Goal: Task Accomplishment & Management: Complete application form

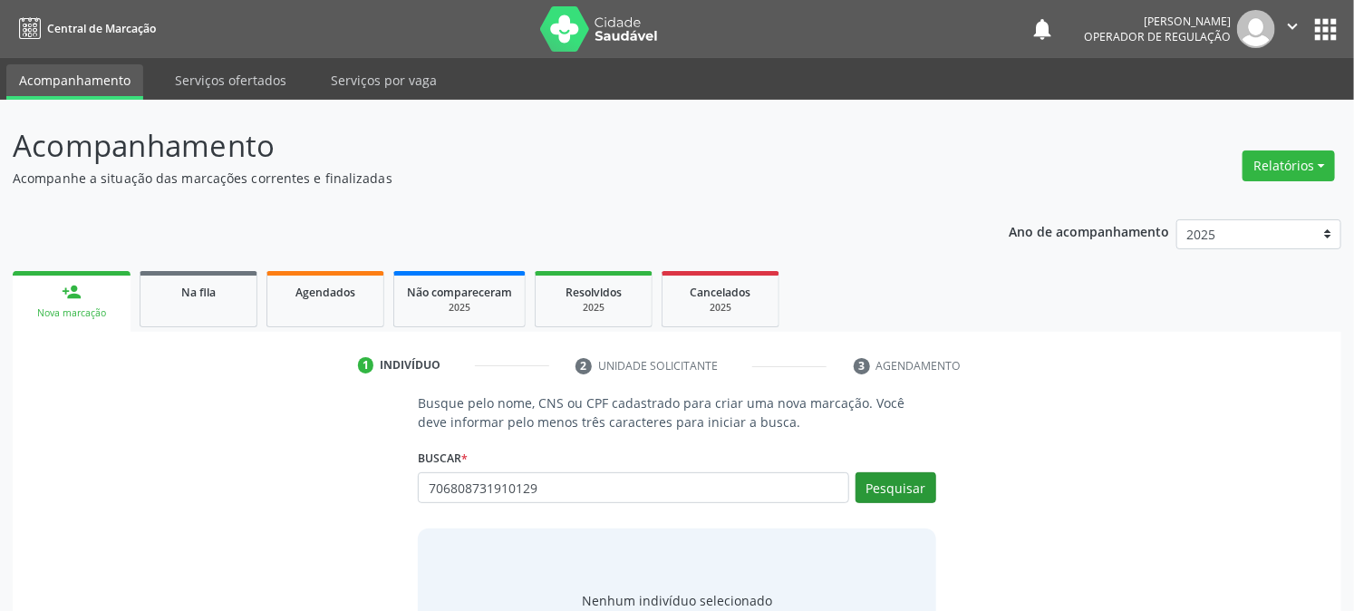
type input "706808731910129"
click at [894, 494] on button "Pesquisar" at bounding box center [895, 487] width 81 height 31
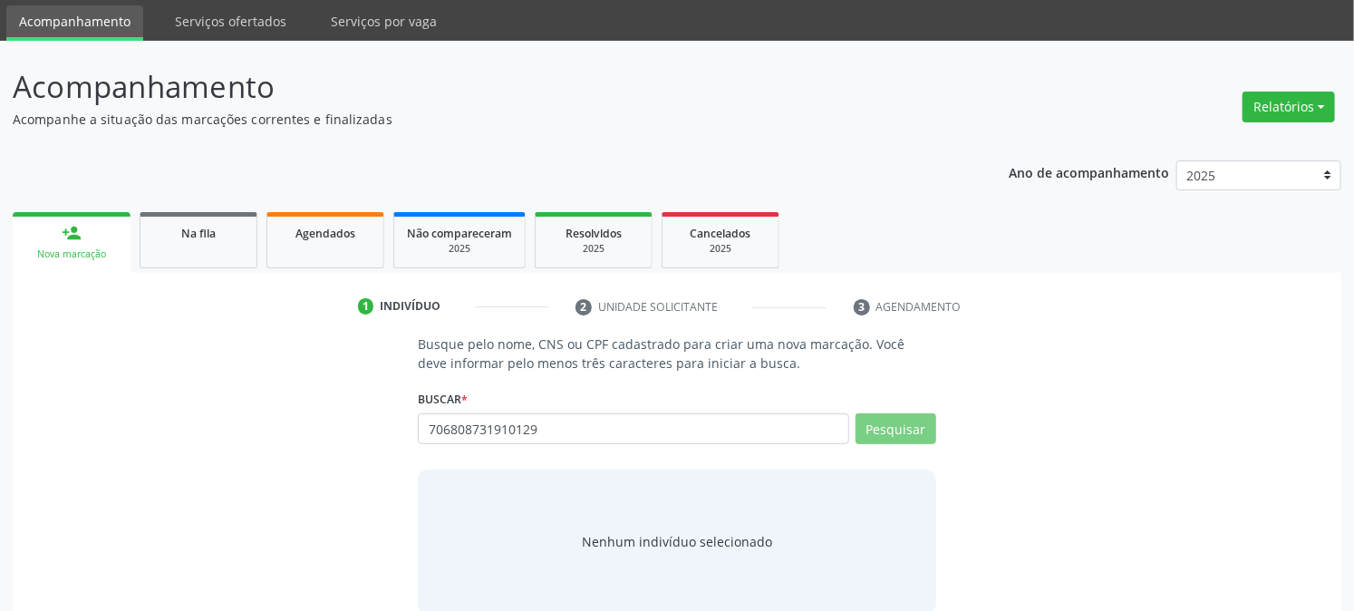
scroll to position [86, 0]
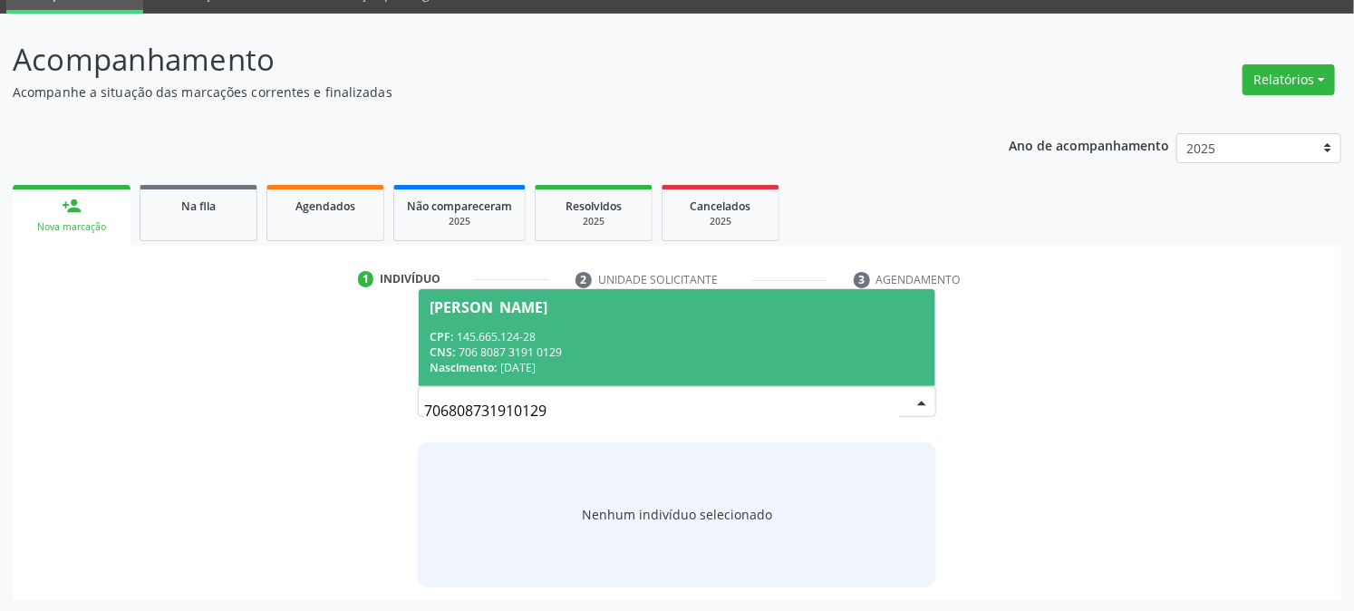
click at [497, 360] on span "Nascimento:" at bounding box center [463, 367] width 67 height 15
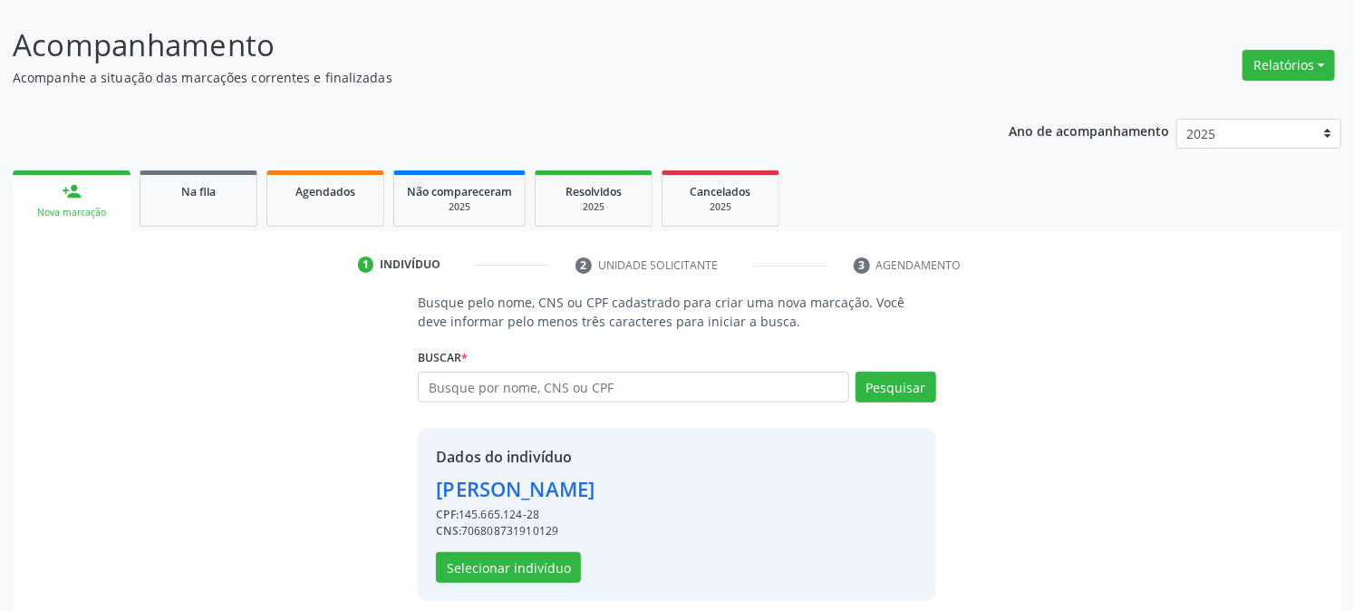
scroll to position [114, 0]
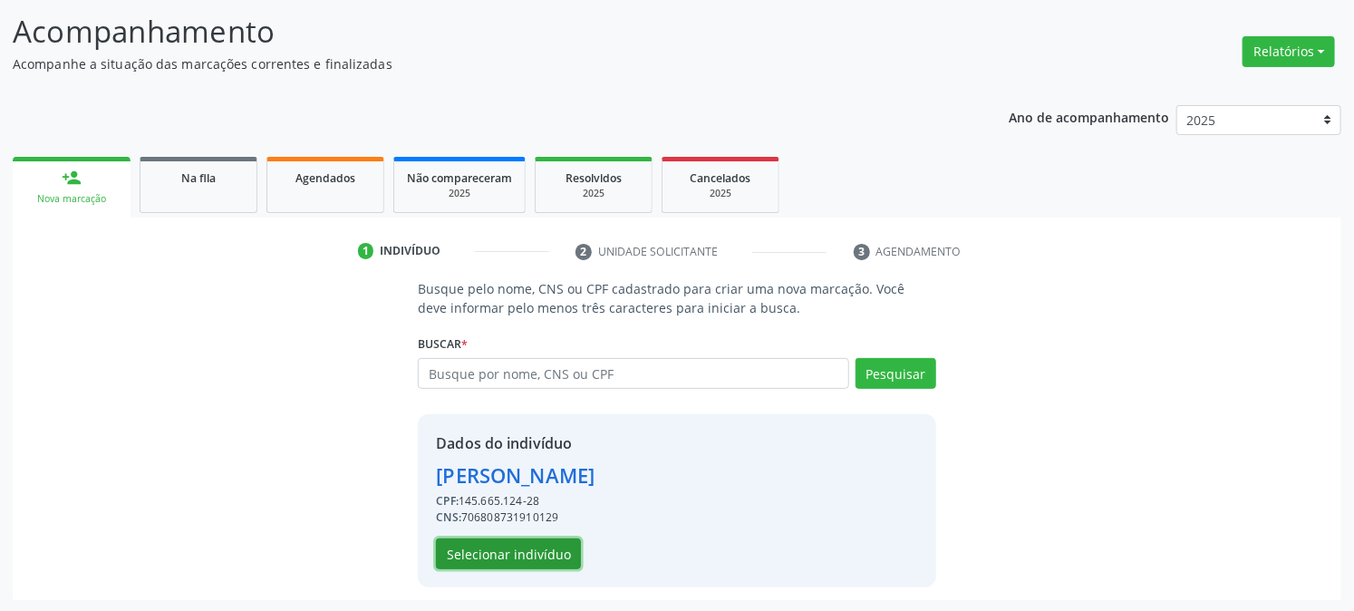
click at [546, 555] on button "Selecionar indivíduo" at bounding box center [508, 553] width 145 height 31
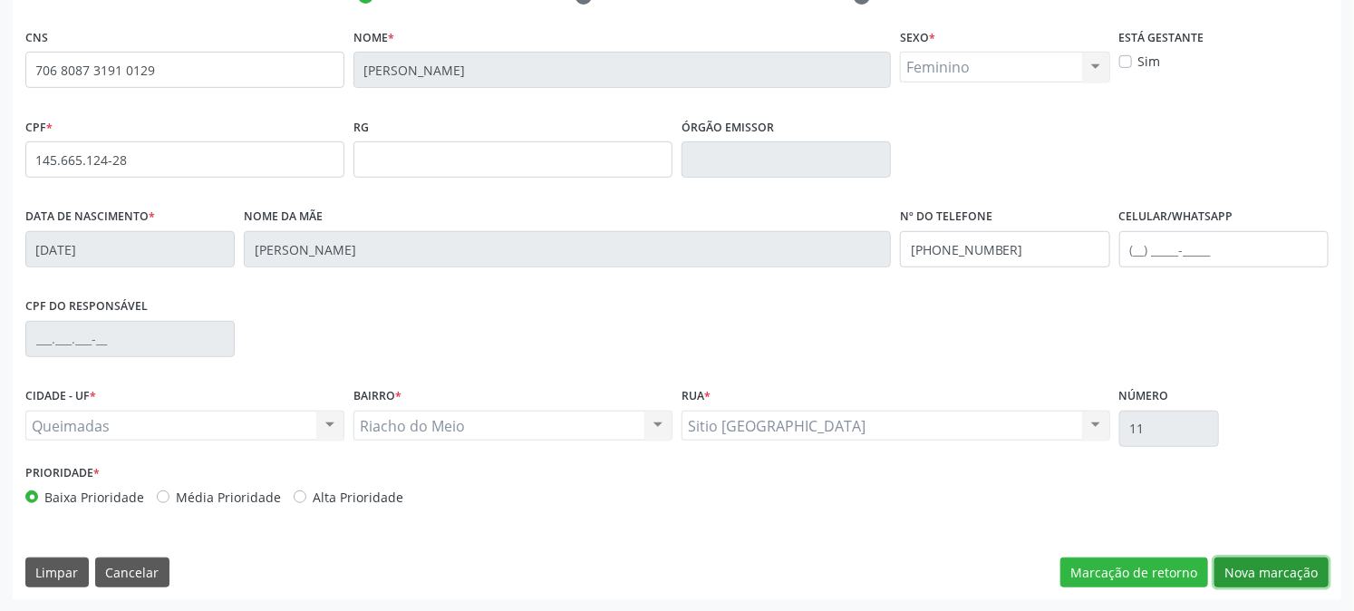
click at [1283, 583] on button "Nova marcação" at bounding box center [1271, 572] width 114 height 31
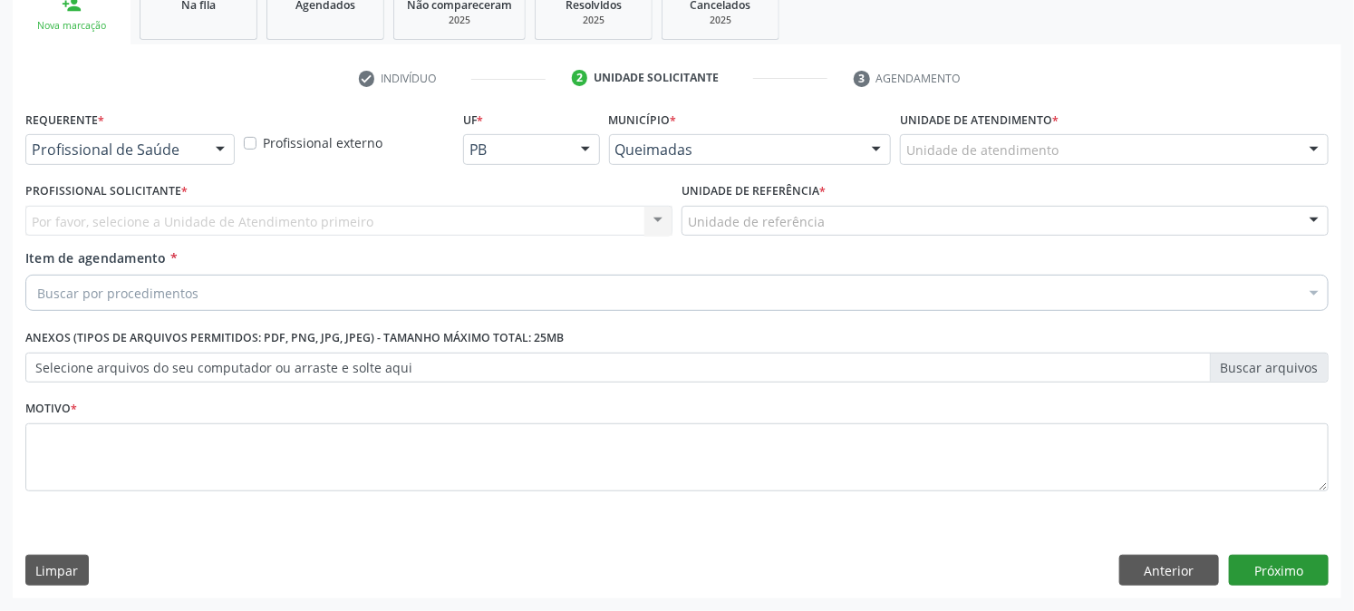
scroll to position [286, 0]
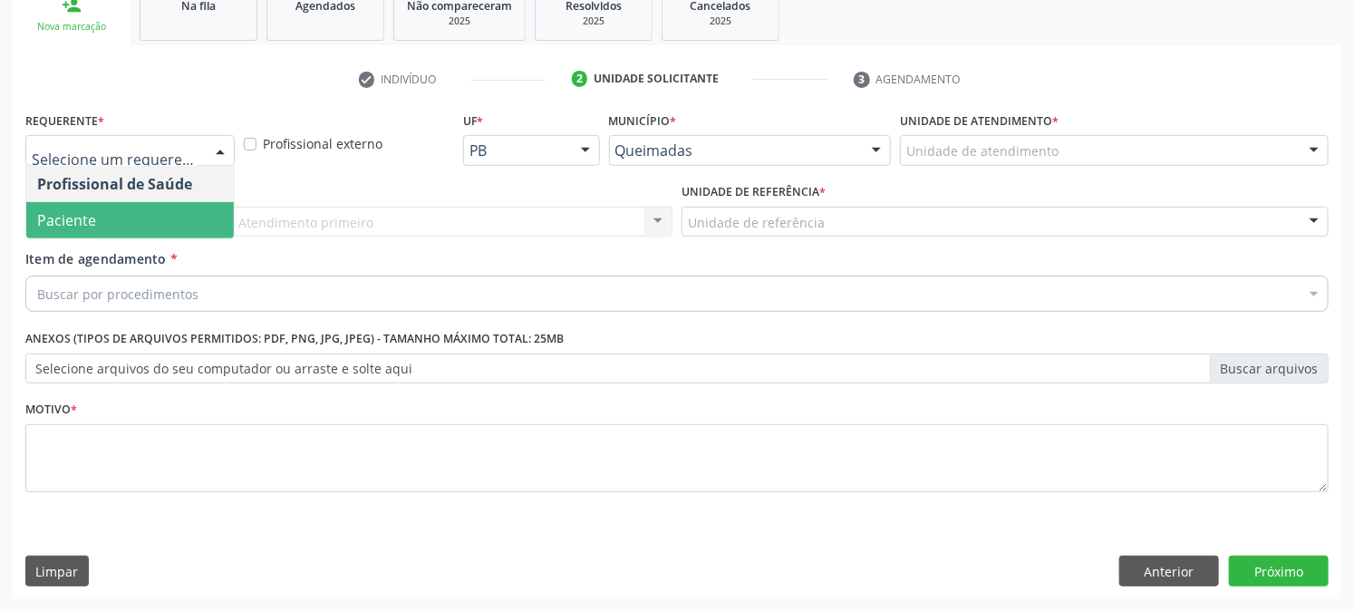
click at [124, 216] on span "Paciente" at bounding box center [130, 220] width 208 height 36
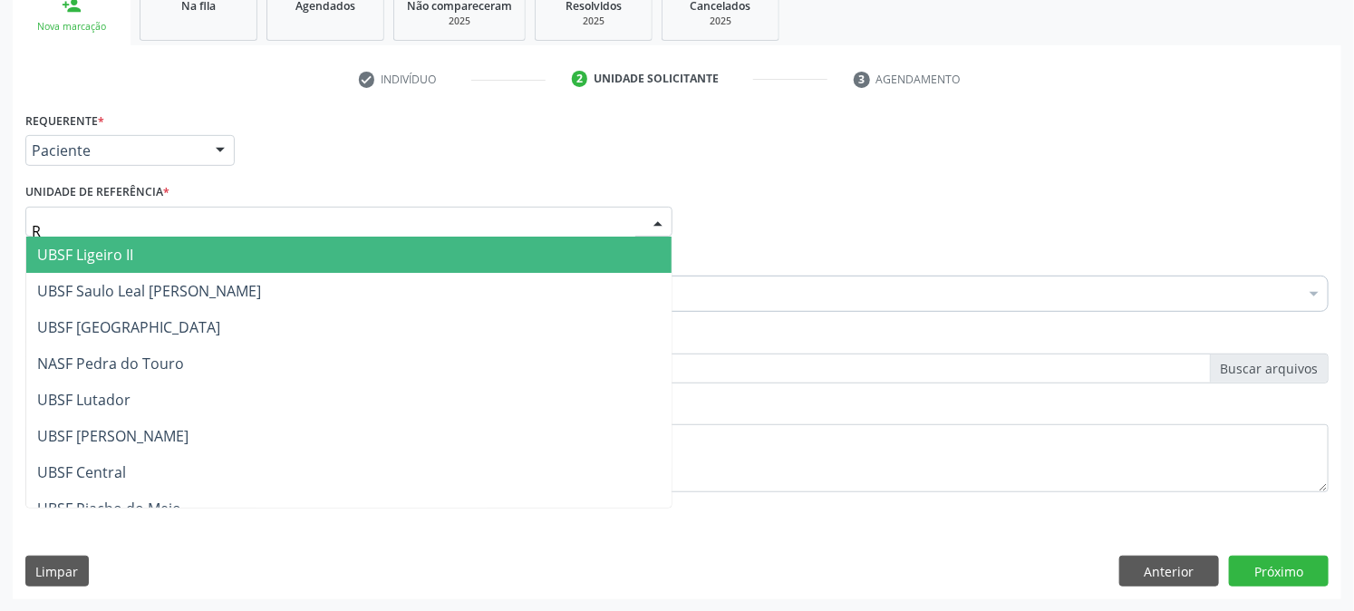
type input "RI"
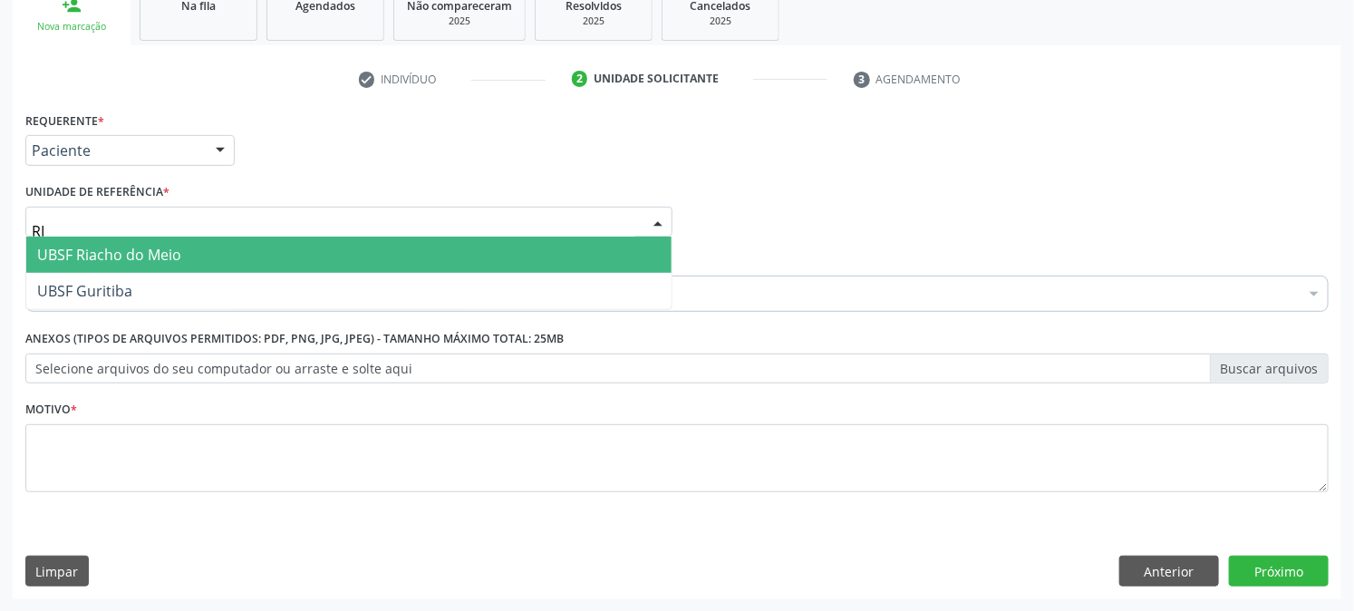
click at [143, 254] on span "UBSF Riacho do Meio" at bounding box center [109, 255] width 144 height 20
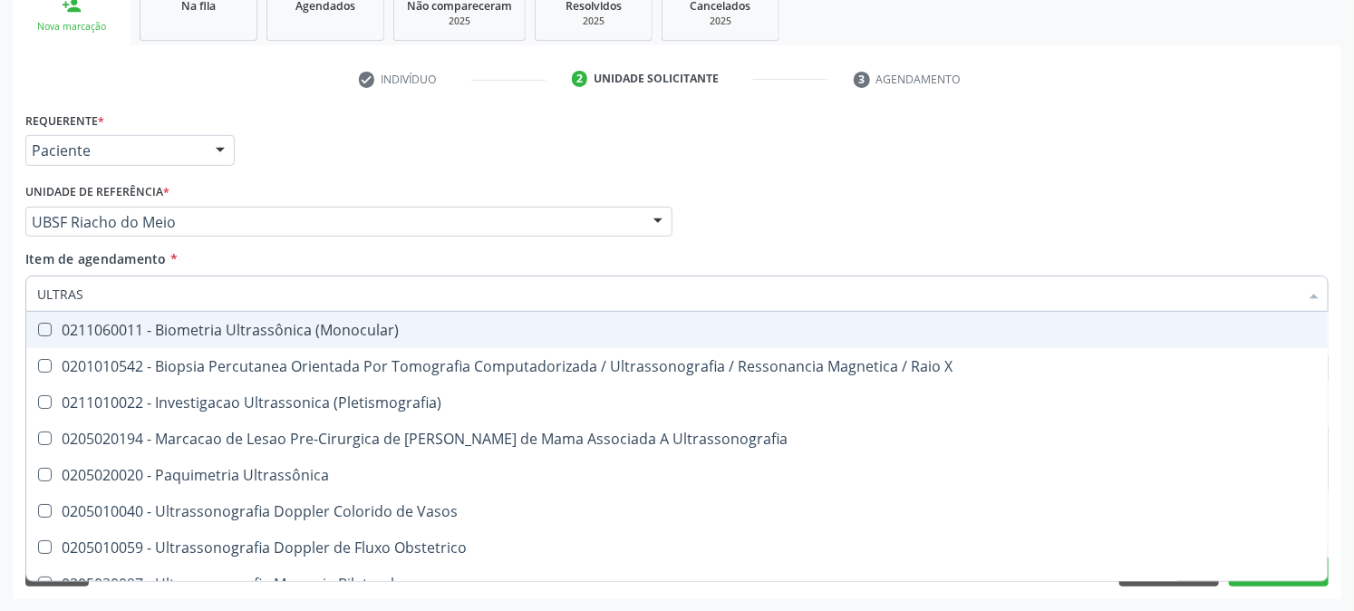
type input "ULTRASS"
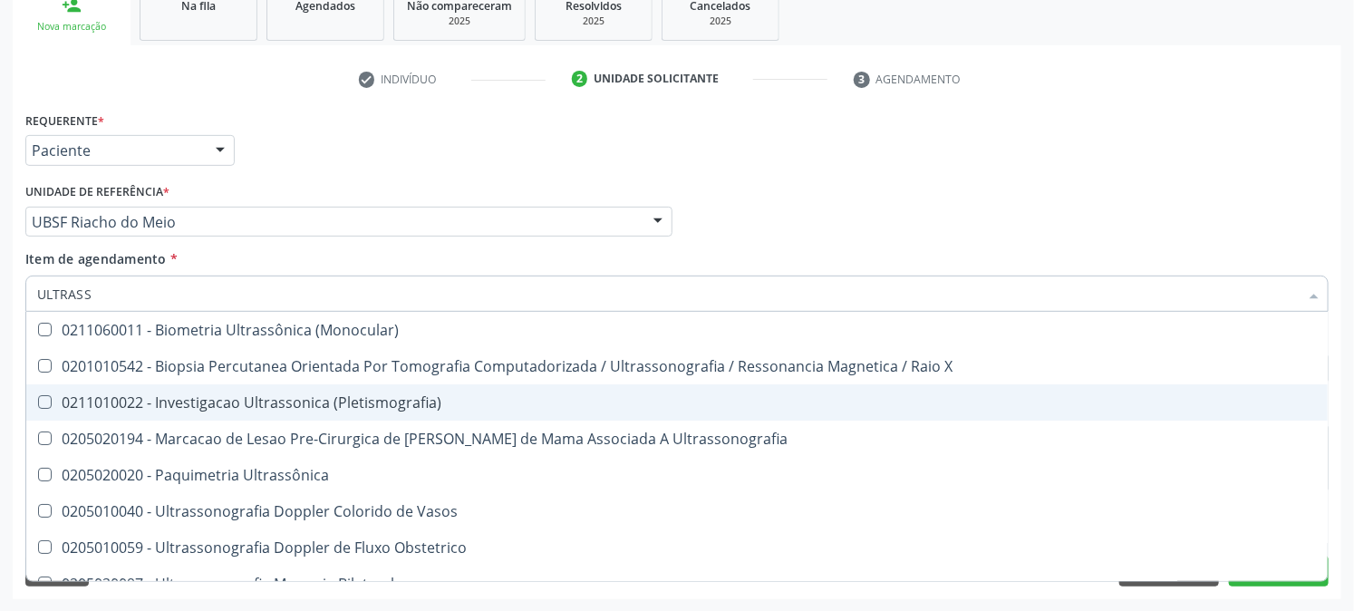
scroll to position [302, 0]
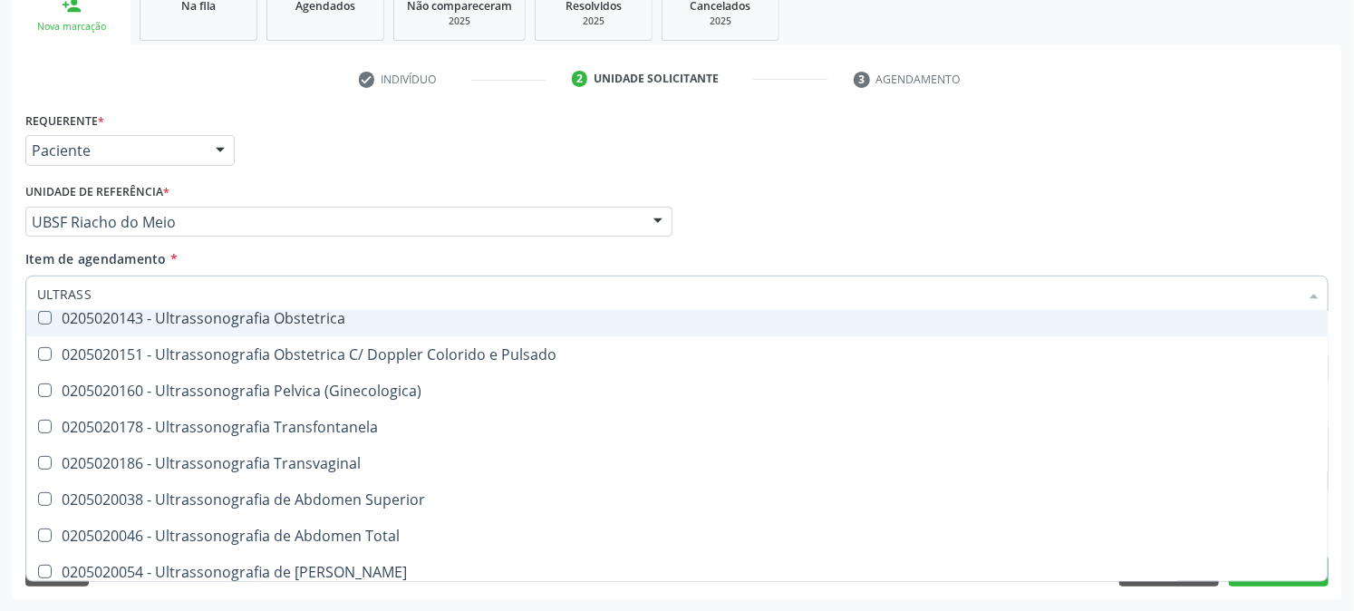
click at [221, 324] on div "0205020143 - Ultrassonografia Obstetrica" at bounding box center [677, 318] width 1280 height 14
checkbox Obstetrica "true"
click at [351, 163] on div "Requerente * Paciente Profissional de Saúde Paciente Nenhum resultado encontrad…" at bounding box center [677, 142] width 1312 height 71
checkbox X "true"
checkbox Obstetrica "false"
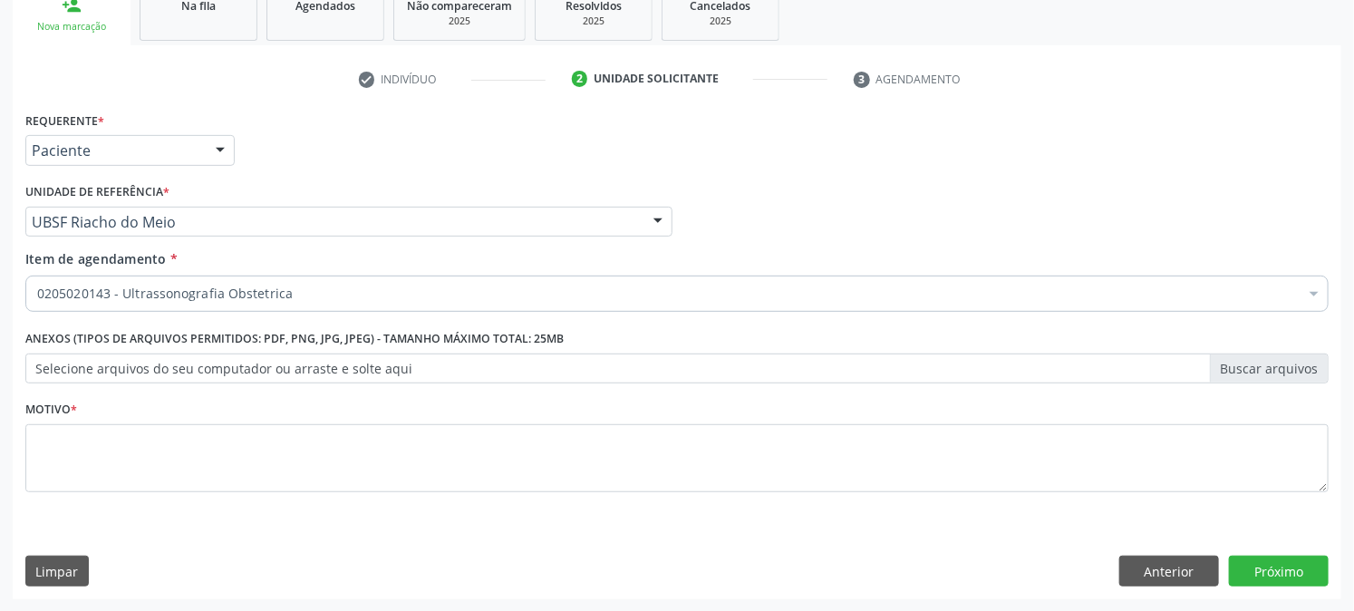
scroll to position [0, 0]
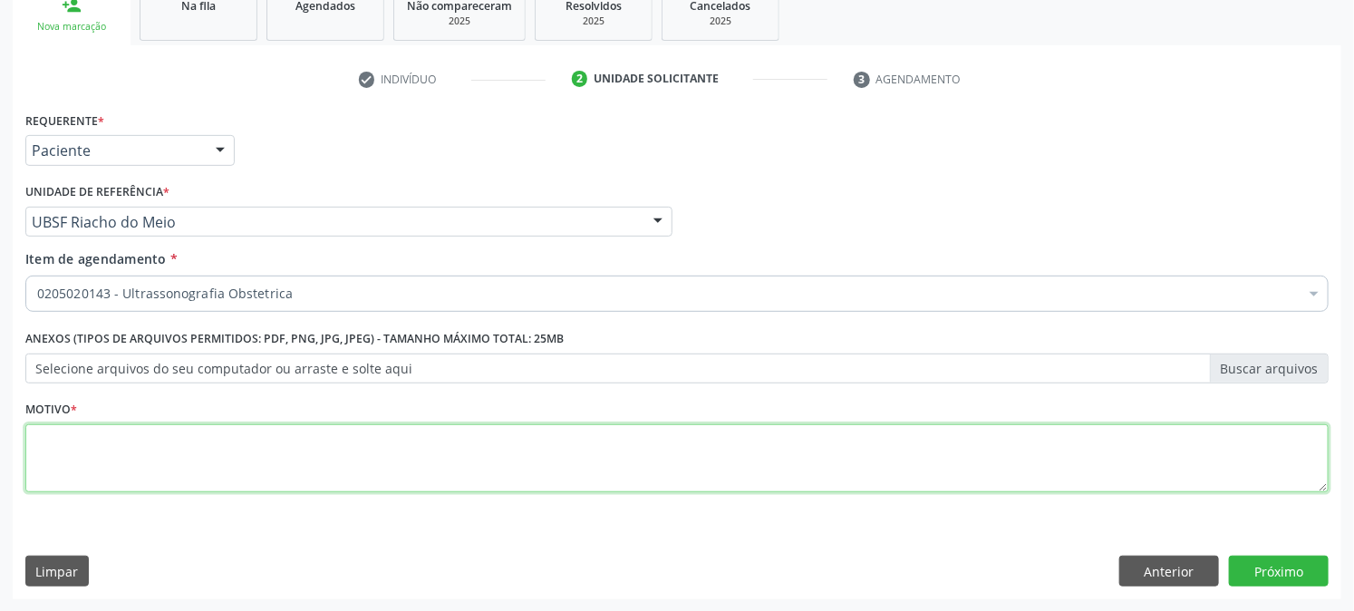
click at [227, 440] on textarea at bounding box center [676, 458] width 1303 height 69
type textarea "PRÉ [DATE]"
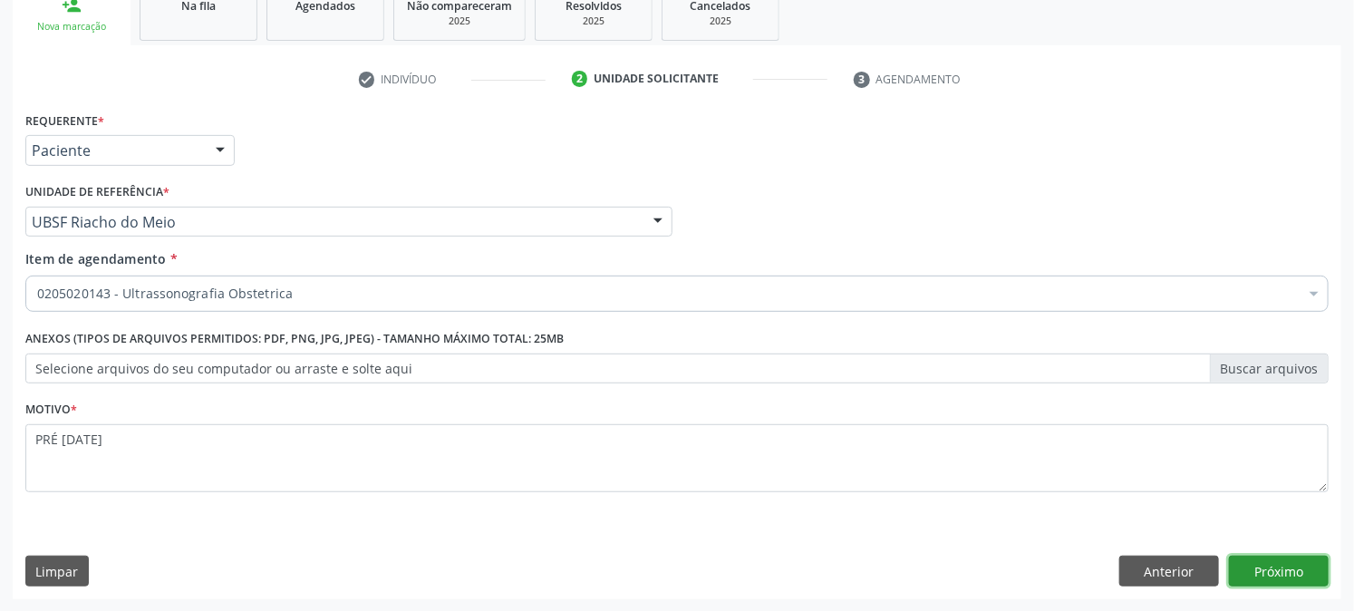
click at [1267, 565] on button "Próximo" at bounding box center [1279, 570] width 100 height 31
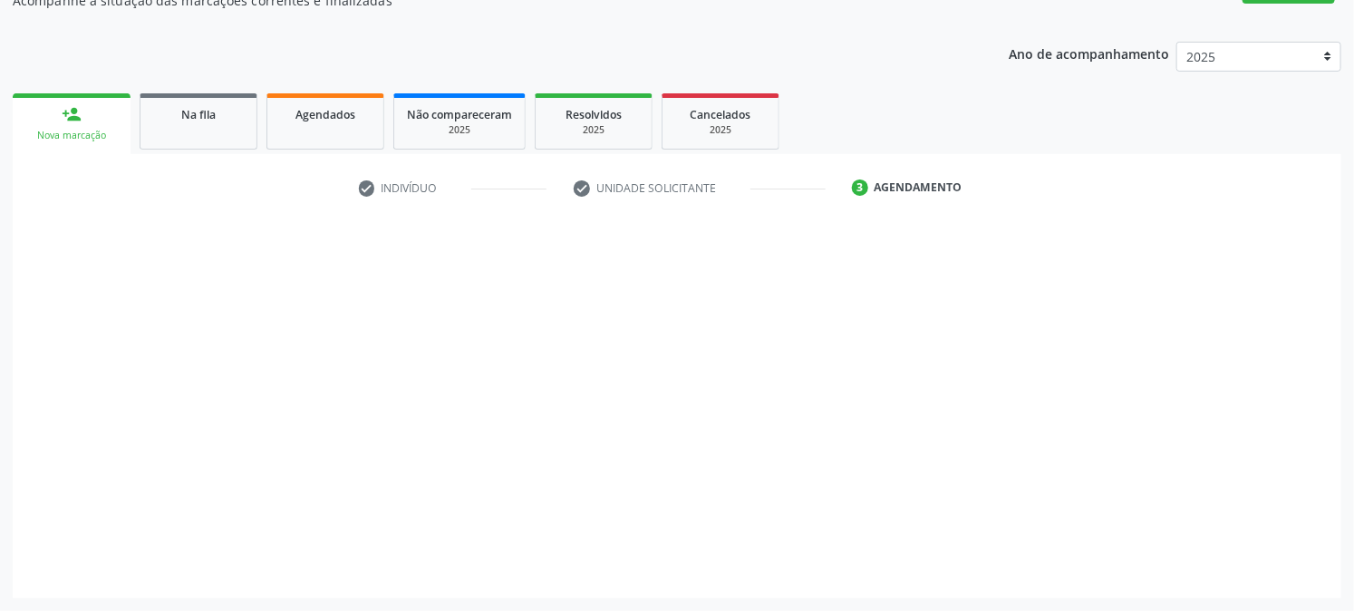
scroll to position [177, 0]
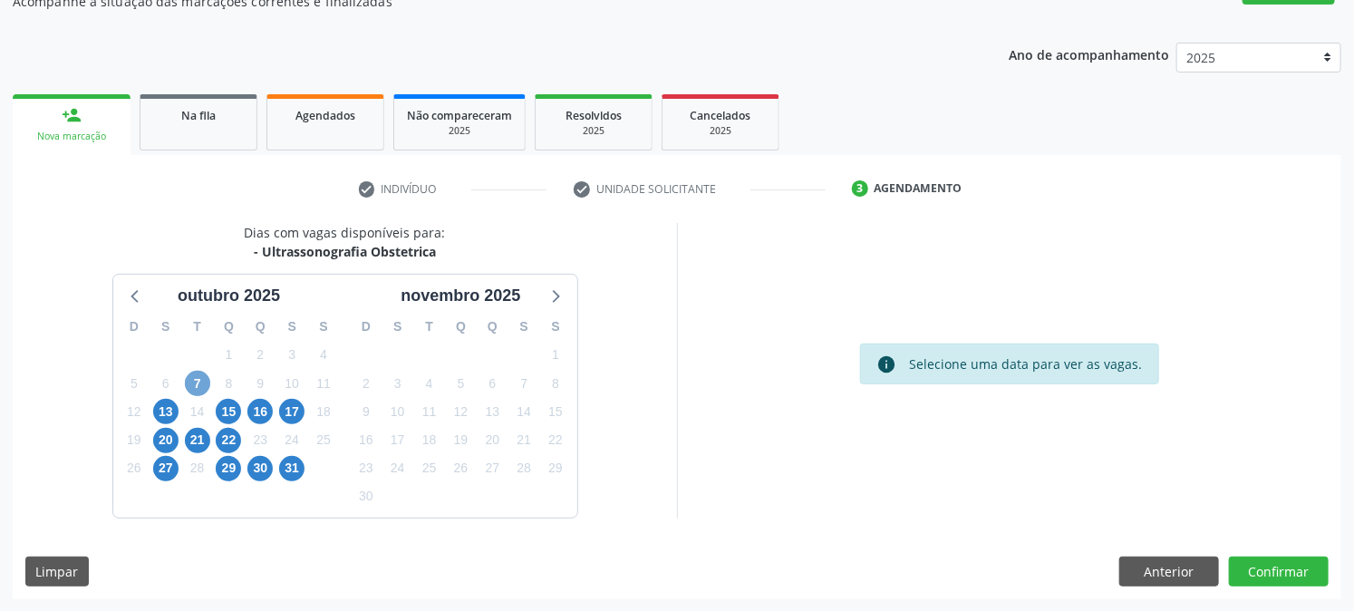
click at [188, 387] on span "7" at bounding box center [197, 383] width 25 height 25
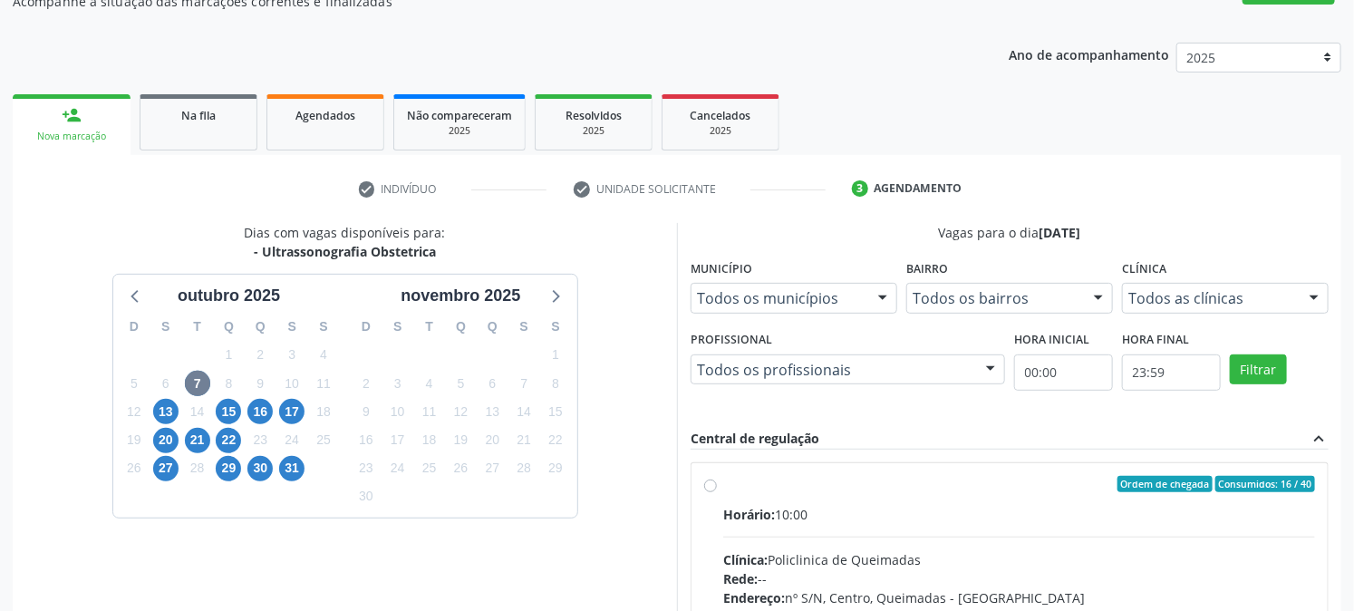
click at [754, 478] on div "Ordem de chegada Consumidos: 16 / 40" at bounding box center [1019, 484] width 592 height 16
click at [717, 478] on input "Ordem de chegada Consumidos: 16 / 40 Horário: 10:00 Clínica: Policlinica de Que…" at bounding box center [710, 484] width 13 height 16
radio input "true"
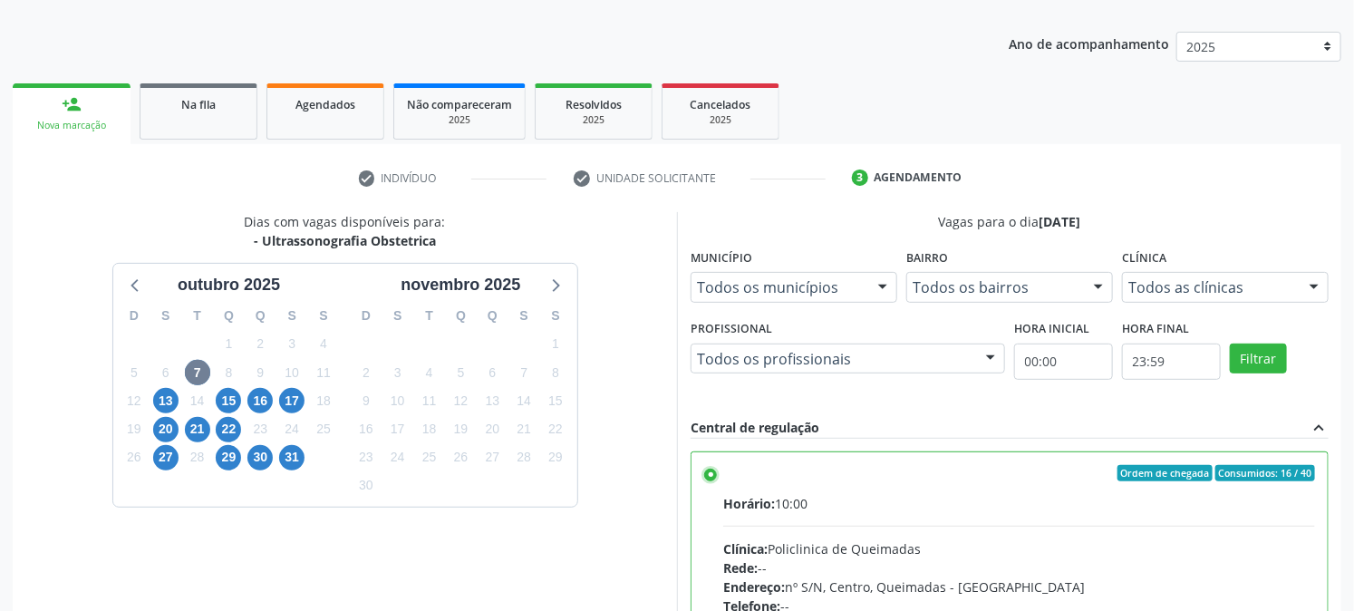
scroll to position [471, 0]
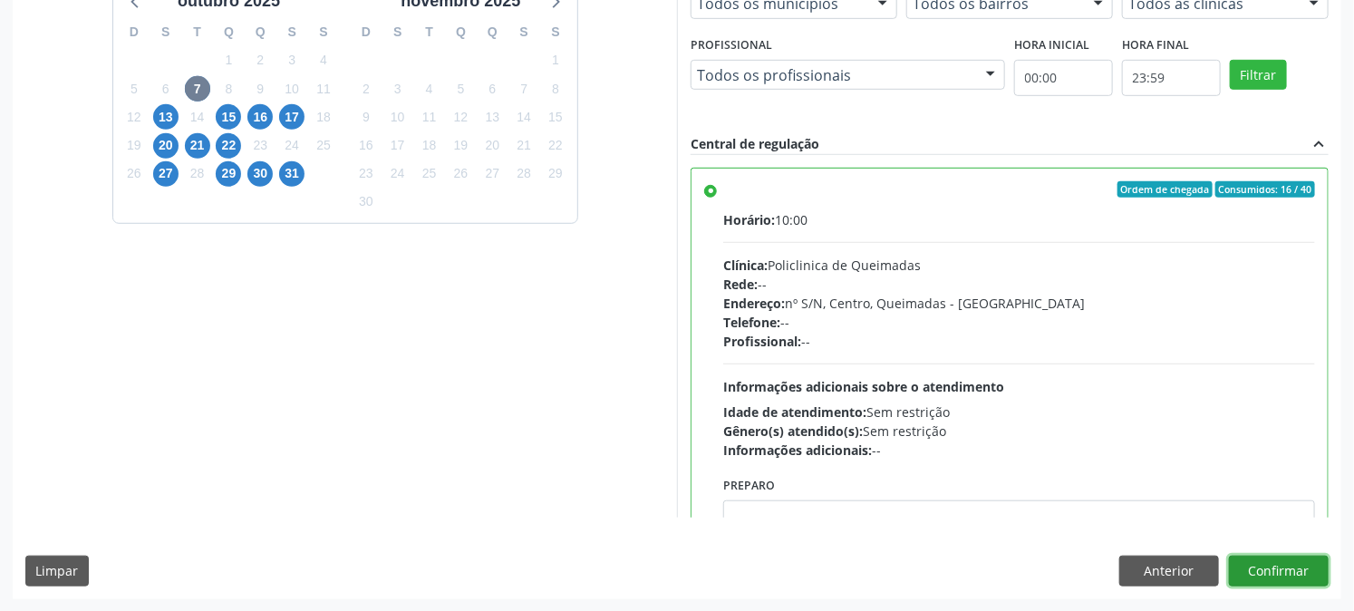
click at [1283, 574] on button "Confirmar" at bounding box center [1279, 570] width 100 height 31
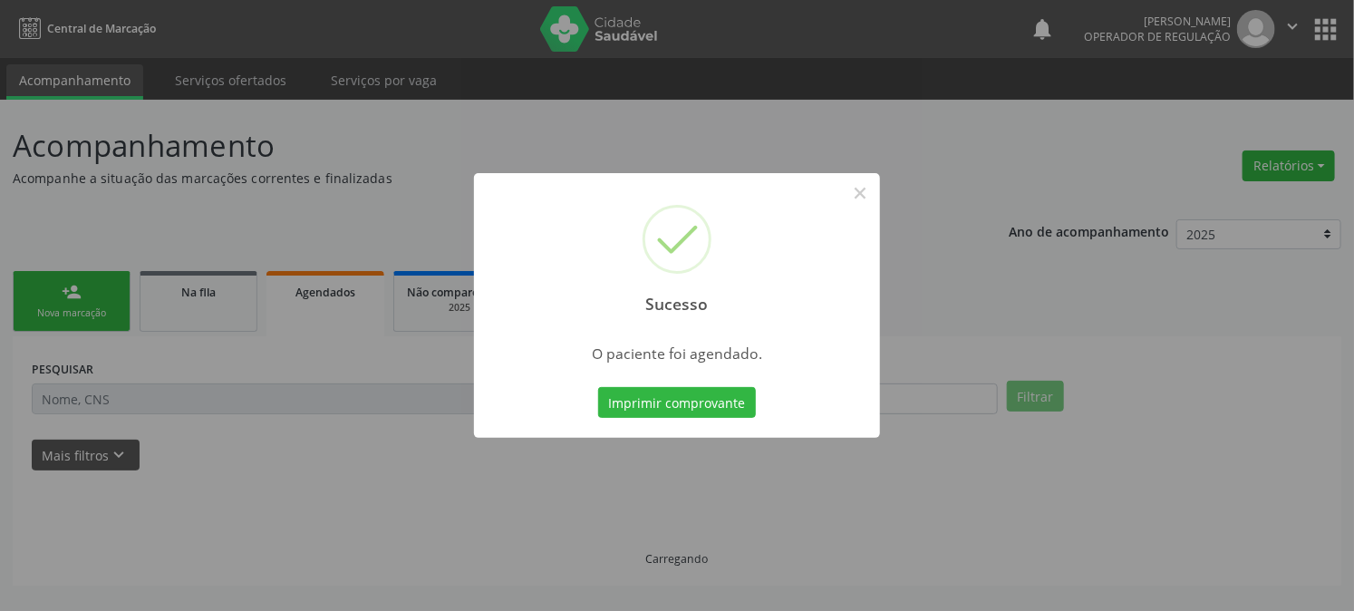
scroll to position [0, 0]
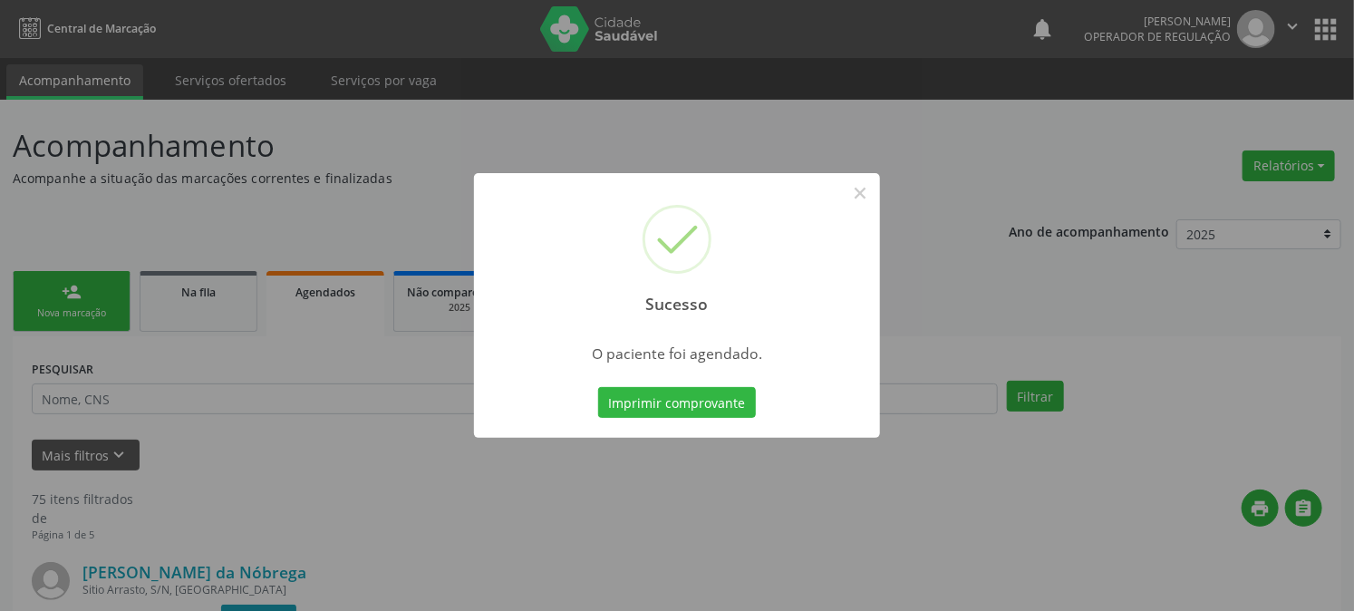
click at [598, 387] on button "Imprimir comprovante" at bounding box center [677, 402] width 158 height 31
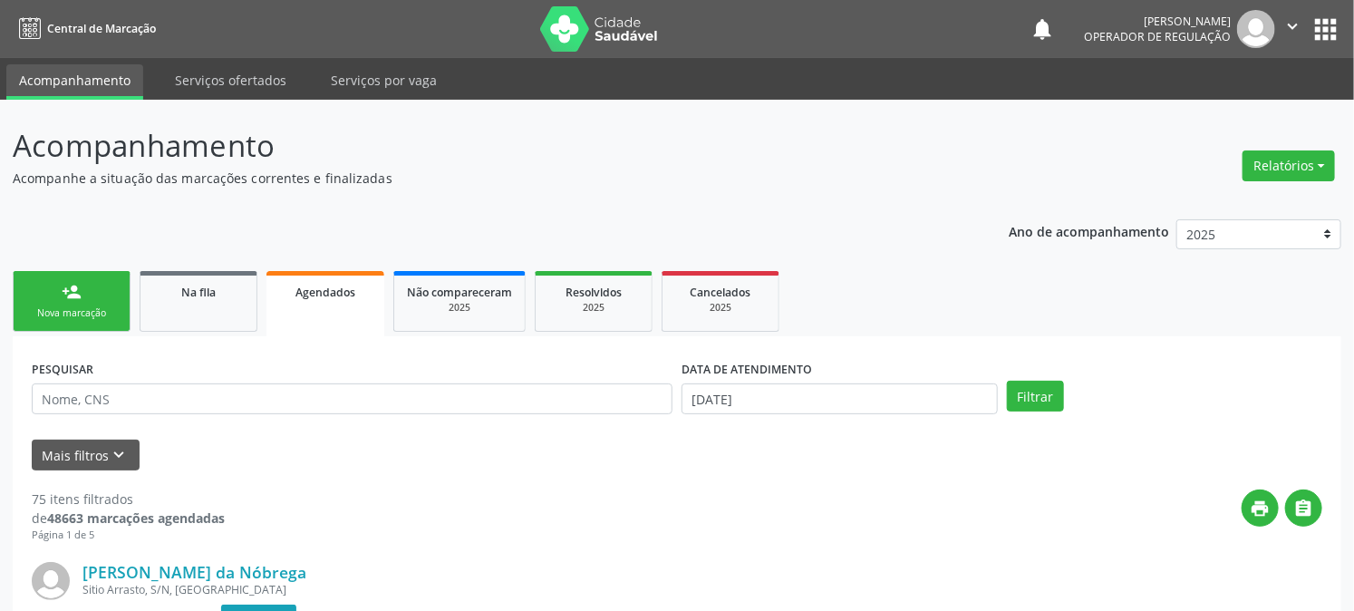
click at [75, 301] on link "person_add Nova marcação" at bounding box center [72, 301] width 118 height 61
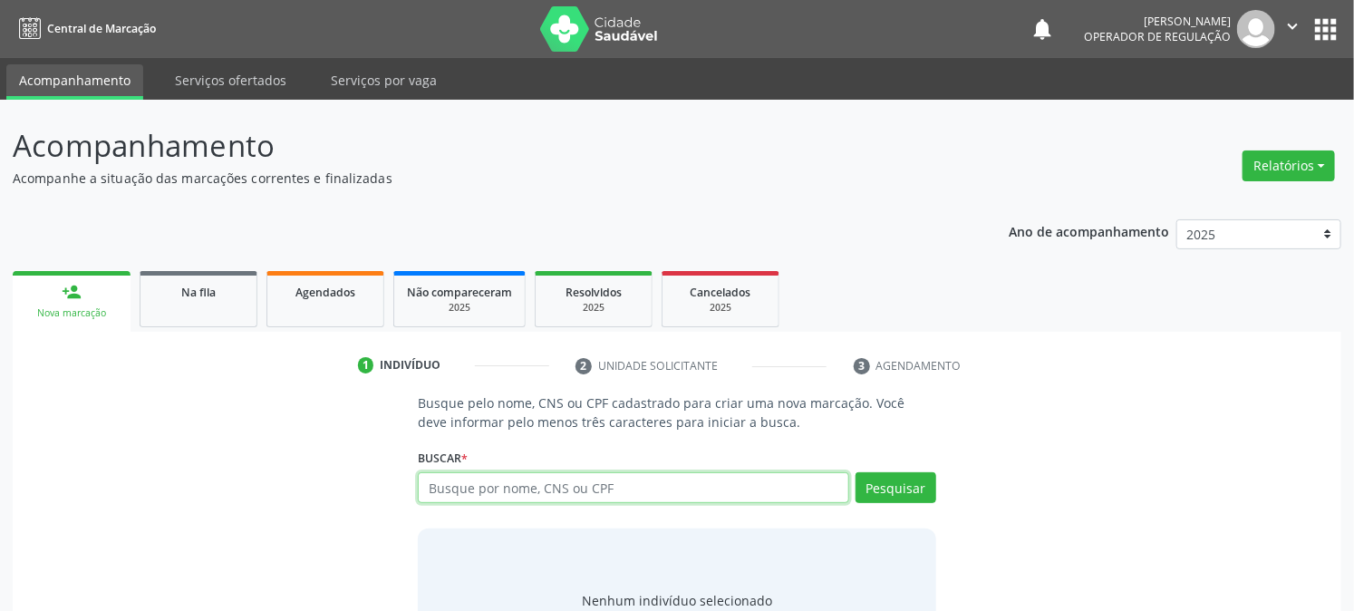
click at [591, 487] on input "text" at bounding box center [633, 487] width 430 height 31
type input "704307599950790"
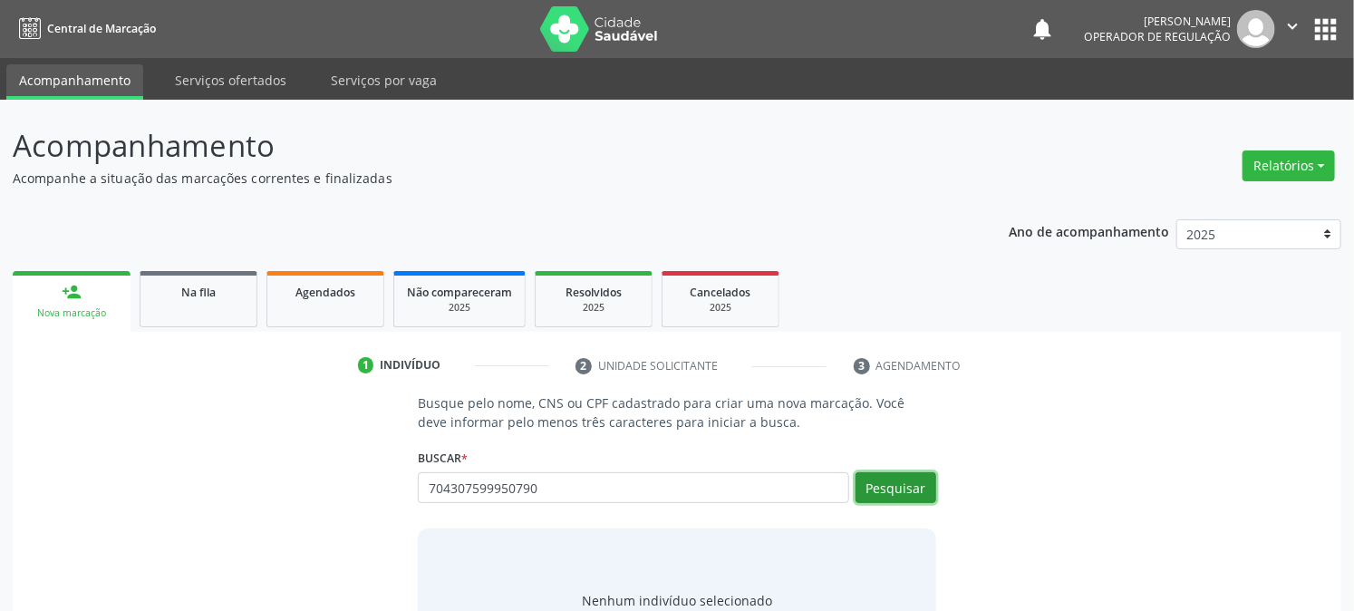
click at [884, 490] on button "Pesquisar" at bounding box center [895, 487] width 81 height 31
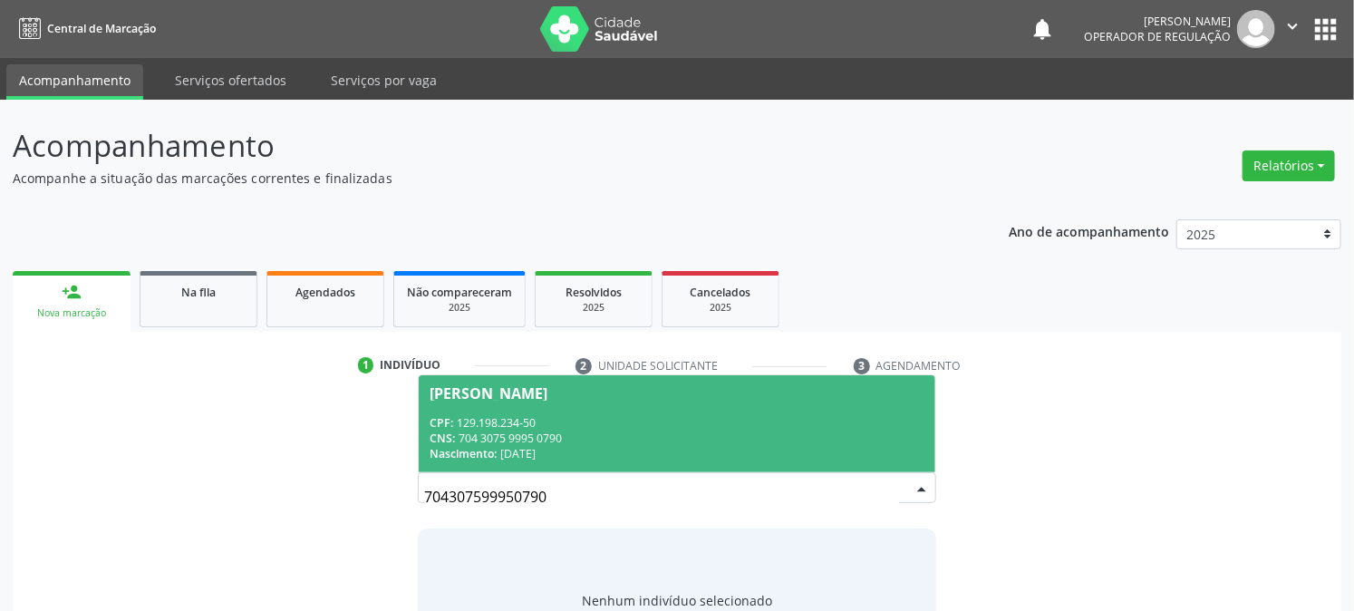
click at [521, 442] on div "CNS: 704 3075 9995 0790" at bounding box center [677, 437] width 494 height 15
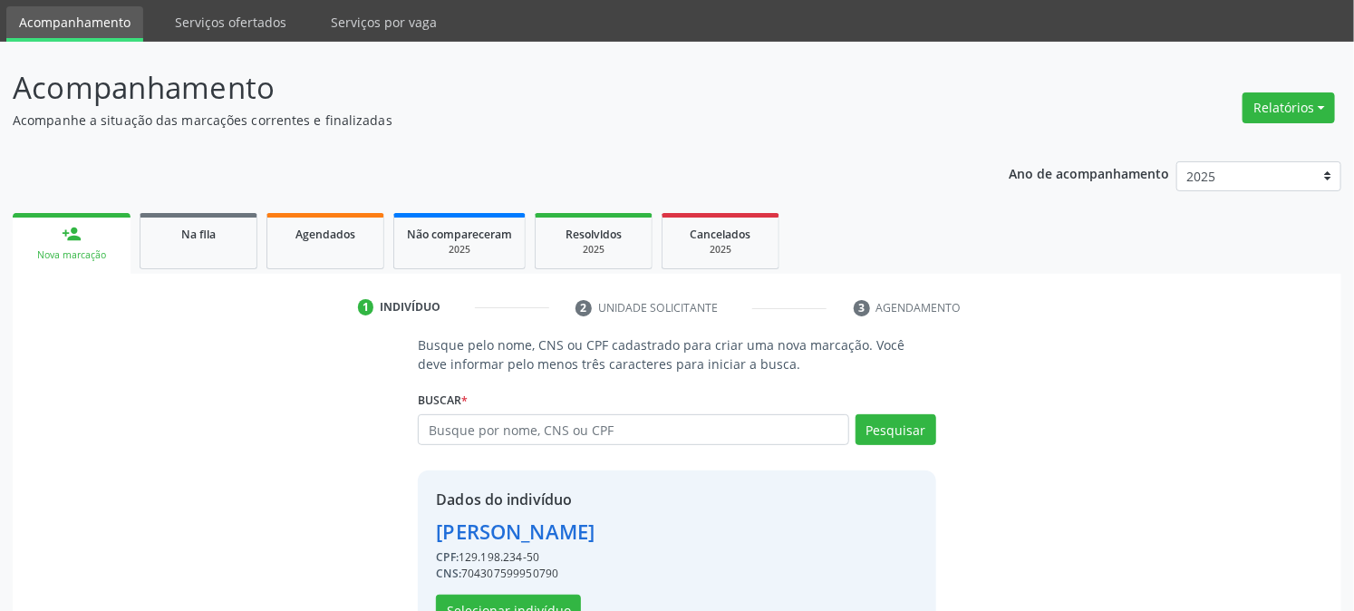
scroll to position [114, 0]
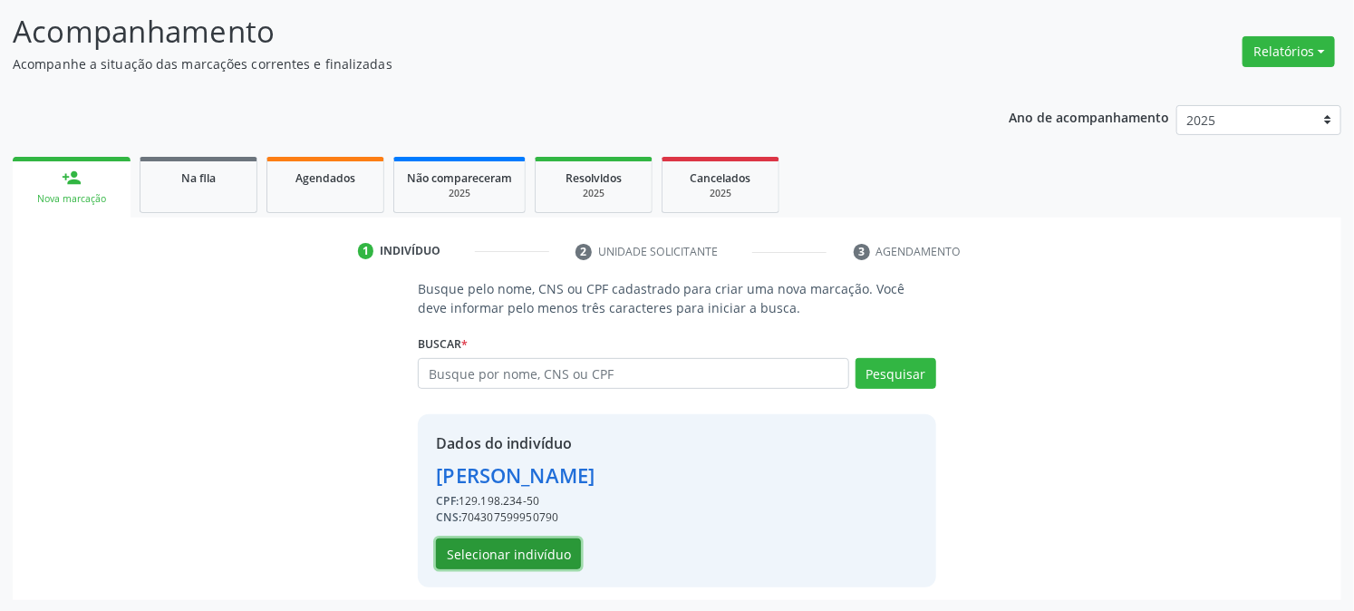
click at [549, 541] on button "Selecionar indivíduo" at bounding box center [508, 553] width 145 height 31
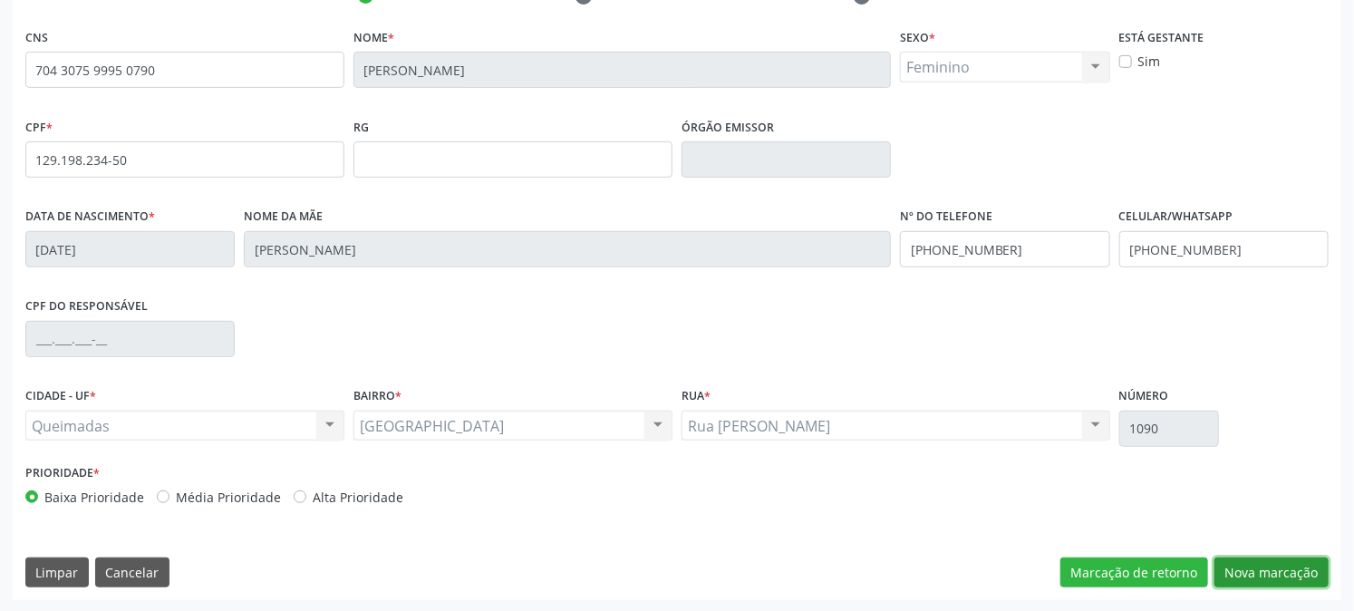
click at [1279, 567] on button "Nova marcação" at bounding box center [1271, 572] width 114 height 31
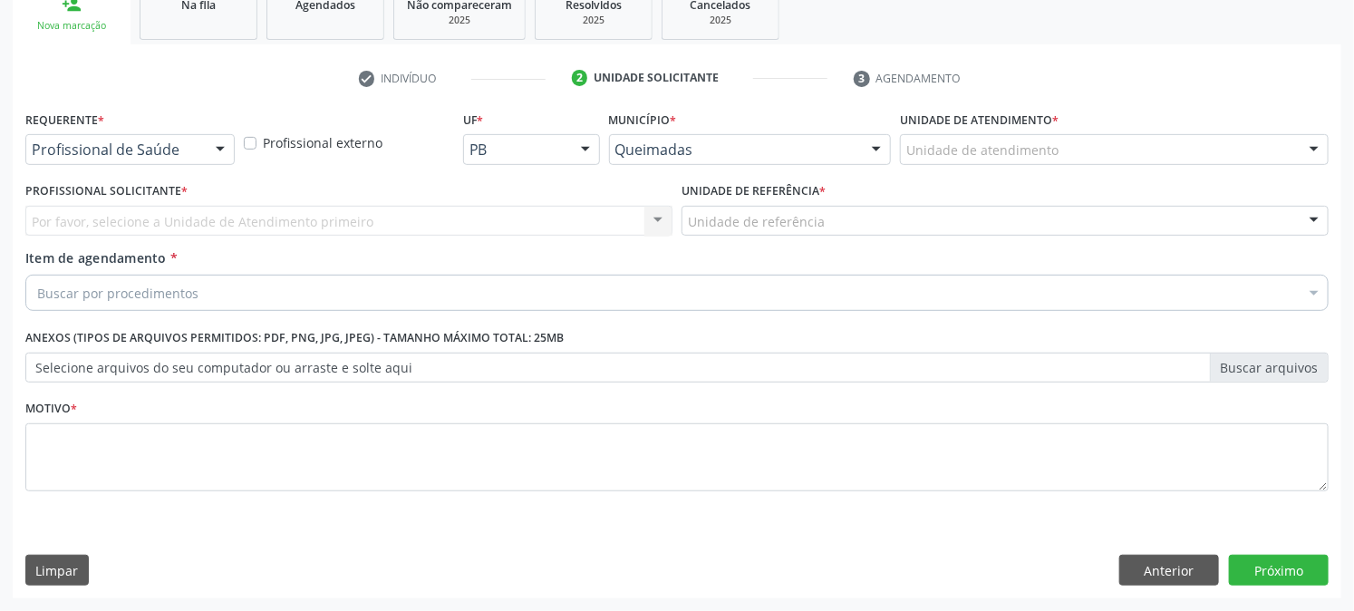
scroll to position [286, 0]
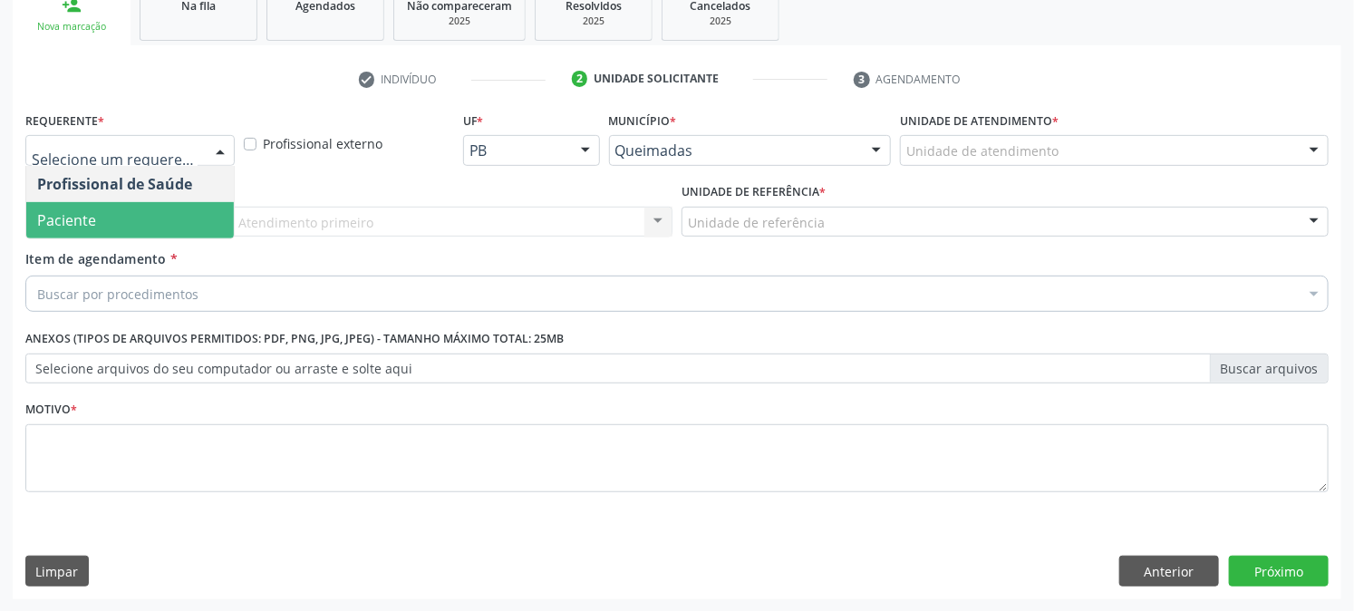
click at [128, 228] on span "Paciente" at bounding box center [130, 220] width 208 height 36
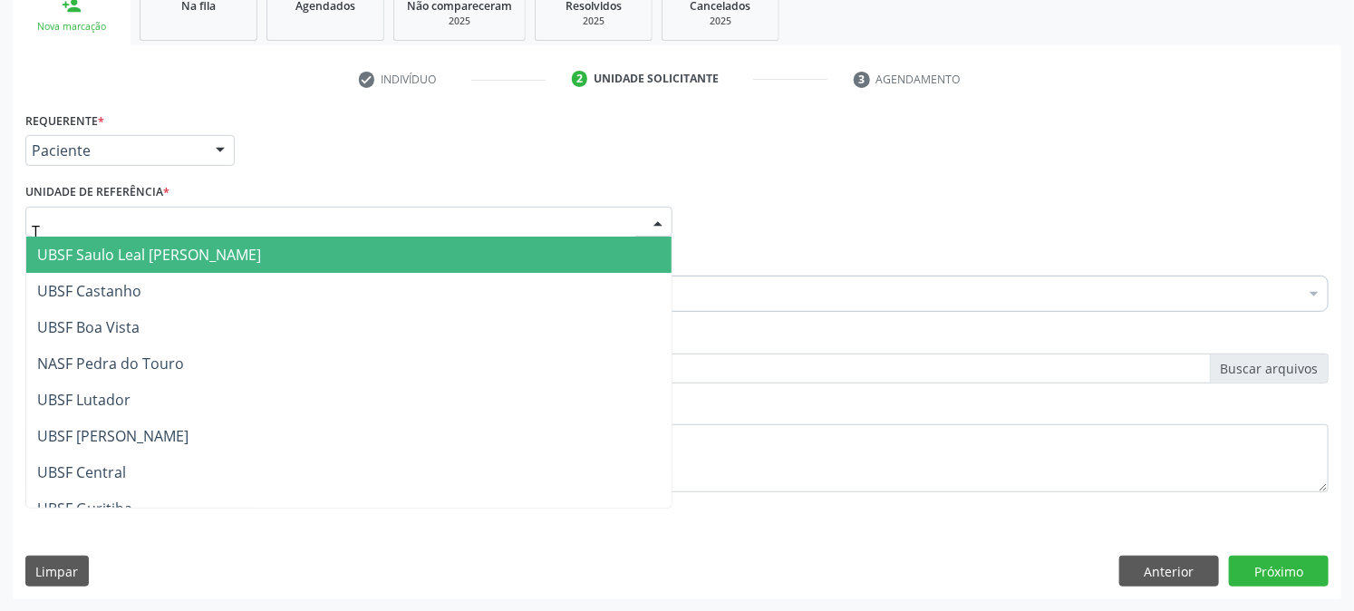
type input "TI"
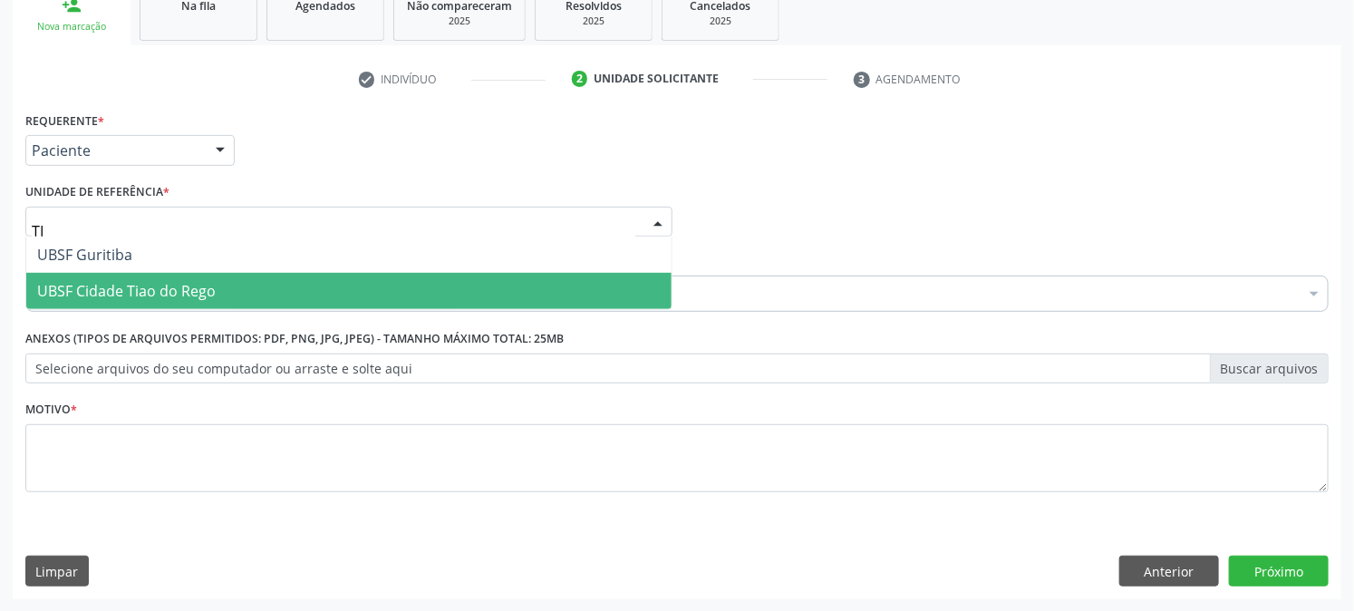
click at [120, 283] on span "UBSF Cidade Tiao do Rego" at bounding box center [126, 291] width 179 height 20
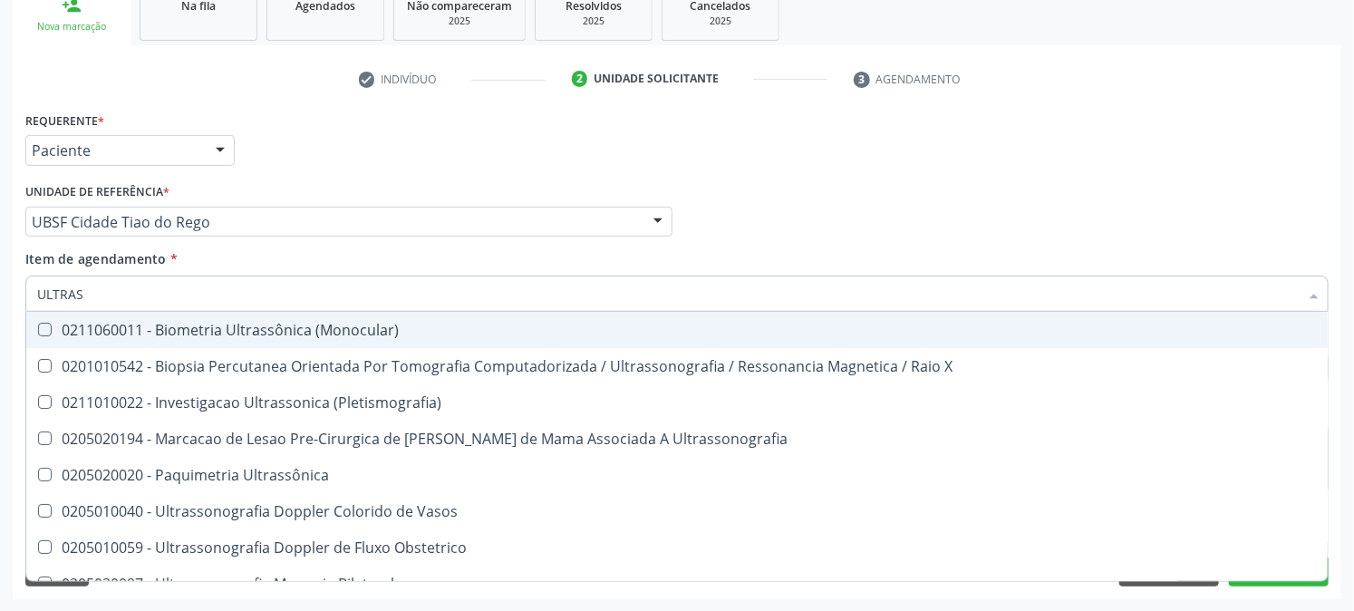
type input "ULTRASS"
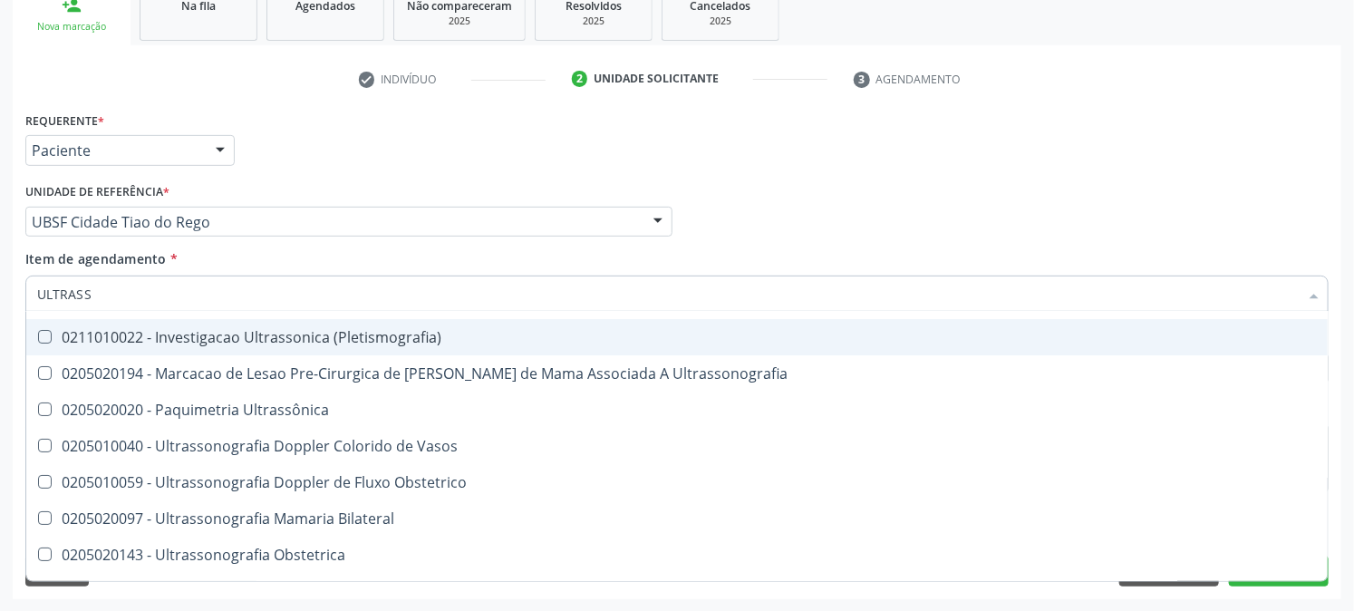
scroll to position [101, 0]
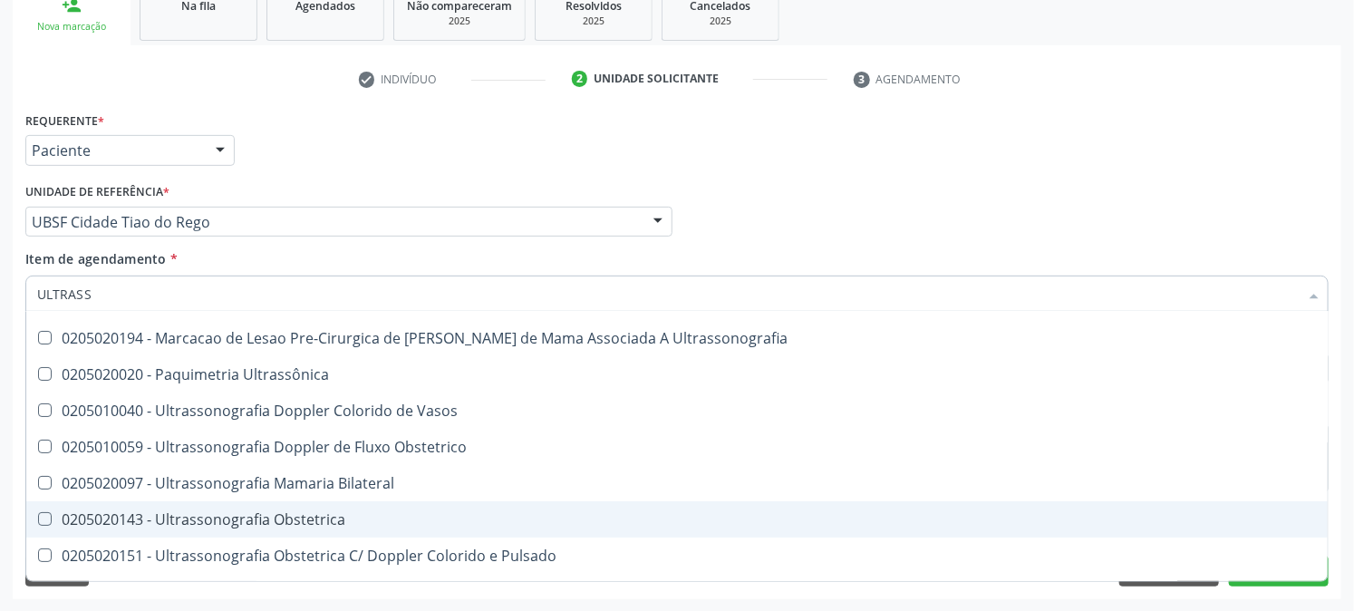
click at [183, 512] on div "0205020143 - Ultrassonografia Obstetrica" at bounding box center [677, 519] width 1280 height 14
checkbox Obstetrica "true"
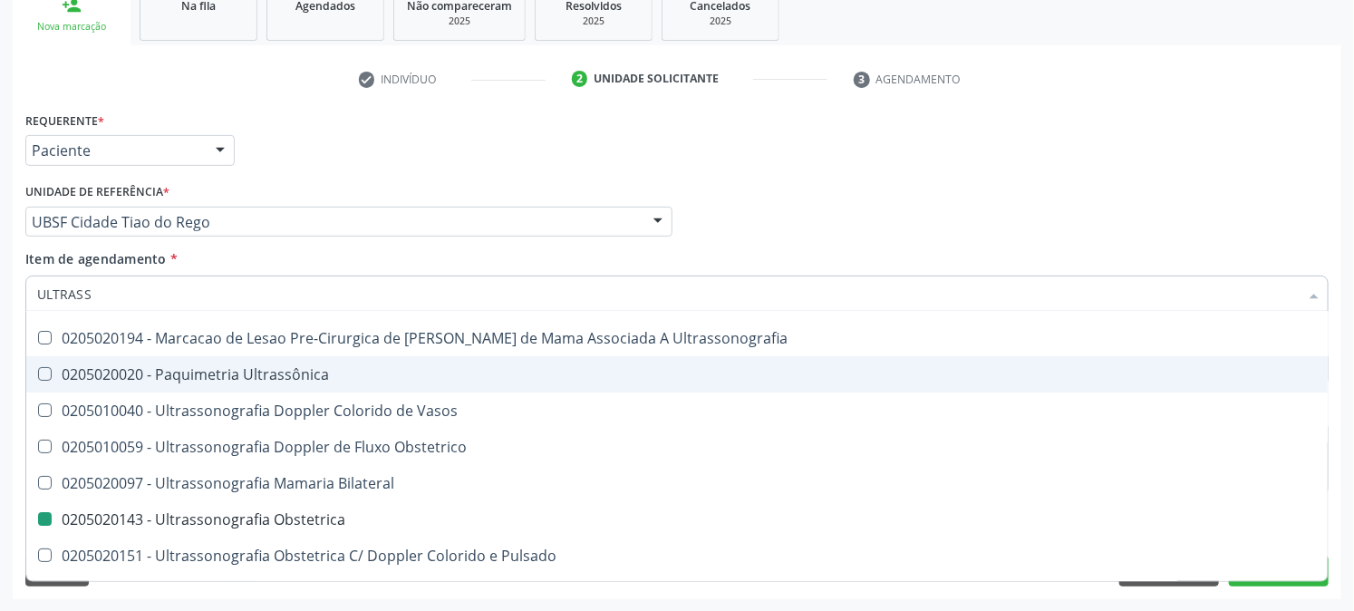
click at [0, 343] on div "Acompanhamento Acompanhe a situação das marcações correntes e finalizadas Relat…" at bounding box center [677, 212] width 1354 height 798
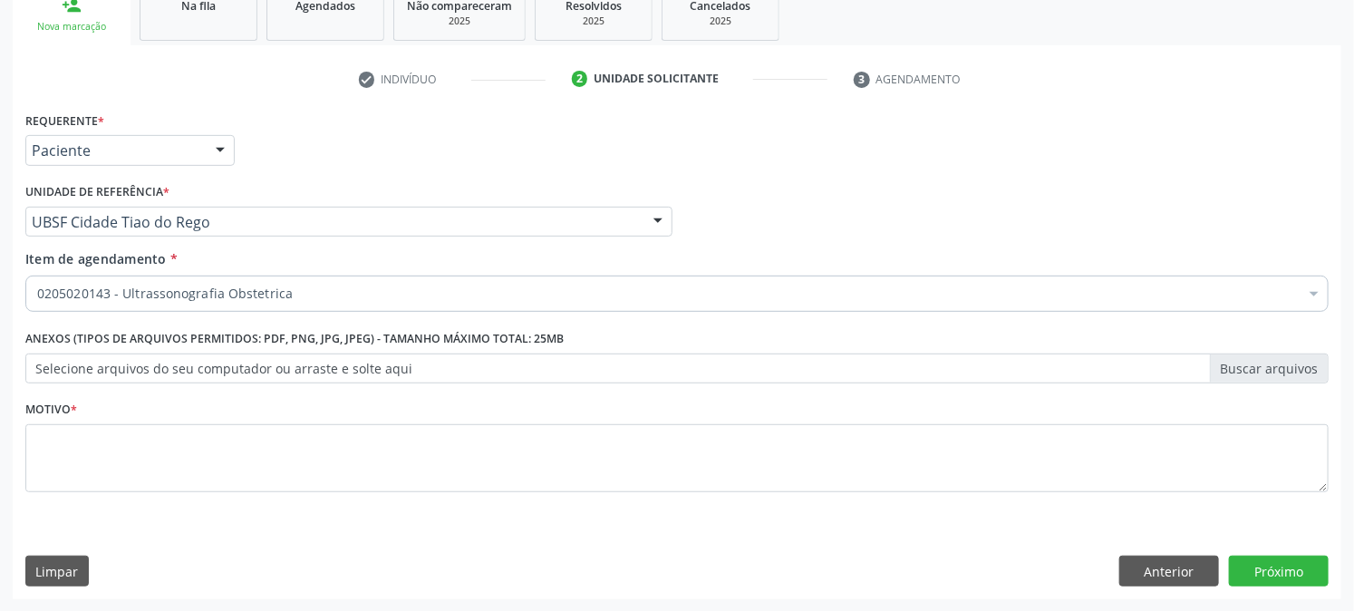
scroll to position [0, 0]
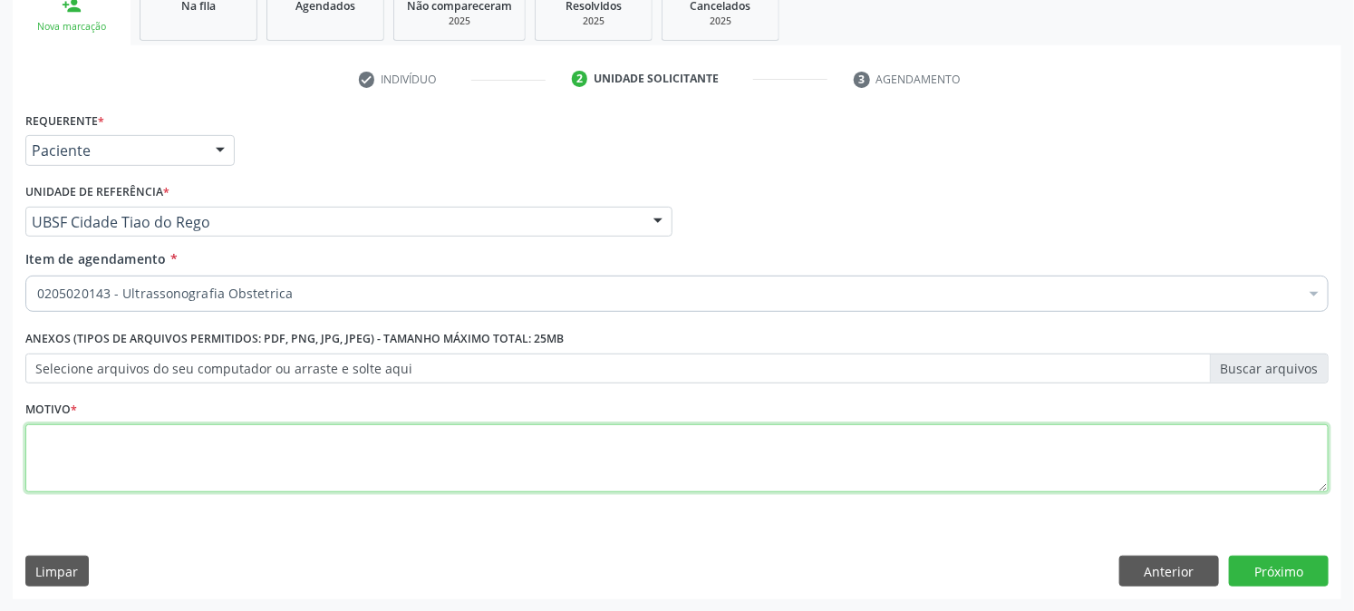
click at [136, 459] on textarea at bounding box center [676, 458] width 1303 height 69
type textarea "P"
type textarea "PRÉ NATAL"
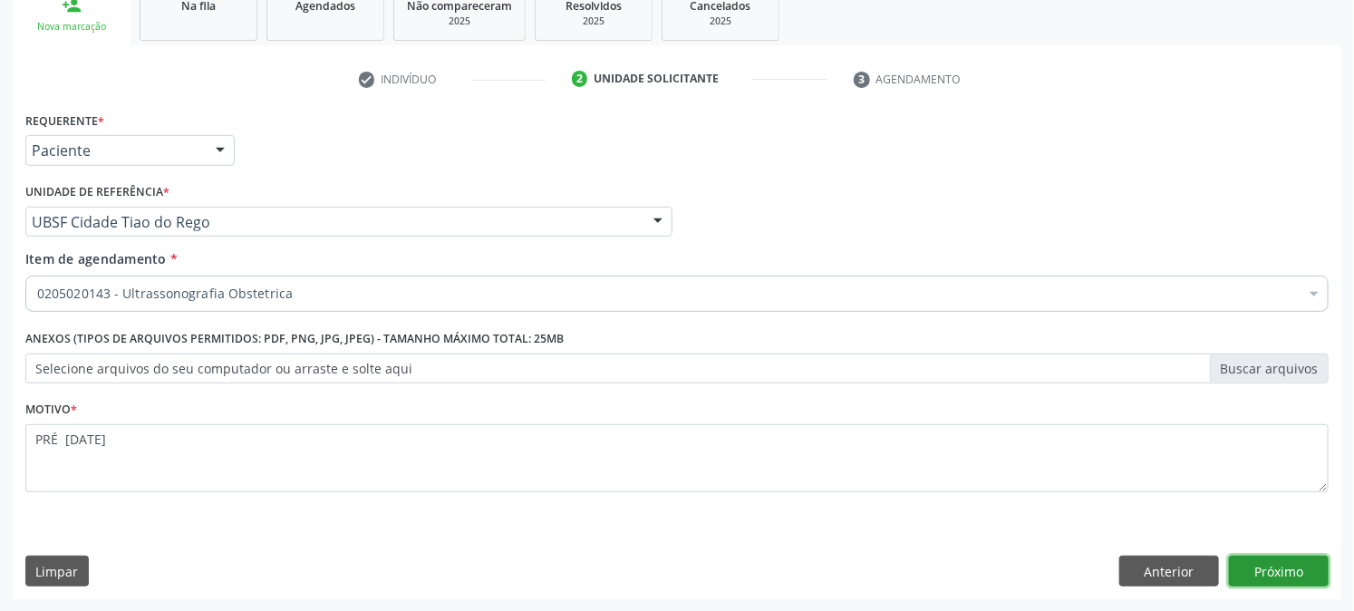
click at [1264, 566] on button "Próximo" at bounding box center [1279, 570] width 100 height 31
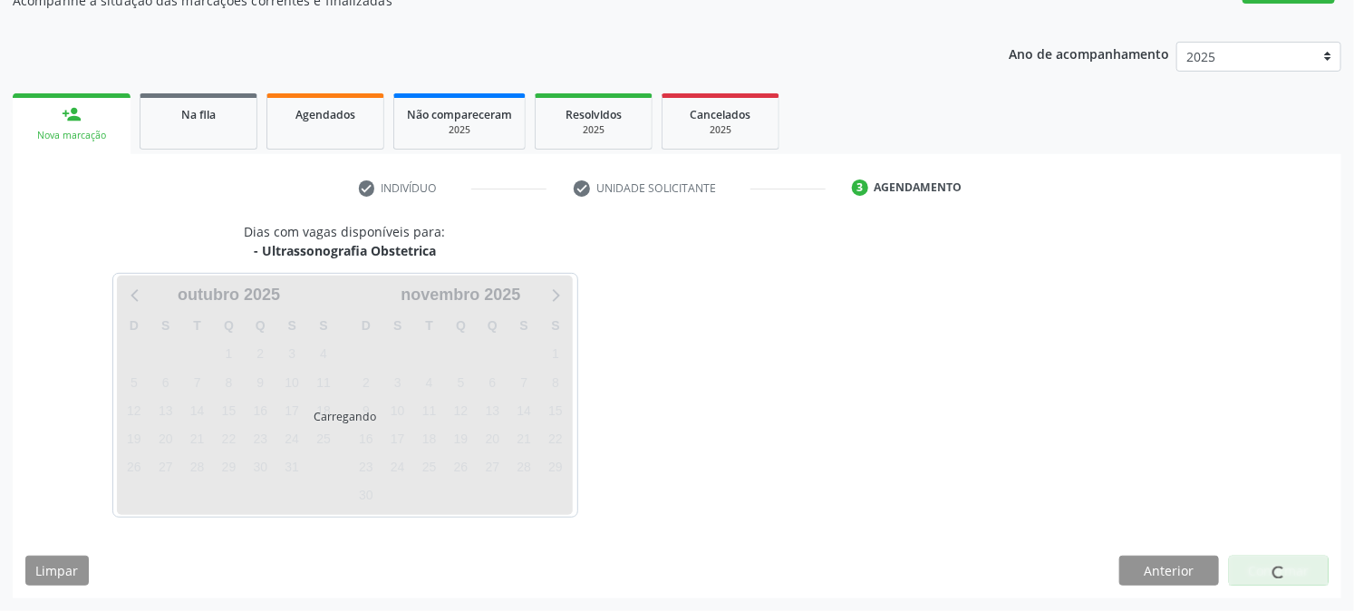
scroll to position [177, 0]
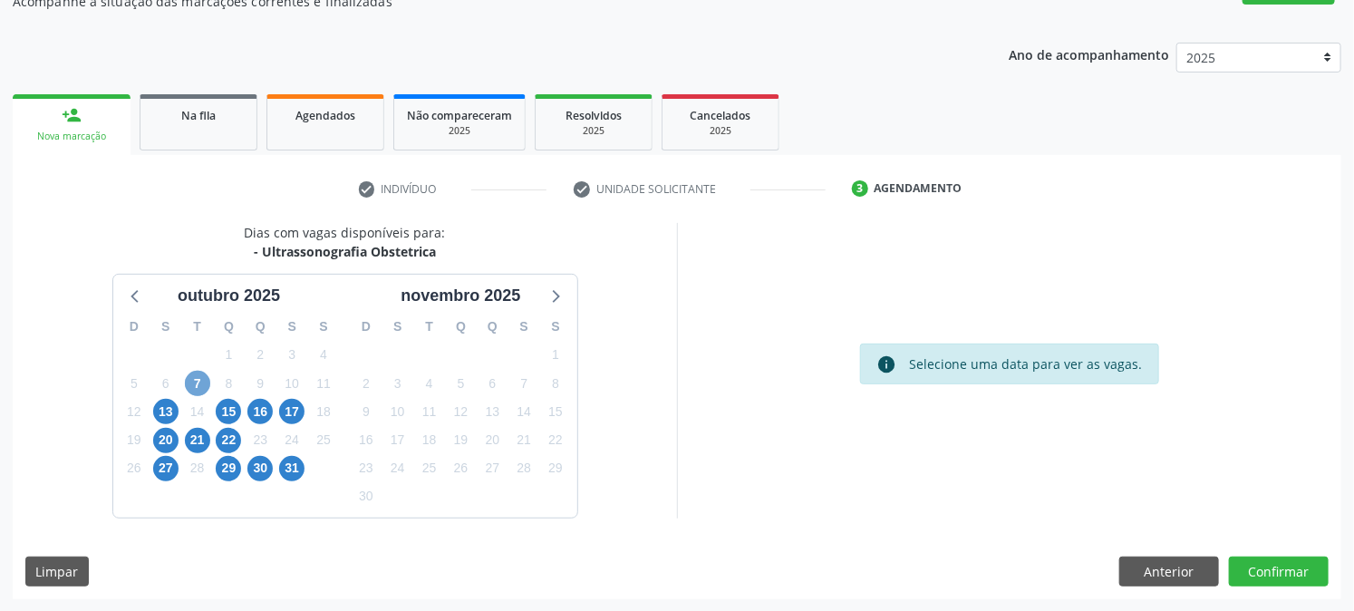
click at [196, 386] on span "7" at bounding box center [197, 383] width 25 height 25
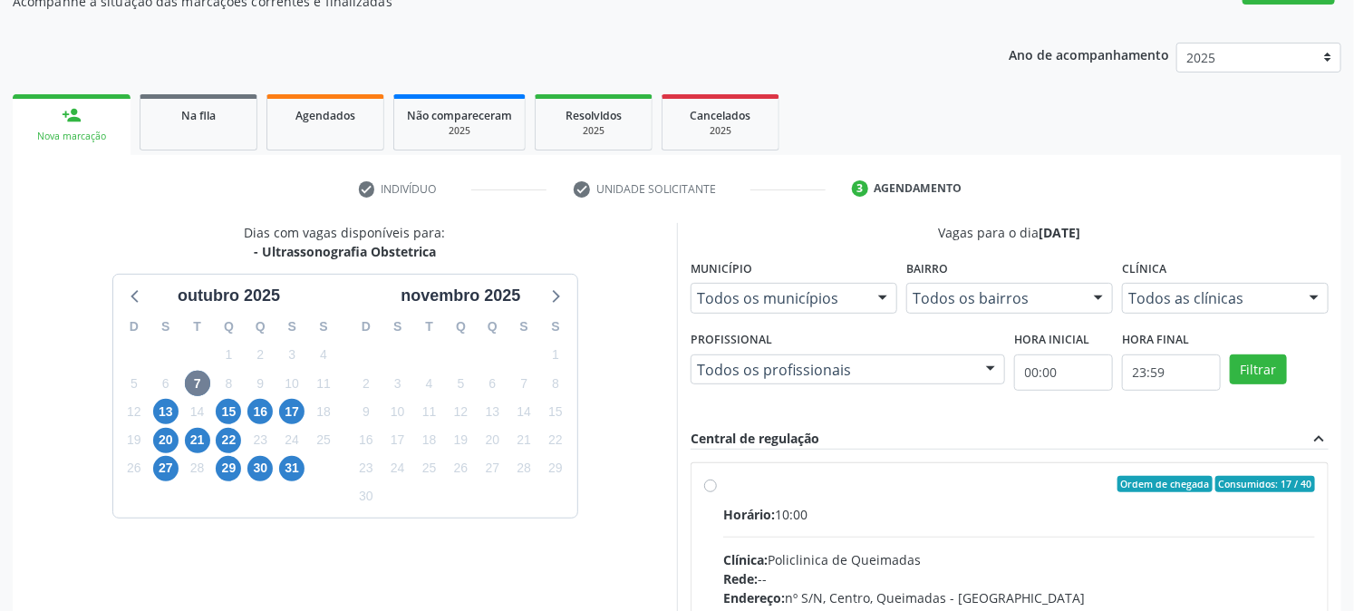
click at [717, 492] on input "Ordem de chegada Consumidos: 17 / 40 Horário: 10:00 Clínica: Policlinica de Que…" at bounding box center [710, 484] width 13 height 16
radio input "true"
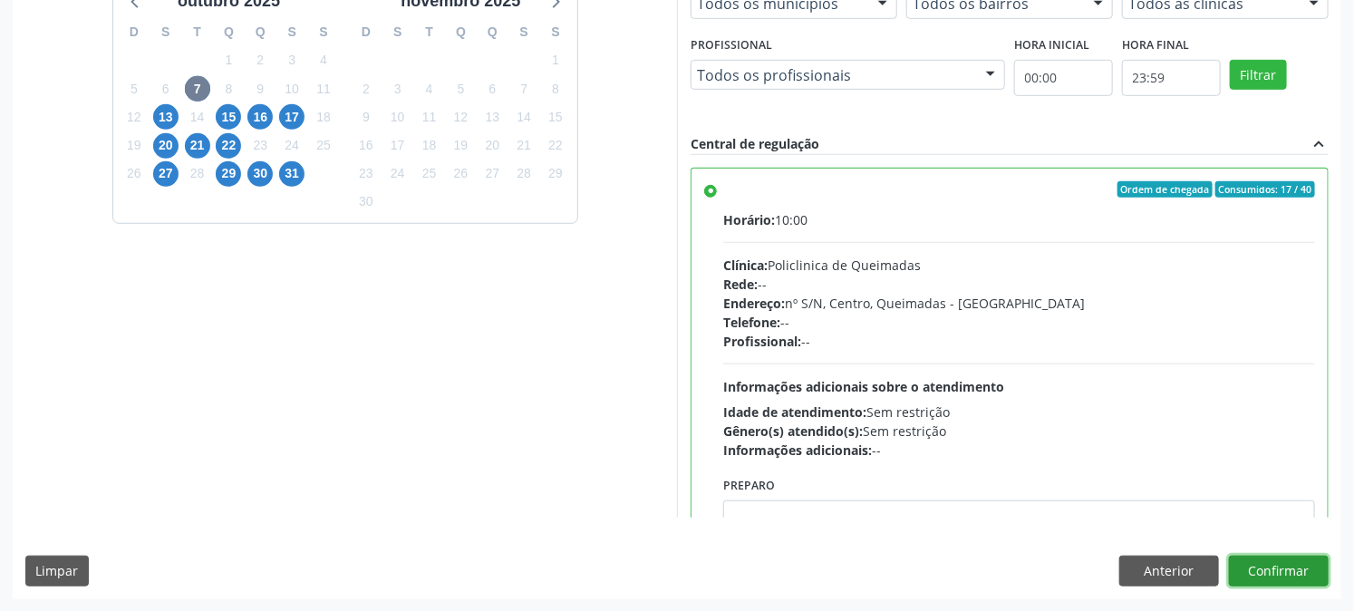
click at [1244, 568] on button "Confirmar" at bounding box center [1279, 570] width 100 height 31
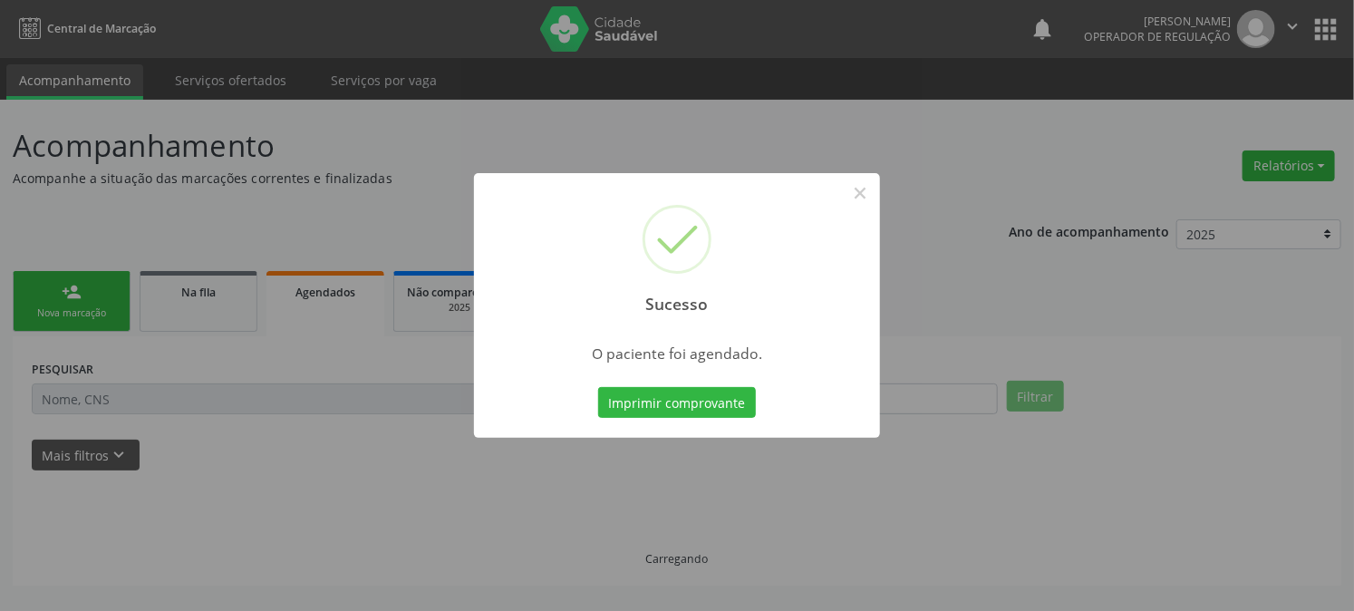
scroll to position [0, 0]
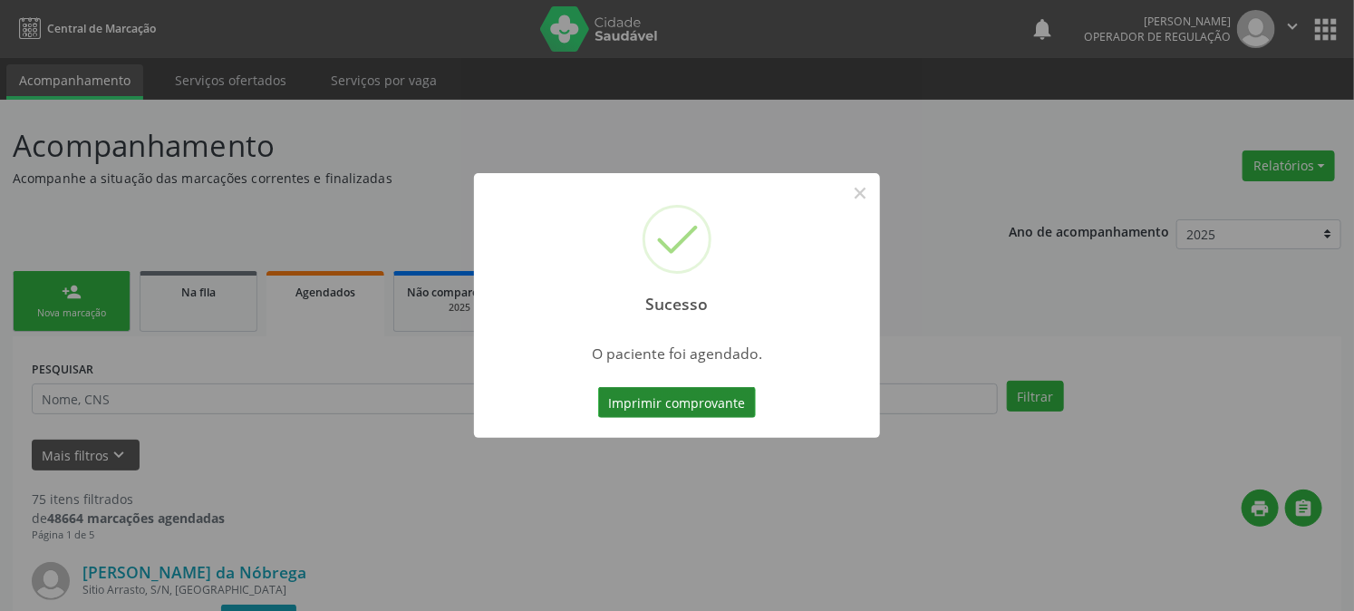
click at [666, 406] on button "Imprimir comprovante" at bounding box center [677, 402] width 158 height 31
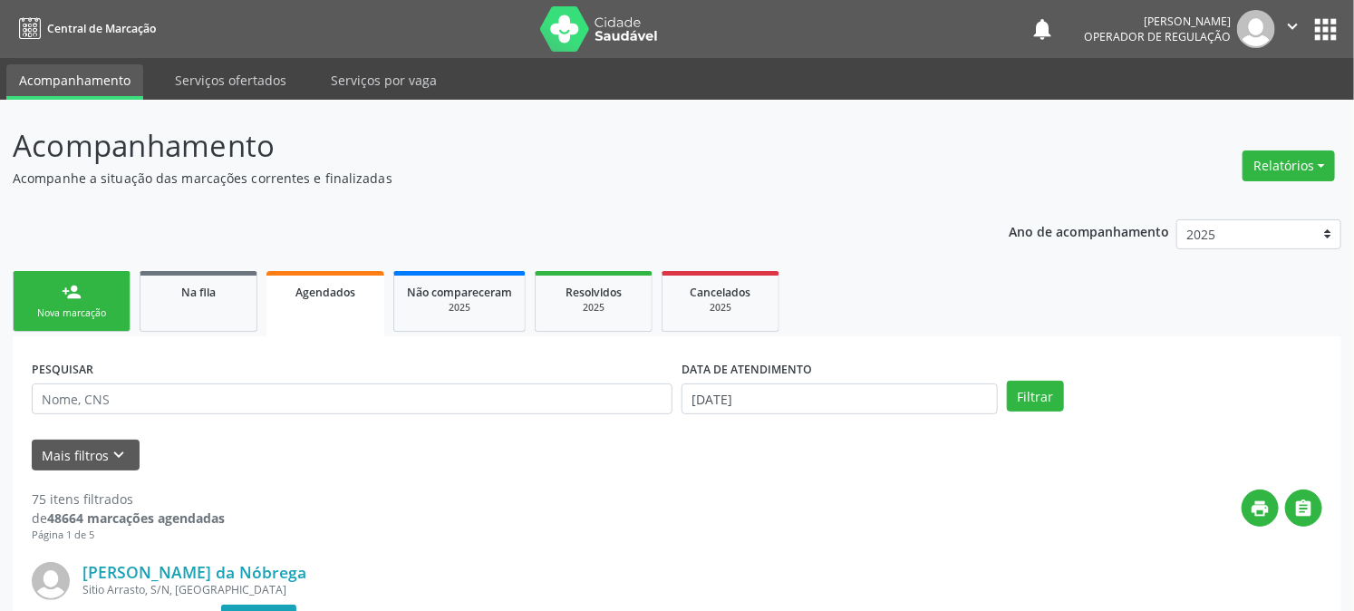
click at [101, 285] on link "person_add Nova marcação" at bounding box center [72, 301] width 118 height 61
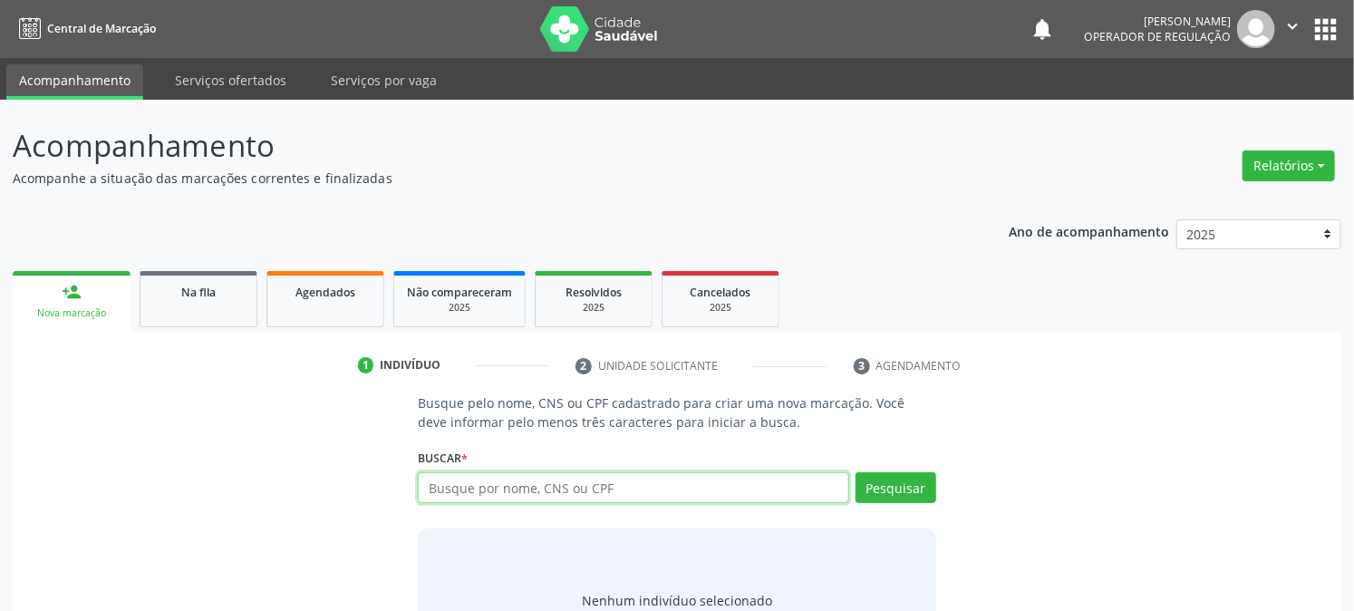
click at [529, 494] on input "text" at bounding box center [633, 487] width 430 height 31
type input "708102652476040"
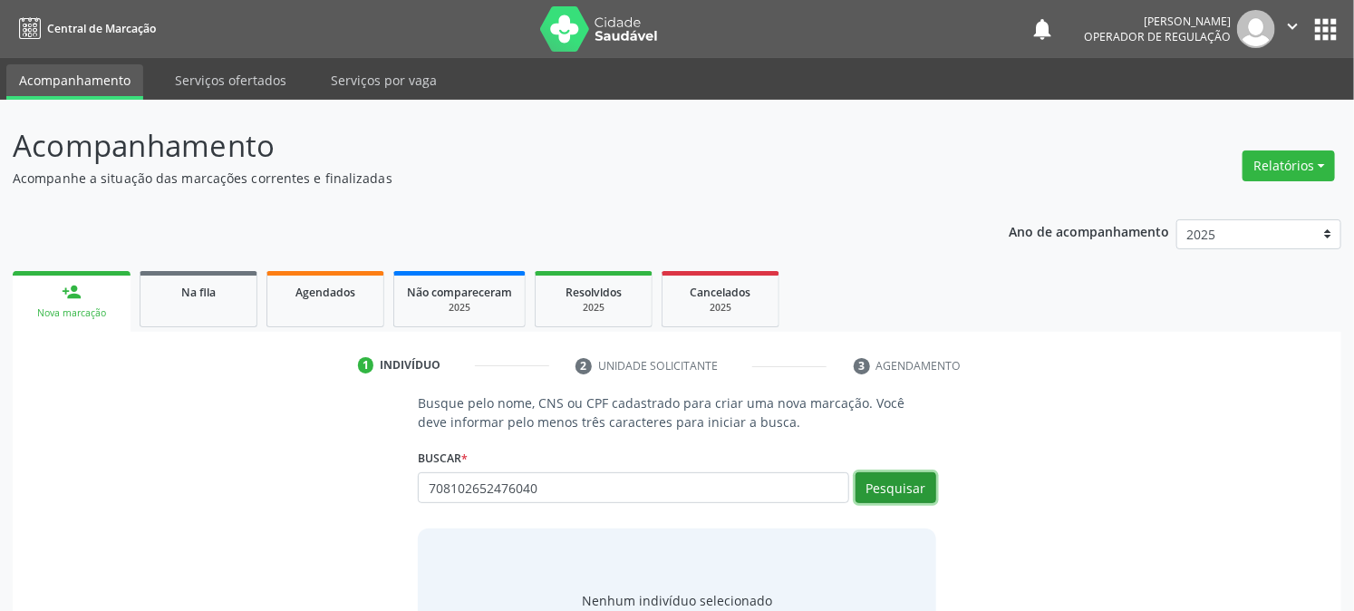
click at [892, 491] on button "Pesquisar" at bounding box center [895, 487] width 81 height 31
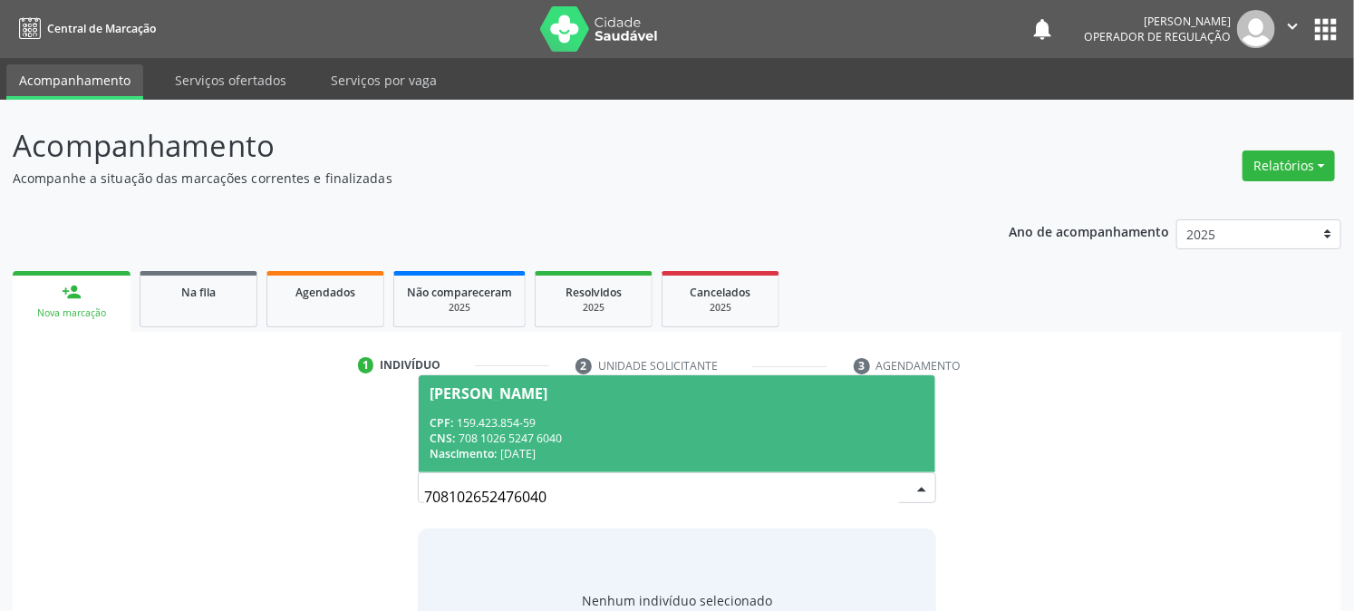
click at [521, 430] on div "CNS: 708 1026 5247 6040" at bounding box center [677, 437] width 494 height 15
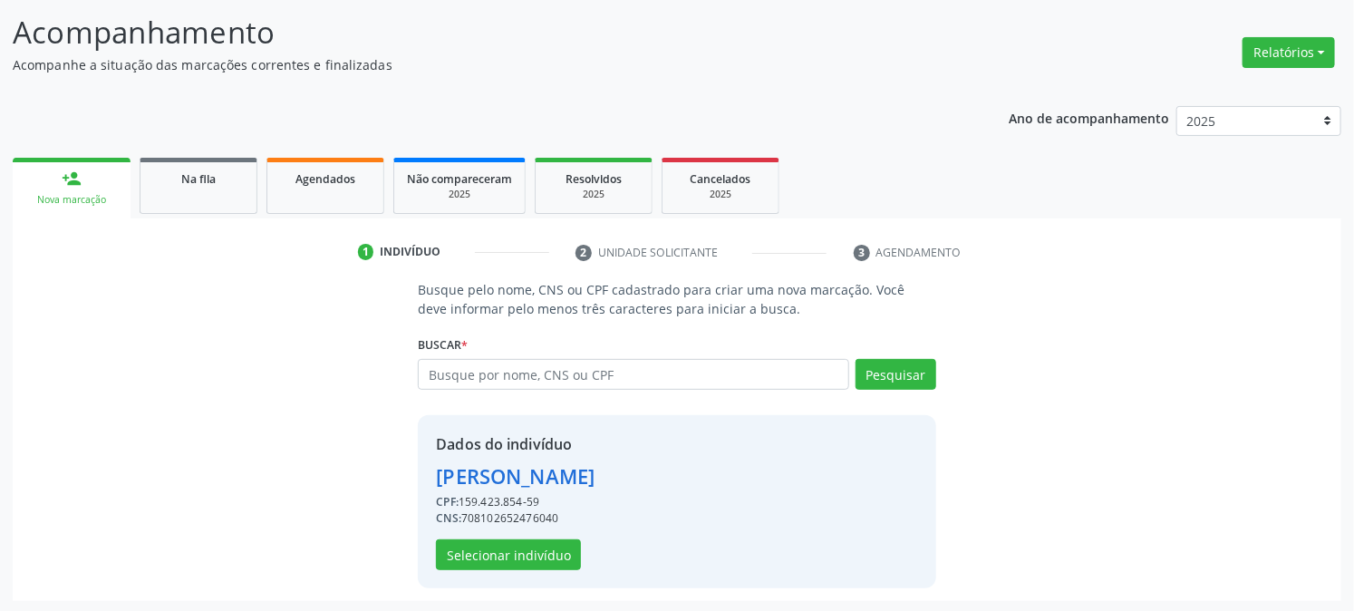
scroll to position [114, 0]
click at [529, 562] on button "Selecionar indivíduo" at bounding box center [508, 553] width 145 height 31
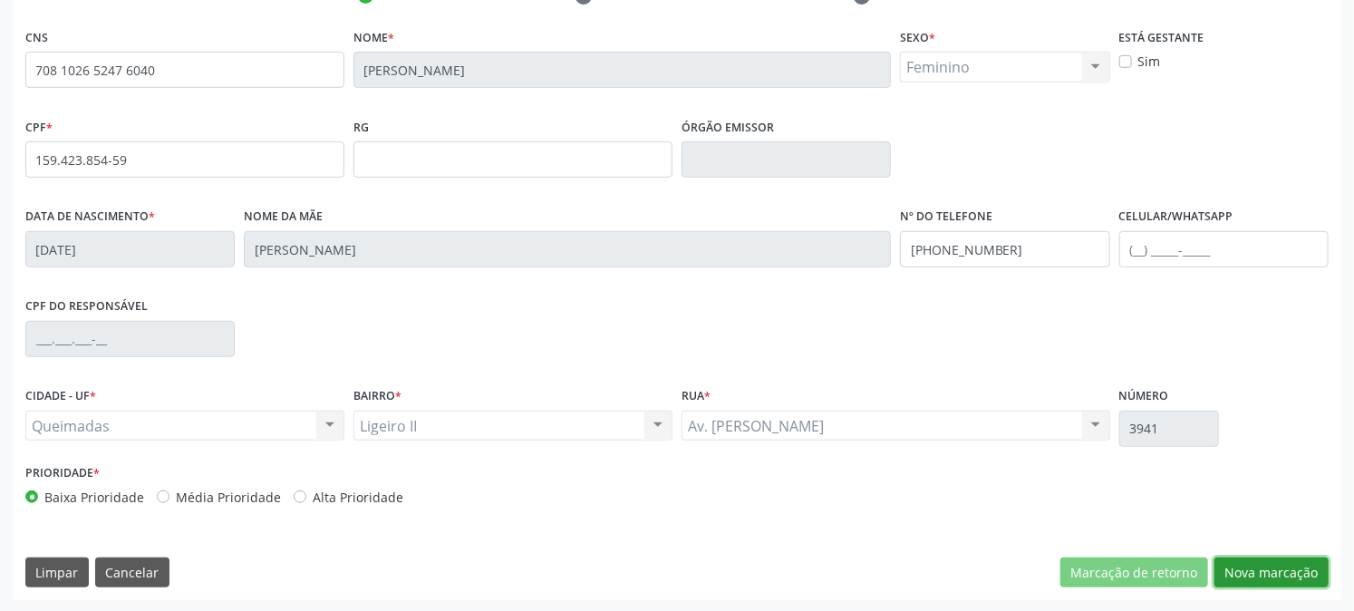
click at [1303, 572] on button "Nova marcação" at bounding box center [1271, 572] width 114 height 31
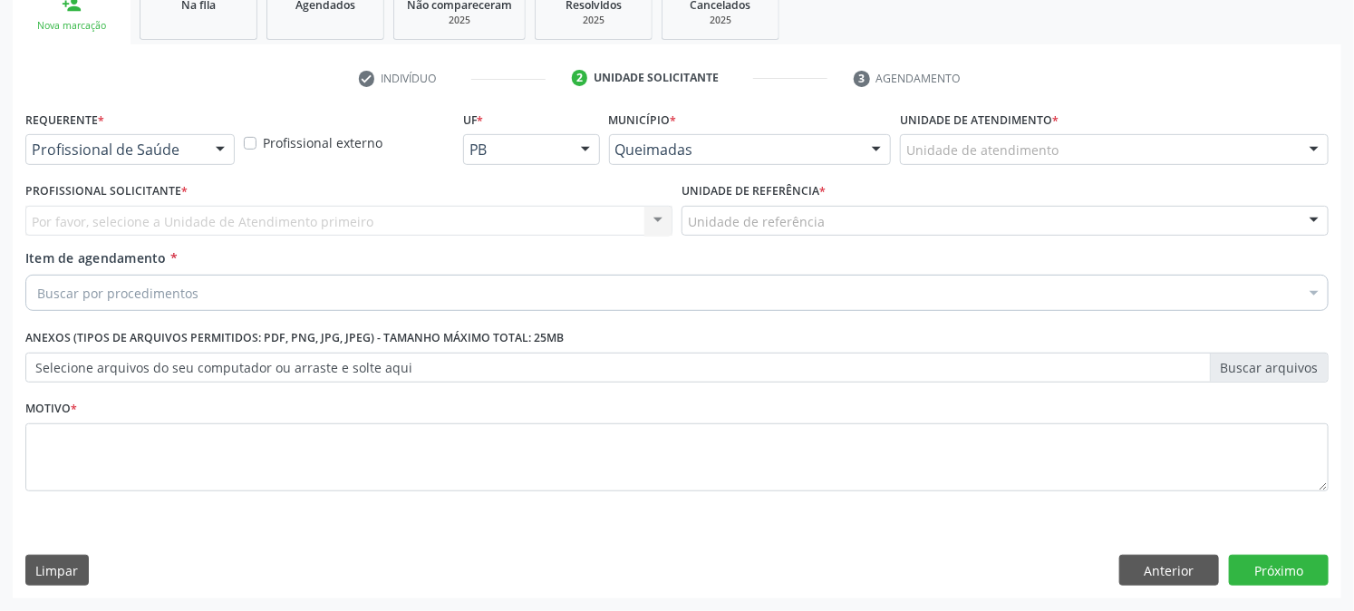
scroll to position [286, 0]
click at [199, 156] on div at bounding box center [129, 150] width 209 height 31
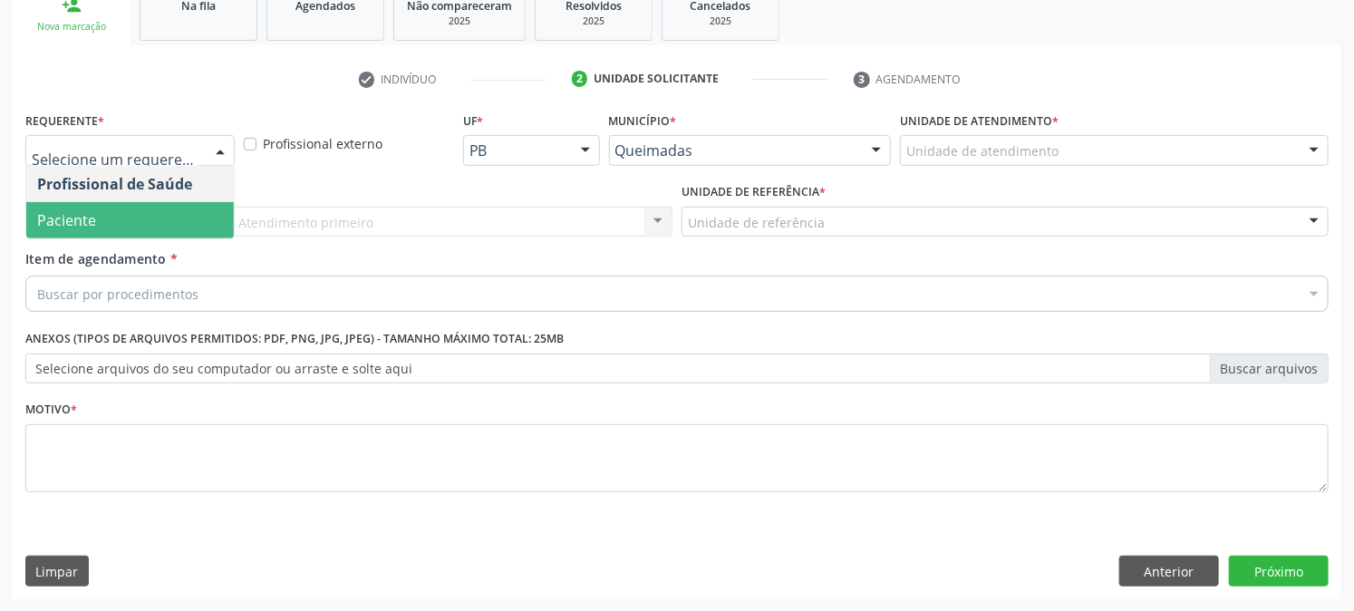
click at [172, 210] on span "Paciente" at bounding box center [130, 220] width 208 height 36
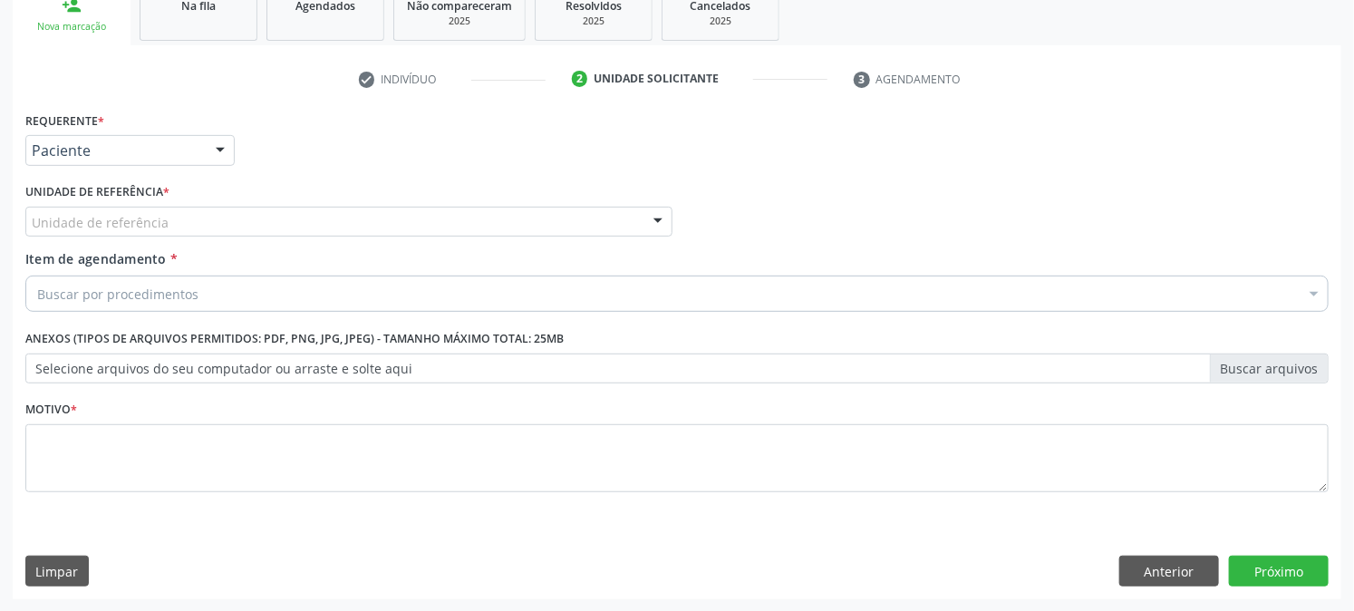
click at [172, 210] on div "Unidade de referência" at bounding box center [348, 222] width 647 height 31
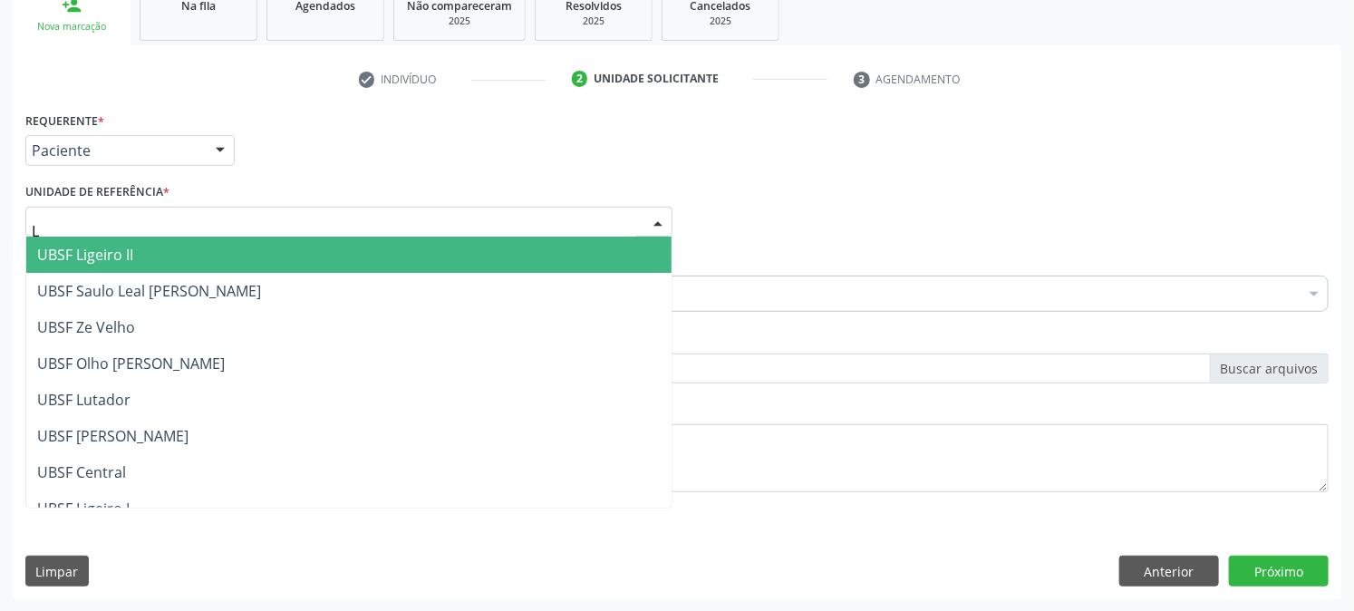
type input "LI"
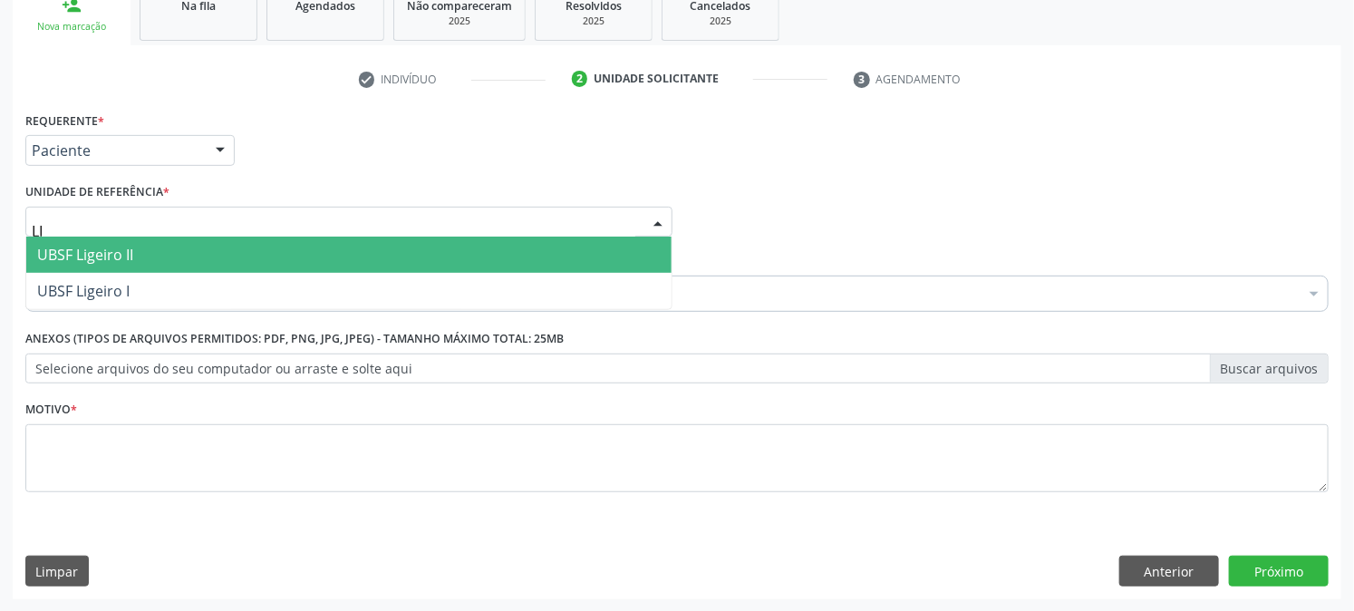
click at [132, 264] on span "UBSF Ligeiro II" at bounding box center [348, 255] width 645 height 36
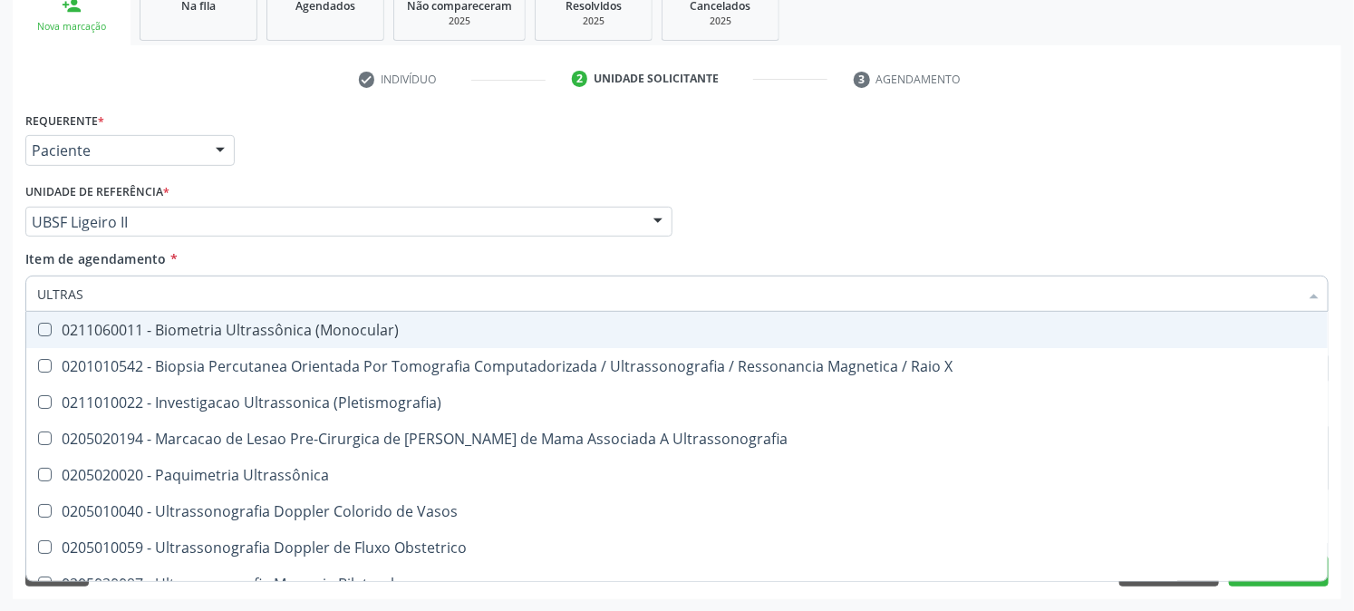
type input "ULTRASS"
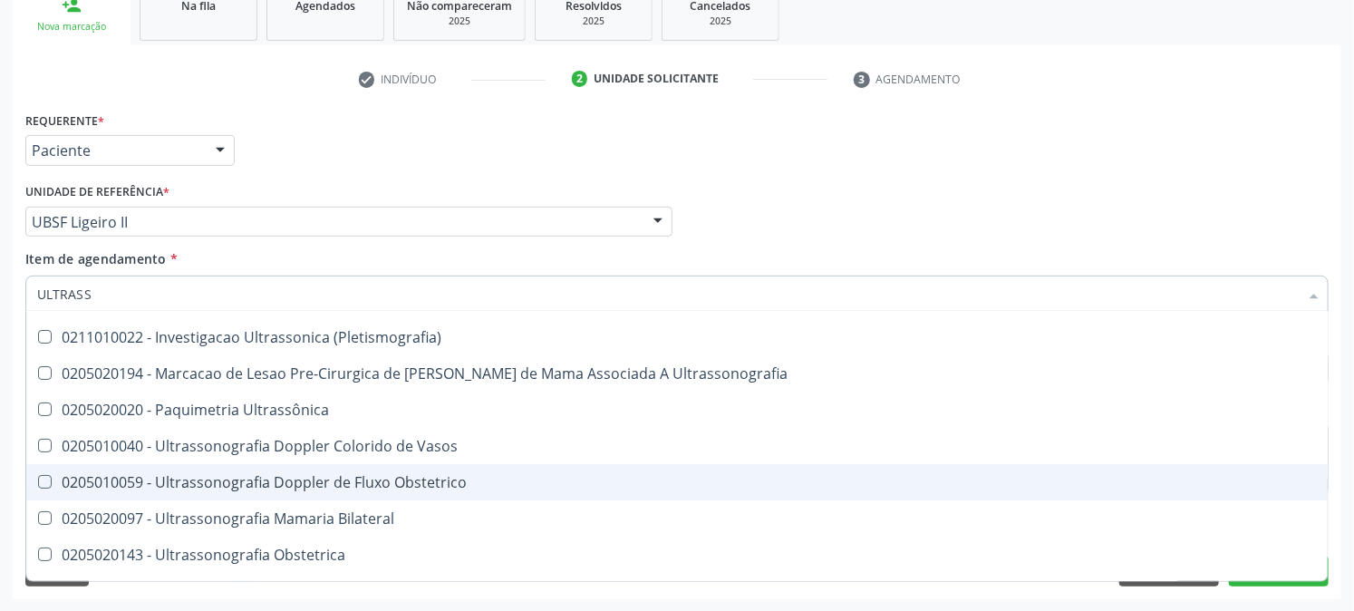
scroll to position [101, 0]
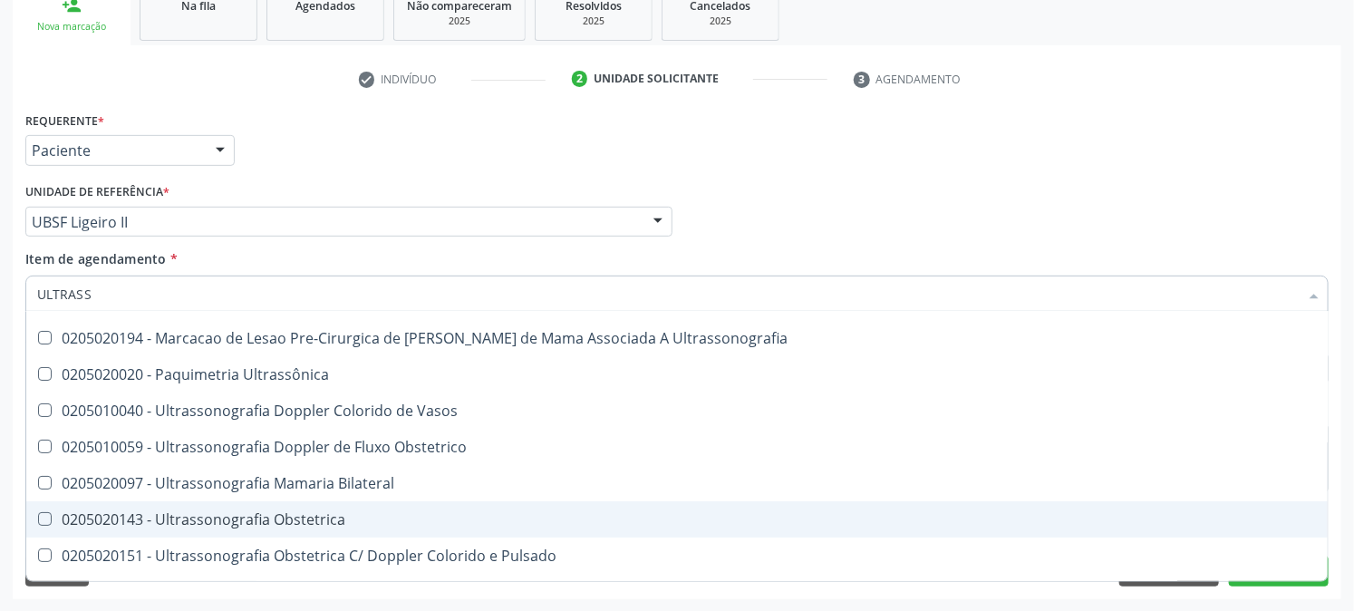
drag, startPoint x: 207, startPoint y: 509, endPoint x: 195, endPoint y: 512, distance: 12.1
click at [208, 512] on div "0205020143 - Ultrassonografia Obstetrica" at bounding box center [677, 519] width 1280 height 14
checkbox Obstetrica "true"
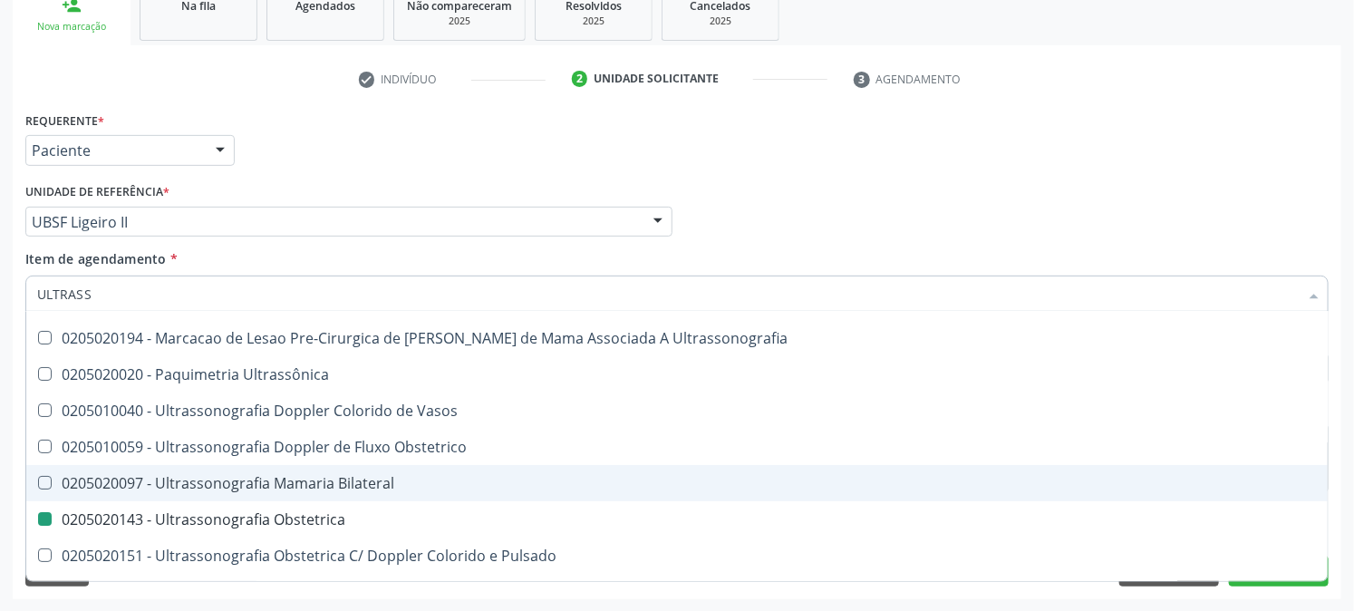
click at [0, 474] on div "Acompanhamento Acompanhe a situação das marcações correntes e finalizadas Relat…" at bounding box center [677, 212] width 1354 height 798
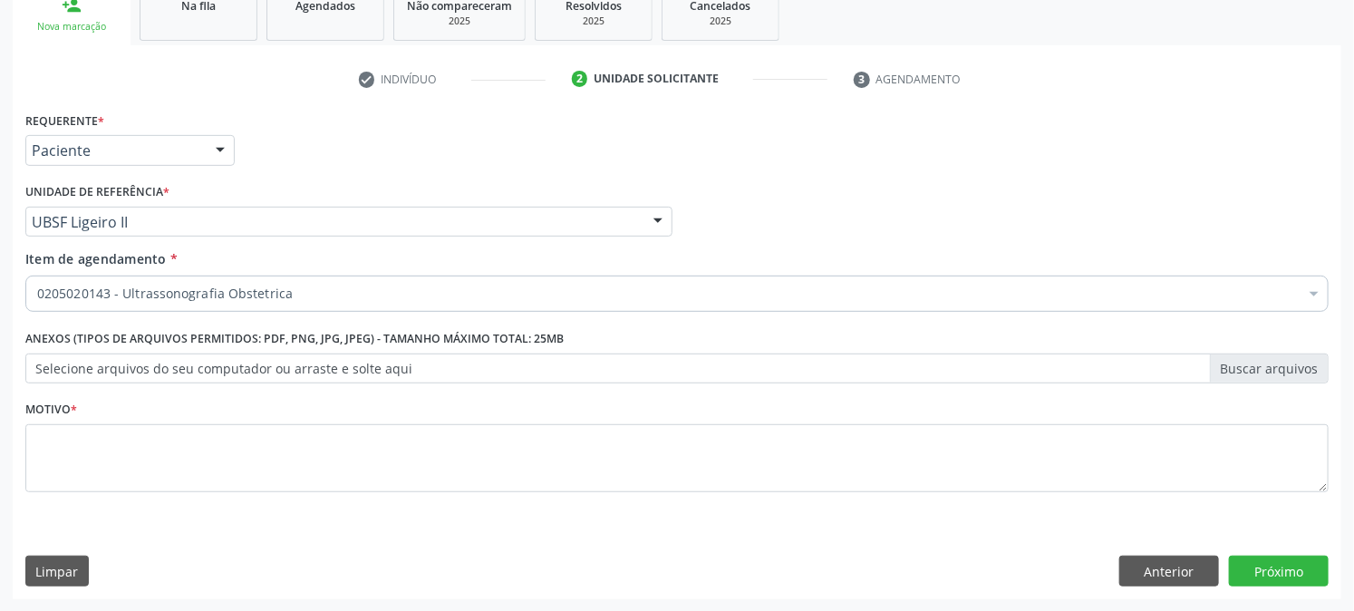
scroll to position [0, 0]
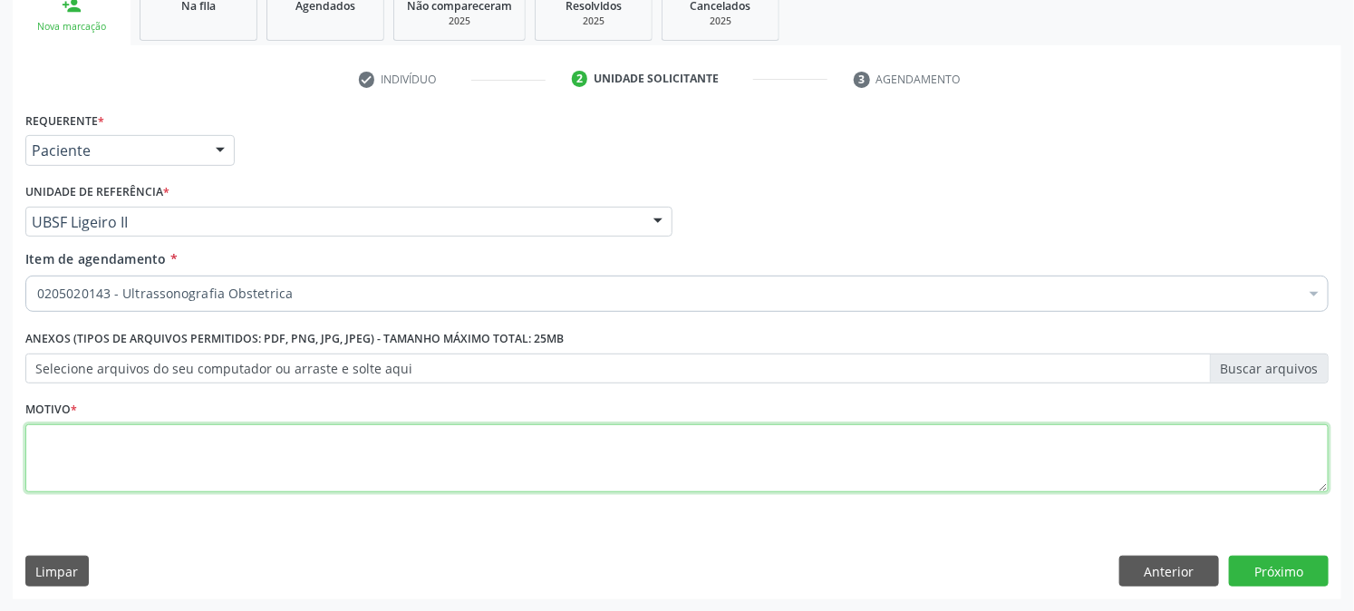
click at [45, 473] on textarea at bounding box center [676, 458] width 1303 height 69
type textarea "PRÉ [DATE]"
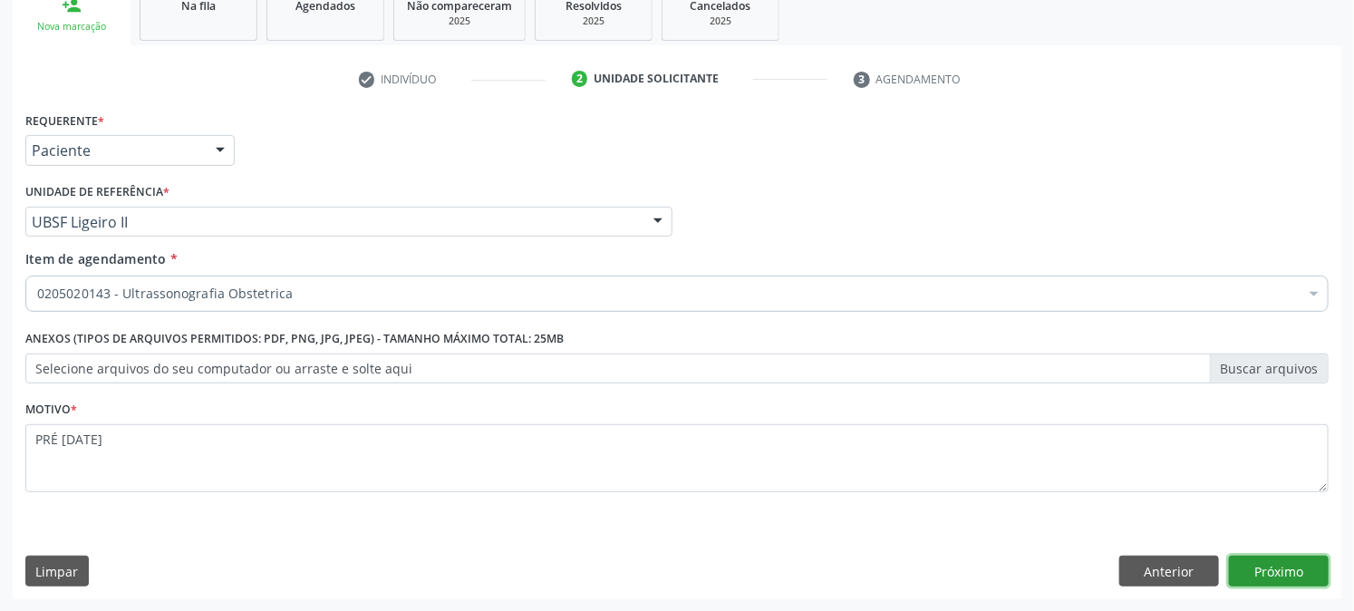
click at [1300, 555] on button "Próximo" at bounding box center [1279, 570] width 100 height 31
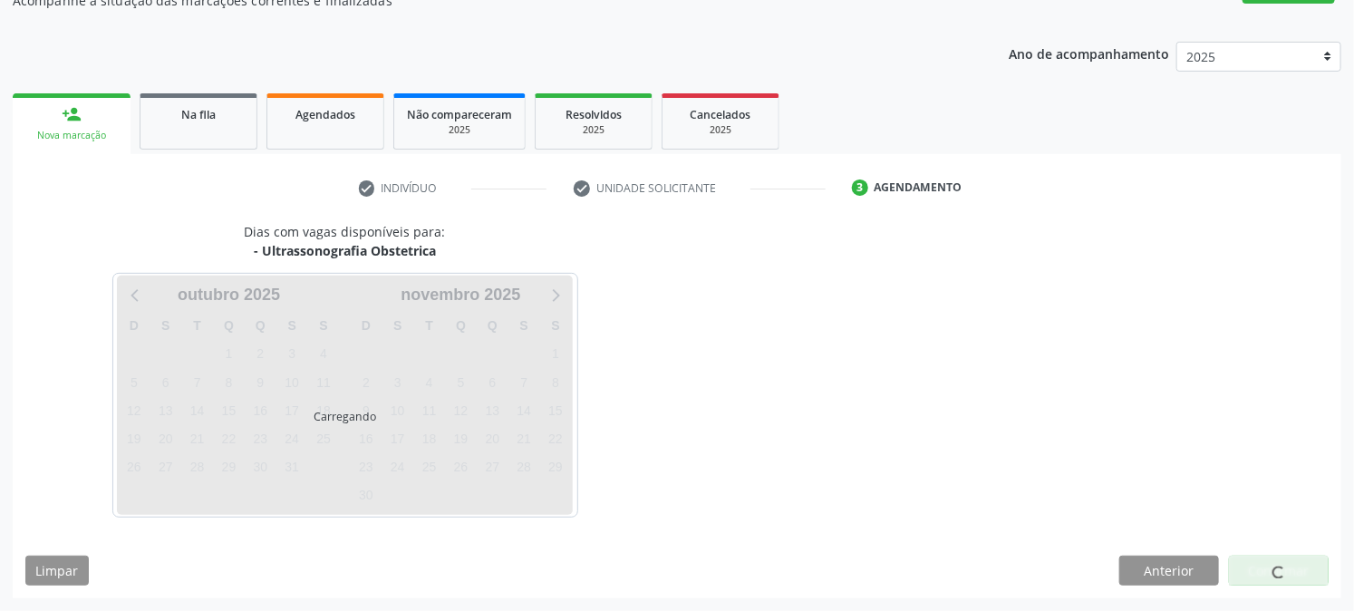
scroll to position [177, 0]
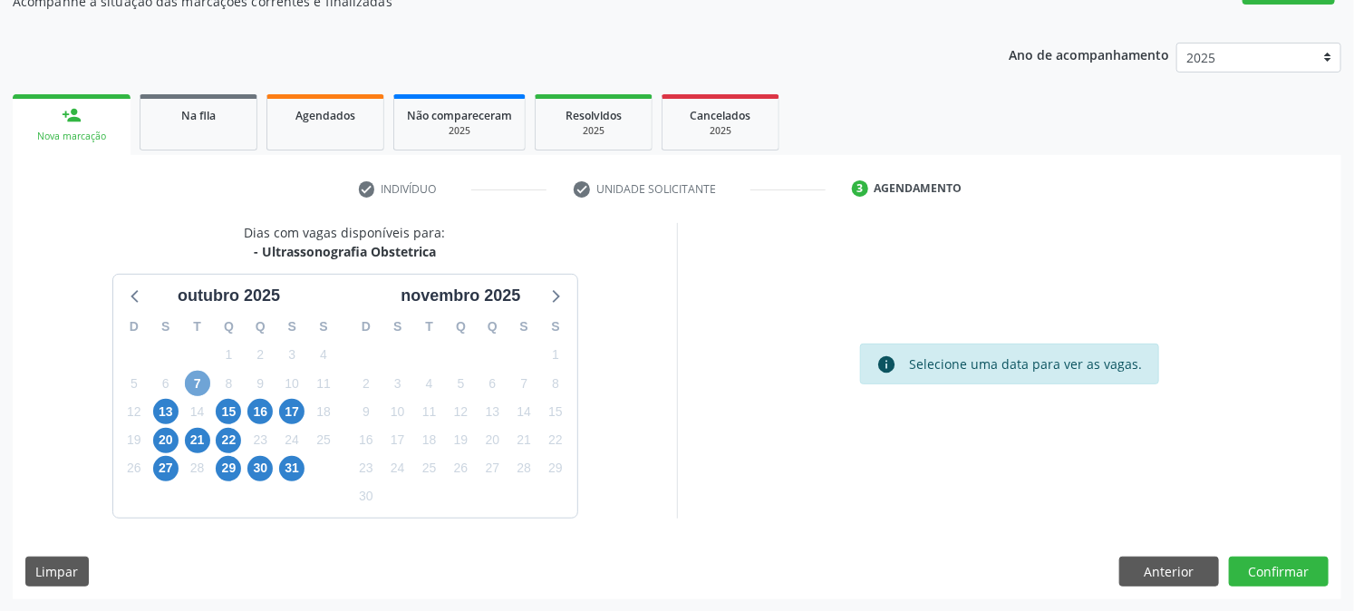
click at [198, 388] on span "7" at bounding box center [197, 383] width 25 height 25
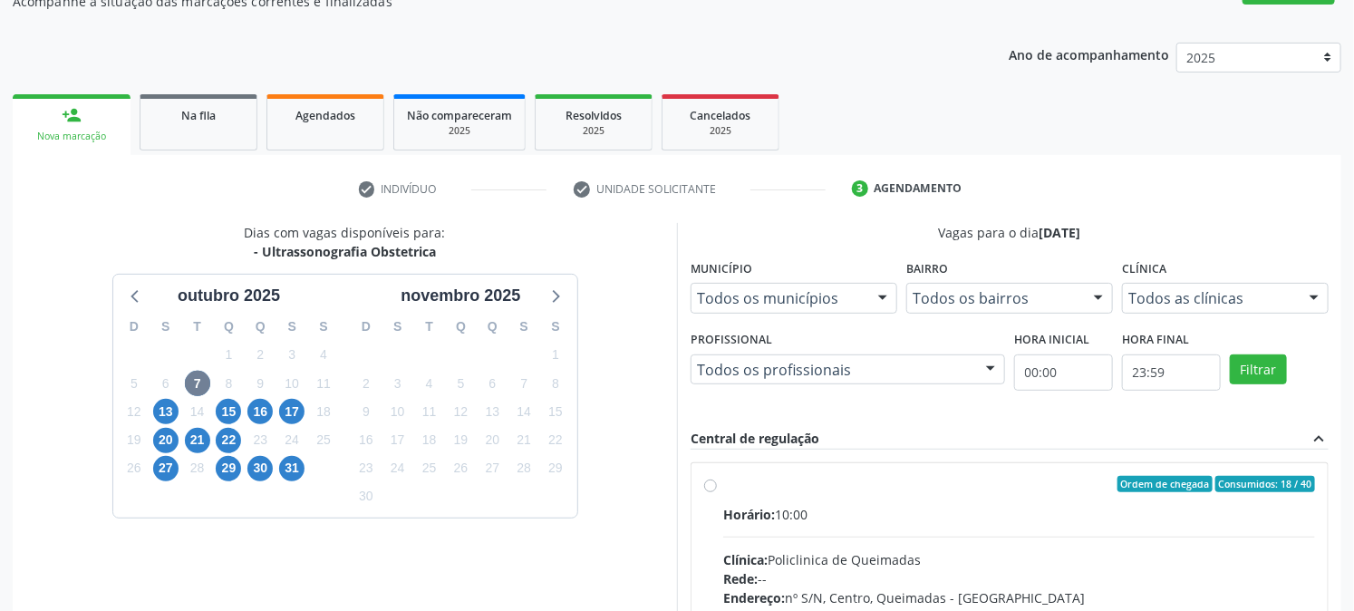
click at [717, 492] on input "Ordem de chegada Consumidos: 18 / 40 Horário: 10:00 Clínica: Policlinica de Que…" at bounding box center [710, 484] width 13 height 16
radio input "true"
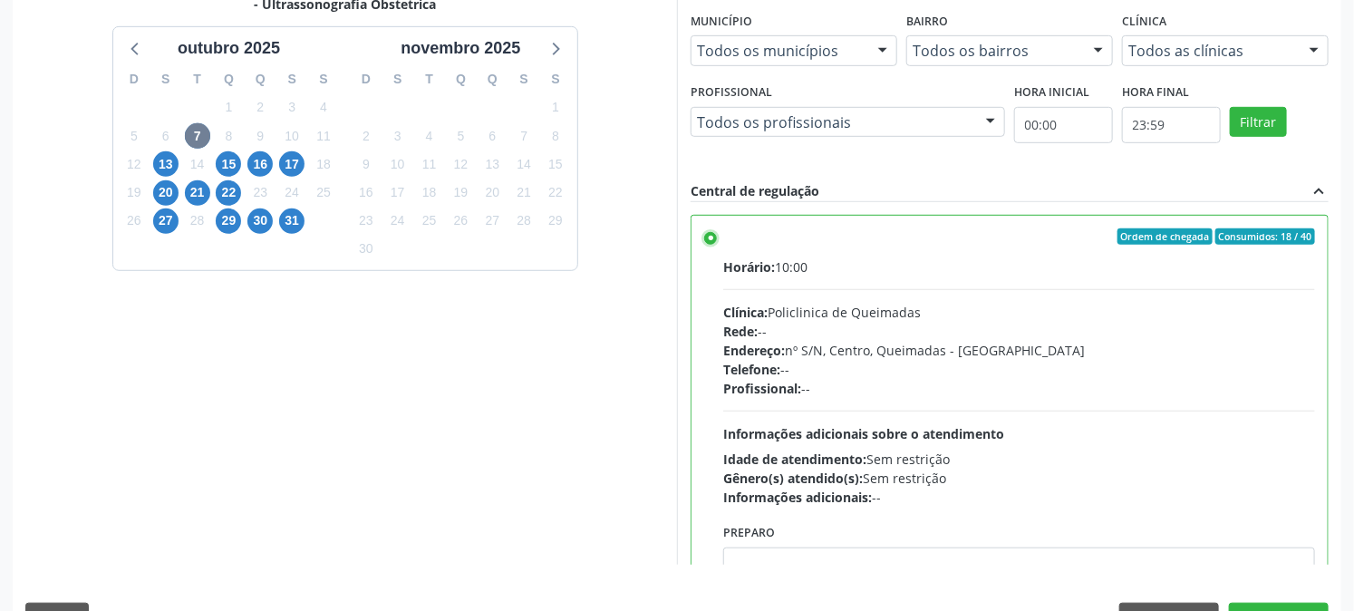
scroll to position [471, 0]
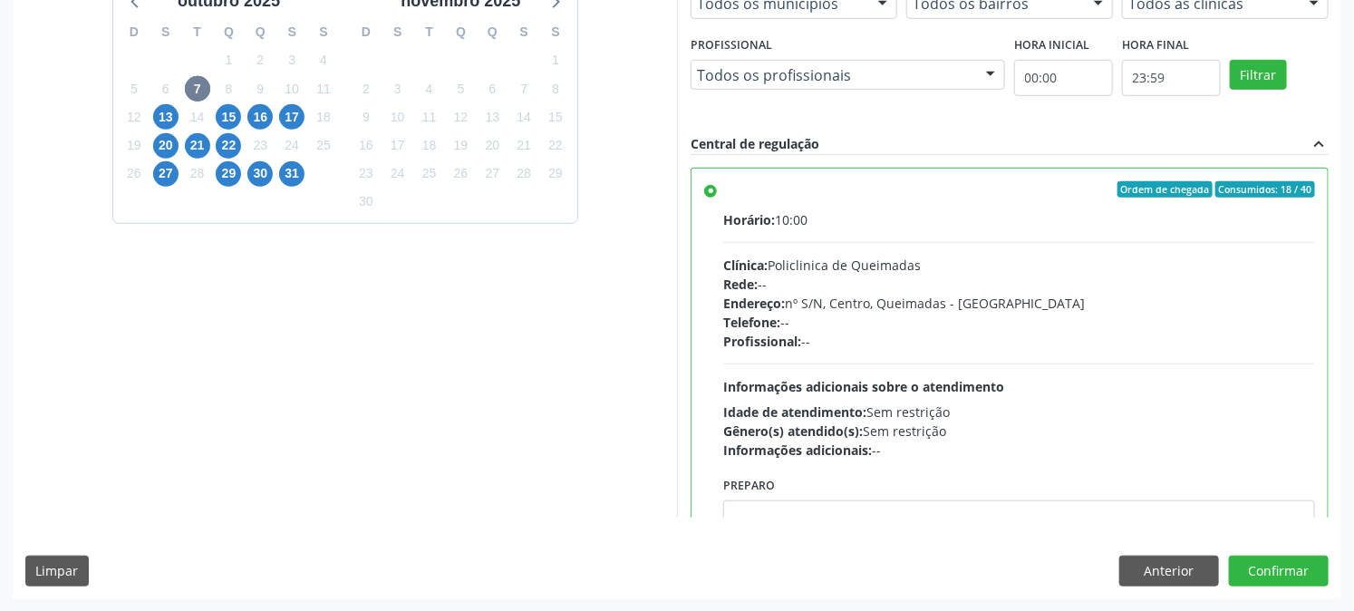
click at [1294, 595] on div "Dias com vagas disponíveis para: - Ultrassonografia Obstetrica outubro 2025 D S…" at bounding box center [677, 263] width 1328 height 670
click at [1288, 581] on button "Confirmar" at bounding box center [1279, 570] width 100 height 31
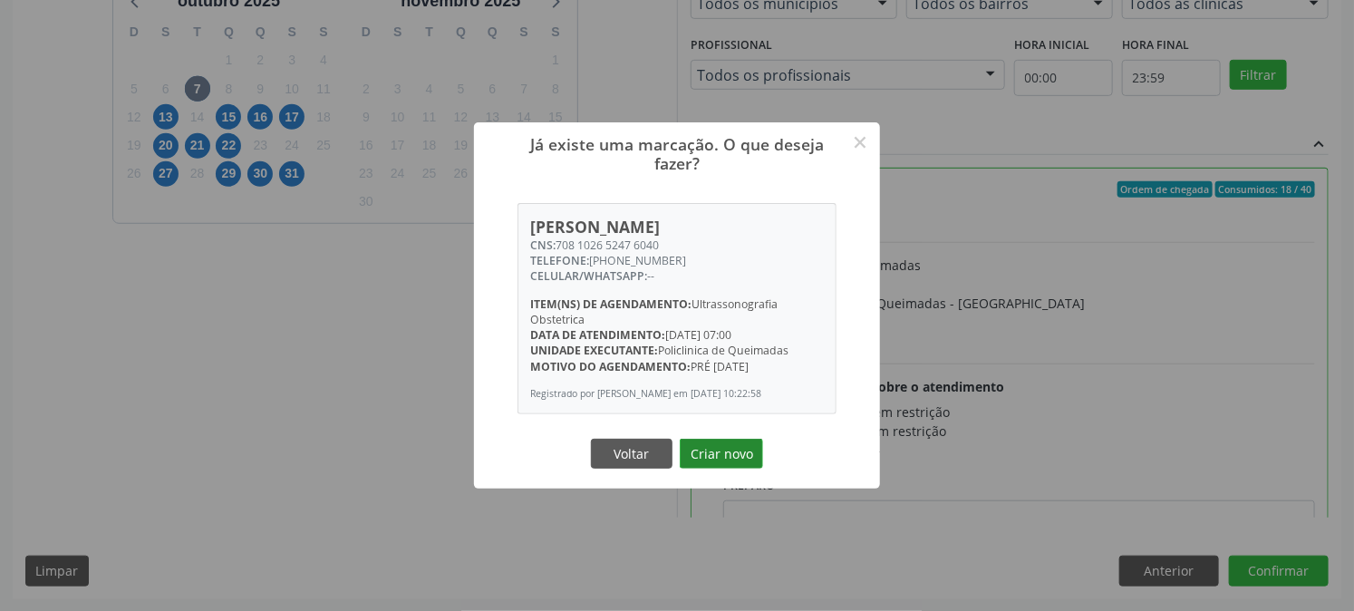
click at [750, 458] on button "Criar novo" at bounding box center [721, 454] width 83 height 31
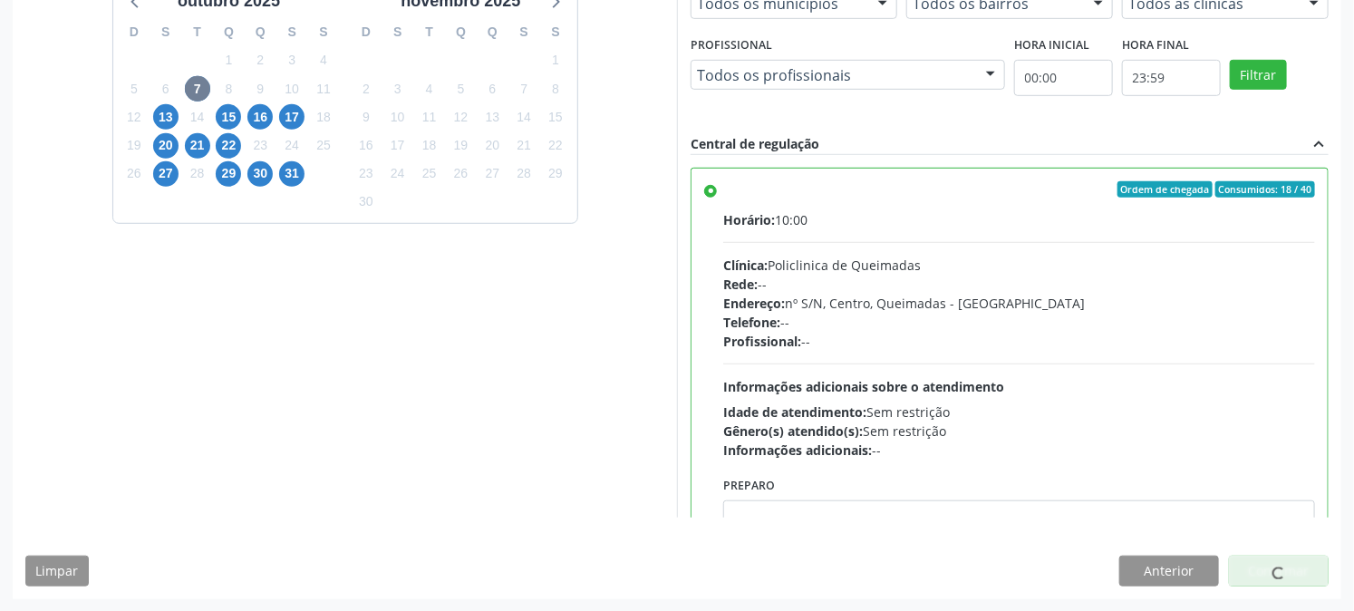
scroll to position [0, 0]
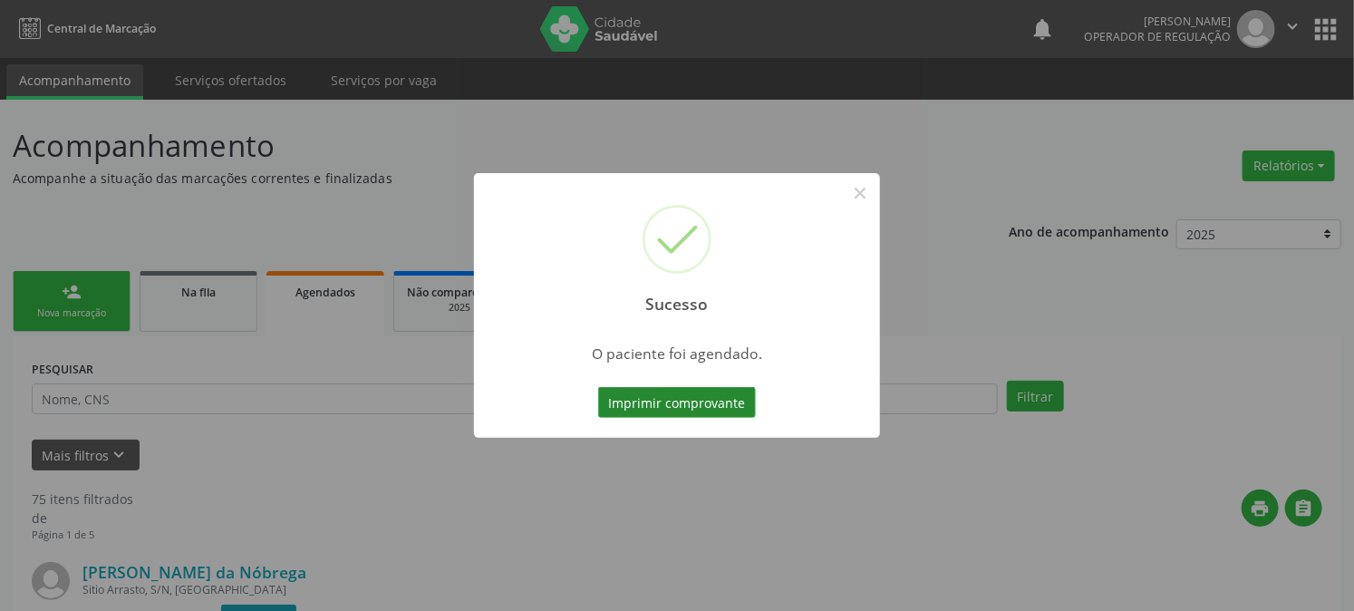
click at [720, 394] on button "Imprimir comprovante" at bounding box center [677, 402] width 158 height 31
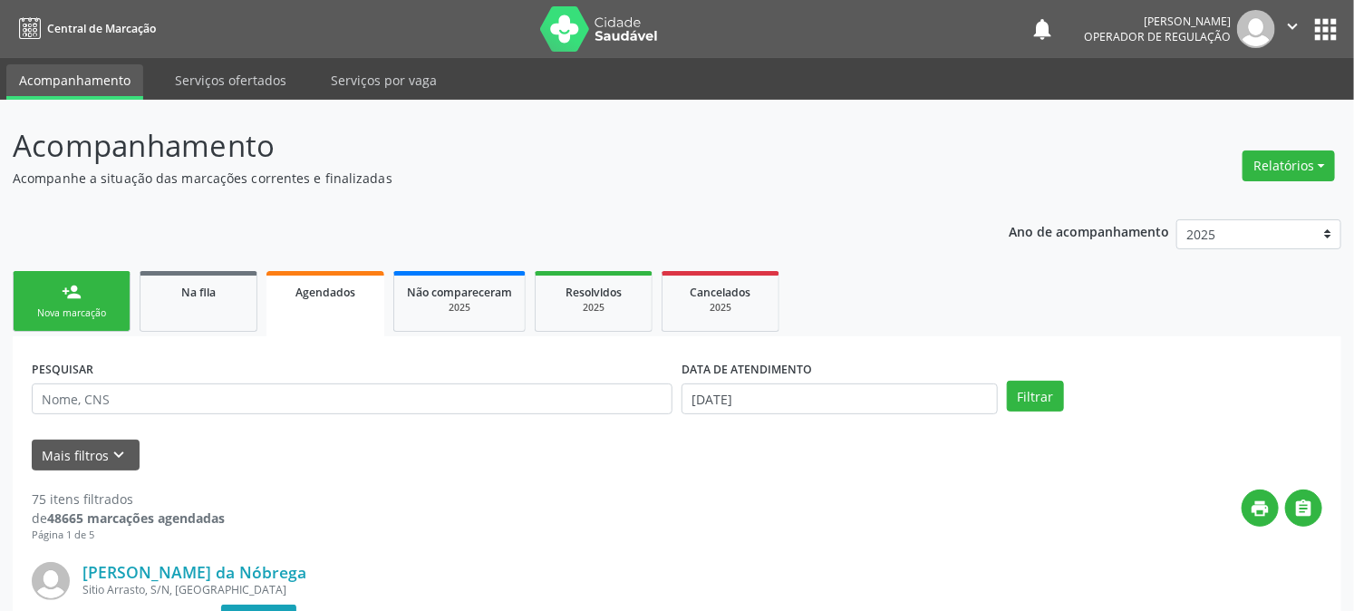
click at [79, 292] on div "person_add" at bounding box center [72, 292] width 20 height 20
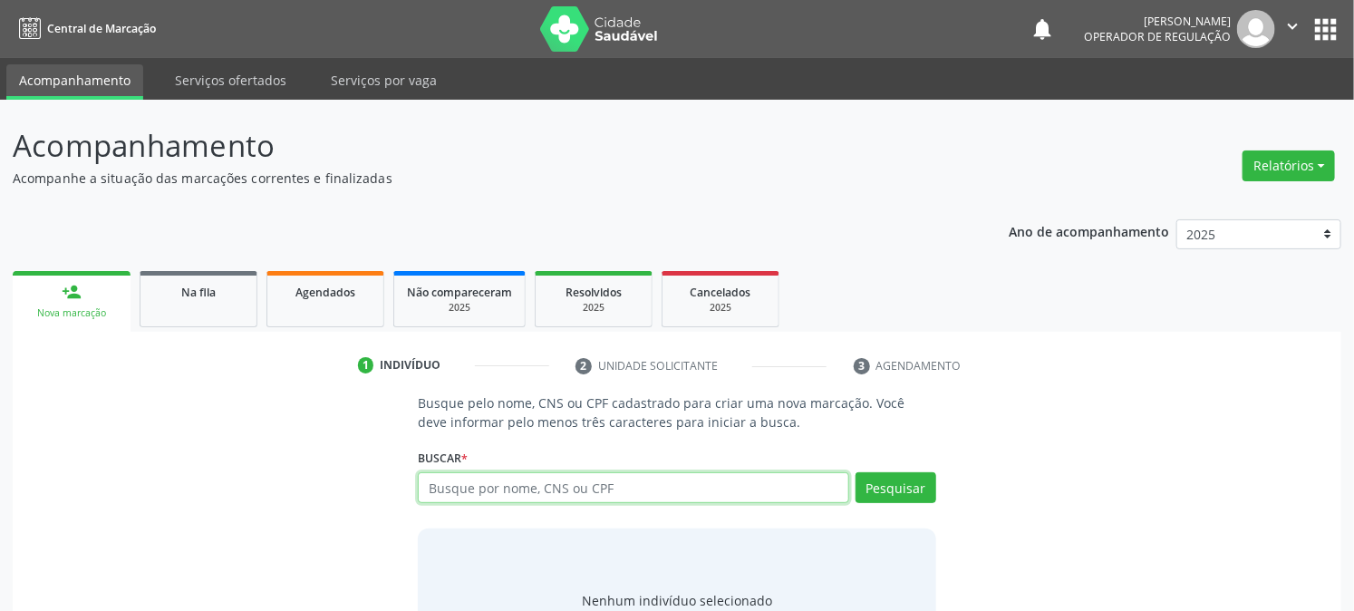
click at [547, 492] on input "text" at bounding box center [633, 487] width 430 height 31
type input "700605981857969"
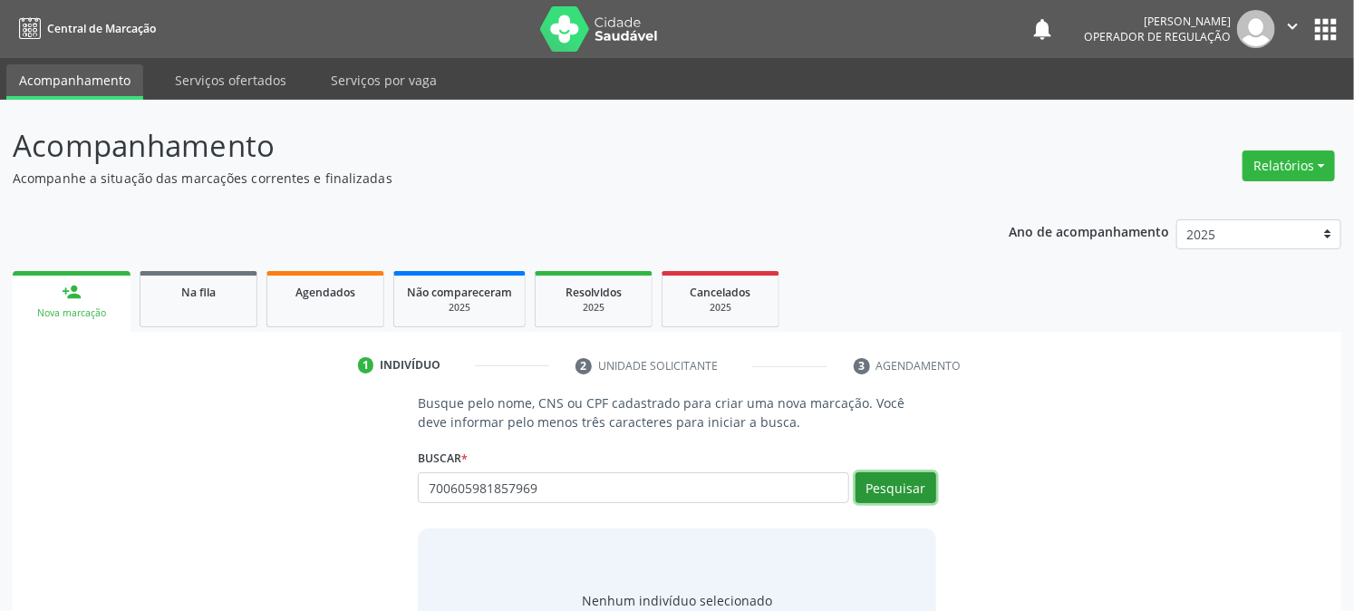
click at [904, 484] on button "Pesquisar" at bounding box center [895, 487] width 81 height 31
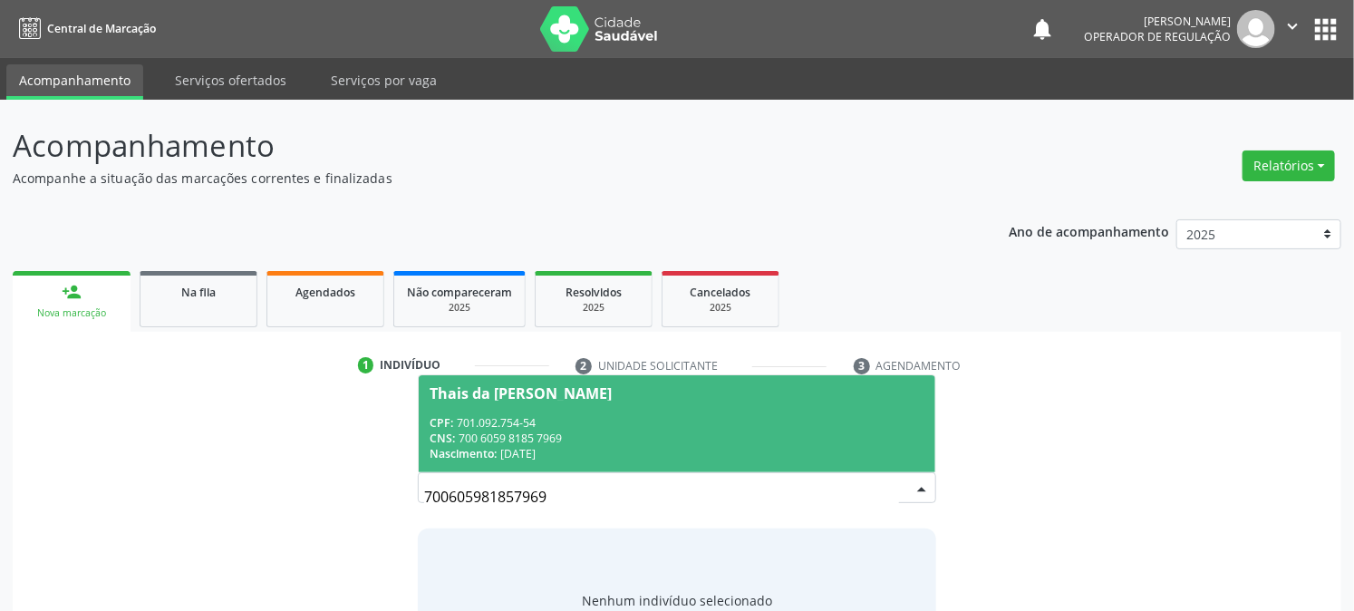
click at [558, 419] on div "CPF: 701.092.754-54" at bounding box center [677, 422] width 494 height 15
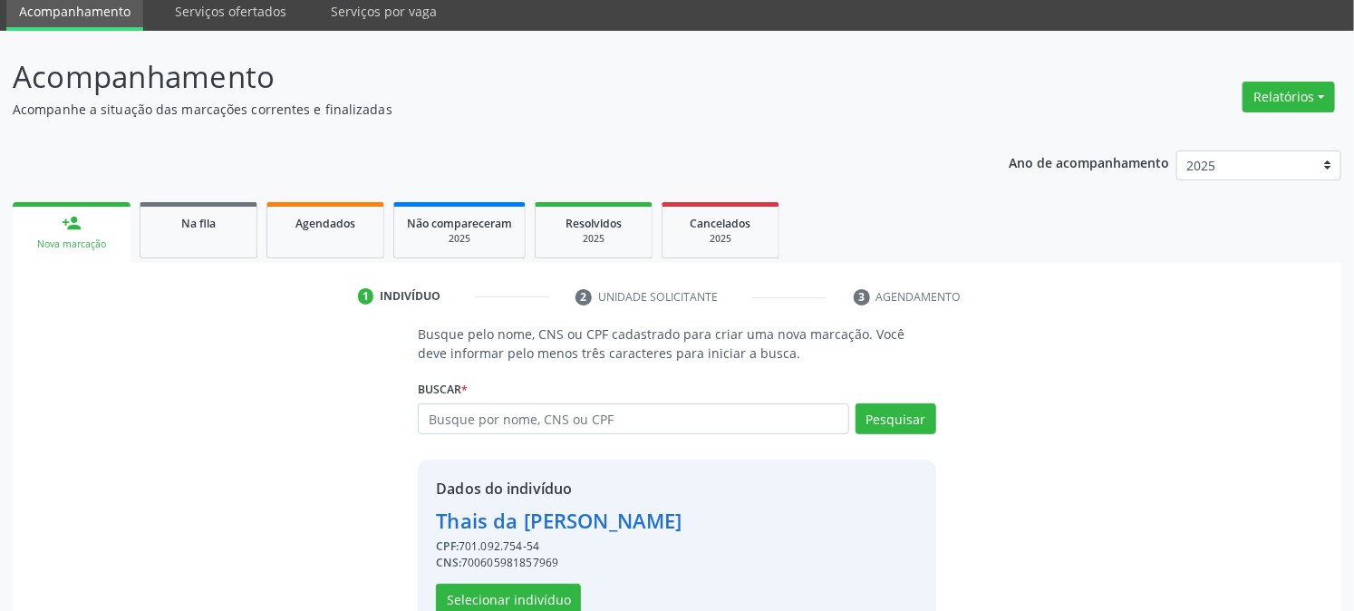
scroll to position [114, 0]
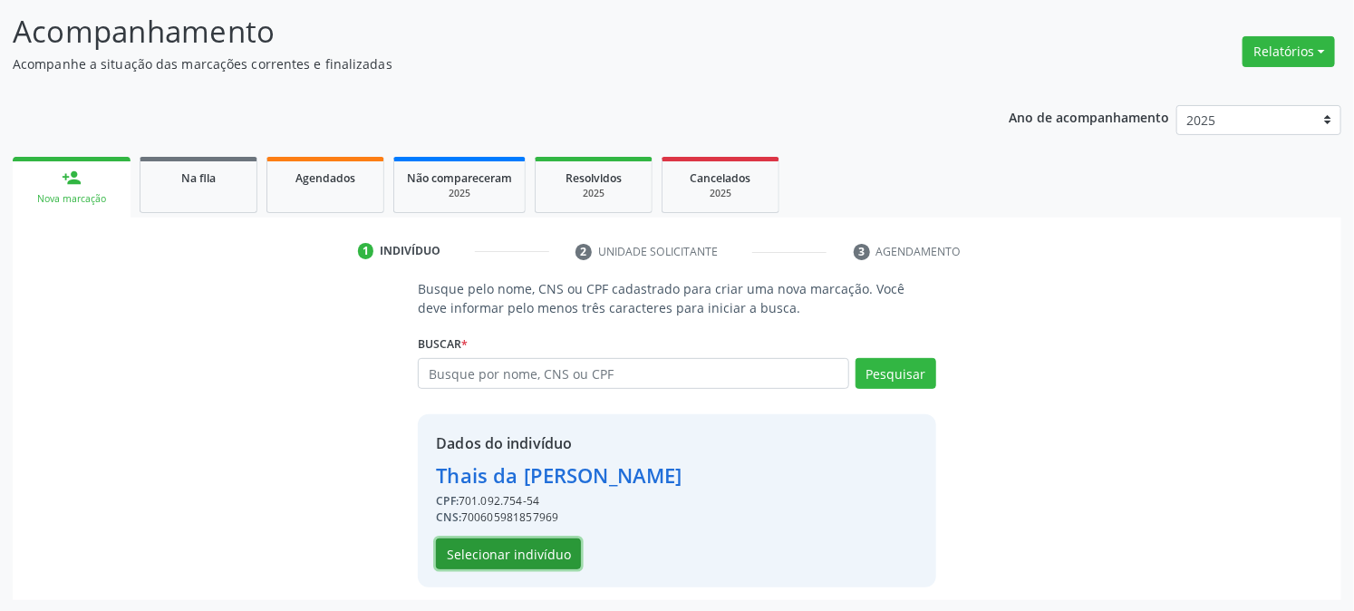
click at [526, 540] on button "Selecionar indivíduo" at bounding box center [508, 553] width 145 height 31
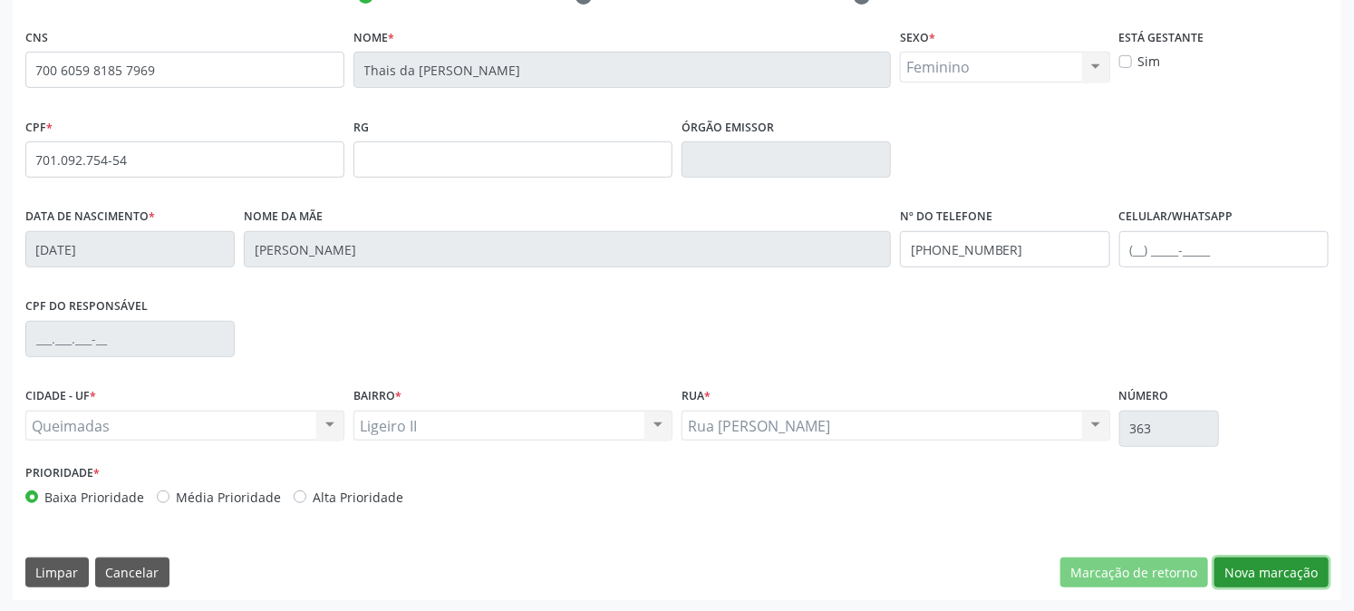
click at [1285, 558] on button "Nova marcação" at bounding box center [1271, 572] width 114 height 31
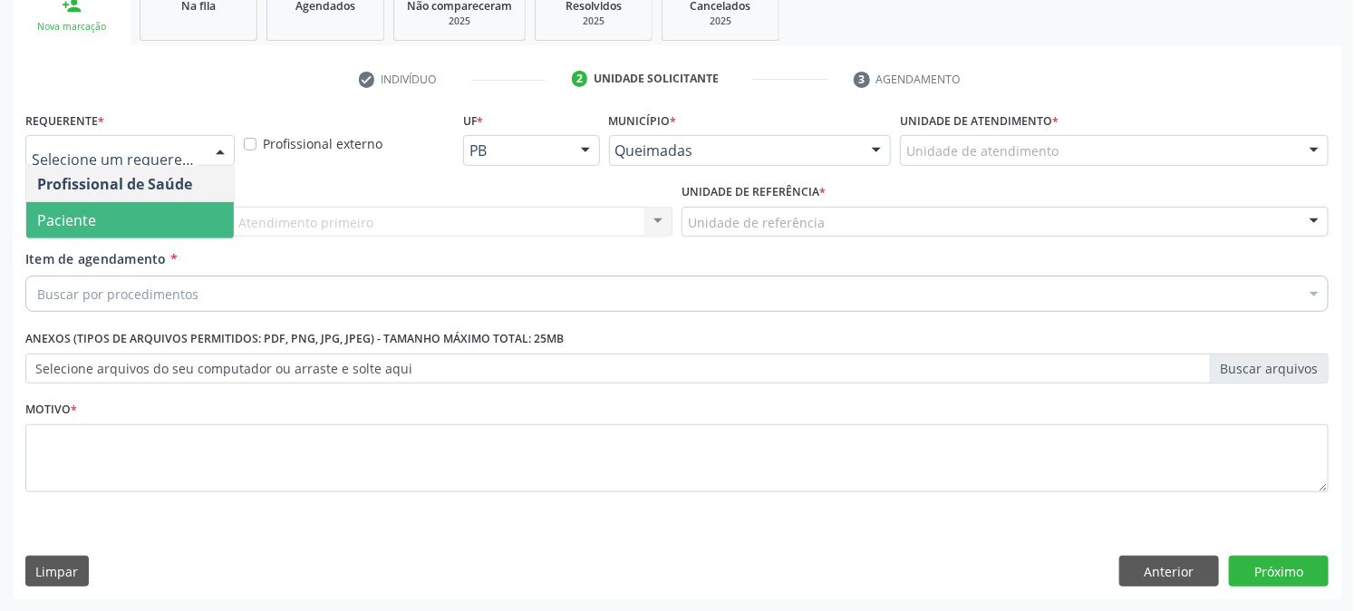
click at [80, 236] on span "Paciente" at bounding box center [130, 220] width 208 height 36
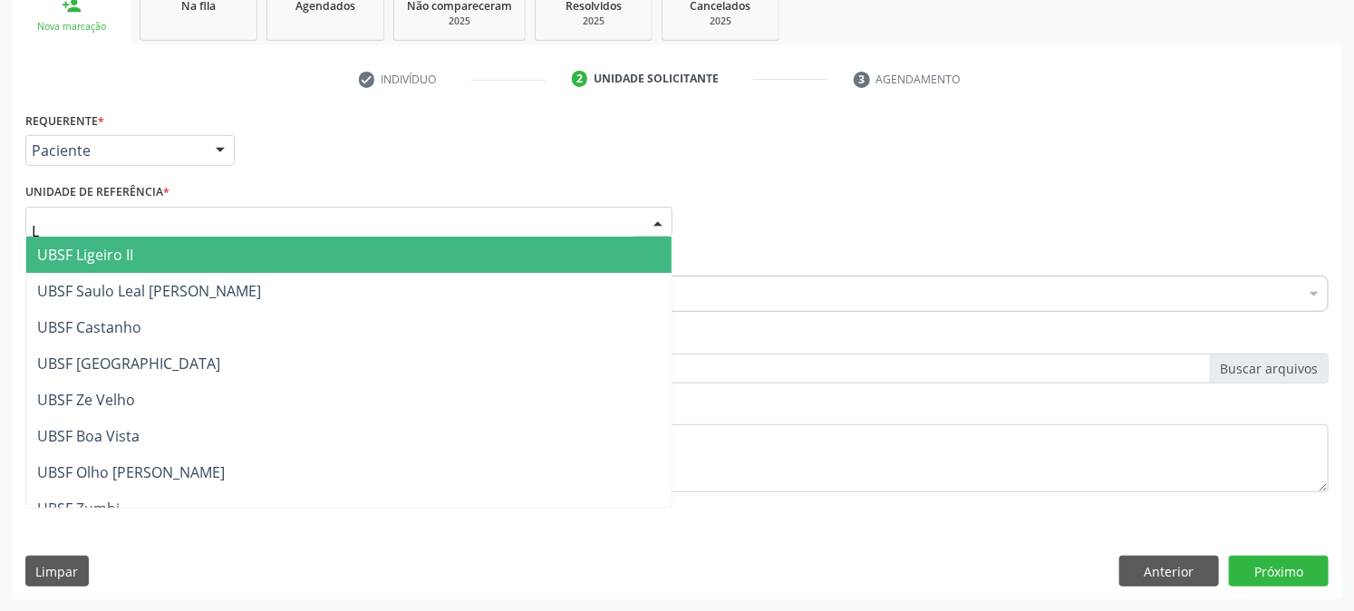
type input "LI"
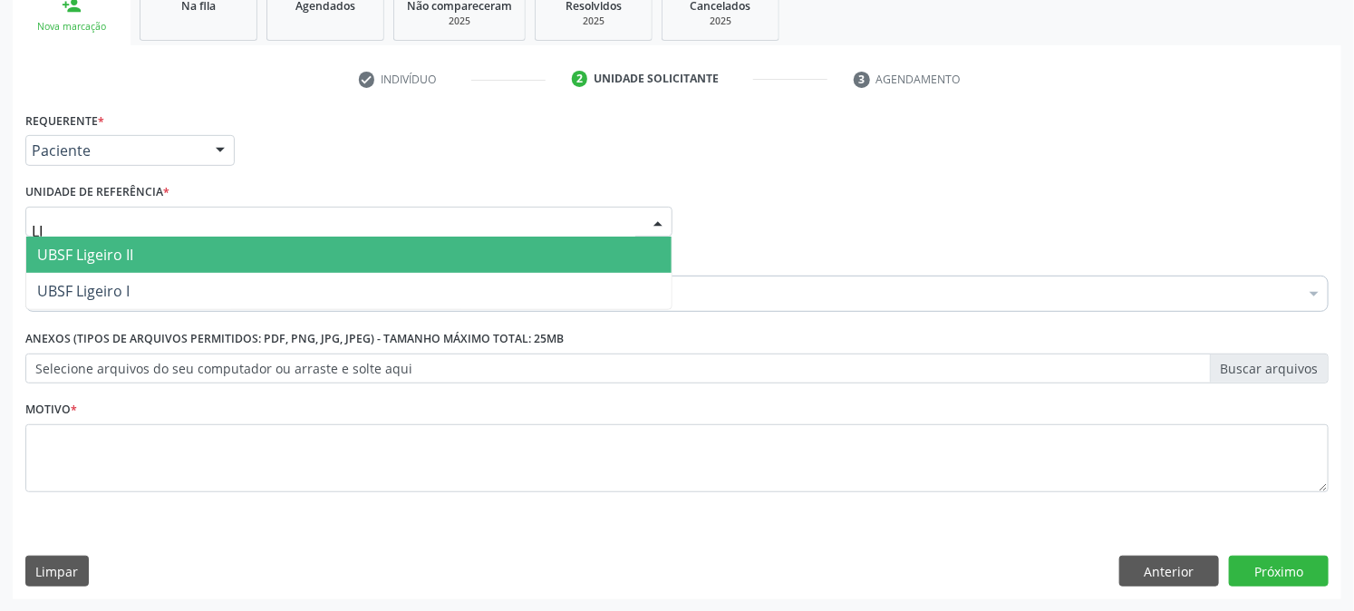
click at [82, 249] on span "UBSF Ligeiro II" at bounding box center [85, 255] width 96 height 20
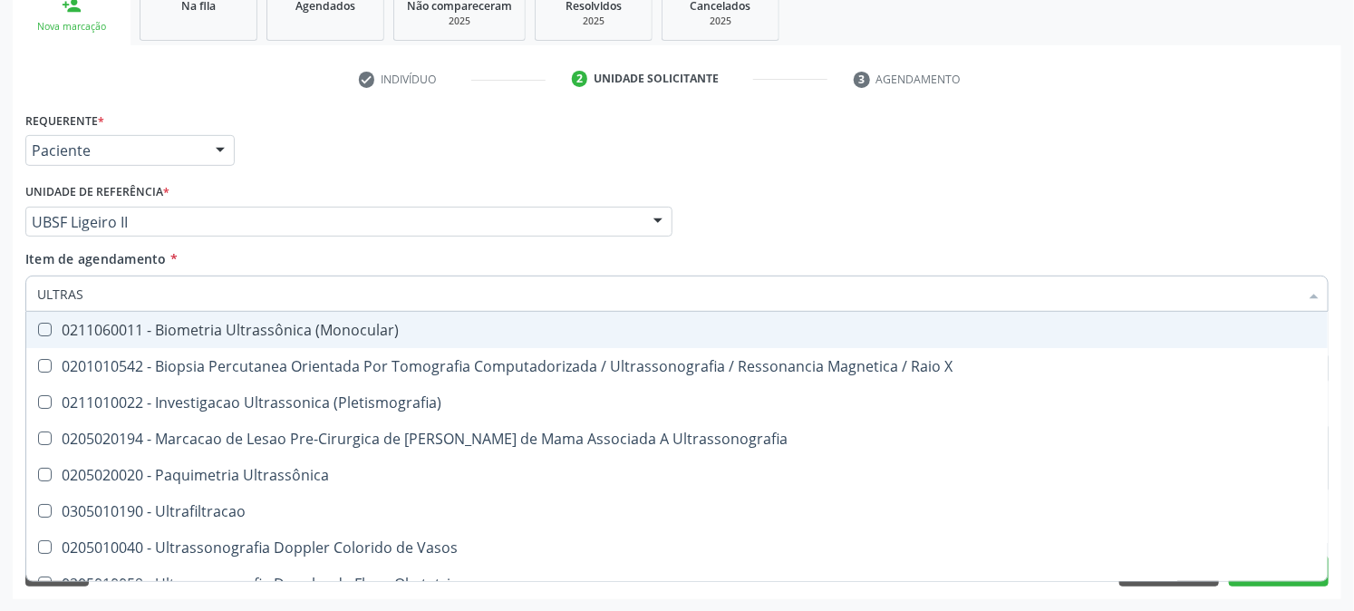
type input "ULTRASS"
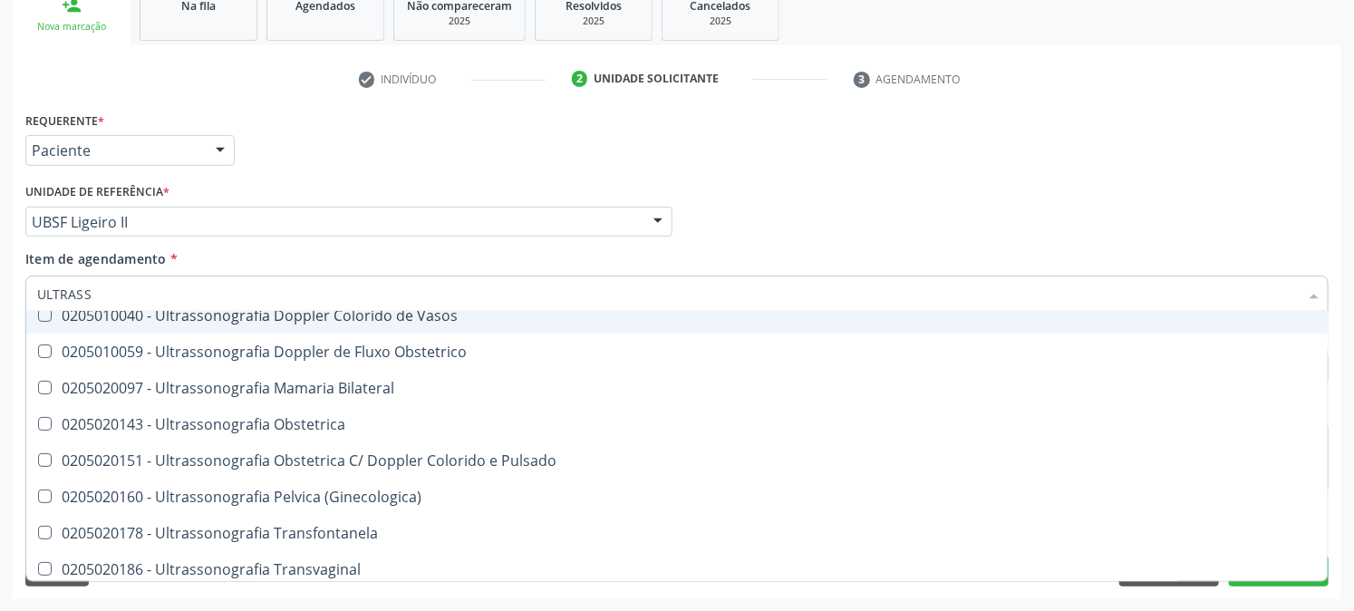
scroll to position [201, 0]
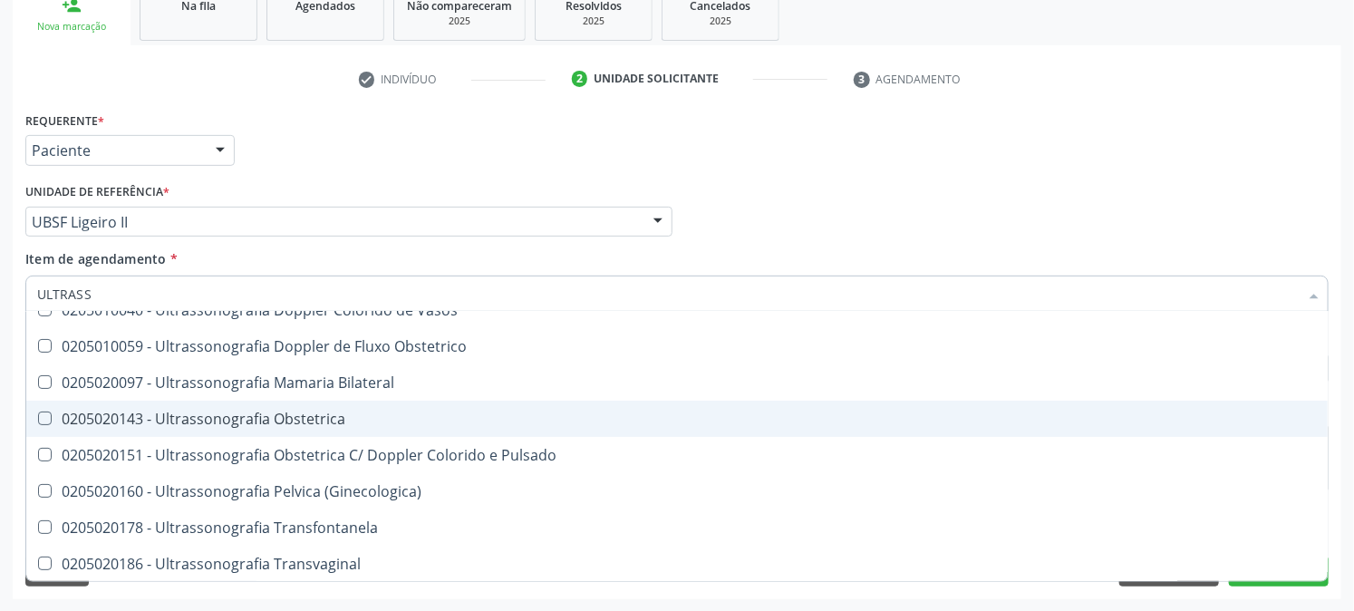
click at [158, 414] on div "0205020143 - Ultrassonografia Obstetrica" at bounding box center [677, 418] width 1280 height 14
checkbox Obstetrica "true"
click at [0, 381] on div "Acompanhamento Acompanhe a situação das marcações correntes e finalizadas Relat…" at bounding box center [677, 212] width 1354 height 798
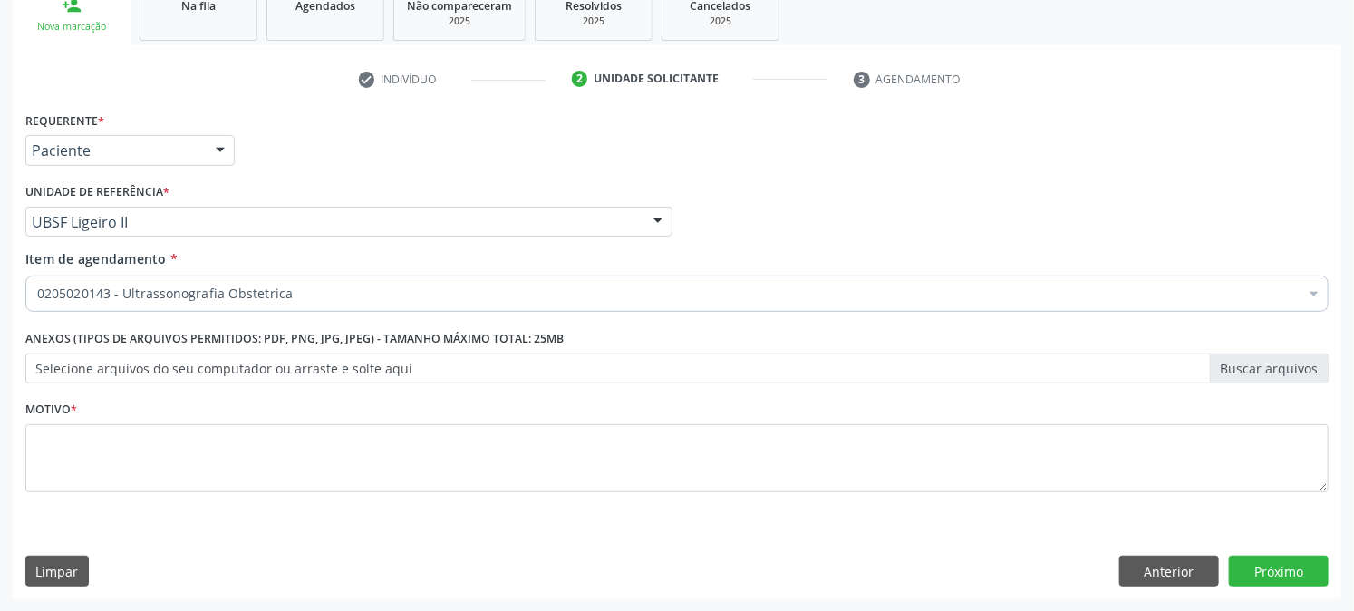
scroll to position [0, 0]
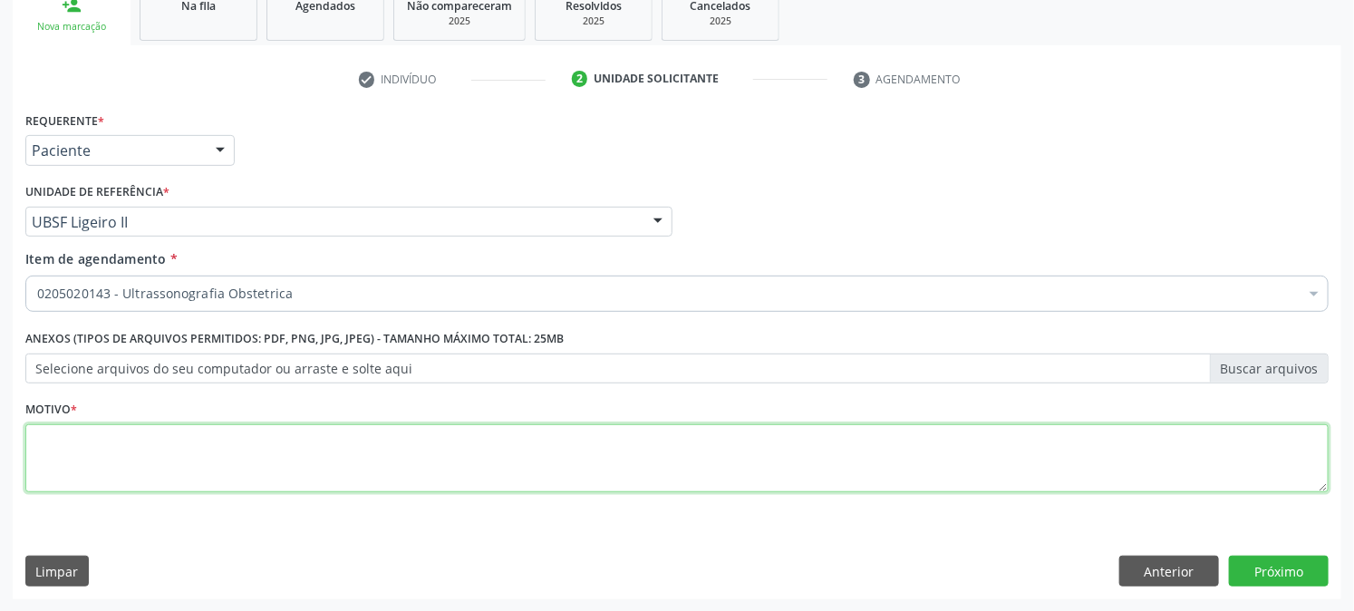
click at [109, 454] on textarea at bounding box center [676, 458] width 1303 height 69
type textarea "PRÉ [DATE]"
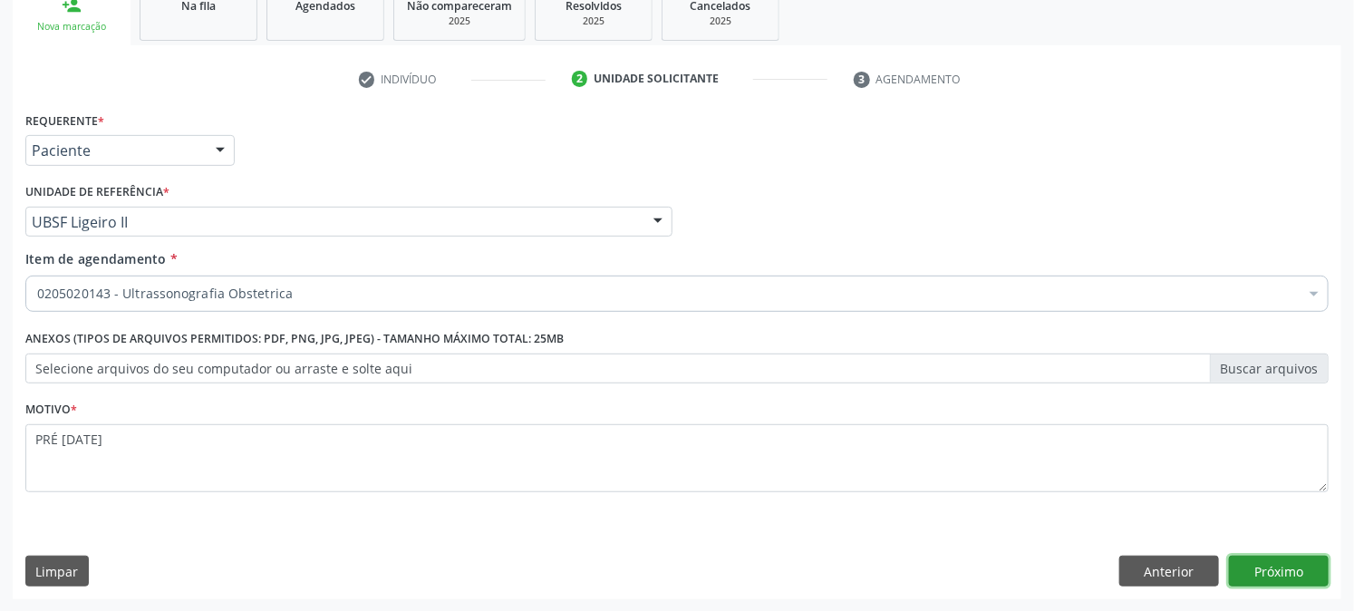
click at [1267, 574] on button "Próximo" at bounding box center [1279, 570] width 100 height 31
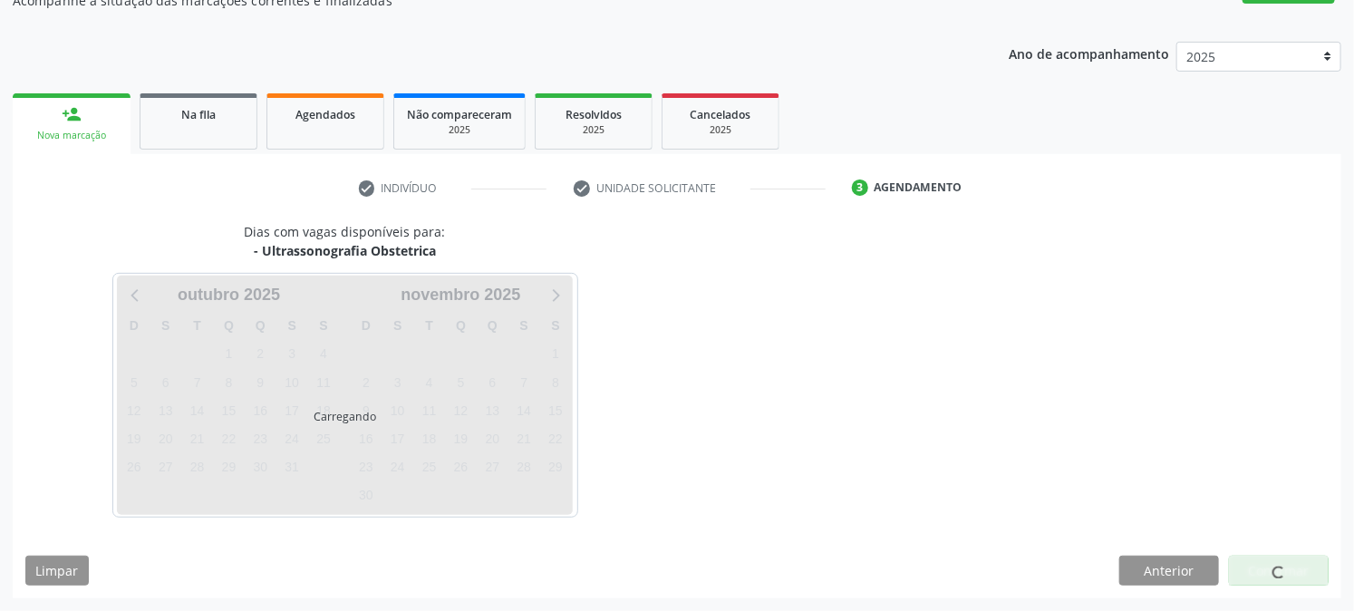
scroll to position [177, 0]
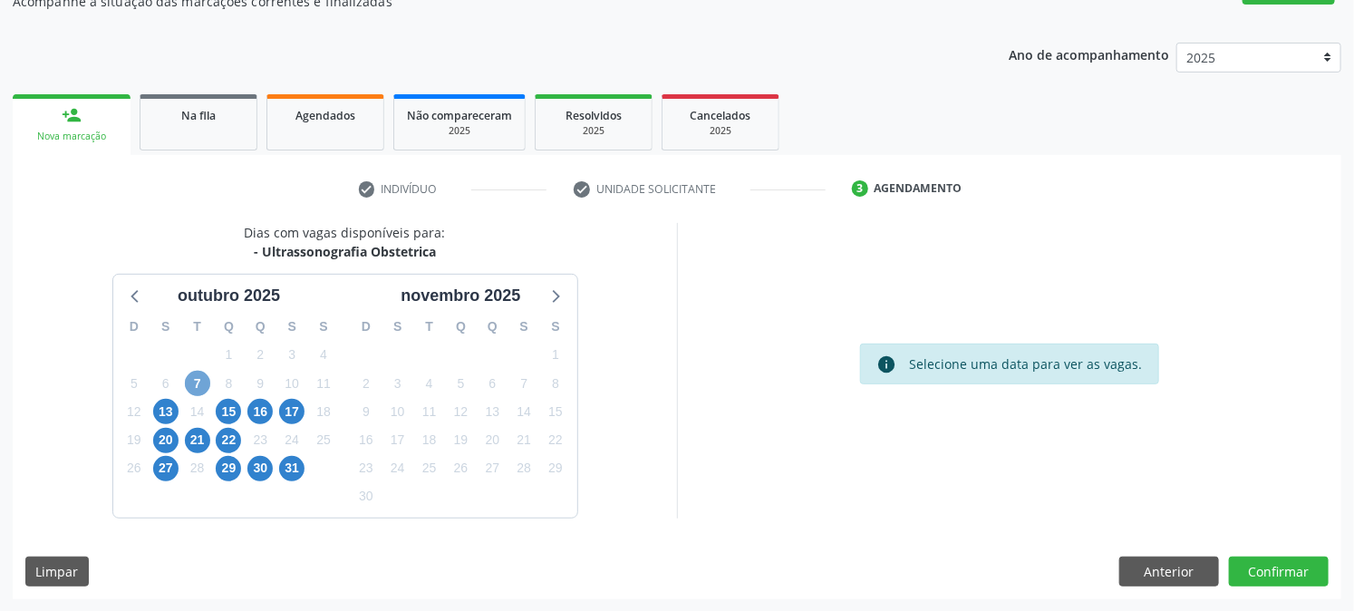
click at [188, 375] on span "7" at bounding box center [197, 383] width 25 height 25
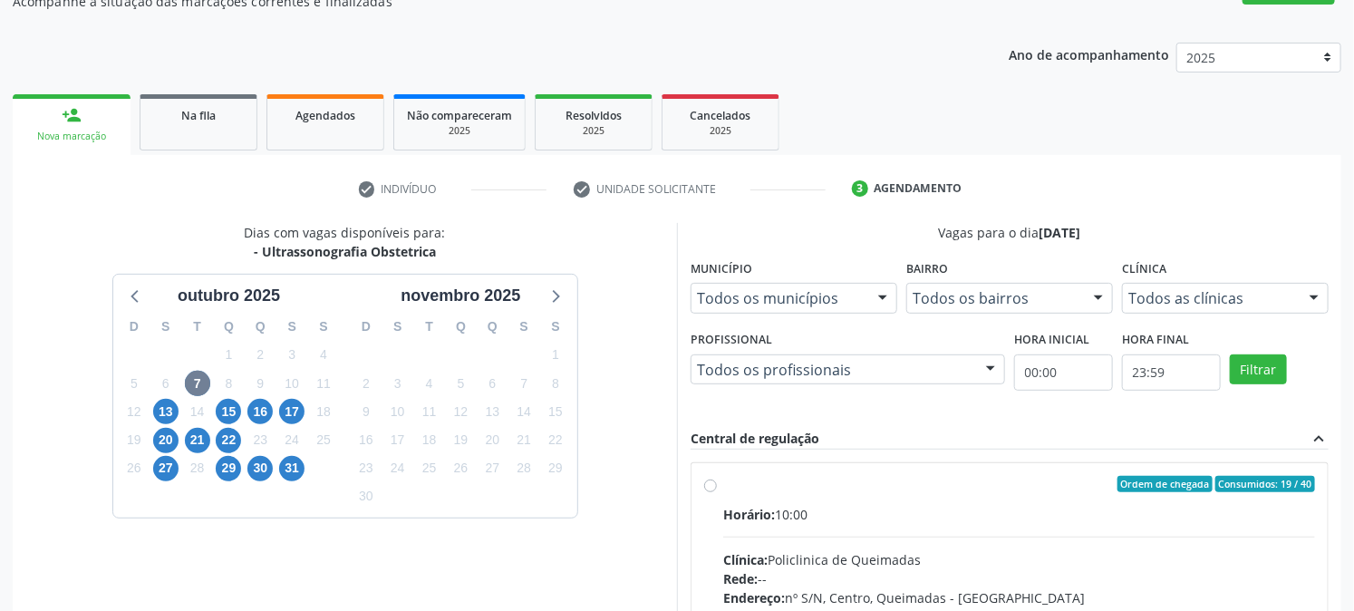
click at [825, 512] on div "Horário: 10:00" at bounding box center [1019, 514] width 592 height 19
click at [717, 492] on input "Ordem de chegada Consumidos: 19 / 40 Horário: 10:00 Clínica: Policlinica de Que…" at bounding box center [710, 484] width 13 height 16
radio input "true"
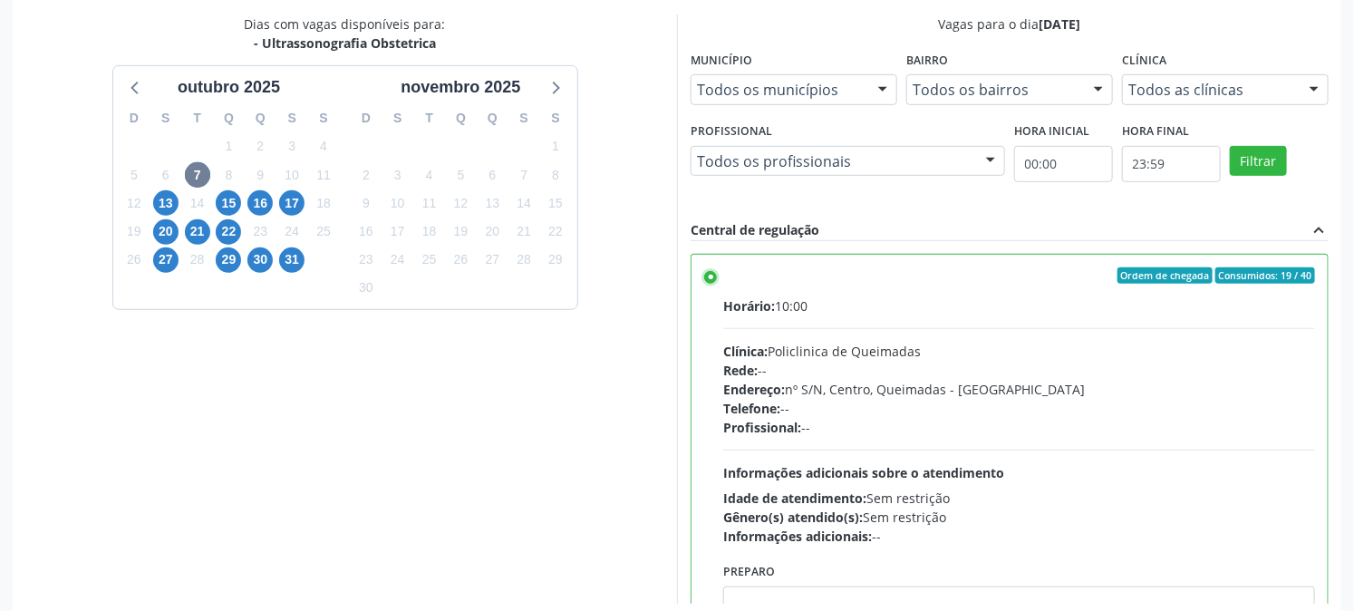
scroll to position [471, 0]
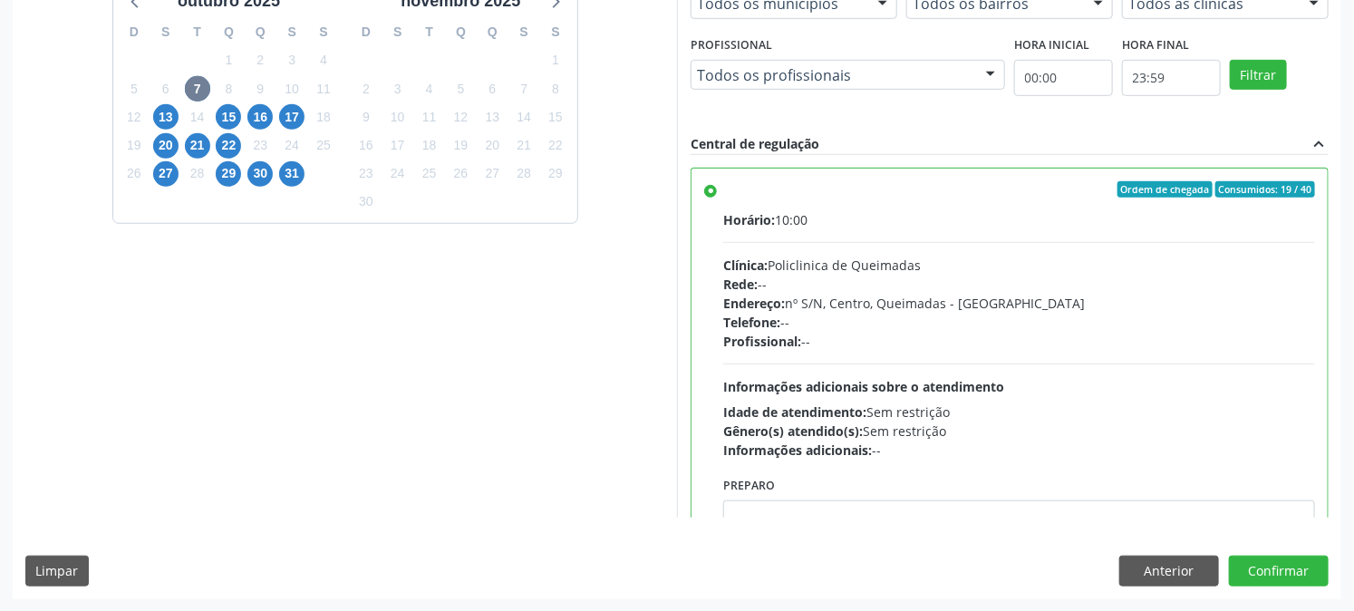
click at [1265, 595] on div "Dias com vagas disponíveis para: - Ultrassonografia Obstetrica outubro 2025 D S…" at bounding box center [677, 263] width 1328 height 670
click at [1272, 562] on button "Confirmar" at bounding box center [1279, 570] width 100 height 31
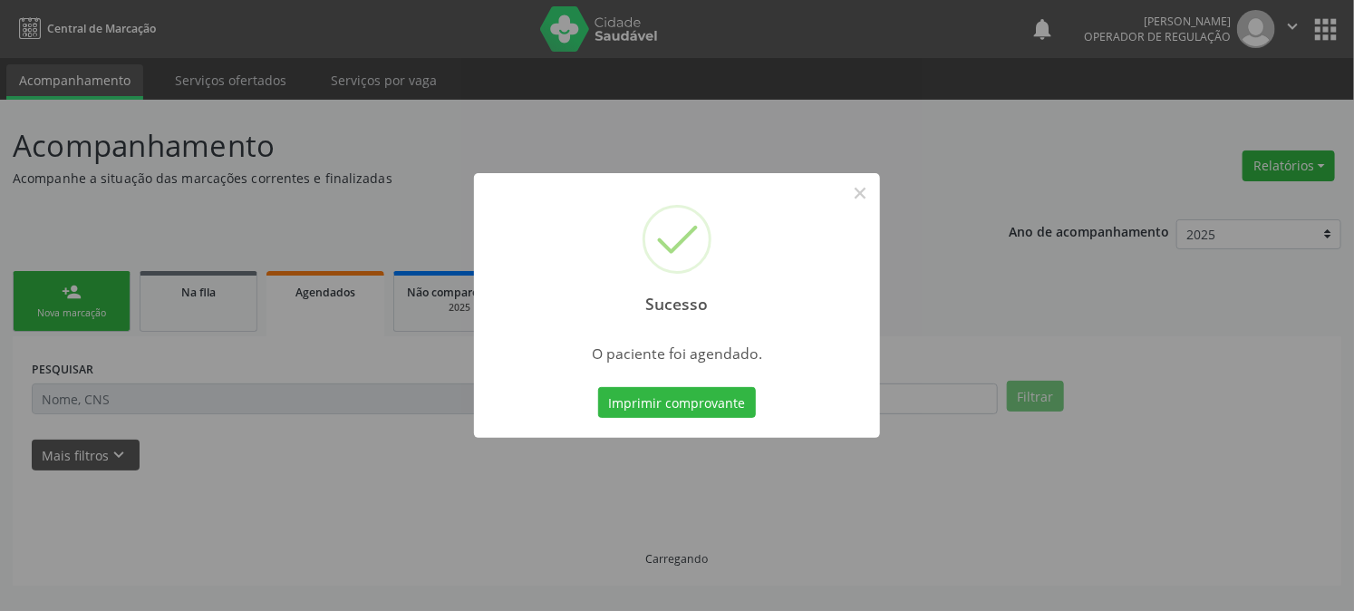
scroll to position [0, 0]
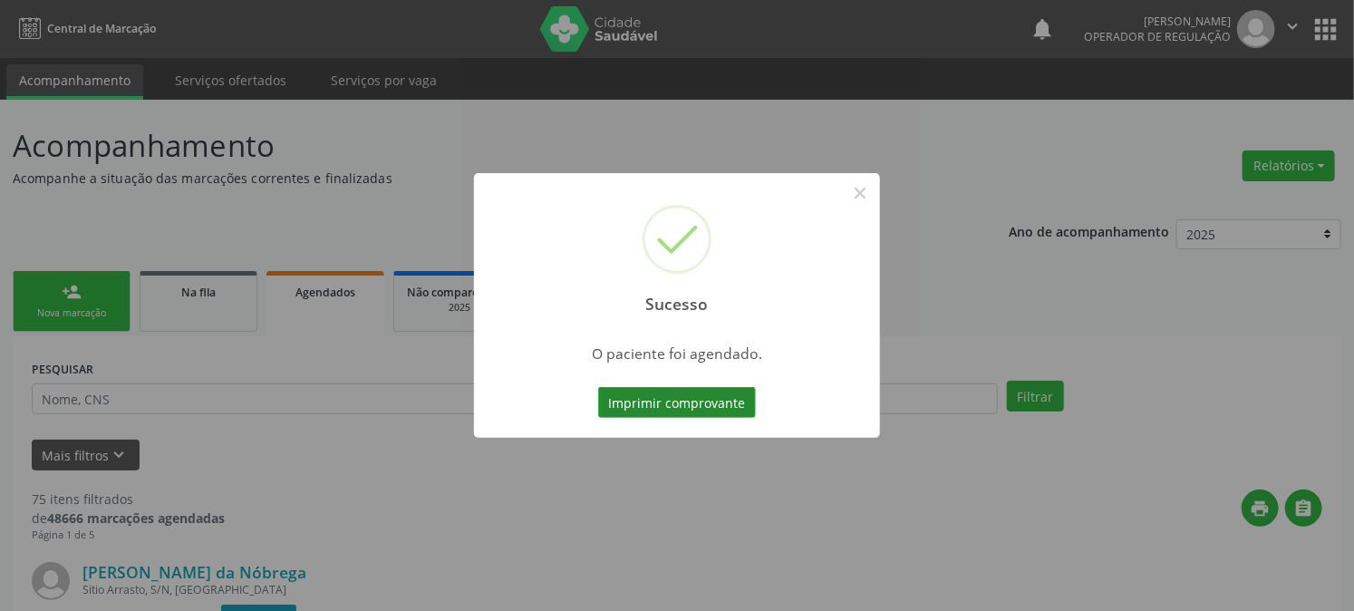
click at [696, 393] on button "Imprimir comprovante" at bounding box center [677, 402] width 158 height 31
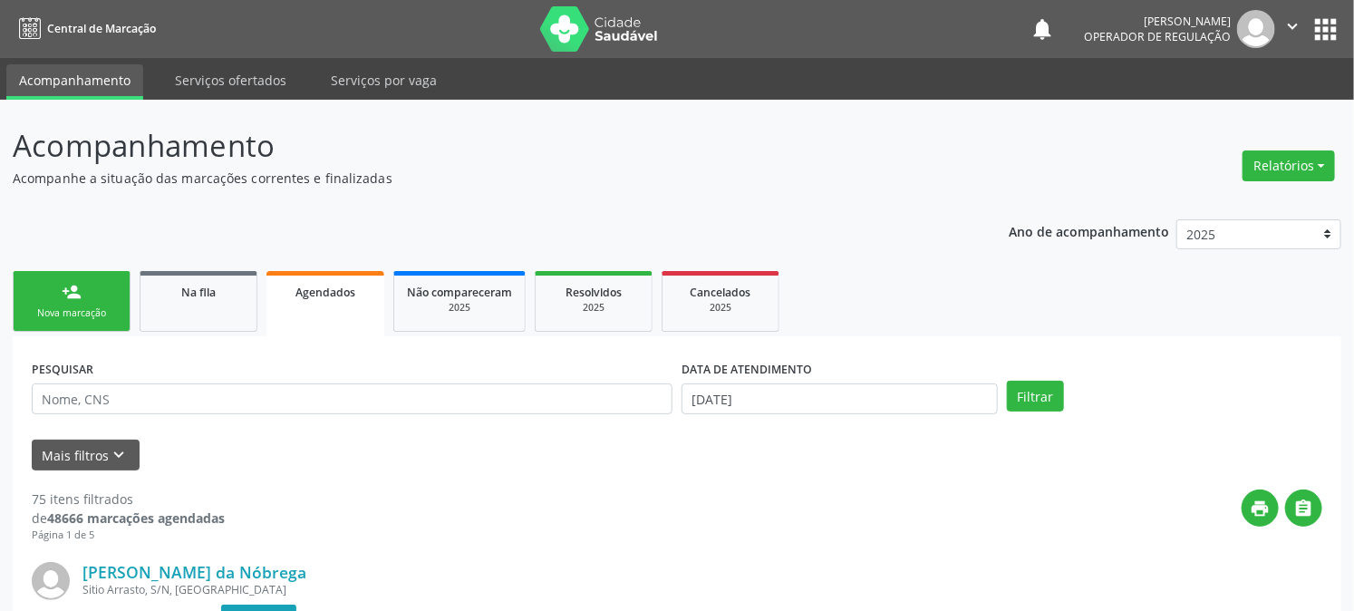
click at [82, 293] on link "person_add Nova marcação" at bounding box center [72, 301] width 118 height 61
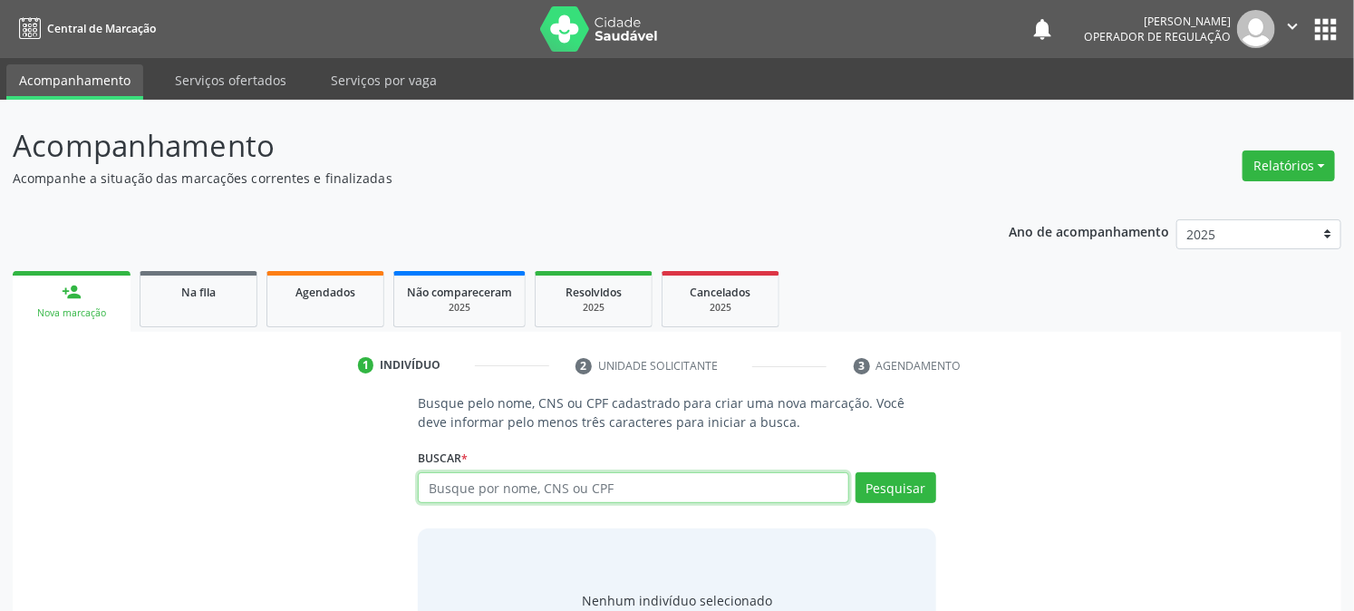
click at [554, 487] on input "text" at bounding box center [633, 487] width 430 height 31
type input "702505359453237"
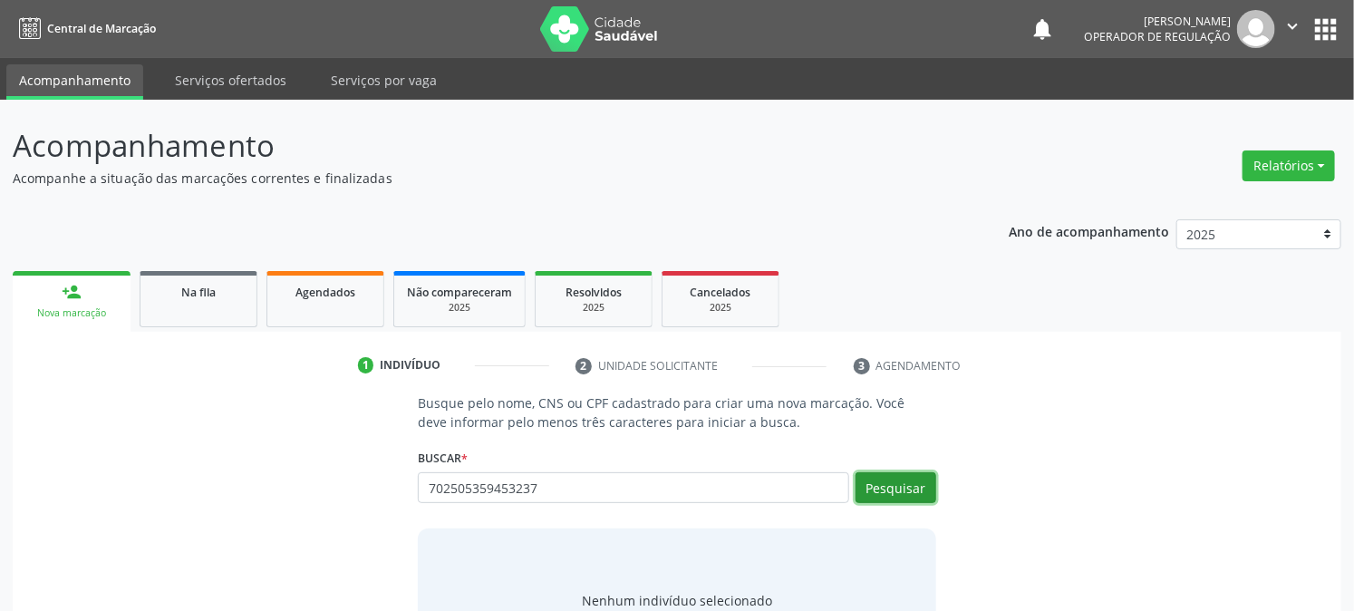
click at [884, 487] on button "Pesquisar" at bounding box center [895, 487] width 81 height 31
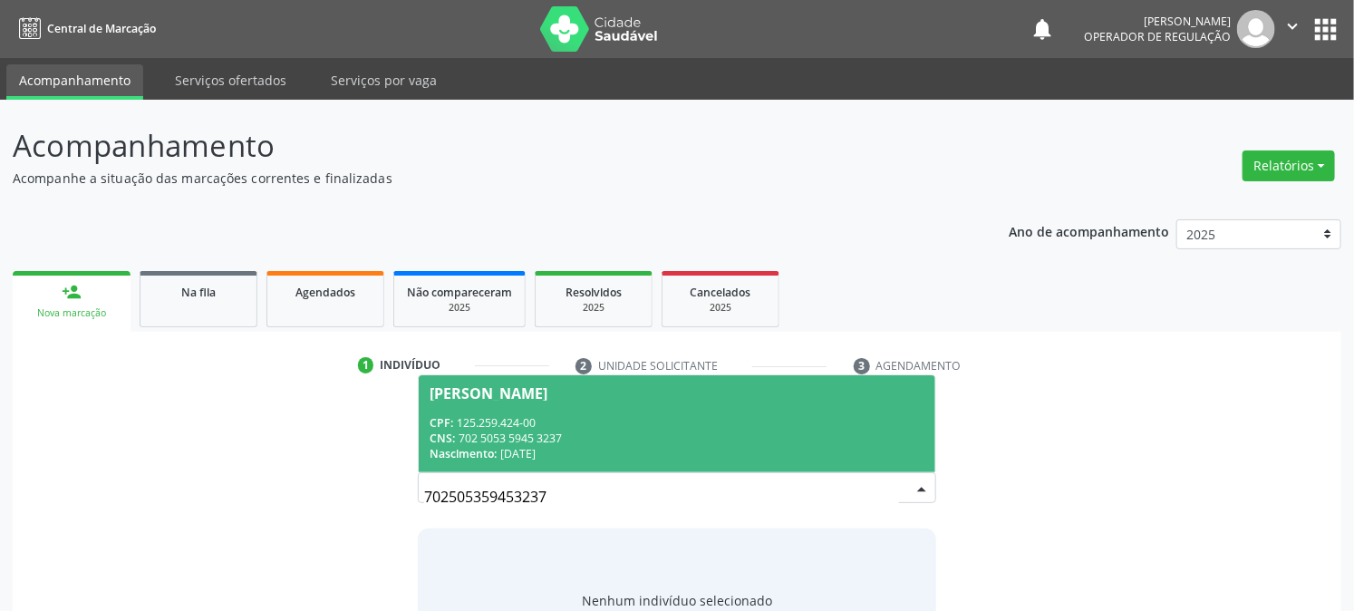
click at [621, 422] on div "CPF: 125.259.424-00" at bounding box center [677, 422] width 494 height 15
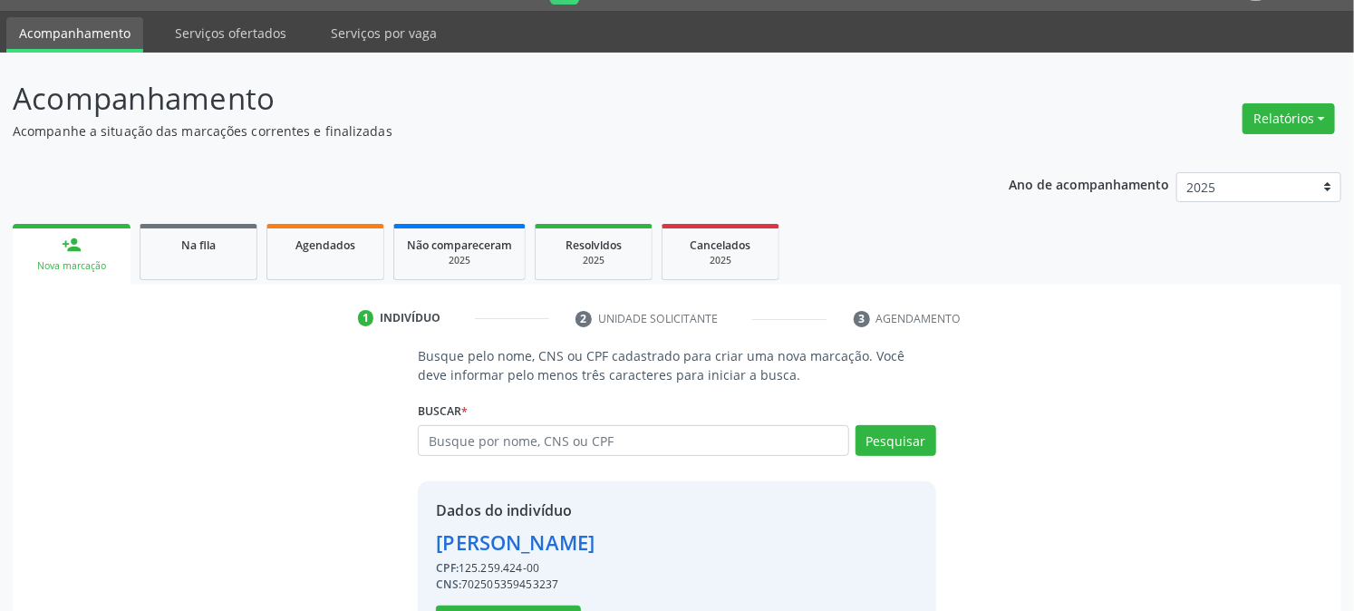
scroll to position [114, 0]
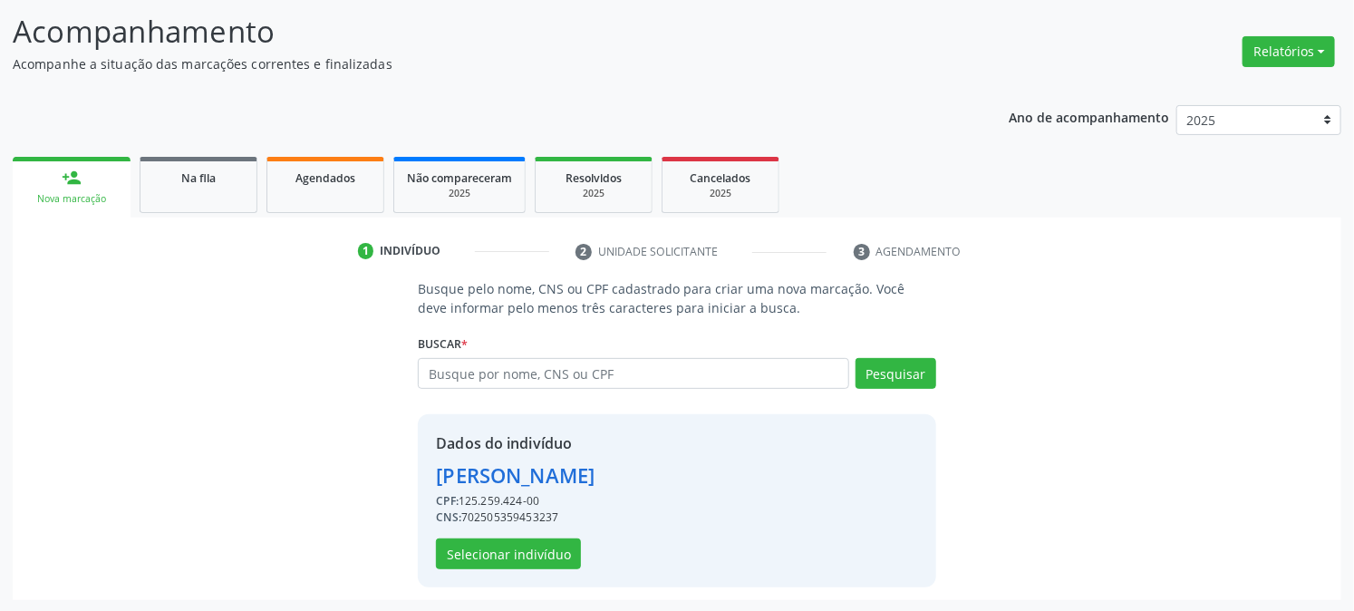
click at [523, 531] on div "Dados do indivíduo Fablicia Silva Tavares CPF: 125.259.424-00 CNS: 702505359453…" at bounding box center [515, 500] width 159 height 137
click at [527, 539] on button "Selecionar indivíduo" at bounding box center [508, 553] width 145 height 31
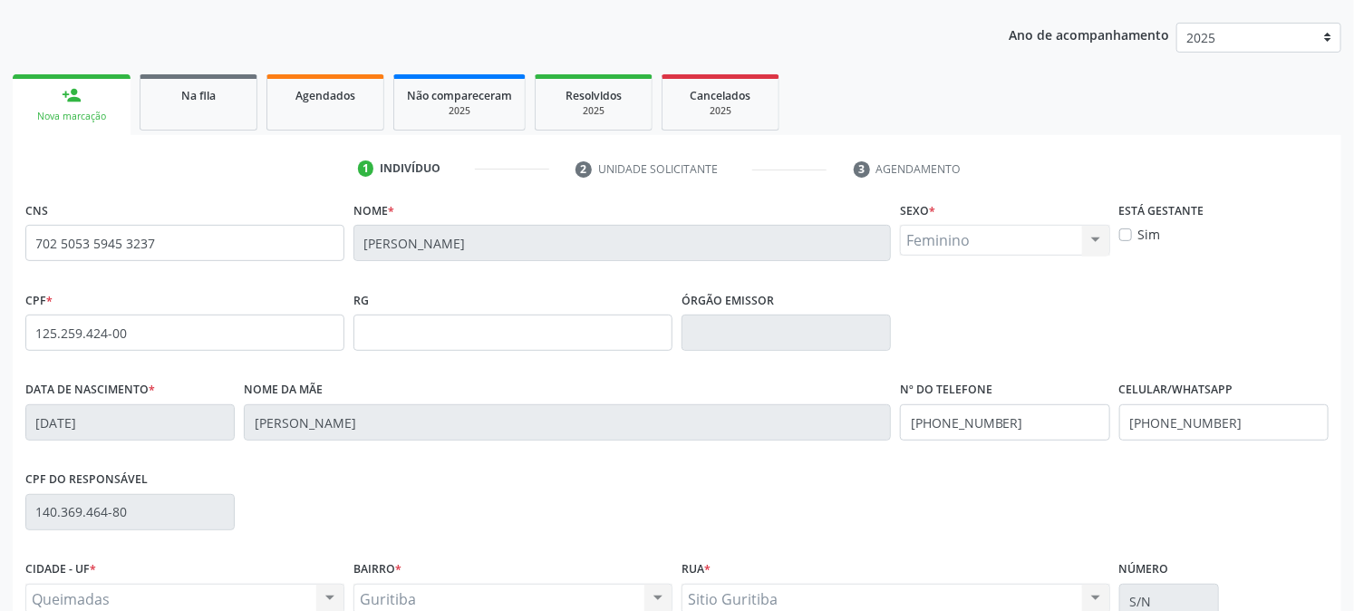
scroll to position [370, 0]
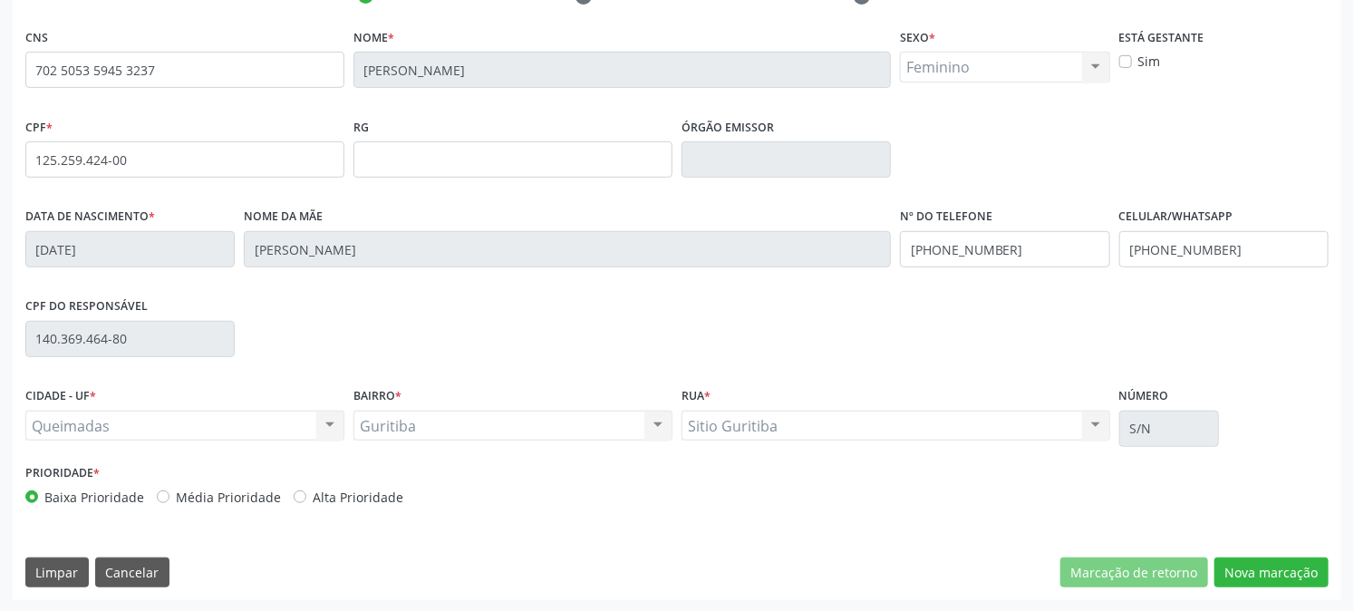
click at [1212, 583] on div "Marcação de retorno Nova marcação" at bounding box center [1194, 572] width 268 height 31
click at [1236, 575] on button "Nova marcação" at bounding box center [1271, 572] width 114 height 31
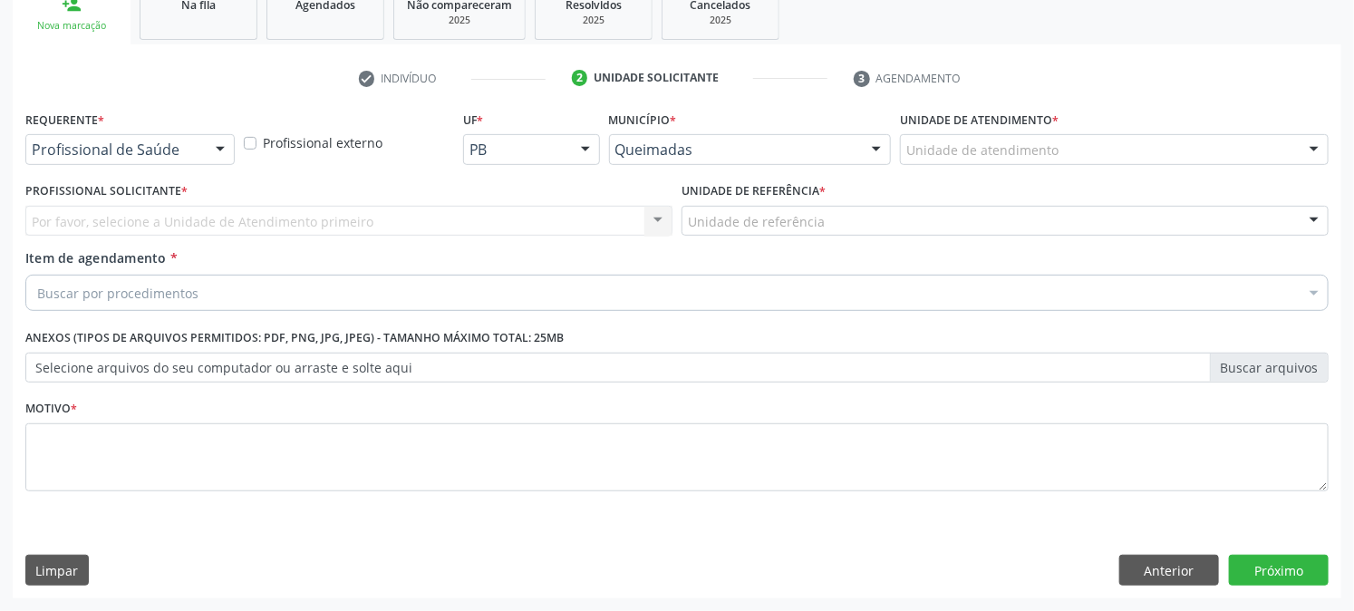
scroll to position [286, 0]
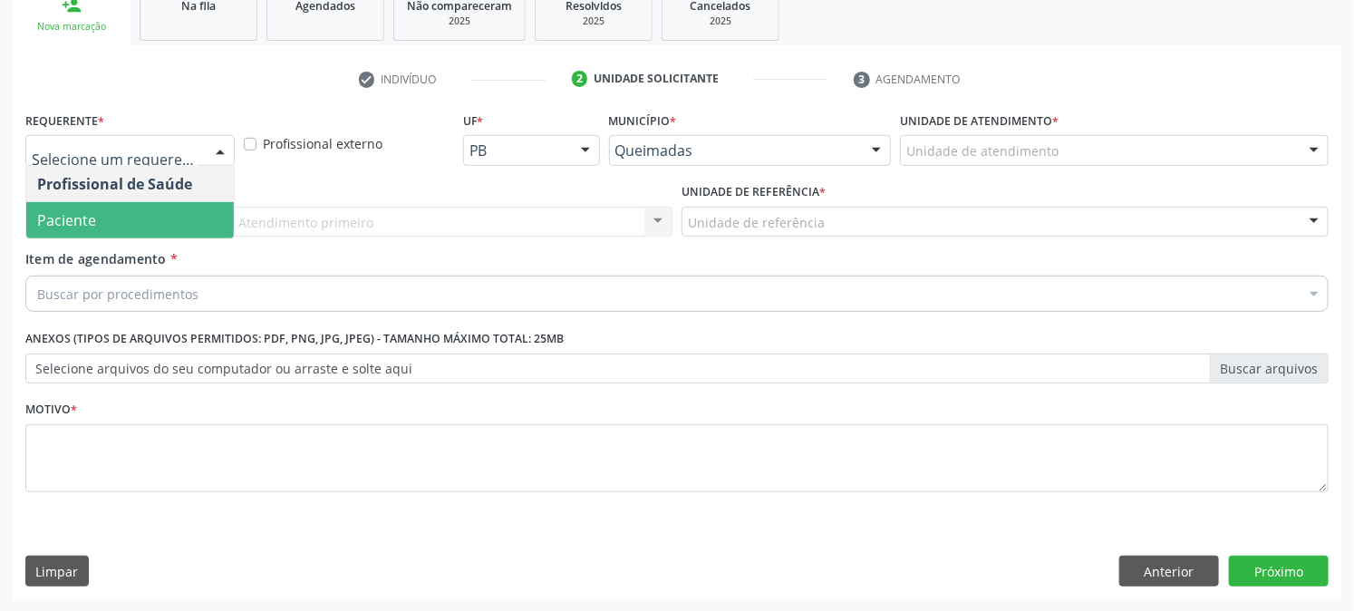
click at [64, 227] on span "Paciente" at bounding box center [66, 220] width 59 height 20
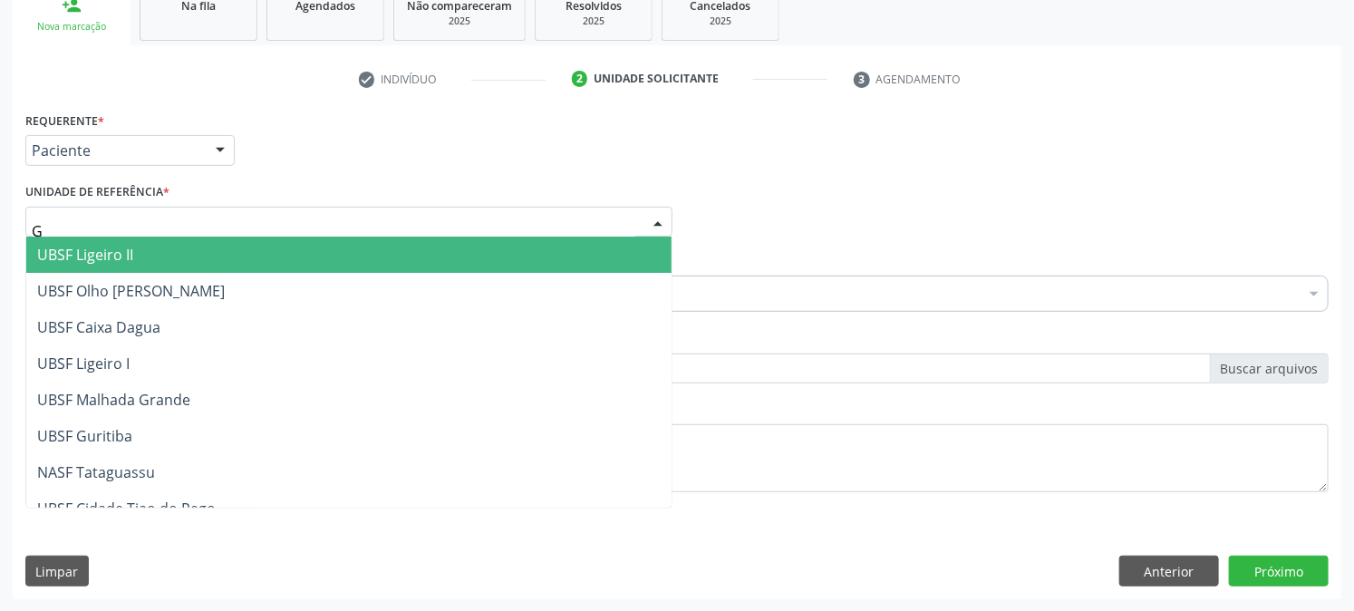
type input "GU"
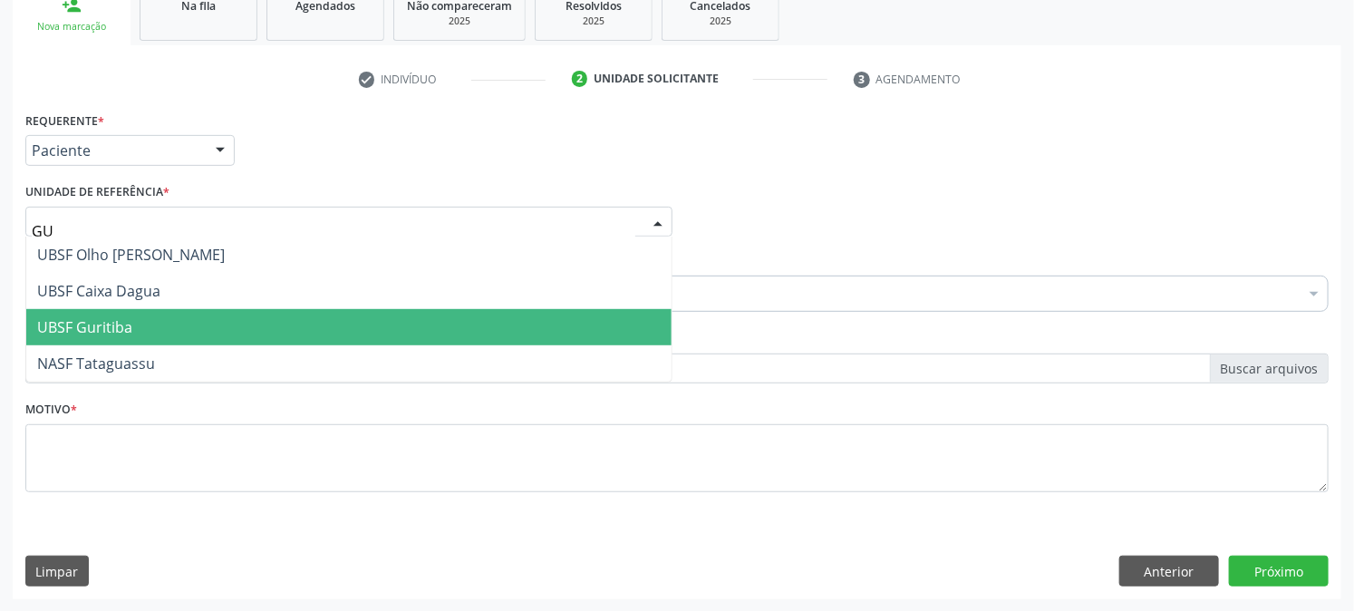
click at [129, 333] on span "UBSF Guritiba" at bounding box center [84, 327] width 95 height 20
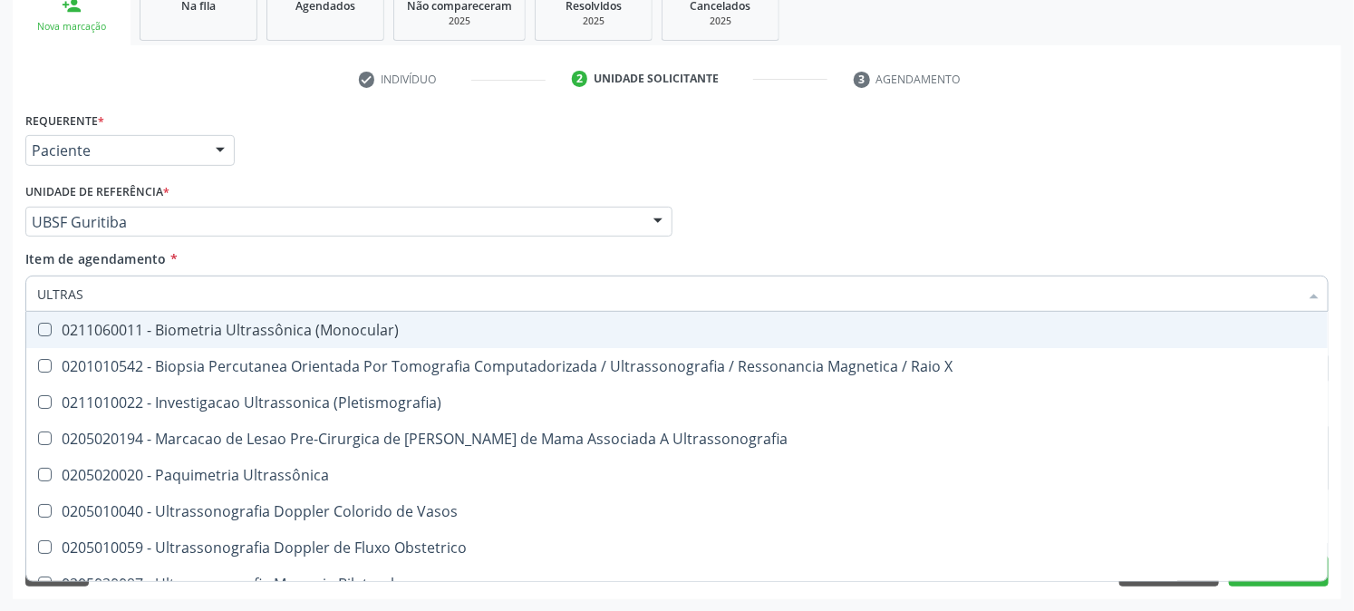
type input "ULTRASS"
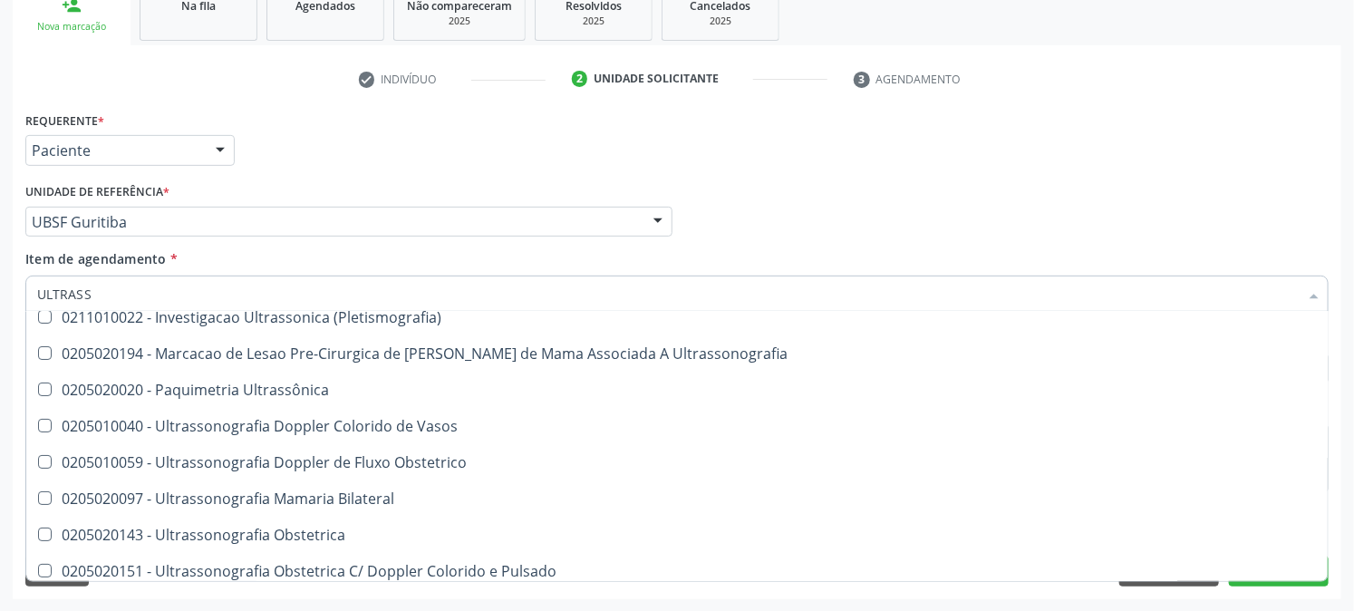
scroll to position [201, 0]
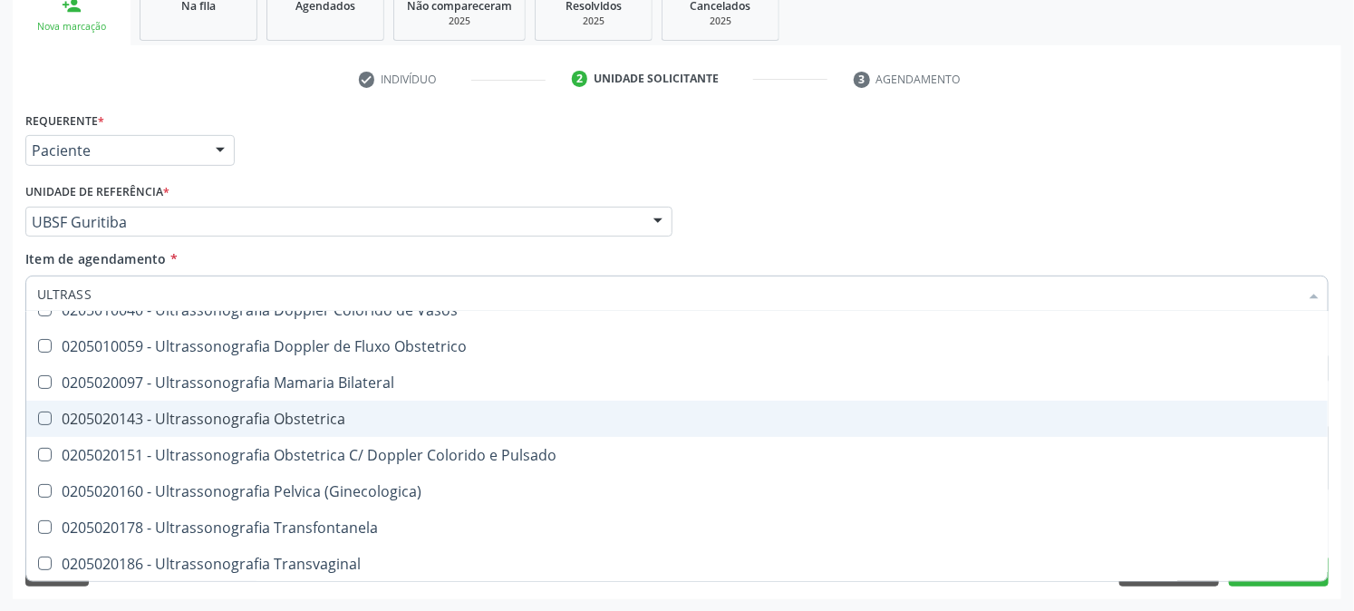
click at [147, 411] on div "0205020143 - Ultrassonografia Obstetrica" at bounding box center [677, 418] width 1280 height 14
checkbox Obstetrica "true"
click at [0, 420] on div "Acompanhamento Acompanhe a situação das marcações correntes e finalizadas Relat…" at bounding box center [677, 212] width 1354 height 798
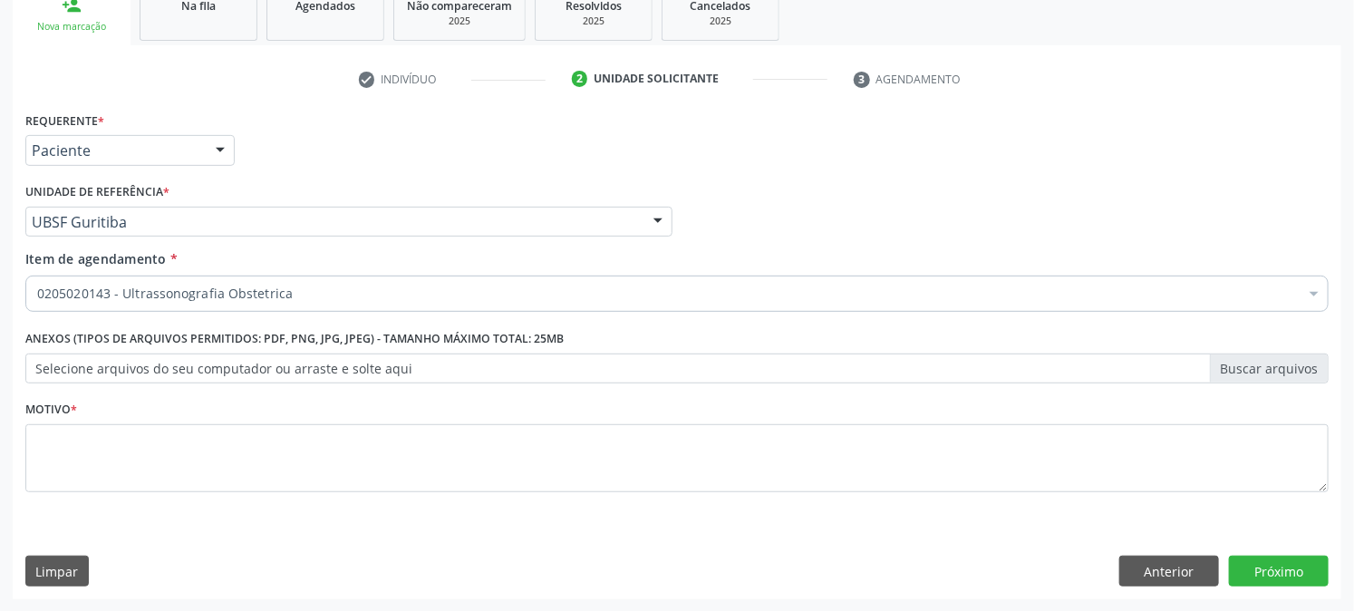
scroll to position [0, 0]
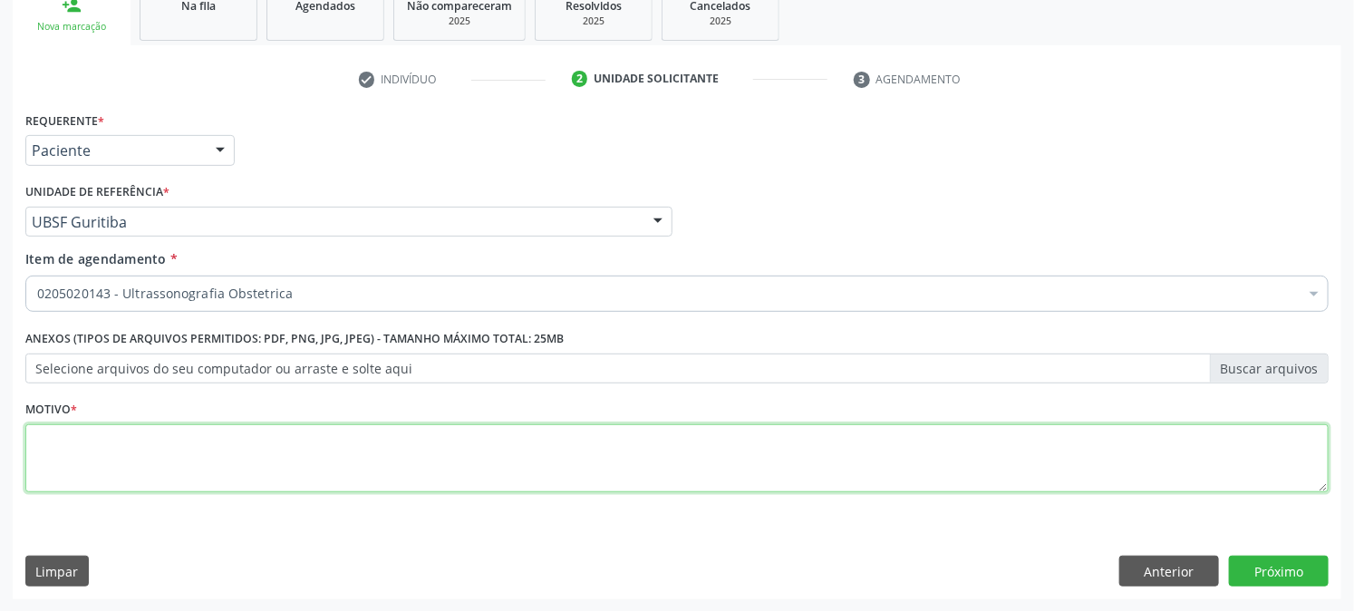
click at [82, 445] on textarea at bounding box center [676, 458] width 1303 height 69
type textarea "PRÉ [DATE]"
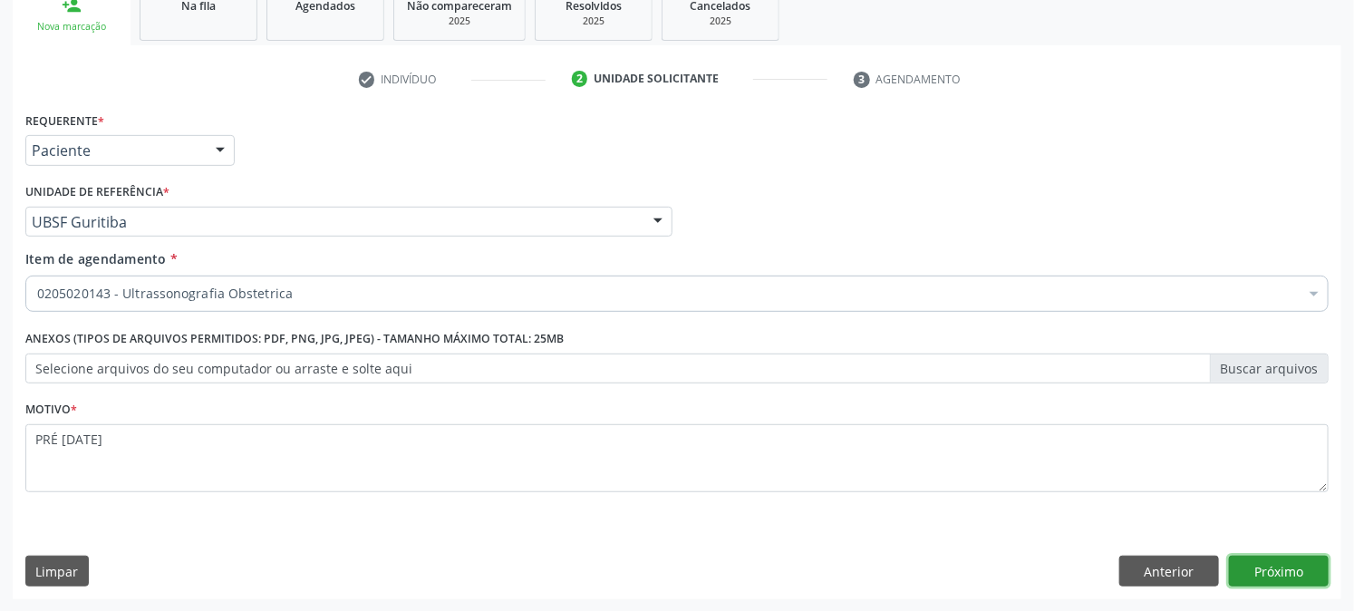
click at [1239, 555] on button "Próximo" at bounding box center [1279, 570] width 100 height 31
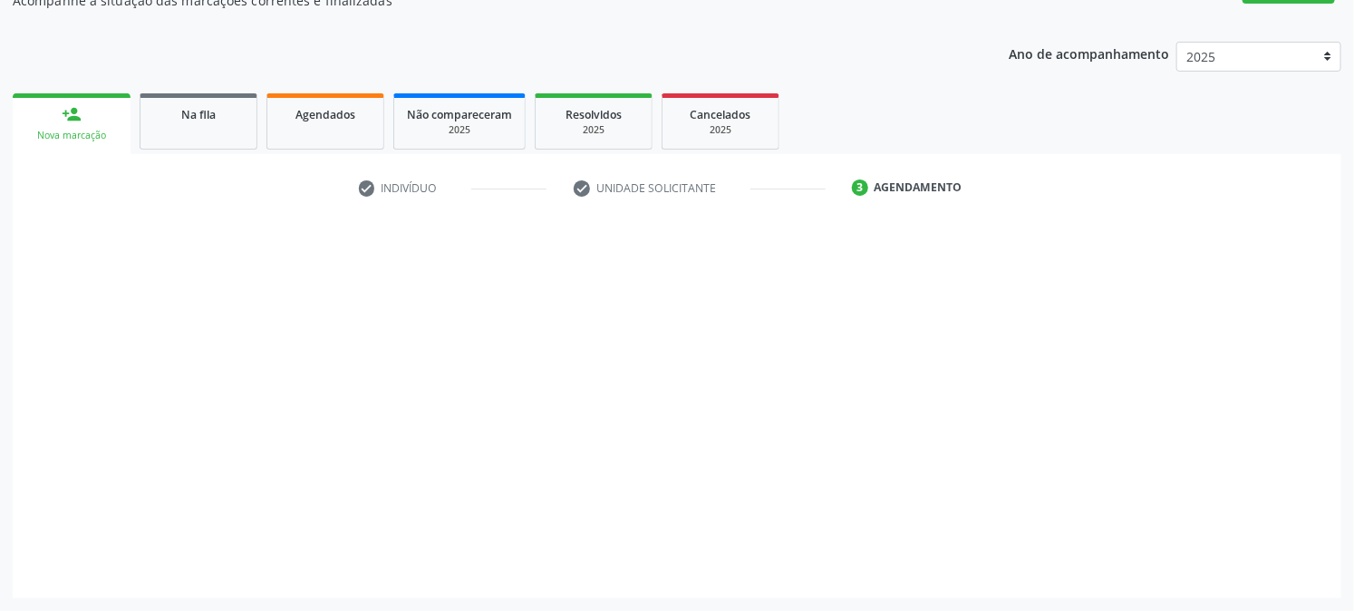
scroll to position [177, 0]
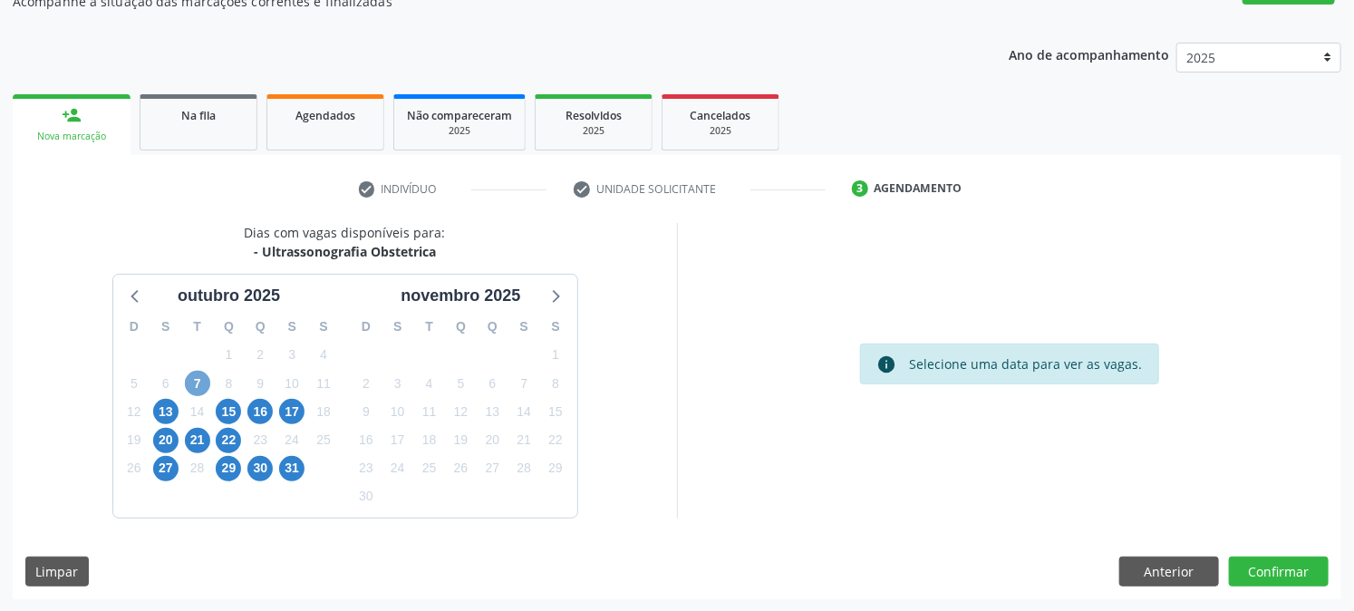
click at [193, 383] on span "7" at bounding box center [197, 383] width 25 height 25
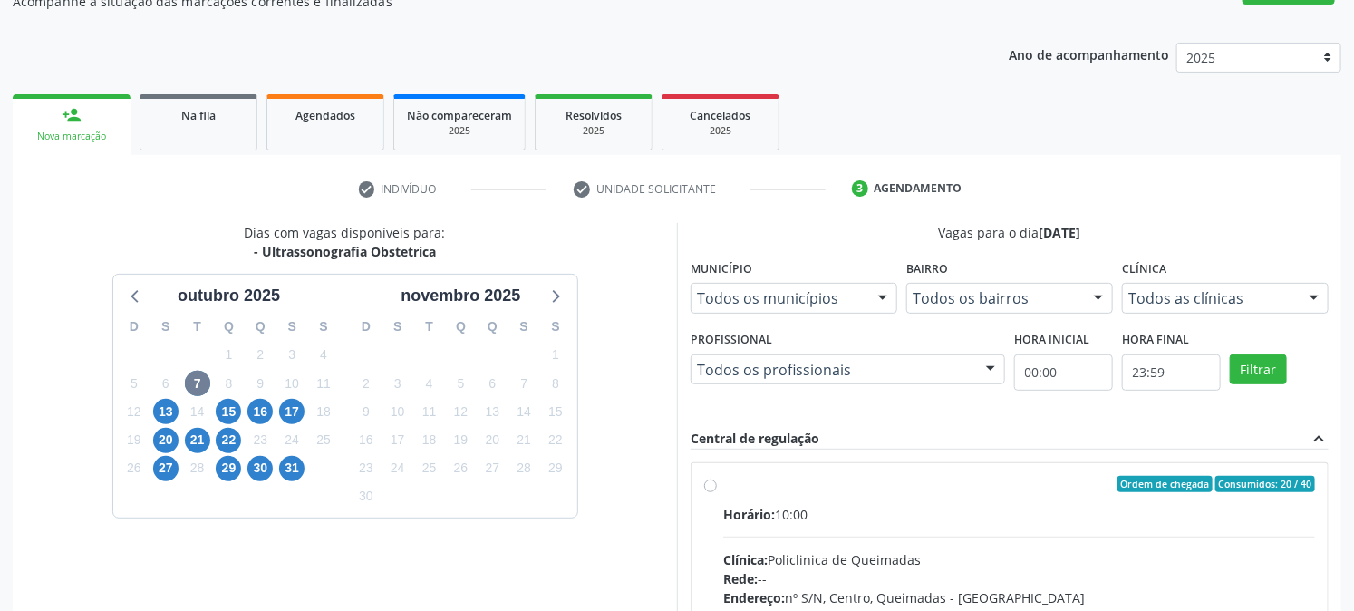
click at [789, 506] on div "Horário: 10:00" at bounding box center [1019, 514] width 592 height 19
click at [717, 492] on input "Ordem de chegada Consumidos: 20 / 40 Horário: 10:00 Clínica: Policlinica de Que…" at bounding box center [710, 484] width 13 height 16
radio input "true"
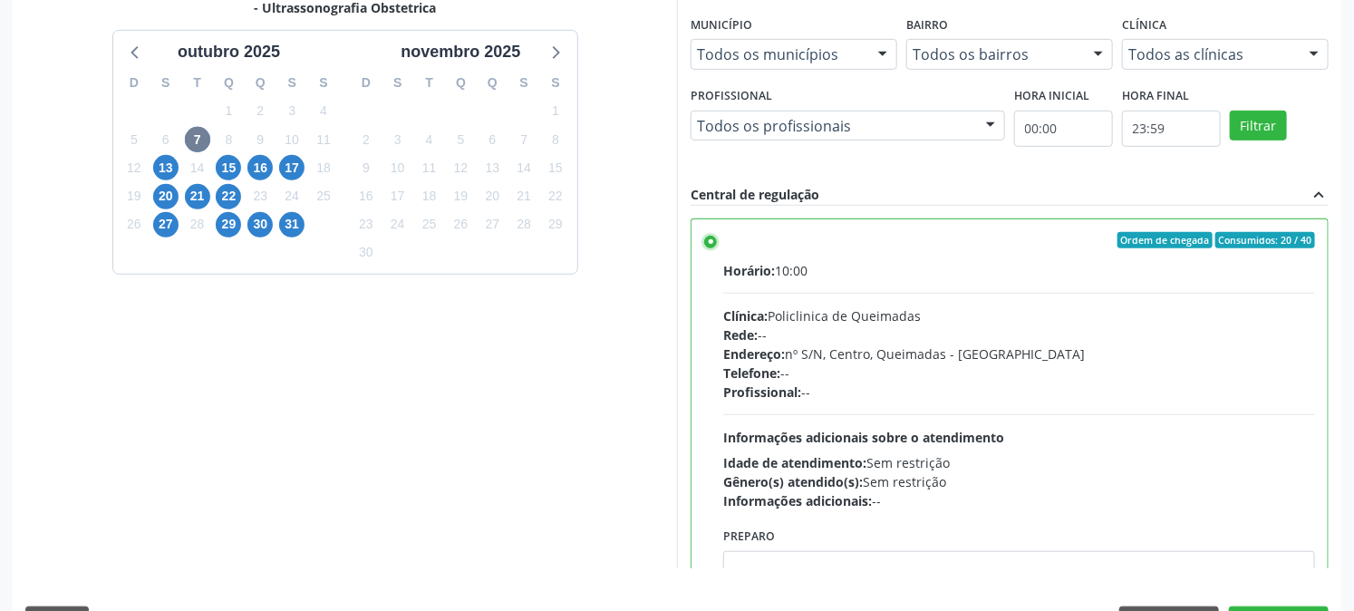
scroll to position [471, 0]
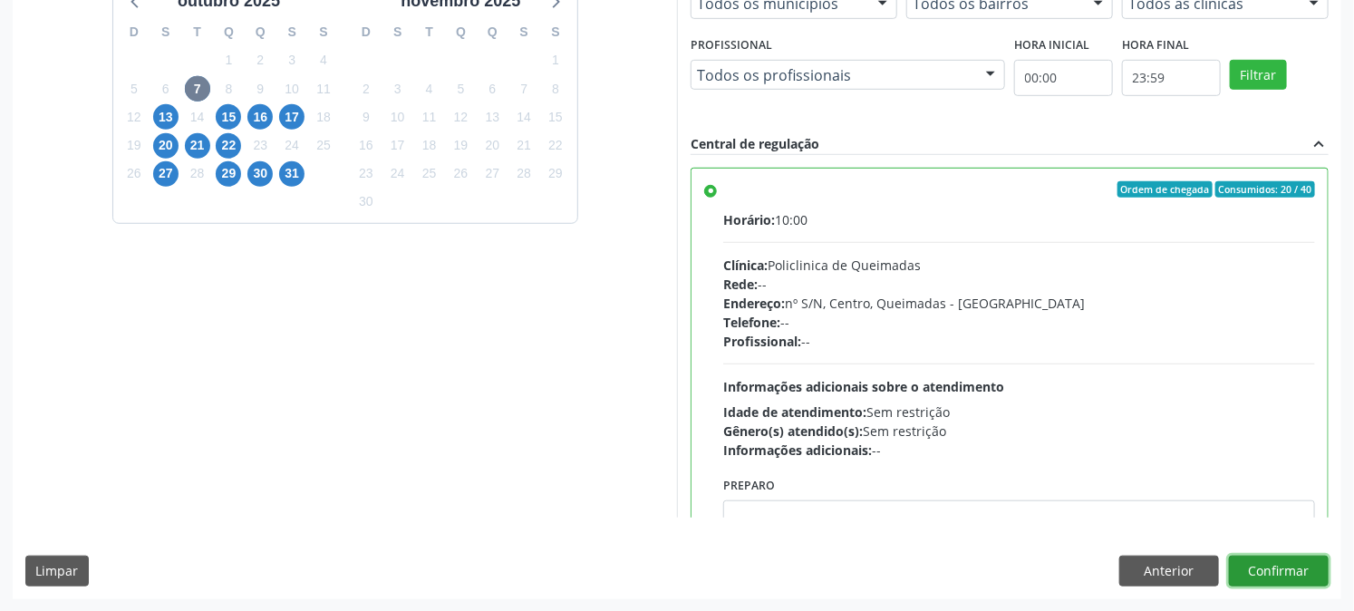
click at [1298, 578] on button "Confirmar" at bounding box center [1279, 570] width 100 height 31
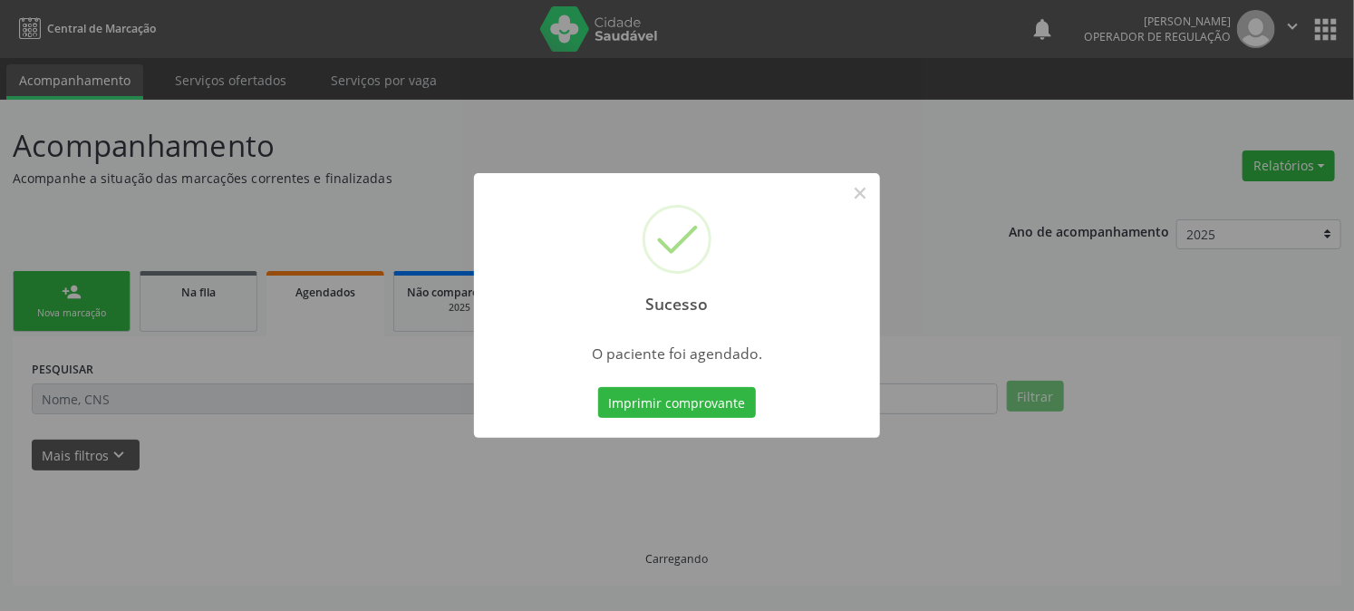
scroll to position [0, 0]
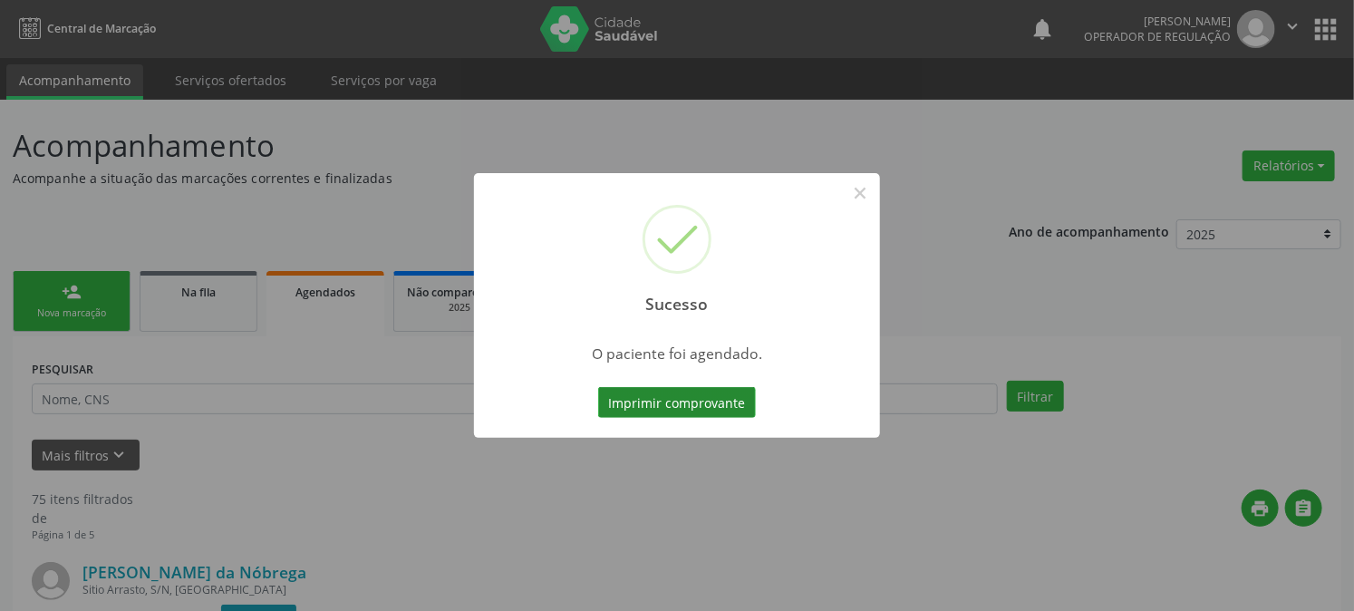
click at [710, 411] on button "Imprimir comprovante" at bounding box center [677, 402] width 158 height 31
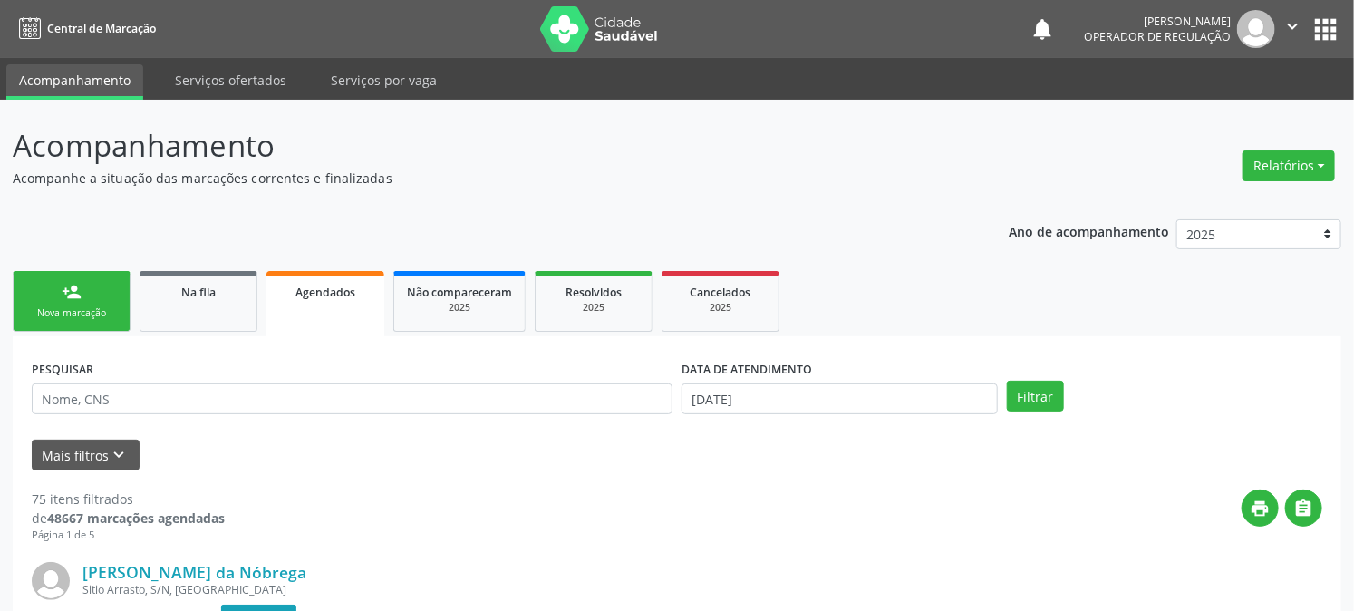
click at [70, 302] on link "person_add Nova marcação" at bounding box center [72, 301] width 118 height 61
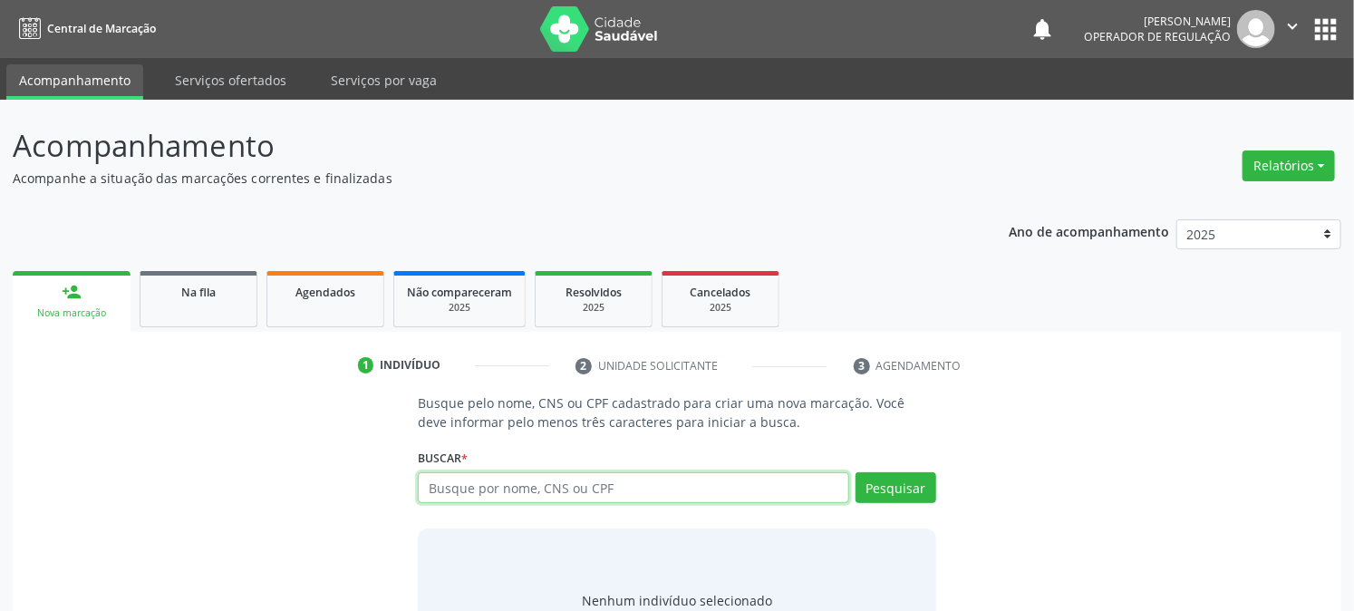
click at [481, 490] on input "text" at bounding box center [633, 487] width 430 height 31
type input "708009873544321"
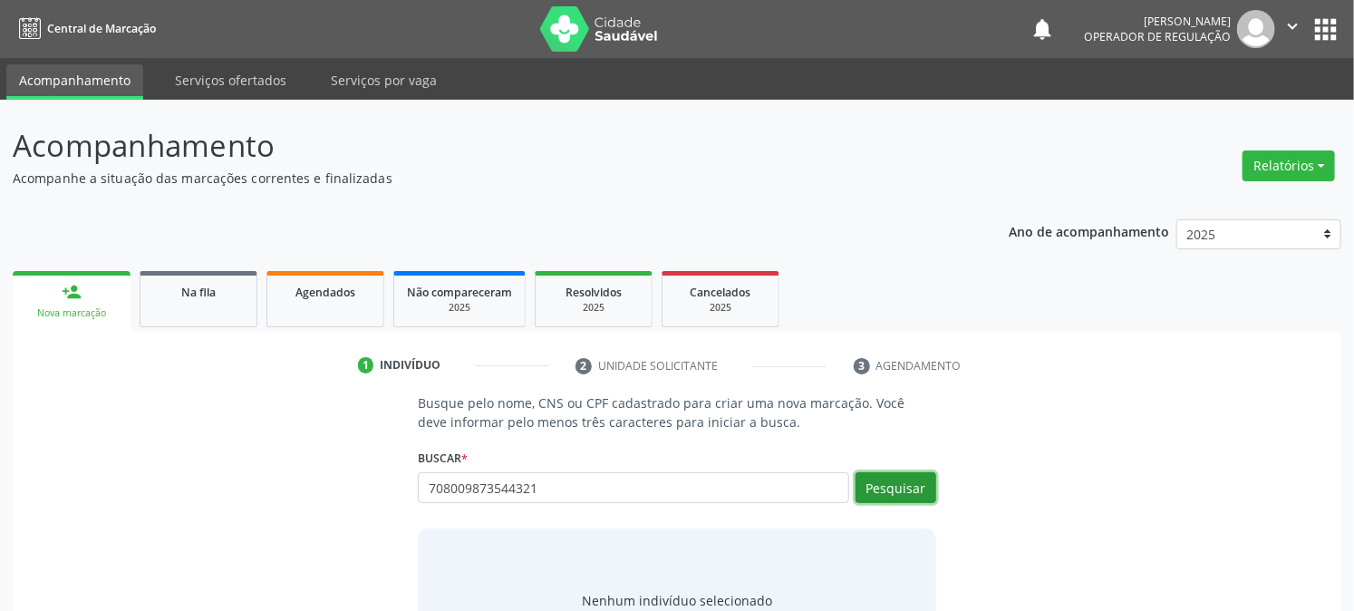
click at [915, 488] on button "Pesquisar" at bounding box center [895, 487] width 81 height 31
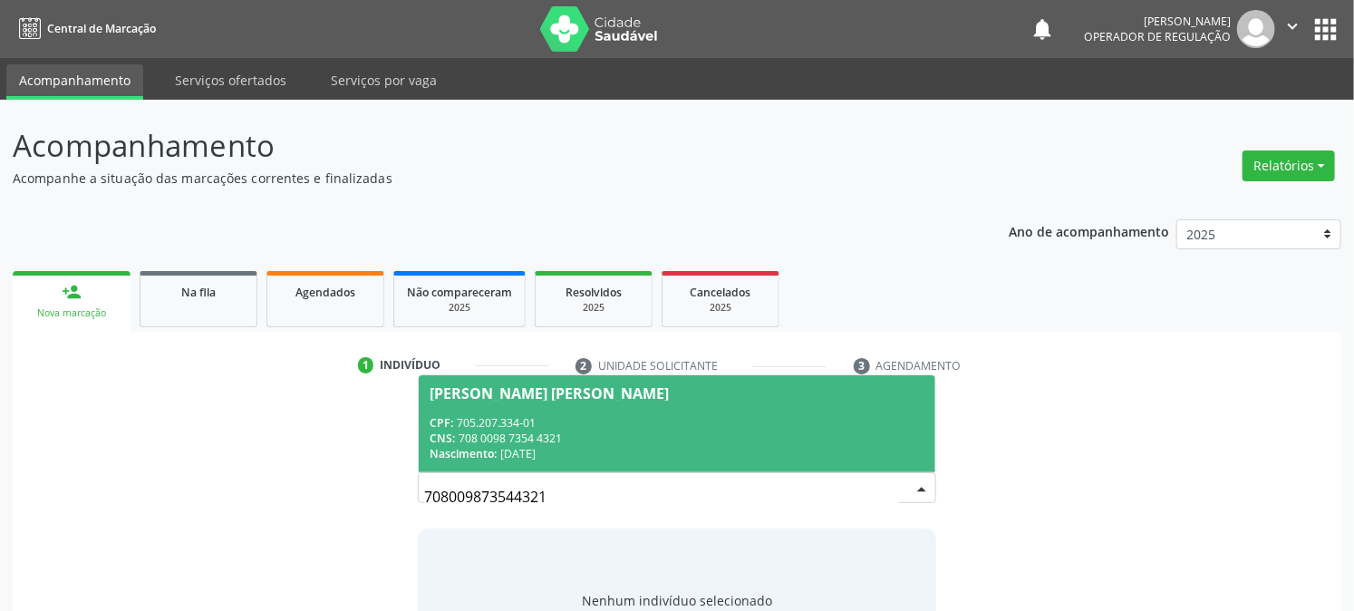
click at [446, 422] on span "CPF:" at bounding box center [442, 422] width 24 height 15
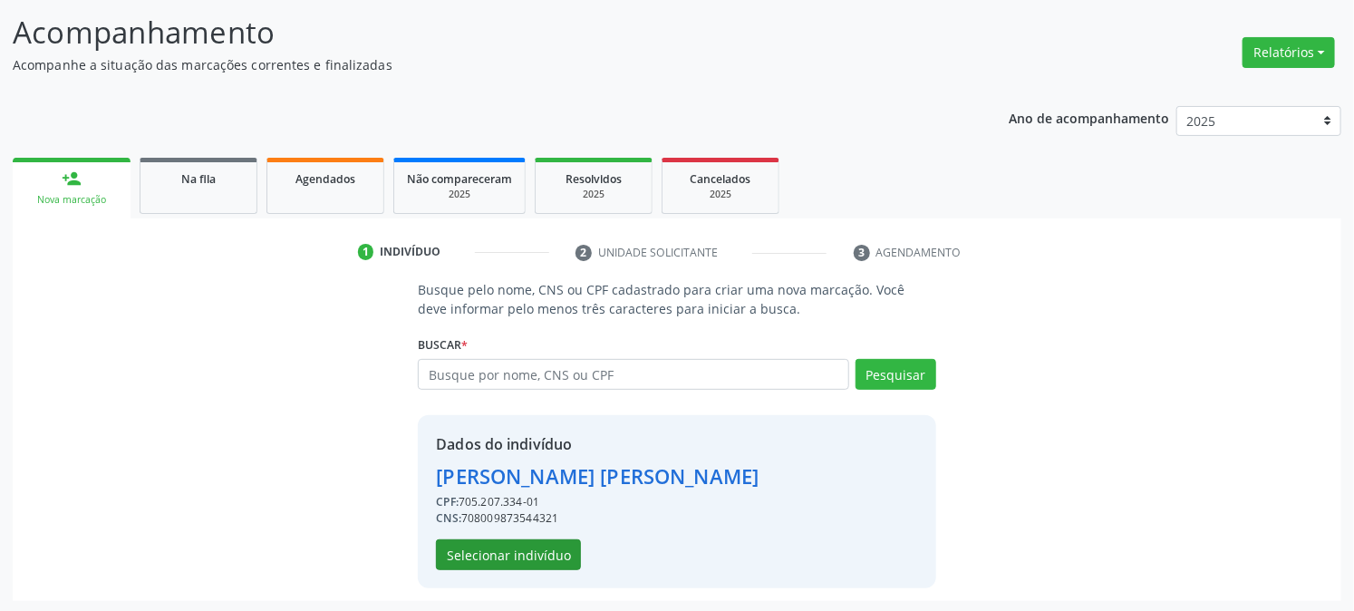
scroll to position [114, 0]
click at [494, 562] on button "Selecionar indivíduo" at bounding box center [508, 553] width 145 height 31
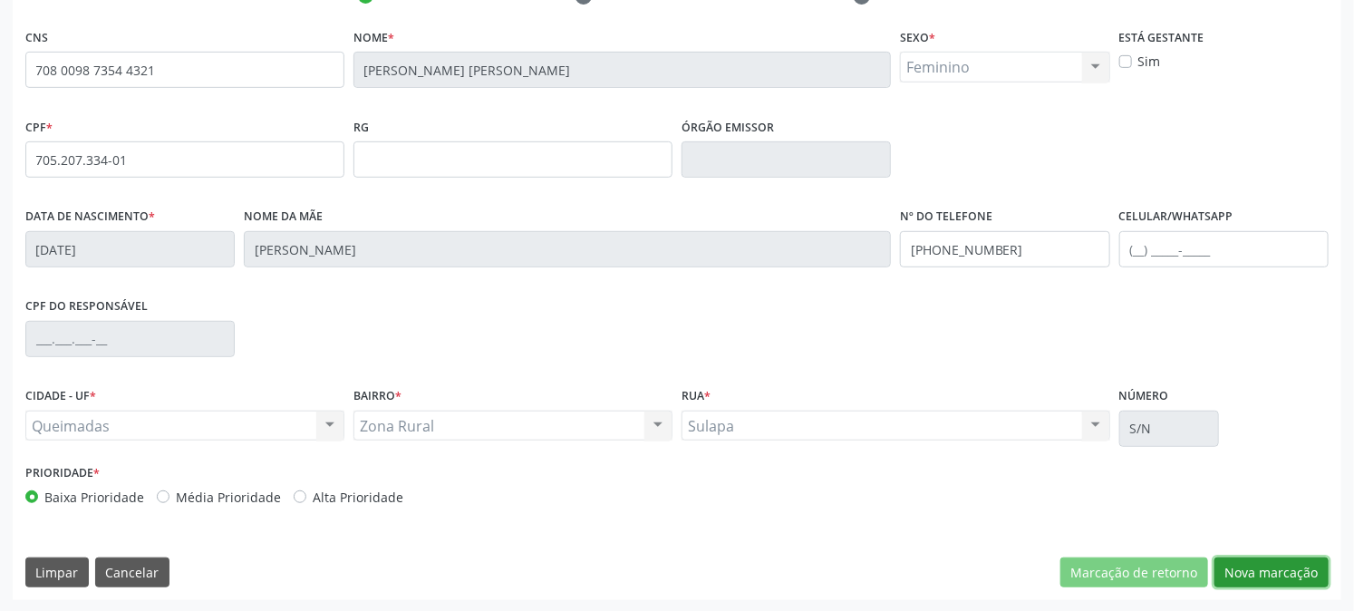
drag, startPoint x: 1267, startPoint y: 580, endPoint x: 1248, endPoint y: 577, distance: 19.2
click at [1266, 580] on button "Nova marcação" at bounding box center [1271, 572] width 114 height 31
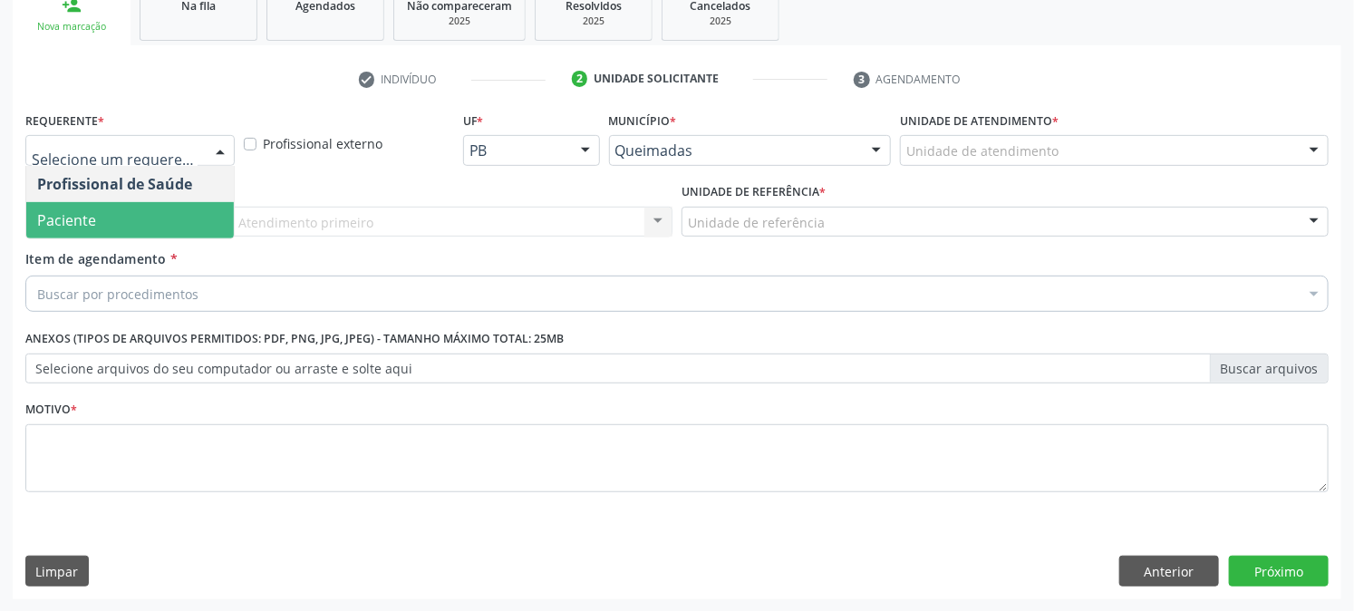
click at [114, 223] on span "Paciente" at bounding box center [130, 220] width 208 height 36
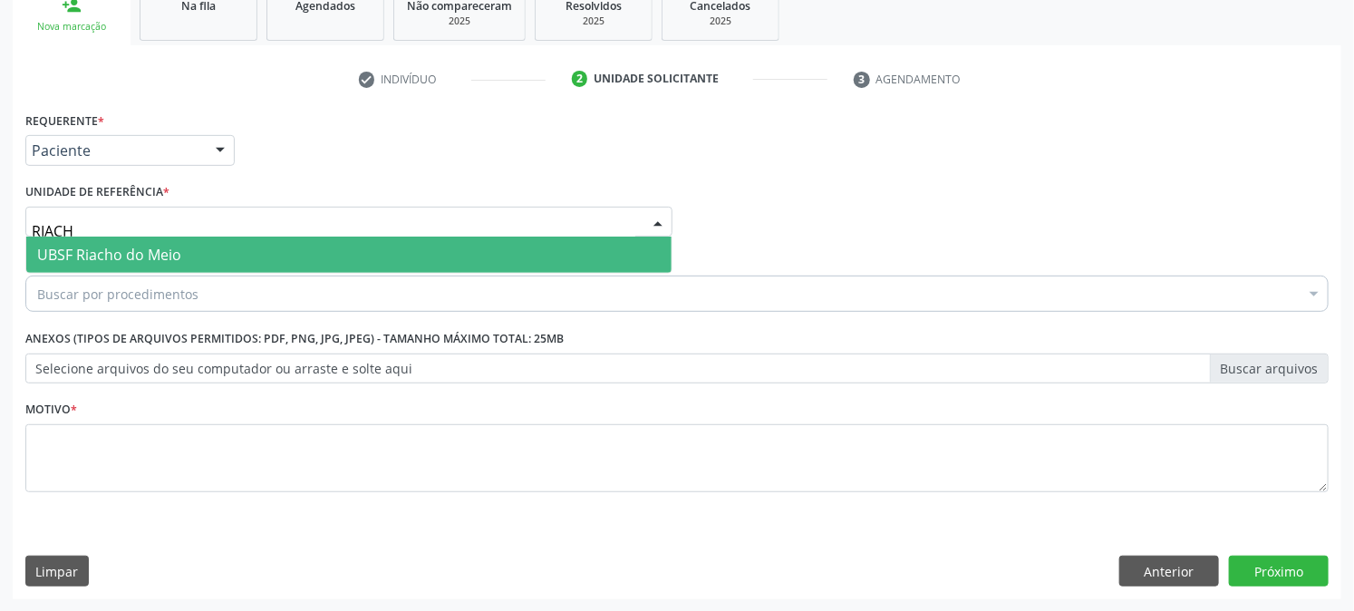
type input "RIACHO"
click at [118, 249] on span "UBSF Riacho do Meio" at bounding box center [109, 255] width 144 height 20
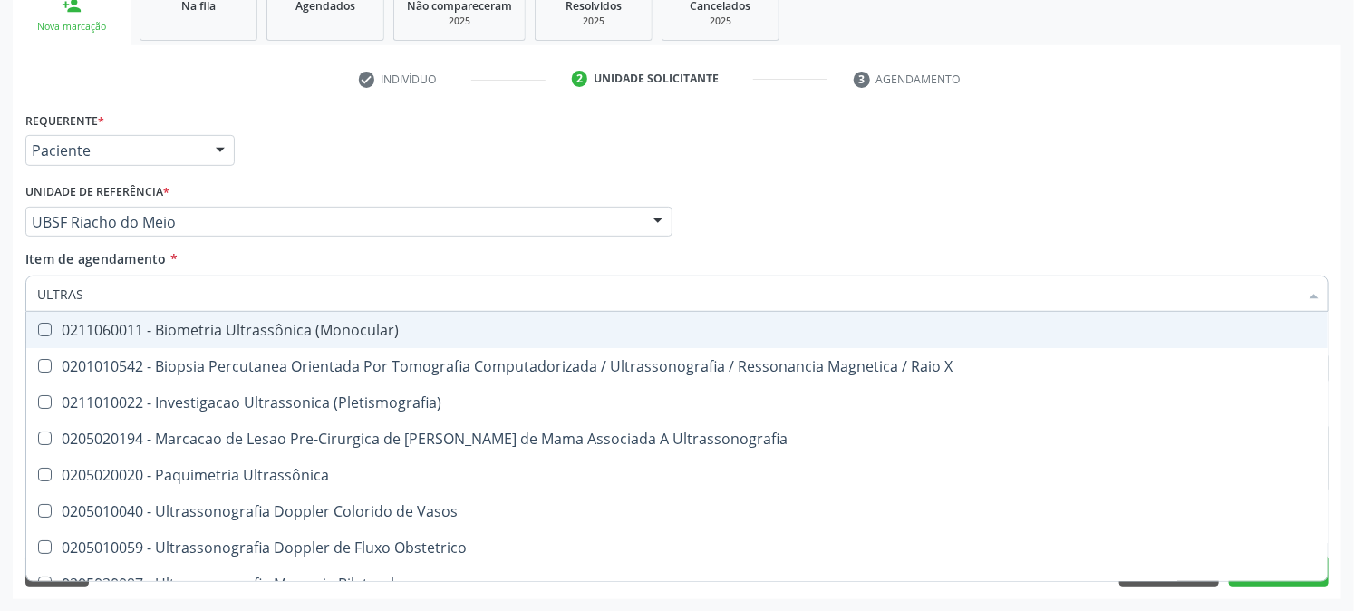
type input "ULTRASS"
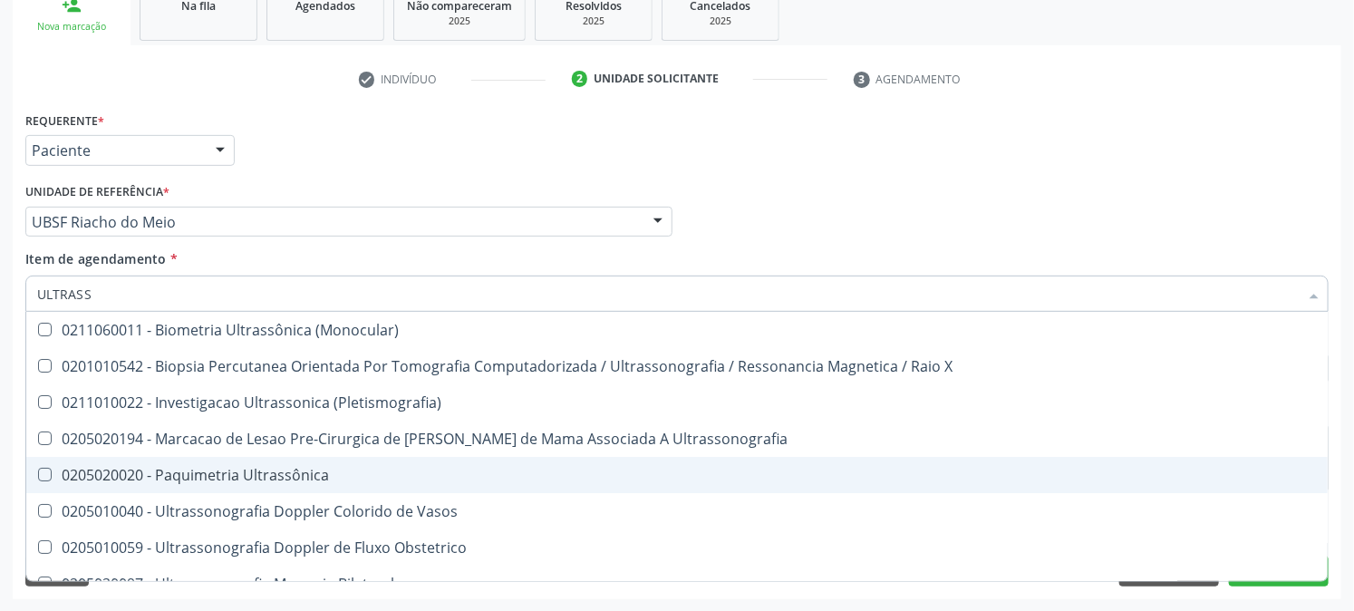
scroll to position [101, 0]
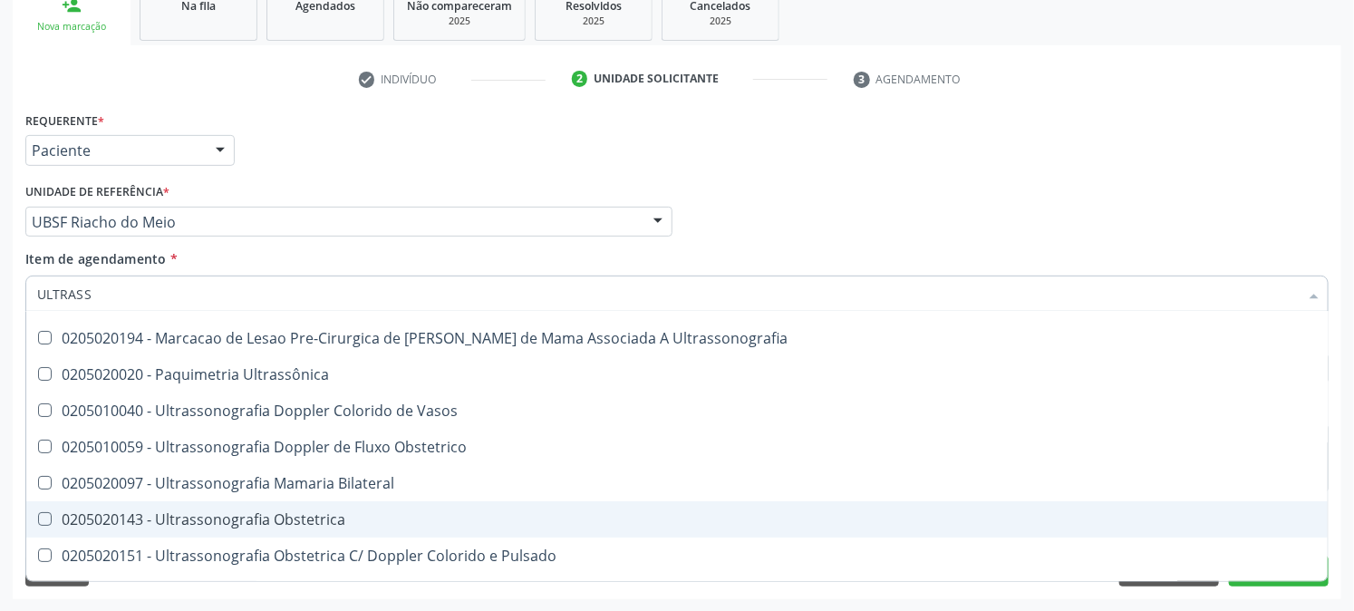
drag, startPoint x: 257, startPoint y: 513, endPoint x: 170, endPoint y: 494, distance: 89.1
click at [256, 512] on div "0205020143 - Ultrassonografia Obstetrica" at bounding box center [677, 519] width 1280 height 14
checkbox Obstetrica "true"
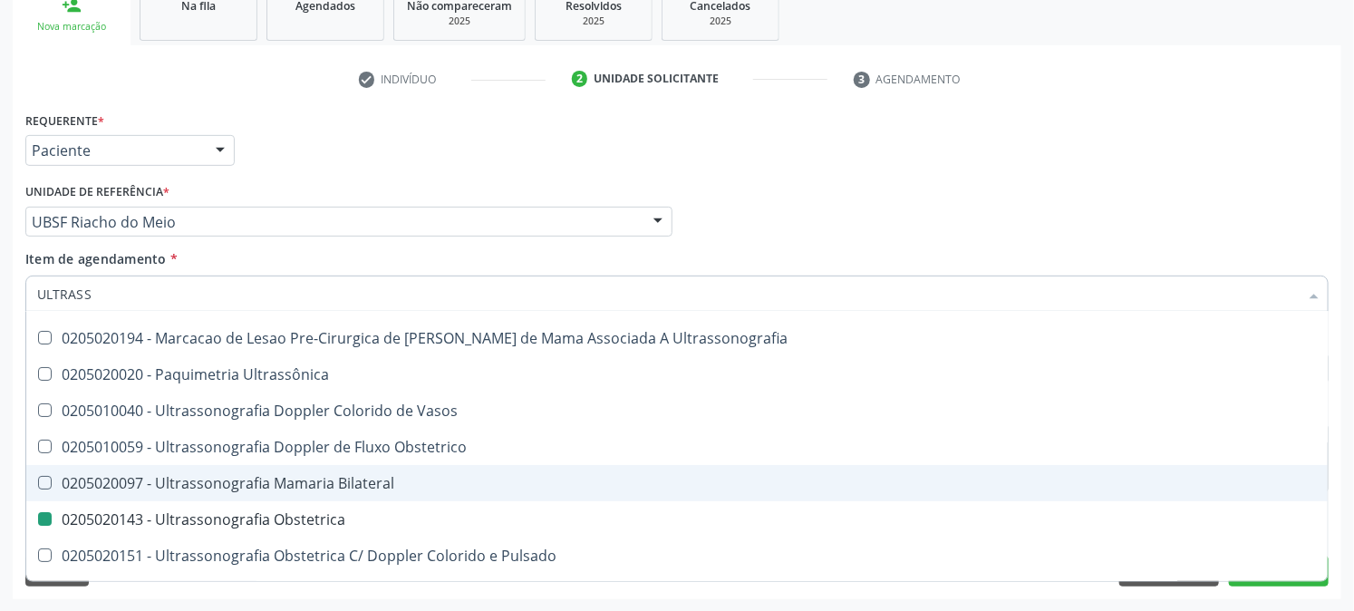
click at [0, 453] on div "Acompanhamento Acompanhe a situação das marcações correntes e finalizadas Relat…" at bounding box center [677, 212] width 1354 height 798
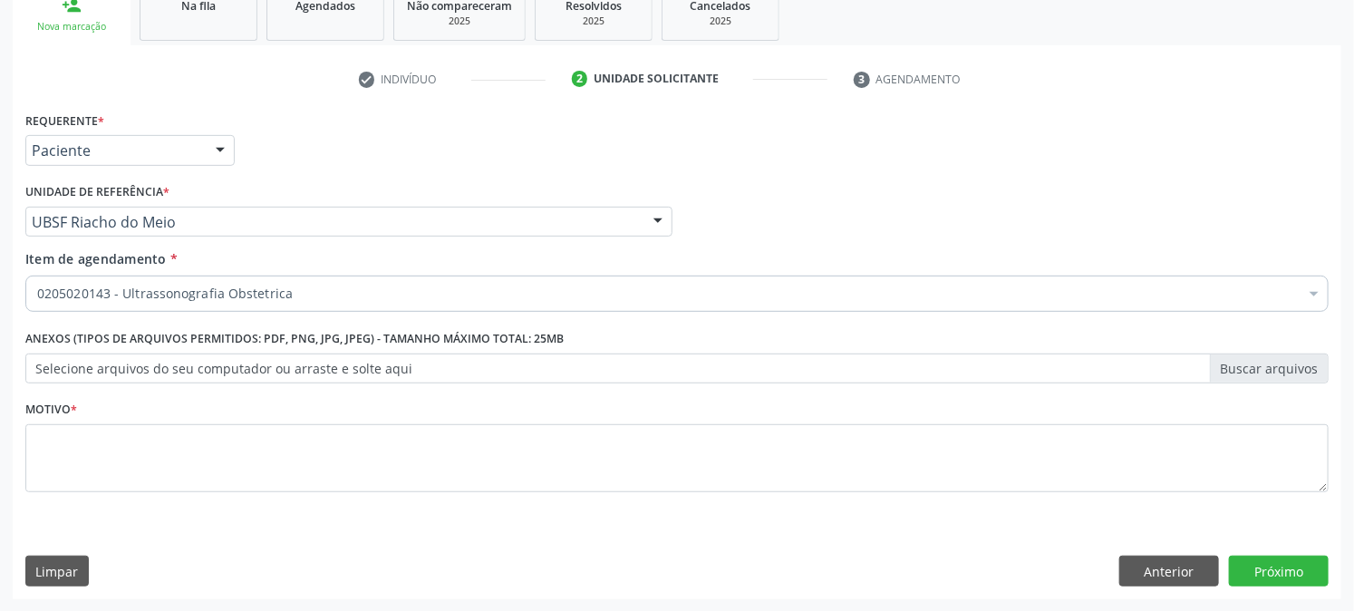
scroll to position [0, 0]
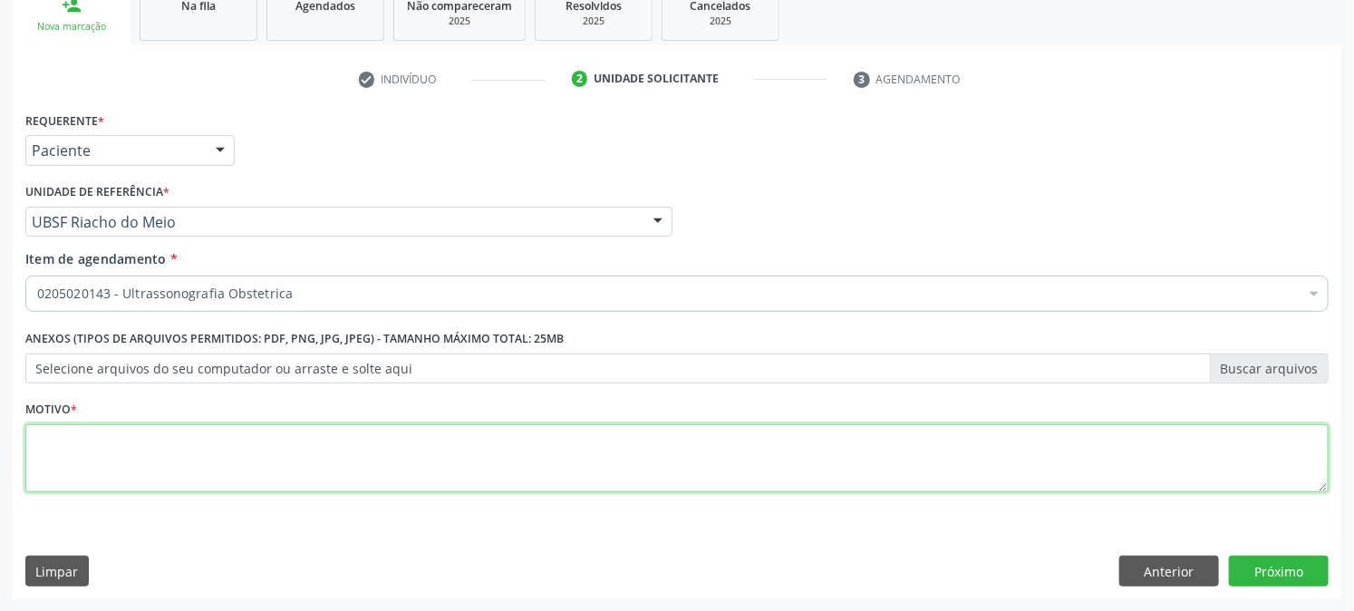
click at [168, 444] on textarea at bounding box center [676, 458] width 1303 height 69
type textarea "PRÉ [DATE]"
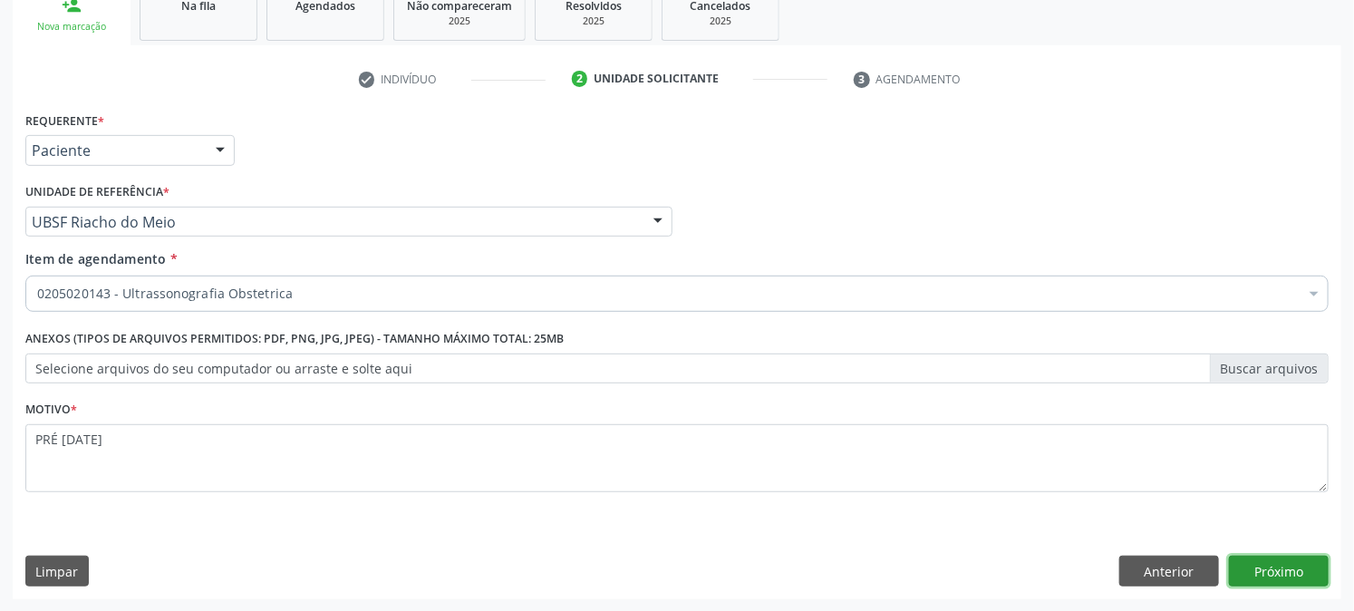
click at [1280, 565] on button "Próximo" at bounding box center [1279, 570] width 100 height 31
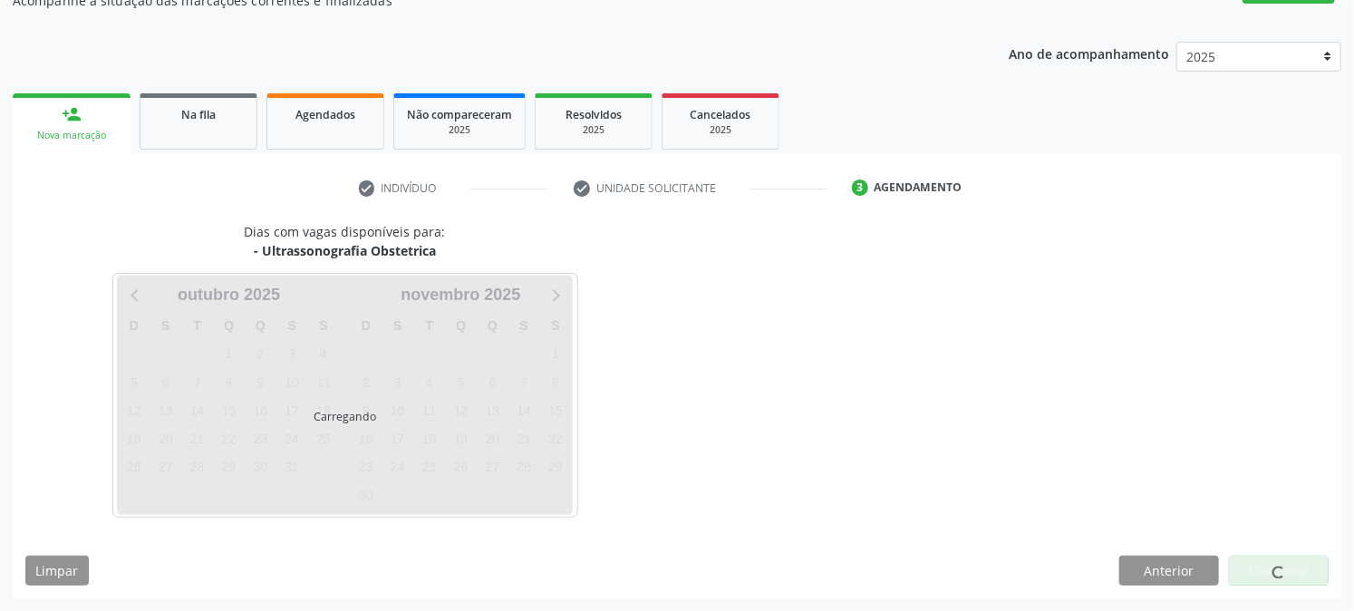
scroll to position [177, 0]
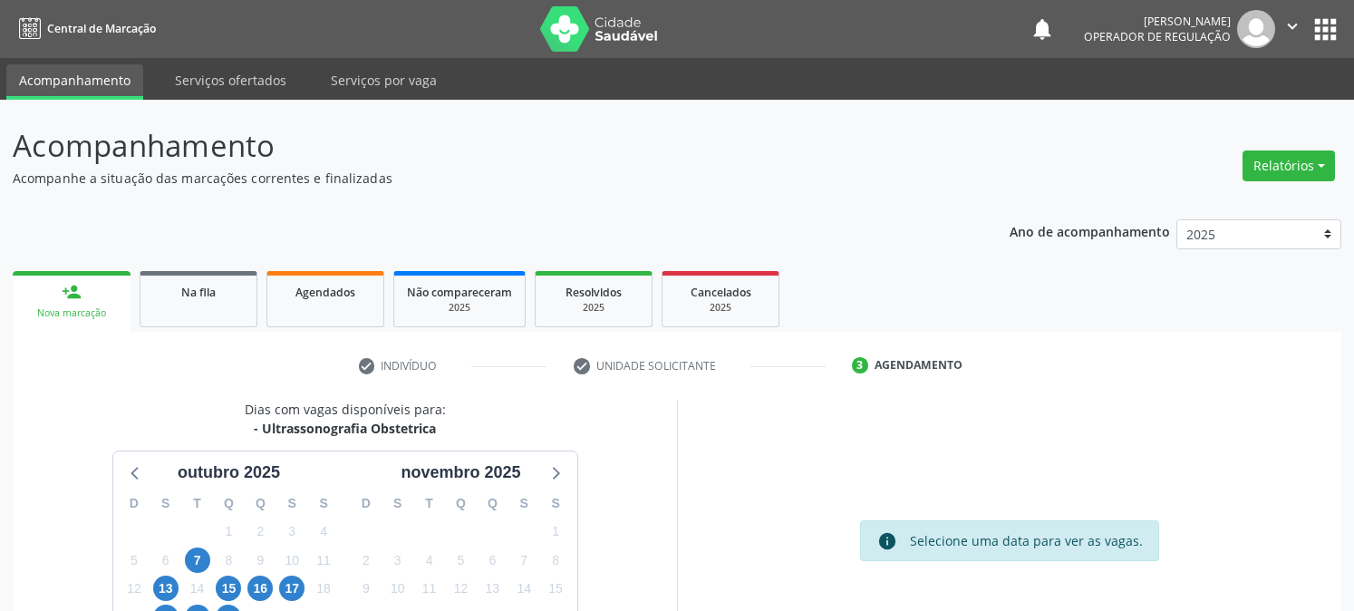
scroll to position [177, 0]
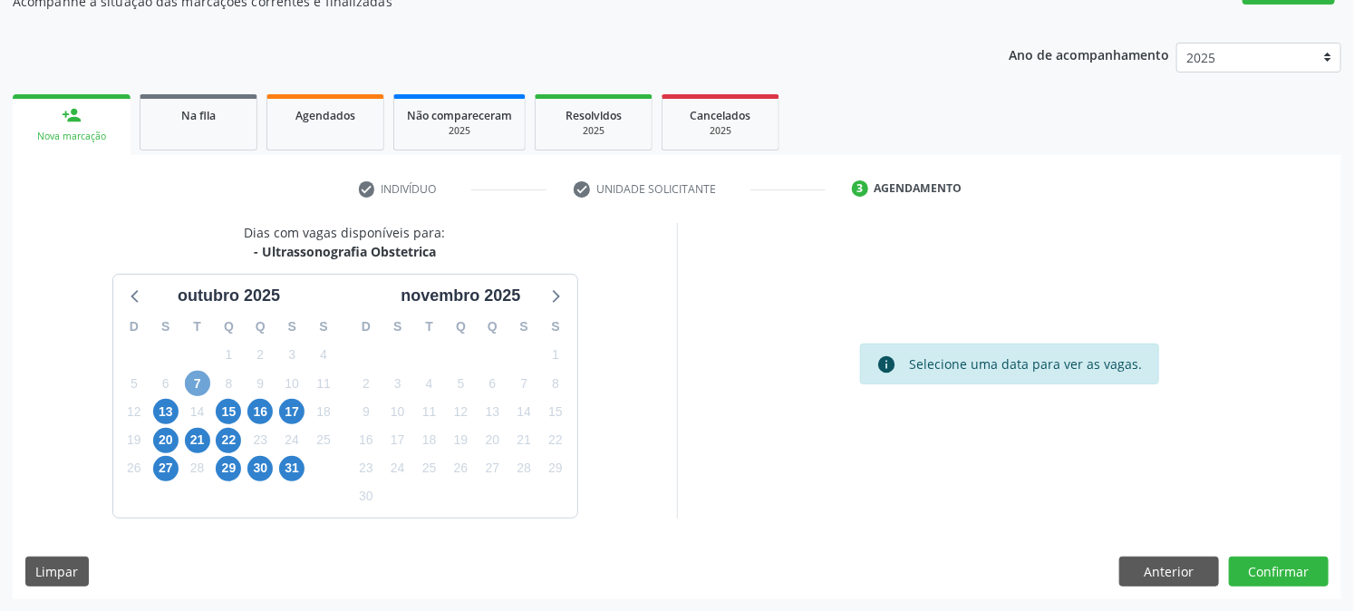
click at [191, 382] on span "7" at bounding box center [197, 383] width 25 height 25
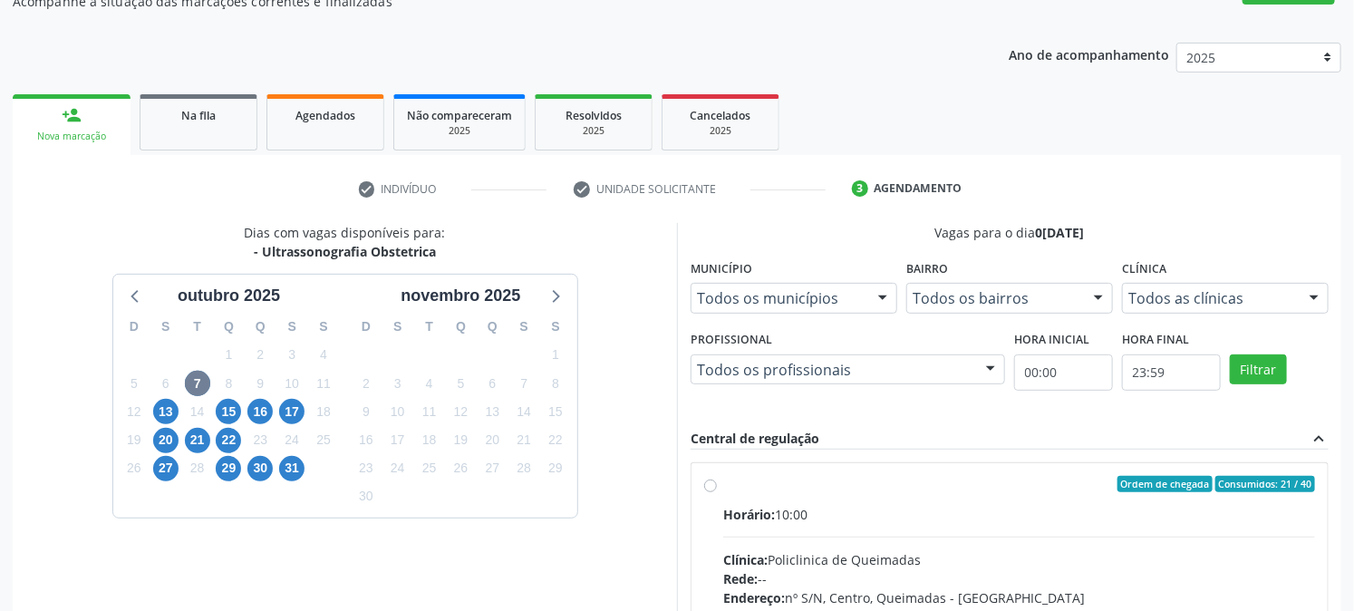
click at [844, 478] on div "Ordem de chegada Consumidos: 21 / 40" at bounding box center [1019, 484] width 592 height 16
click at [717, 478] on input "Ordem de chegada Consumidos: 21 / 40 Horário: 10:00 Clínica: Policlinica de Que…" at bounding box center [710, 484] width 13 height 16
radio input "true"
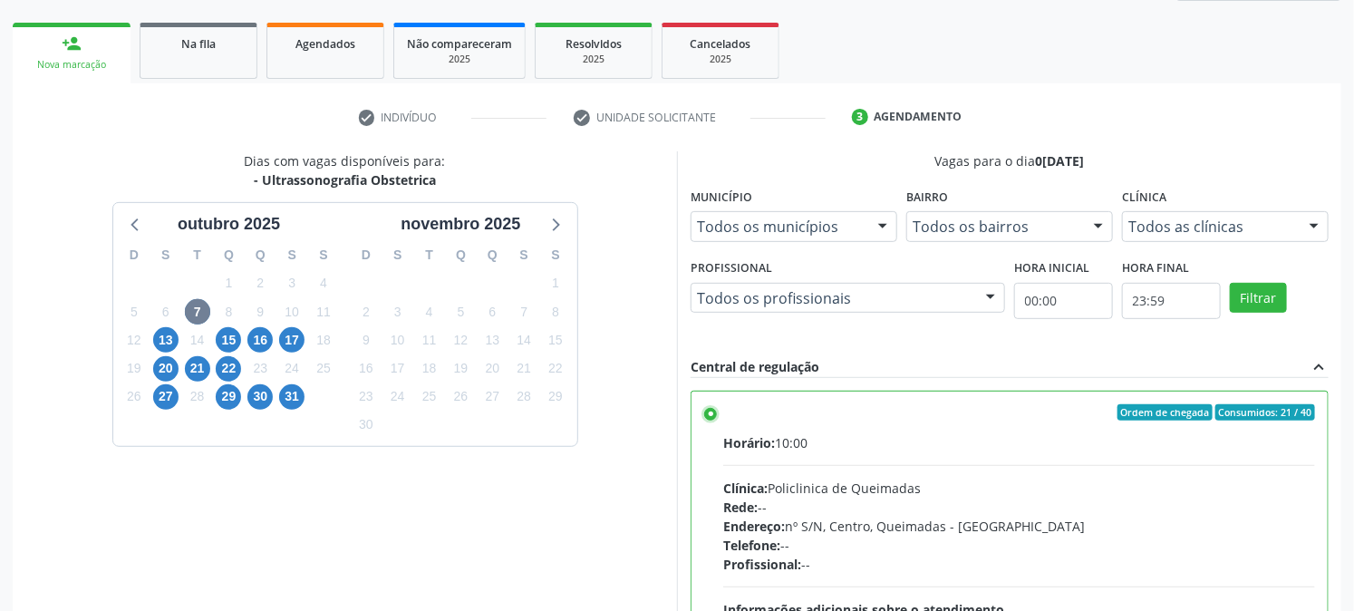
scroll to position [469, 0]
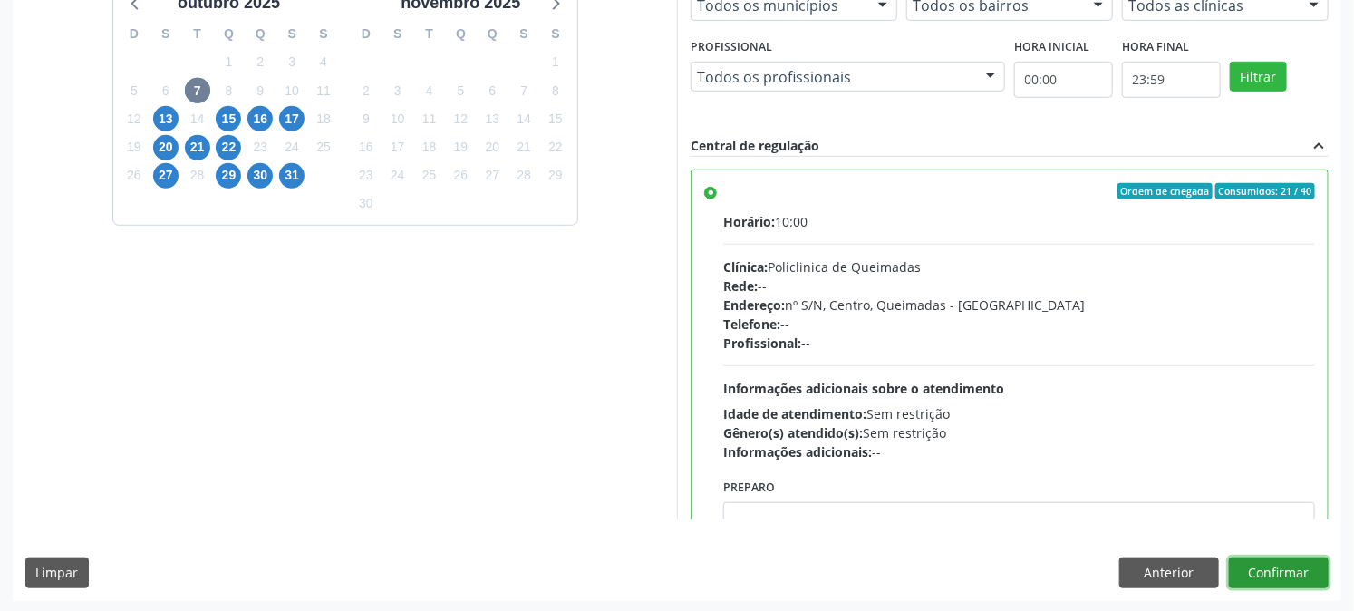
click at [1264, 581] on button "Confirmar" at bounding box center [1279, 572] width 100 height 31
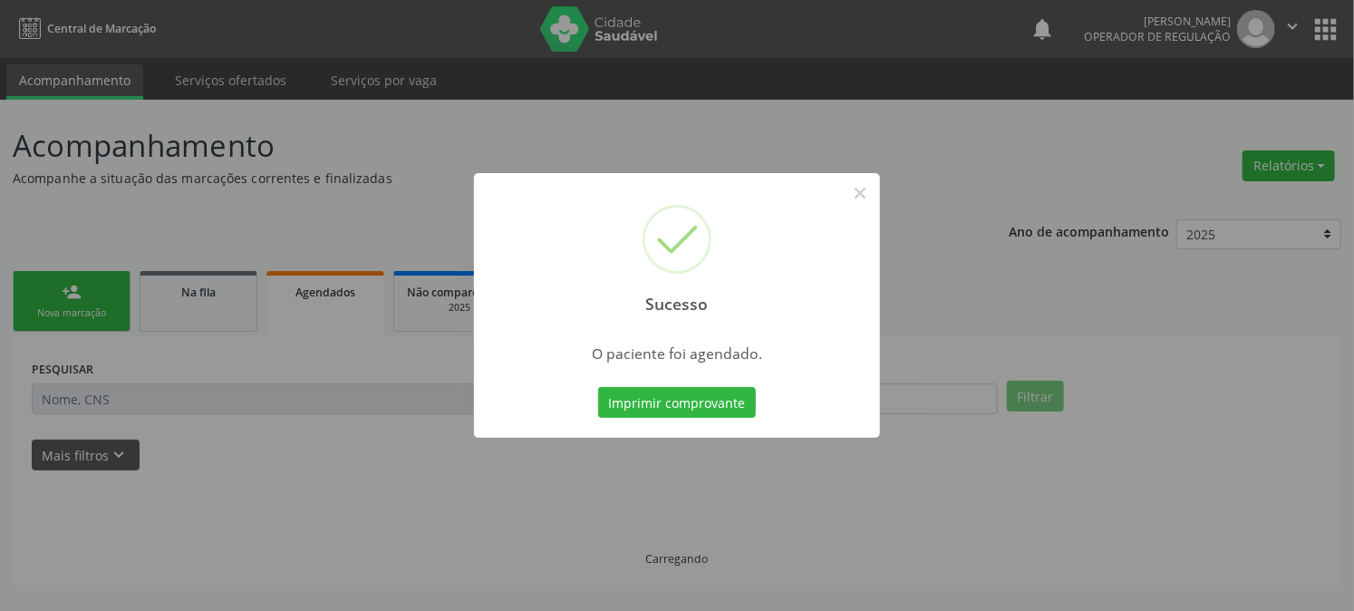
scroll to position [0, 0]
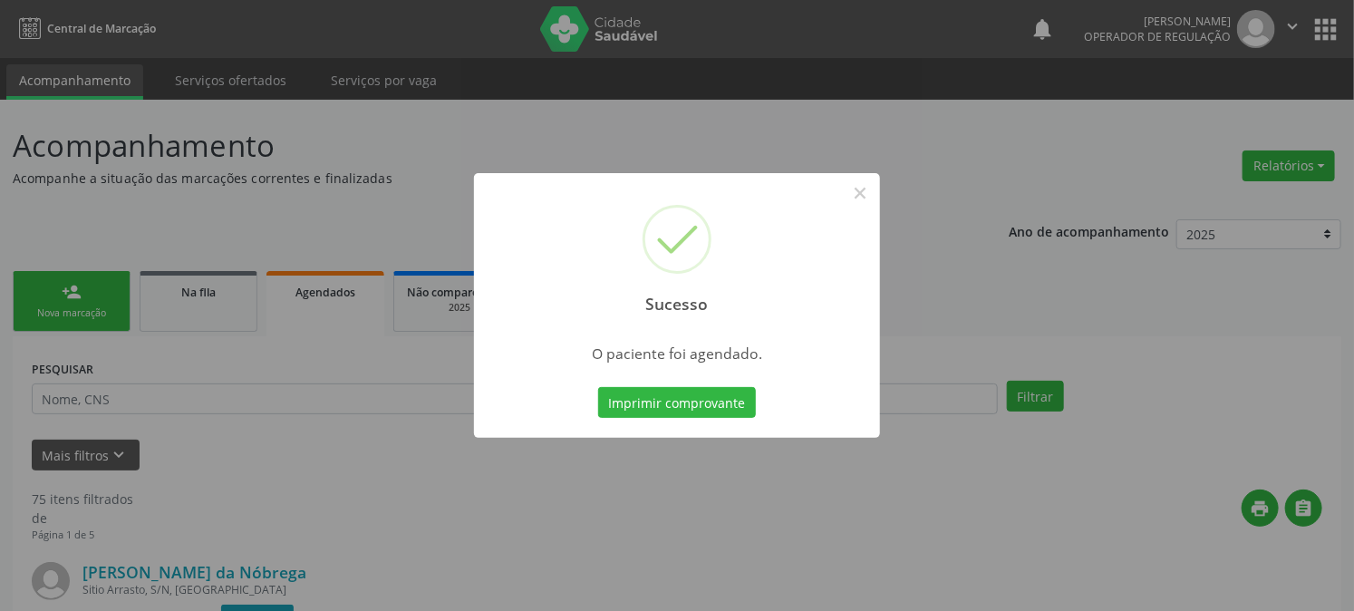
click at [735, 419] on div "Imprimir comprovante Cancel" at bounding box center [677, 402] width 166 height 38
click at [743, 411] on button "Imprimir comprovante" at bounding box center [677, 402] width 158 height 31
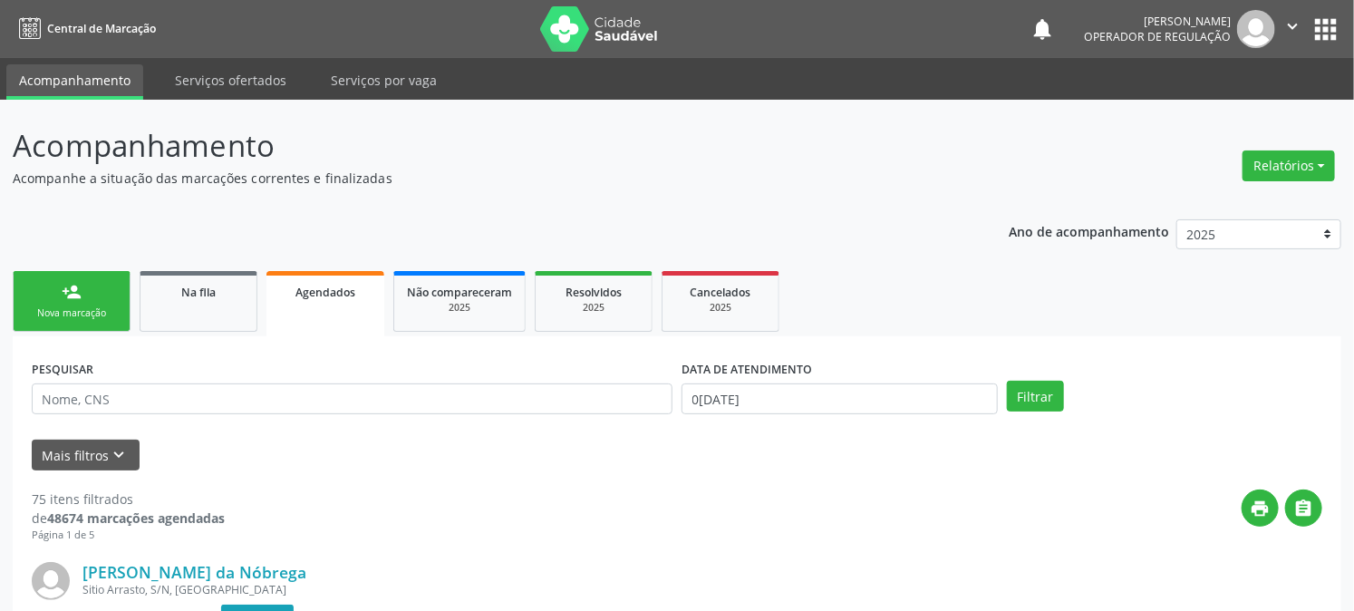
click at [69, 297] on div "person_add" at bounding box center [72, 292] width 20 height 20
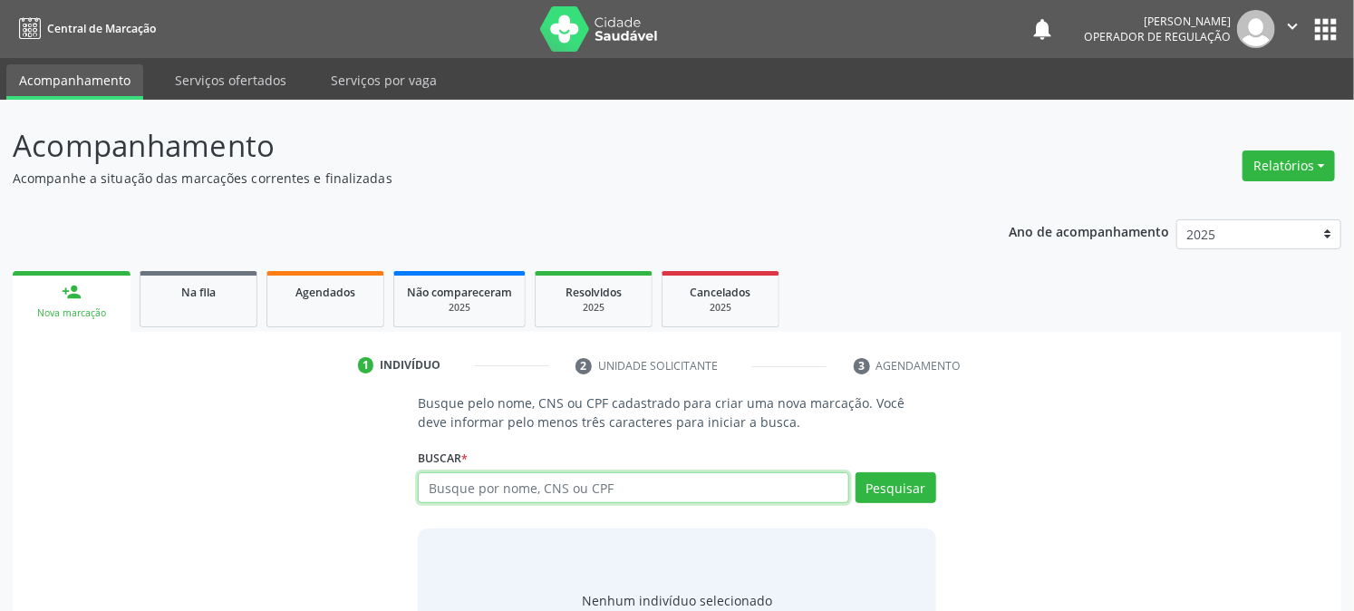
click at [567, 475] on input "text" at bounding box center [633, 487] width 430 height 31
type input "700007256404500"
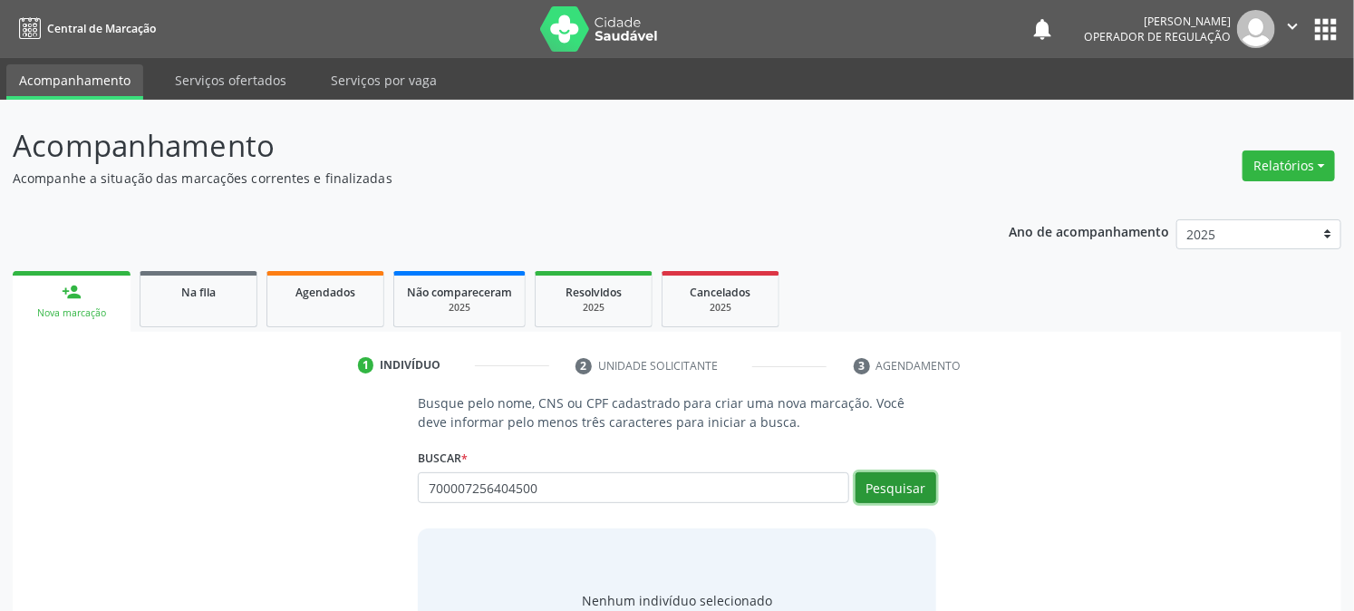
click at [909, 497] on button "Pesquisar" at bounding box center [895, 487] width 81 height 31
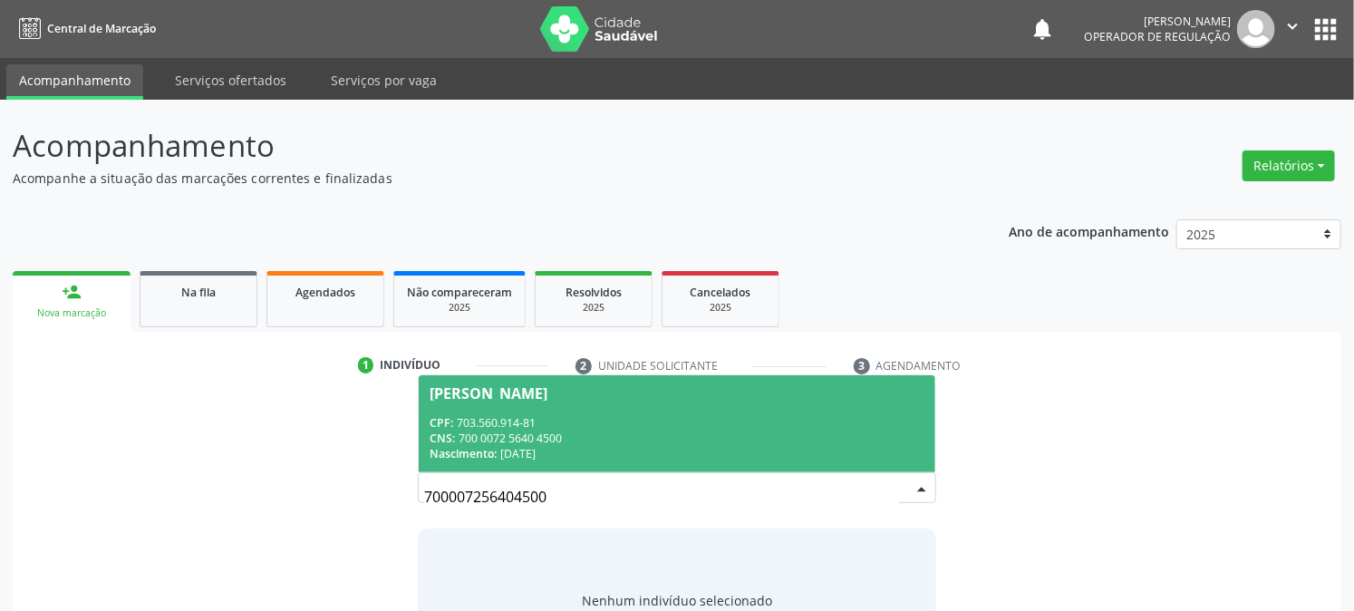
click at [475, 409] on span "[PERSON_NAME] CPF: 703.560.914-81 CNS: 700 0072 5640 4500 Nascimento: [DATE]" at bounding box center [677, 423] width 516 height 97
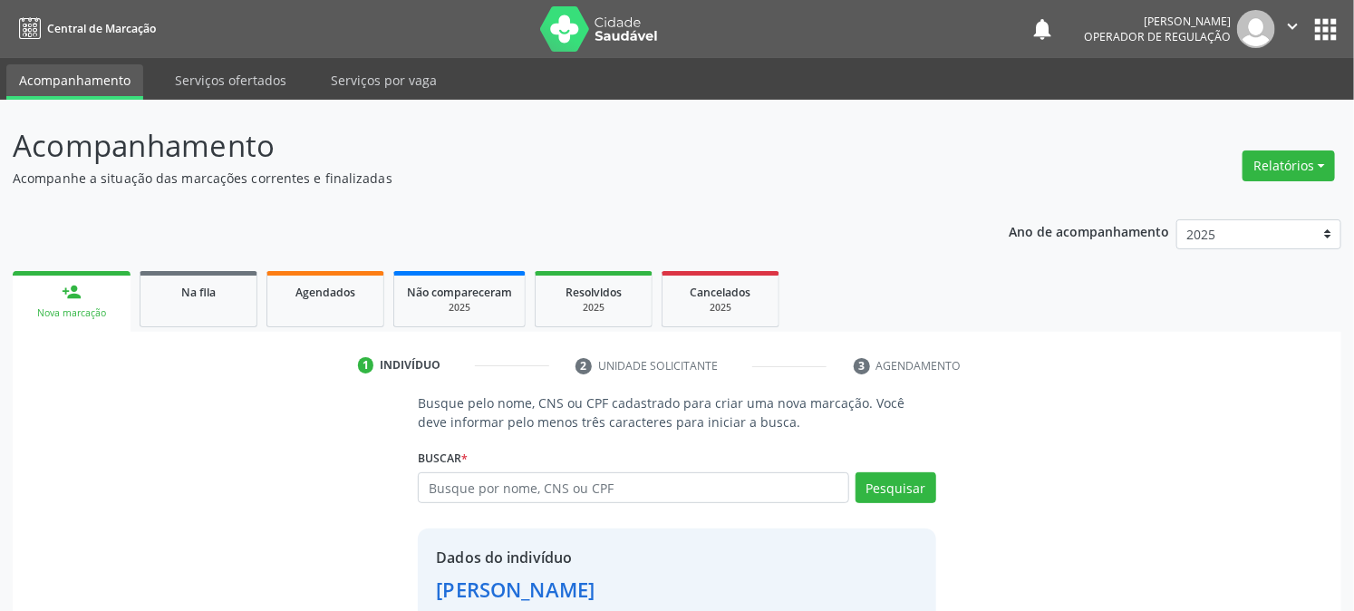
scroll to position [114, 0]
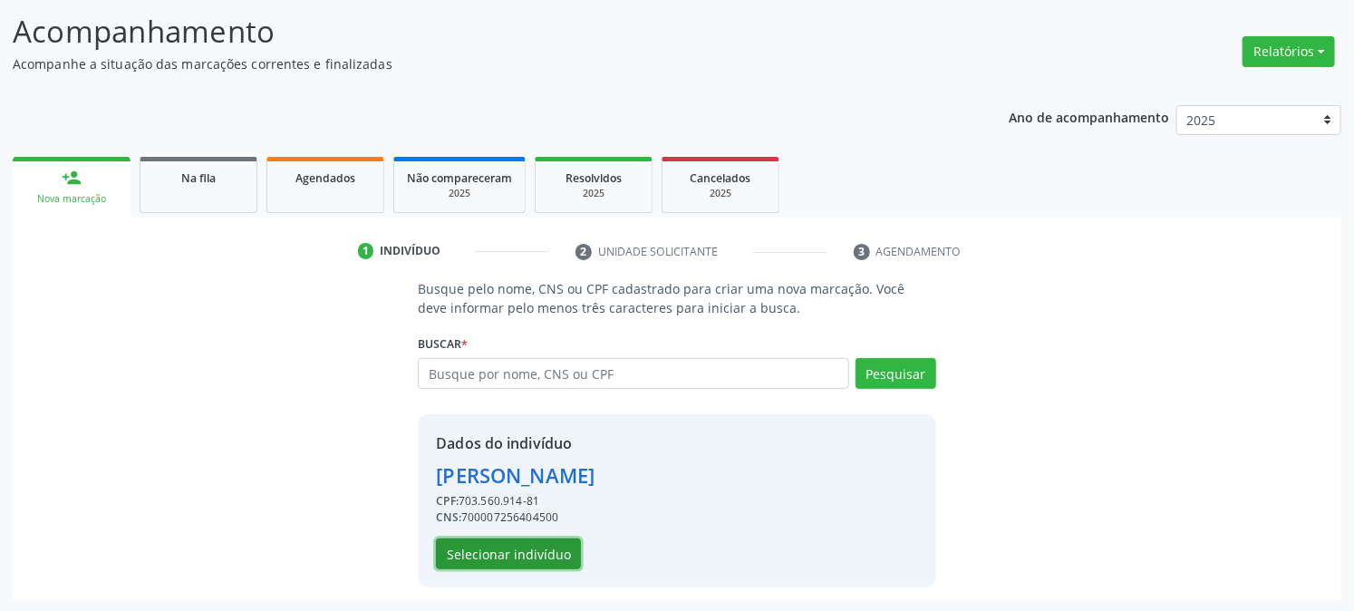
click at [555, 556] on button "Selecionar indivíduo" at bounding box center [508, 553] width 145 height 31
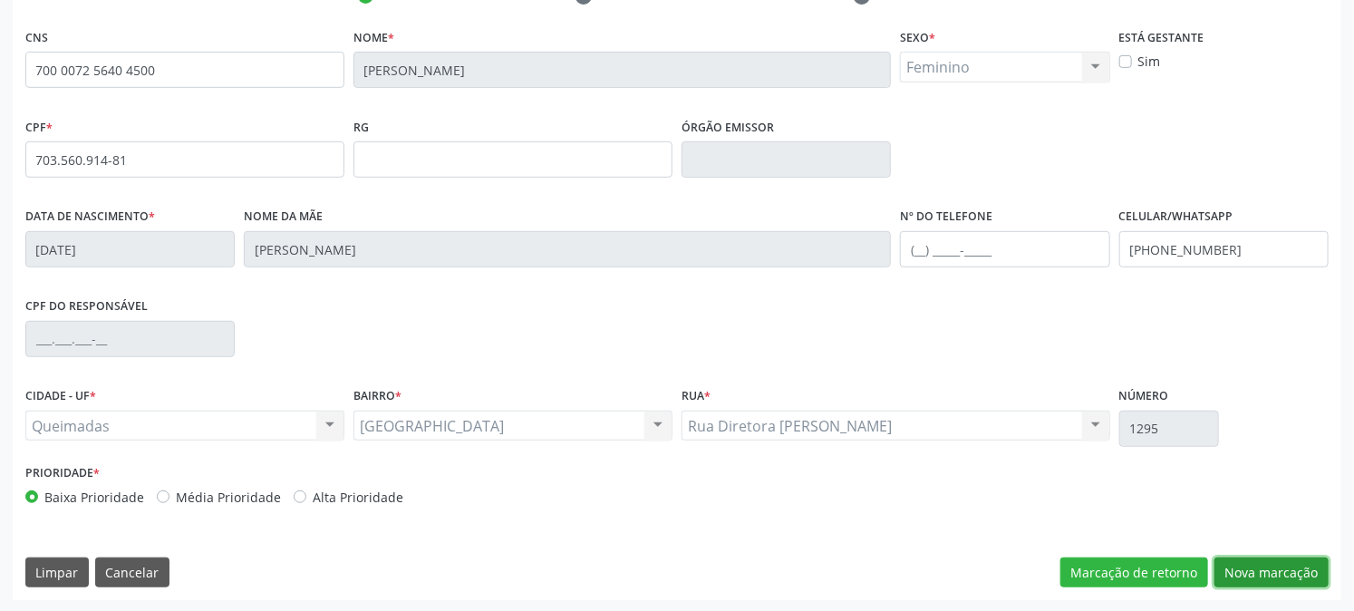
click at [1273, 572] on button "Nova marcação" at bounding box center [1271, 572] width 114 height 31
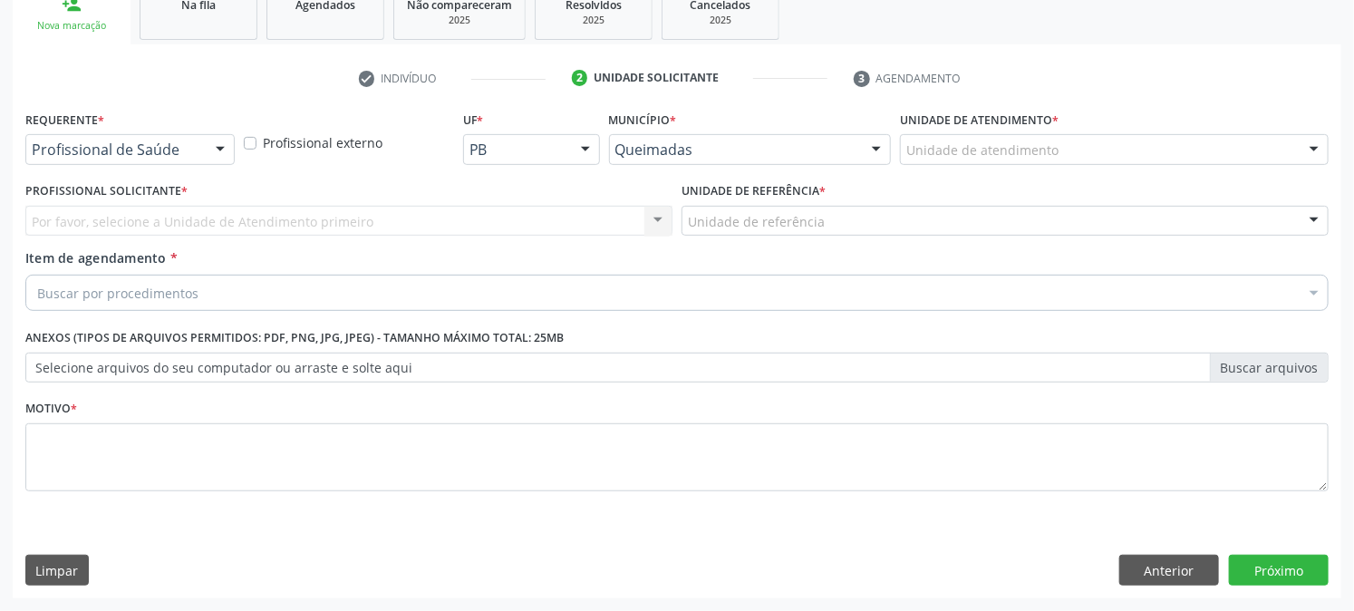
scroll to position [286, 0]
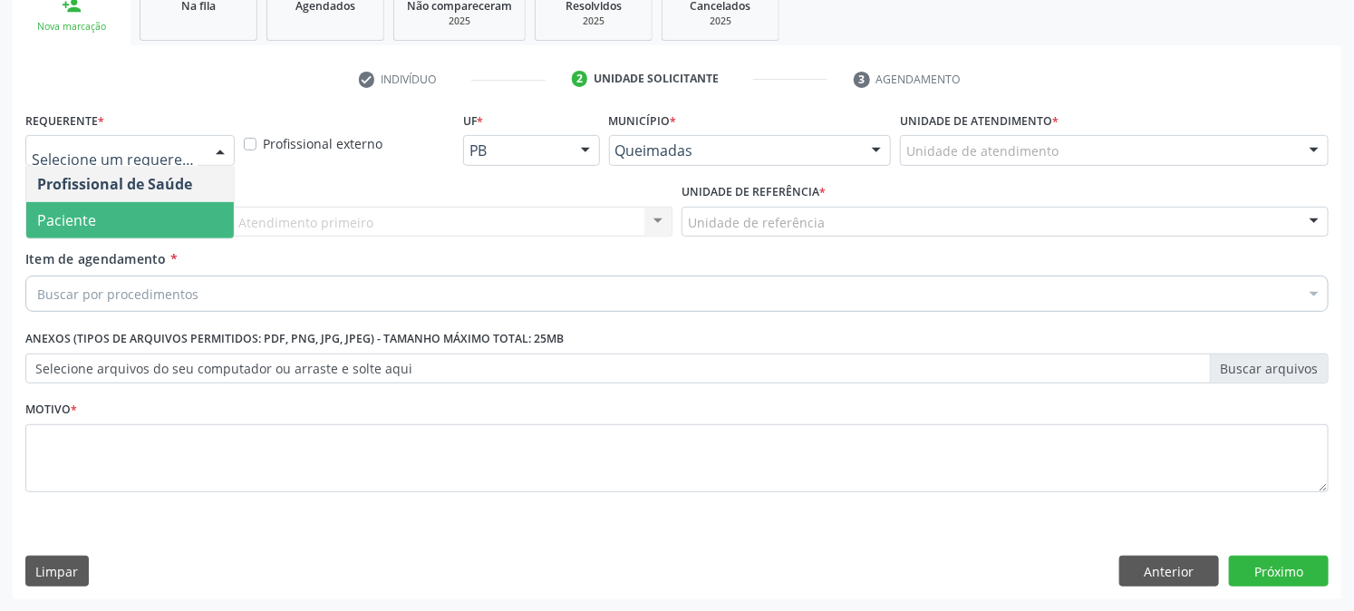
click at [193, 213] on span "Paciente" at bounding box center [130, 220] width 208 height 36
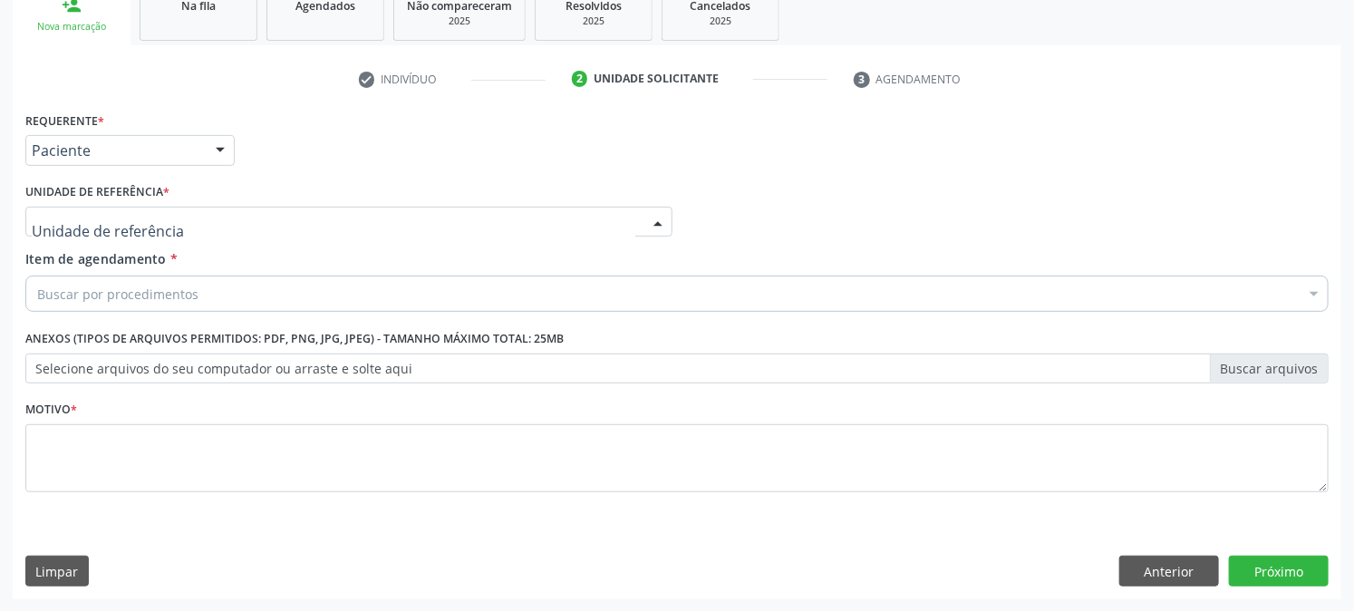
click at [213, 223] on div at bounding box center [348, 222] width 647 height 31
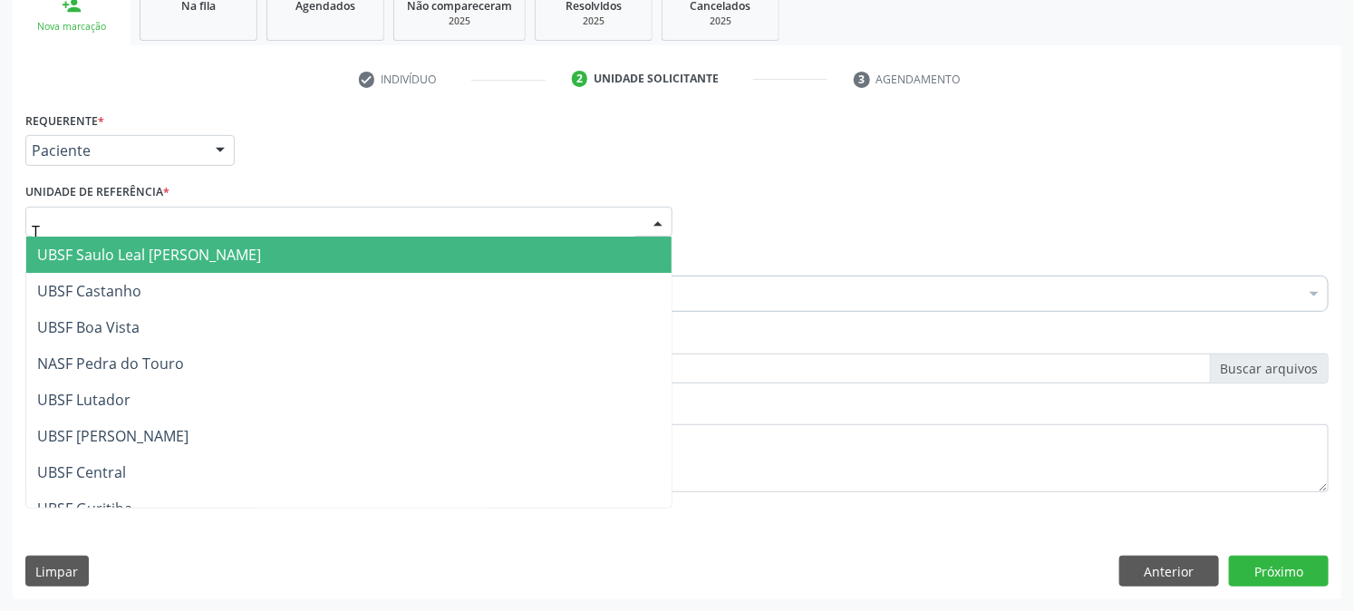
type input "TI"
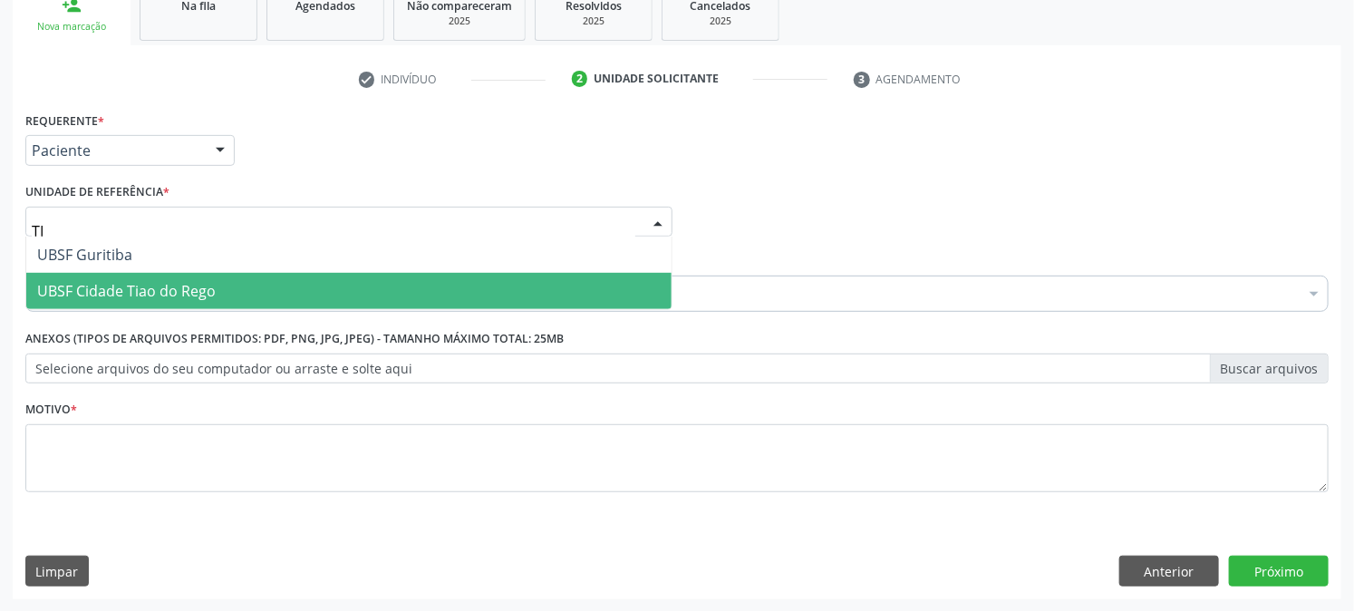
click at [184, 286] on span "UBSF Cidade Tiao do Rego" at bounding box center [126, 291] width 179 height 20
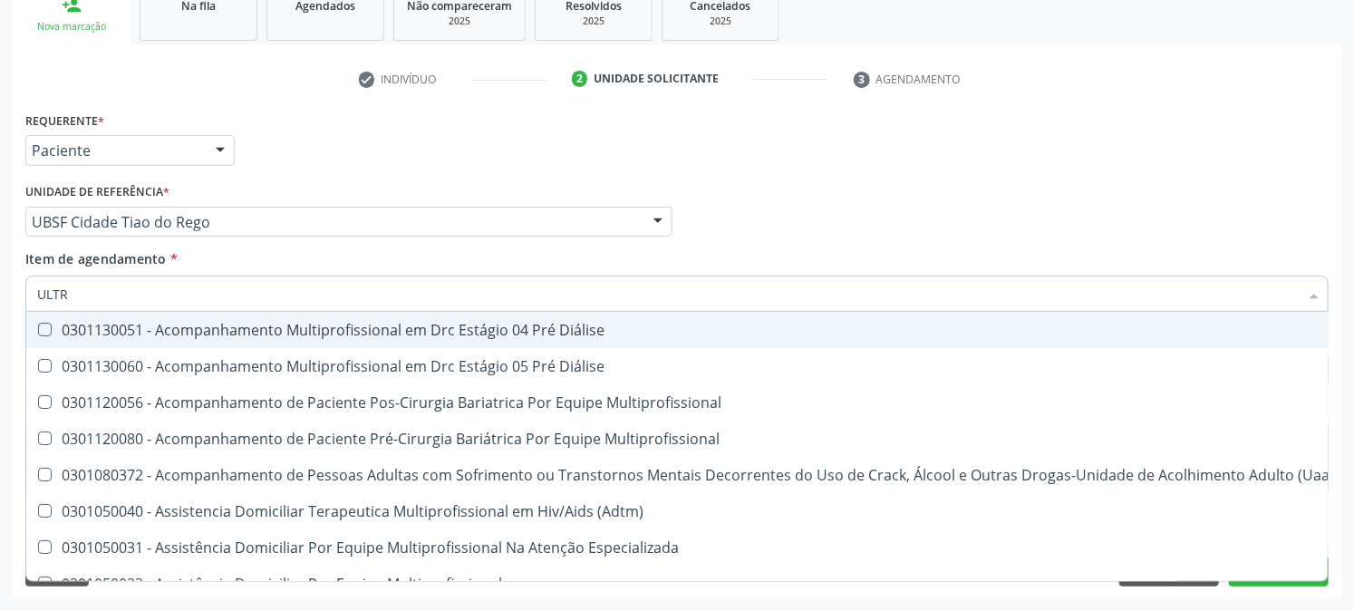
type input "ULTRA"
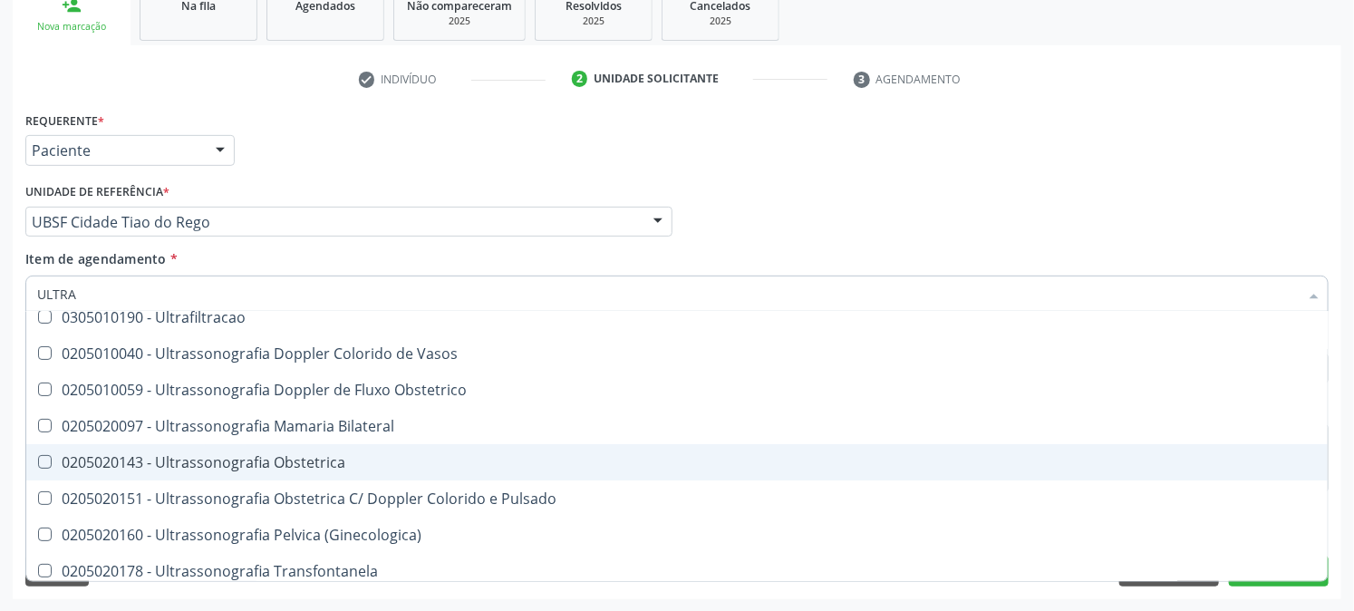
scroll to position [302, 0]
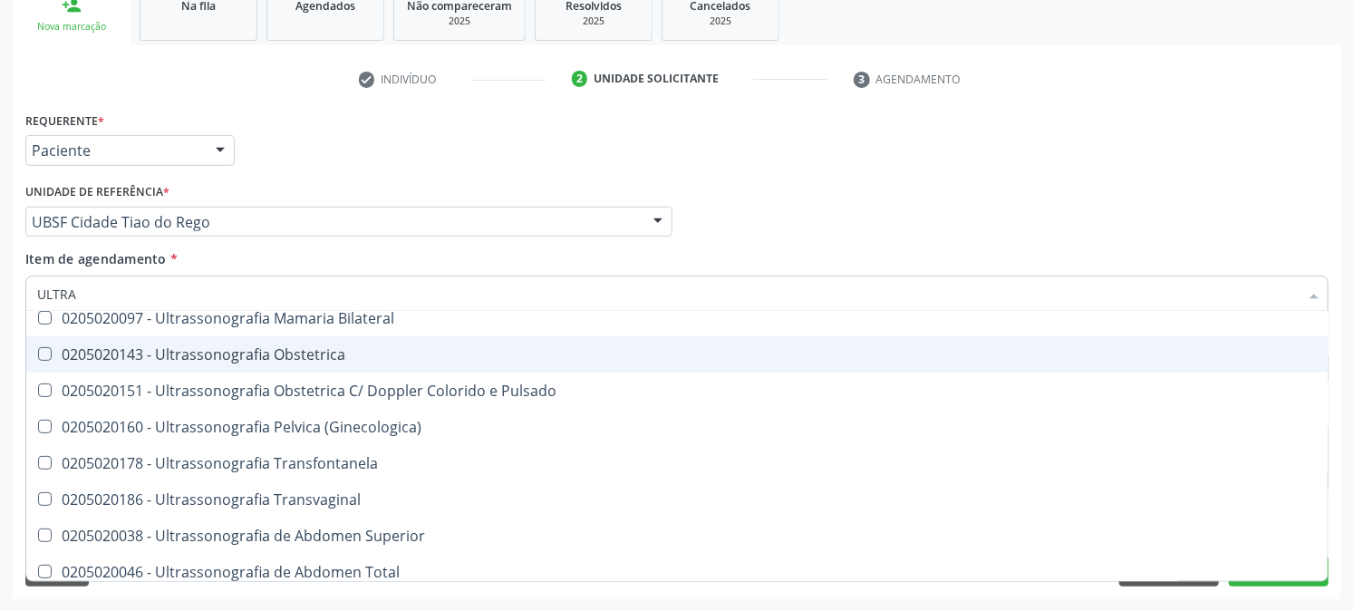
click at [274, 347] on div "0205020143 - Ultrassonografia Obstetrica" at bounding box center [677, 354] width 1280 height 14
checkbox Obstetrica "true"
click at [0, 345] on div "Acompanhamento Acompanhe a situação das marcações correntes e finalizadas Relat…" at bounding box center [677, 212] width 1354 height 798
checkbox X "true"
checkbox Obstetrica "false"
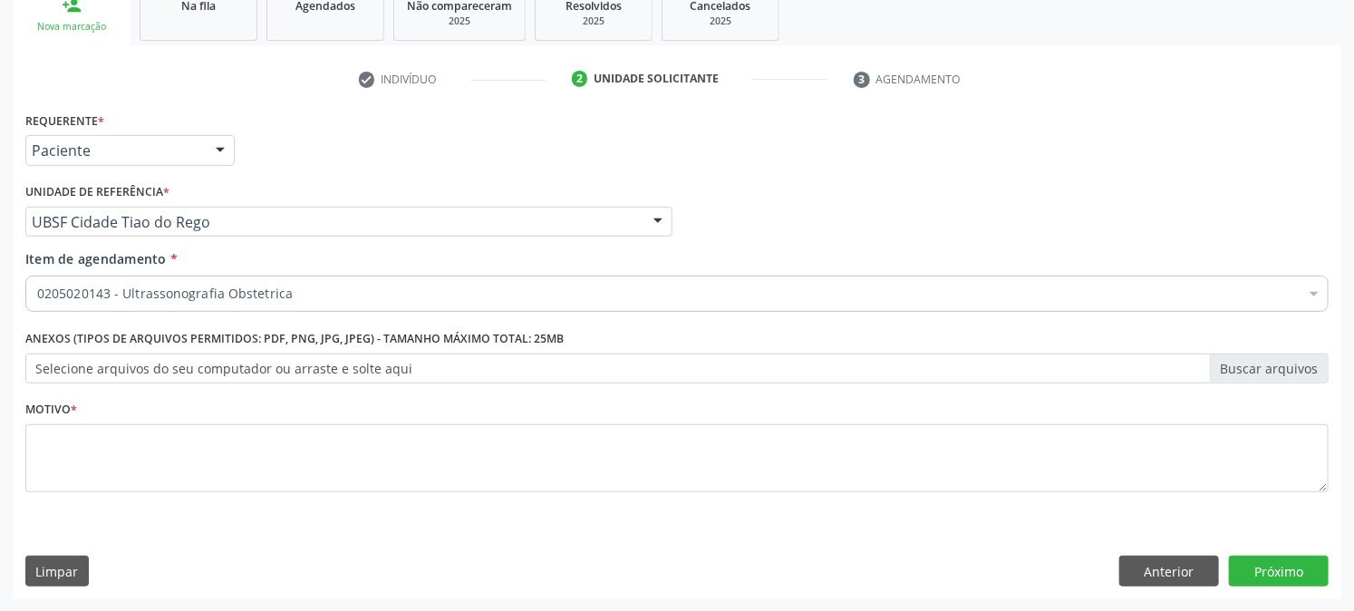
scroll to position [0, 0]
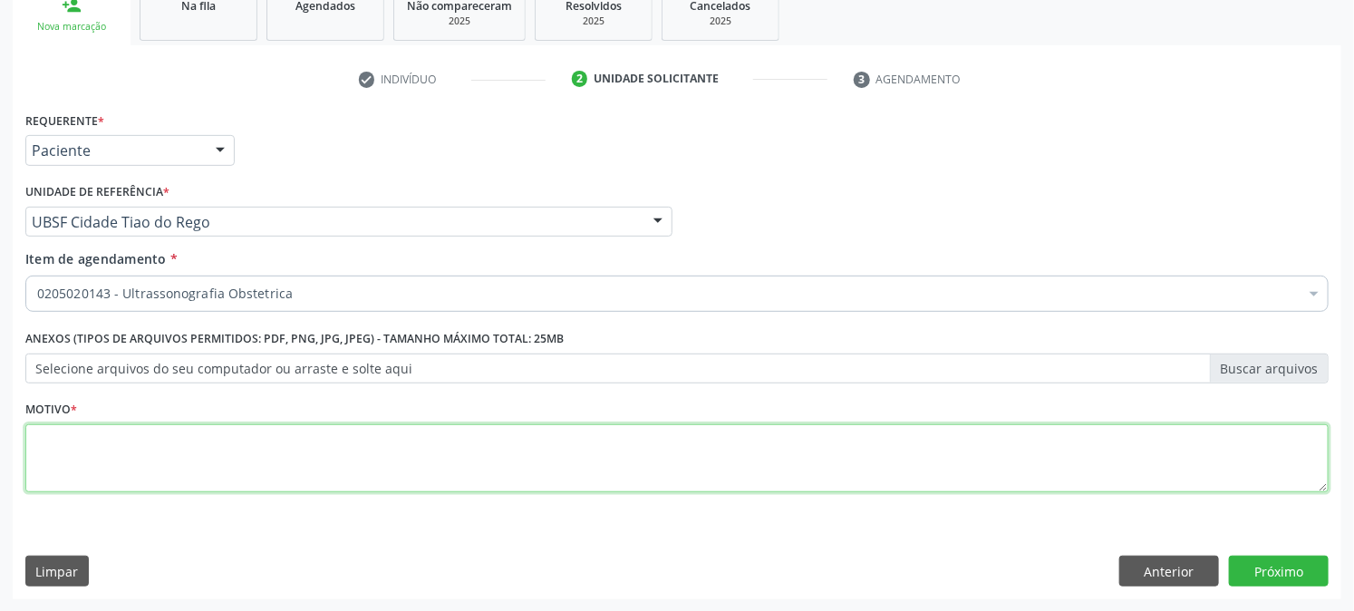
click at [134, 449] on textarea at bounding box center [676, 458] width 1303 height 69
type textarea "PRÉ [DATE]"
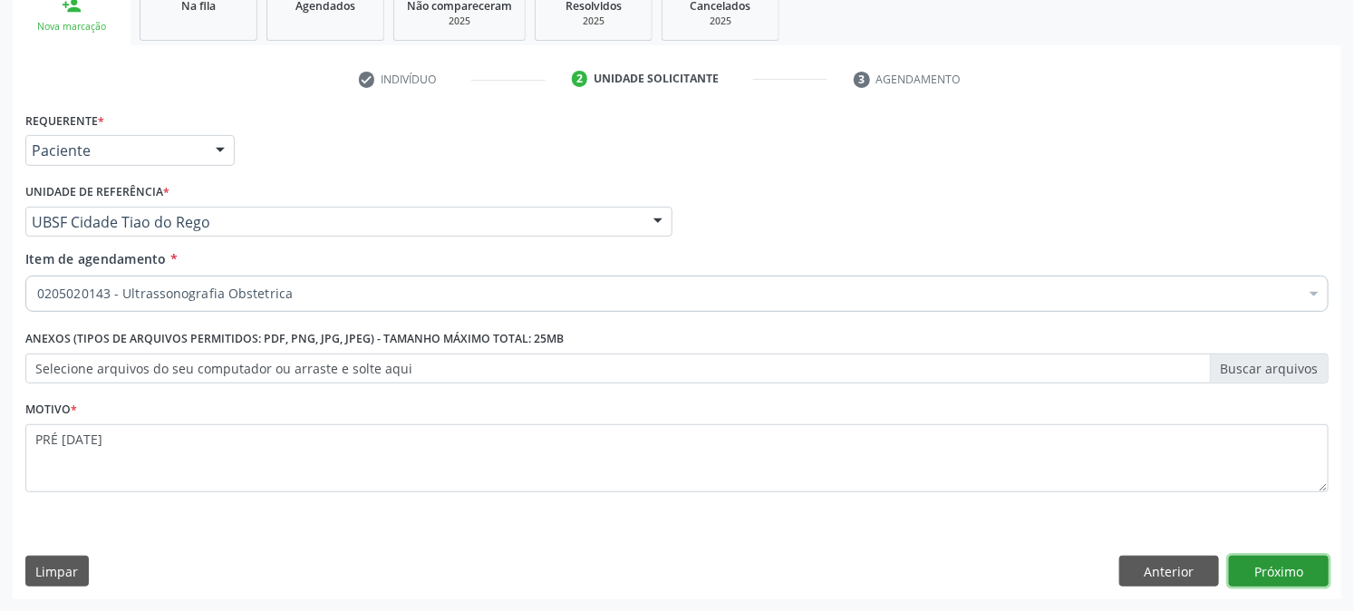
click at [1282, 556] on button "Próximo" at bounding box center [1279, 570] width 100 height 31
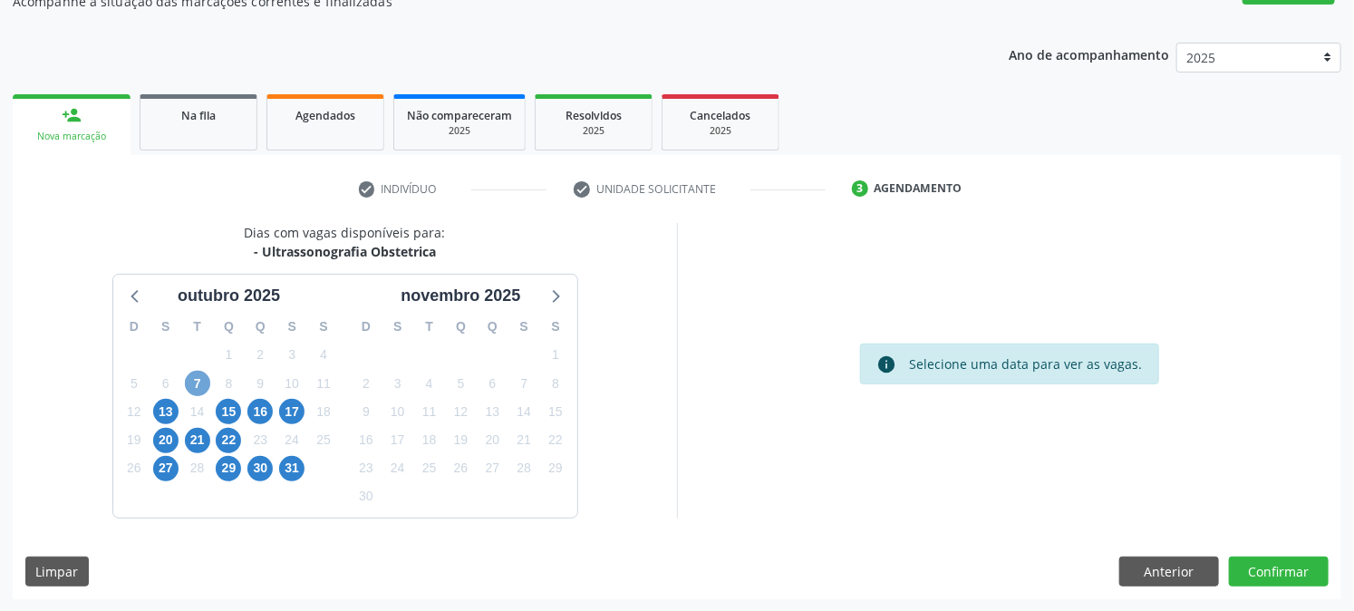
click at [190, 391] on span "7" at bounding box center [197, 383] width 25 height 25
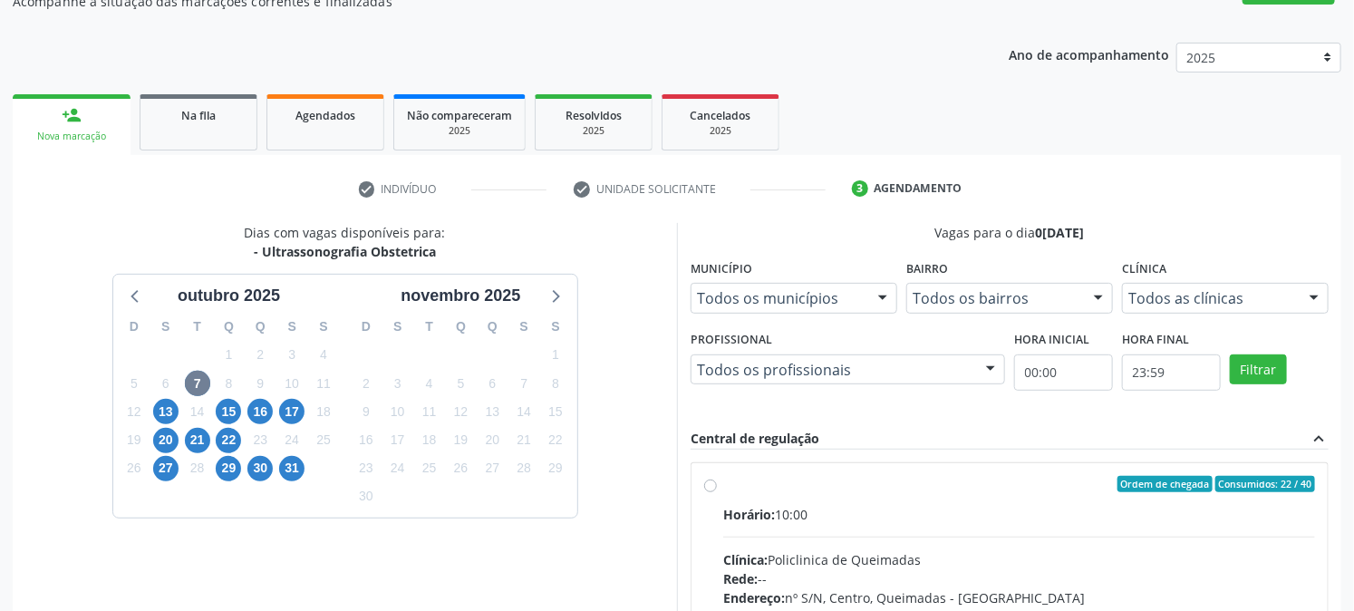
click at [756, 488] on div "Ordem de chegada Consumidos: 22 / 40" at bounding box center [1019, 484] width 592 height 16
click at [717, 488] on input "Ordem de chegada Consumidos: 22 / 40 Horário: 10:00 Clínica: Policlinica de Que…" at bounding box center [710, 484] width 13 height 16
radio input "true"
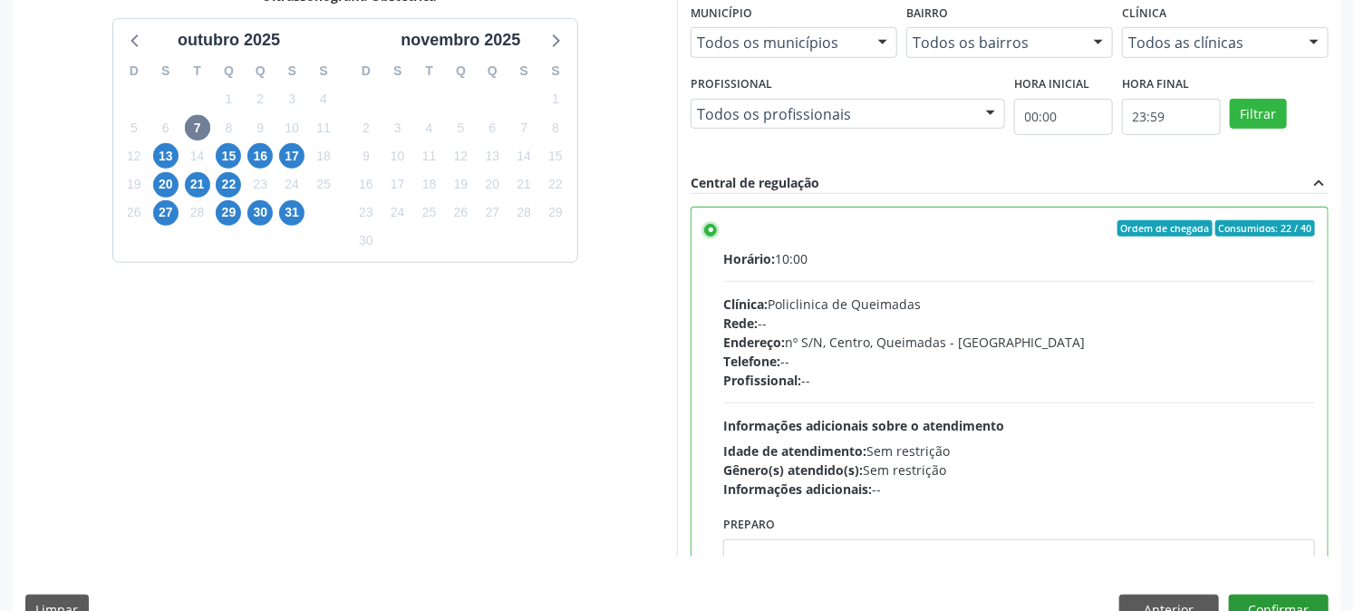
scroll to position [471, 0]
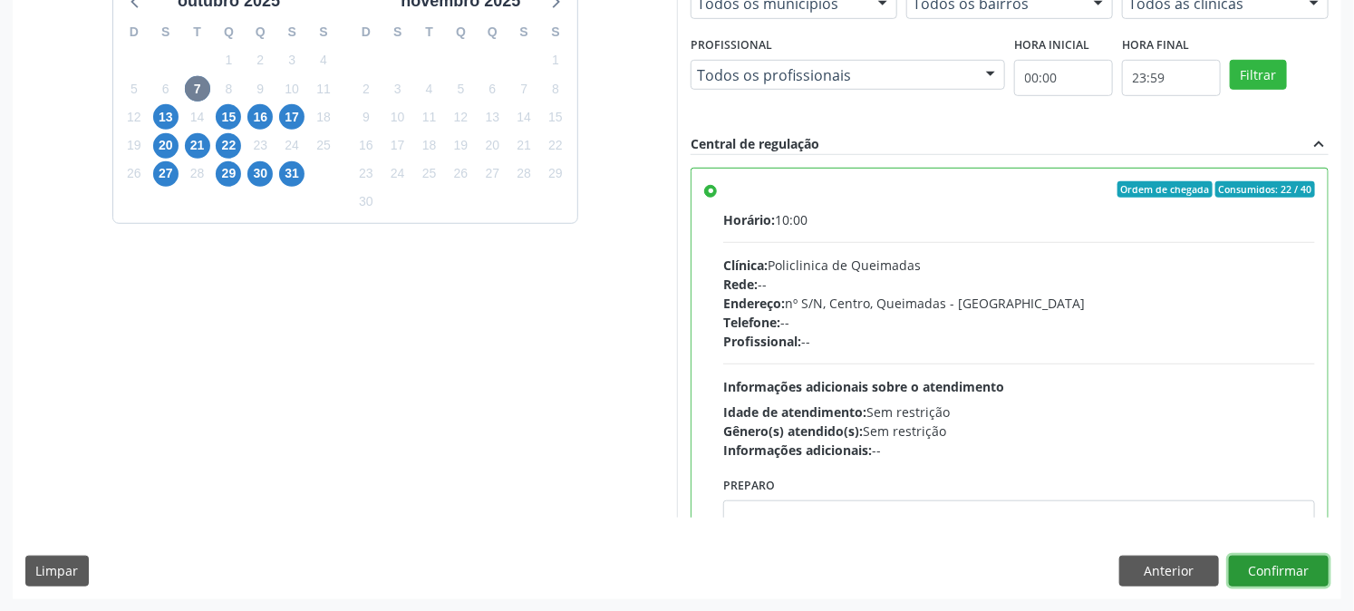
click at [1278, 573] on button "Confirmar" at bounding box center [1279, 570] width 100 height 31
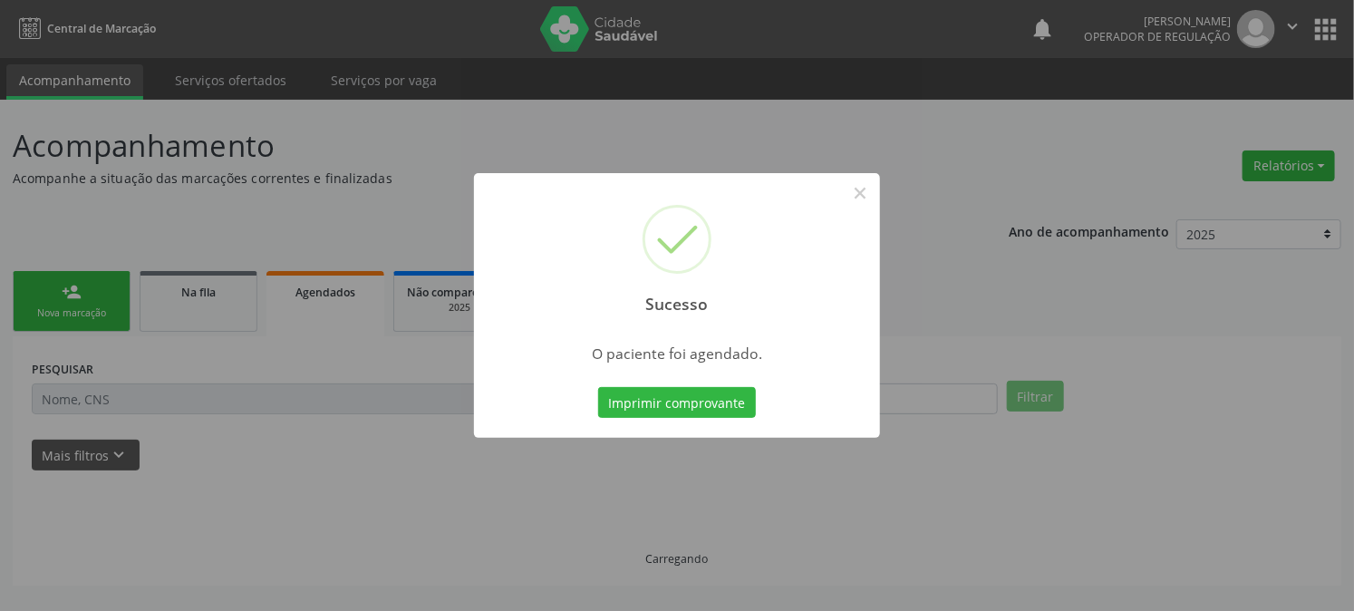
scroll to position [0, 0]
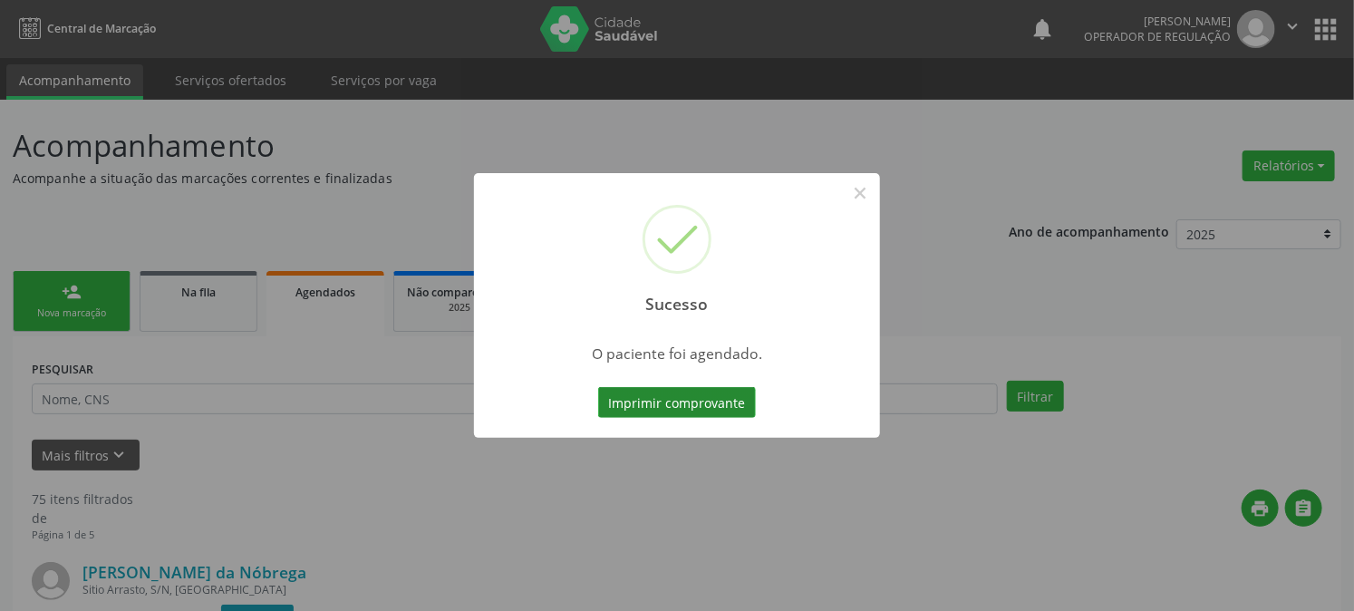
click at [655, 395] on button "Imprimir comprovante" at bounding box center [677, 402] width 158 height 31
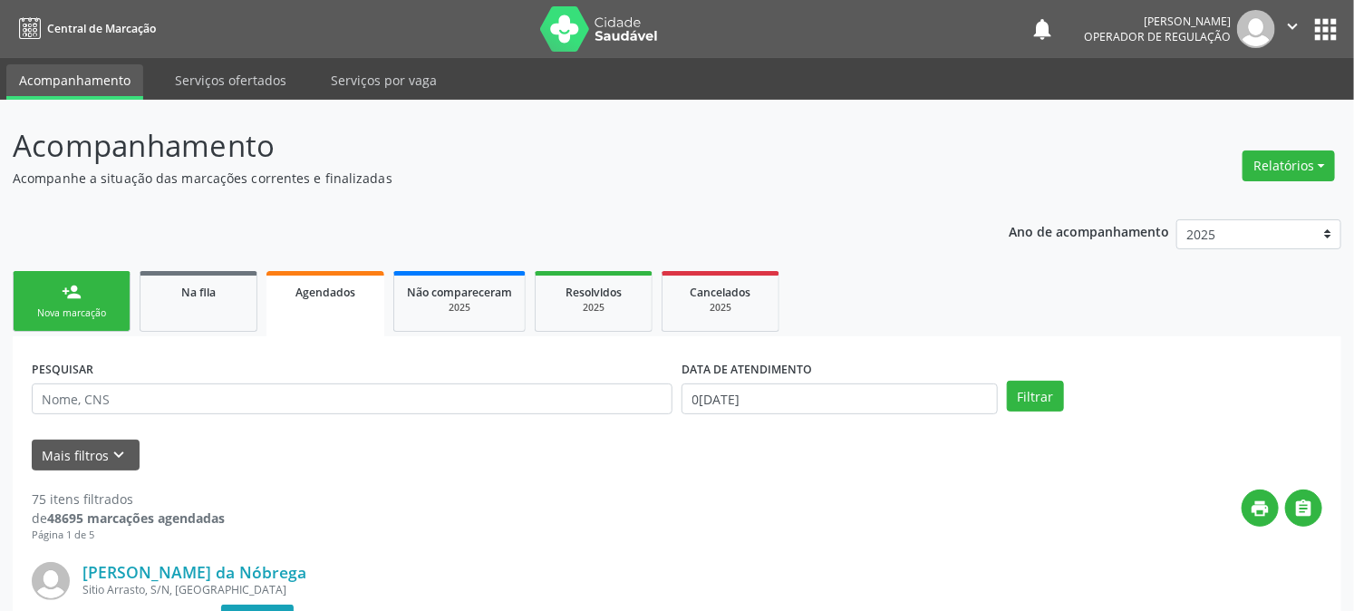
click at [95, 279] on link "person_add Nova marcação" at bounding box center [72, 301] width 118 height 61
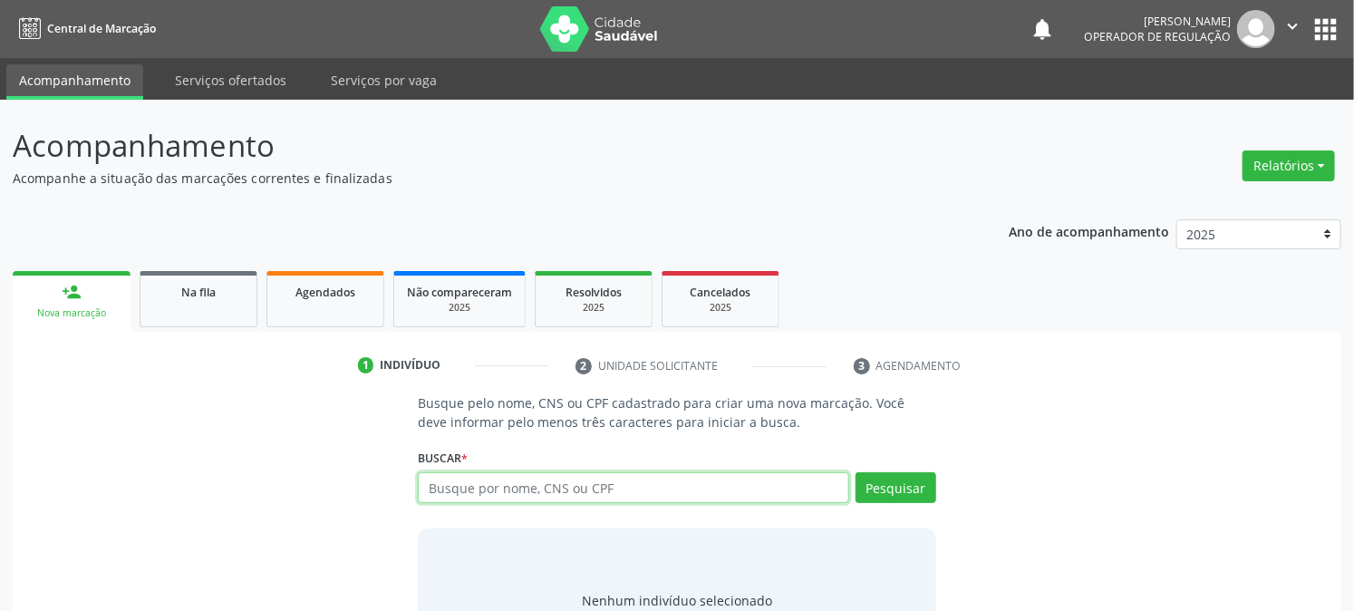
click at [623, 484] on input "text" at bounding box center [633, 487] width 430 height 31
type input "700508346139357"
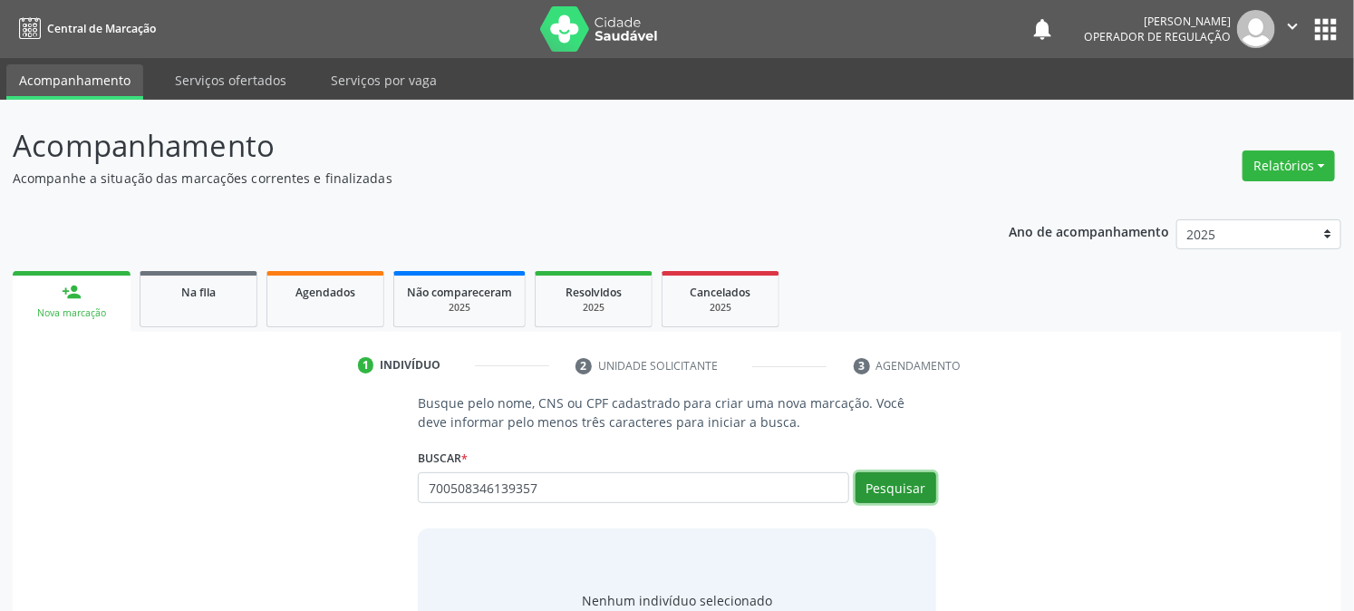
click at [874, 475] on button "Pesquisar" at bounding box center [895, 487] width 81 height 31
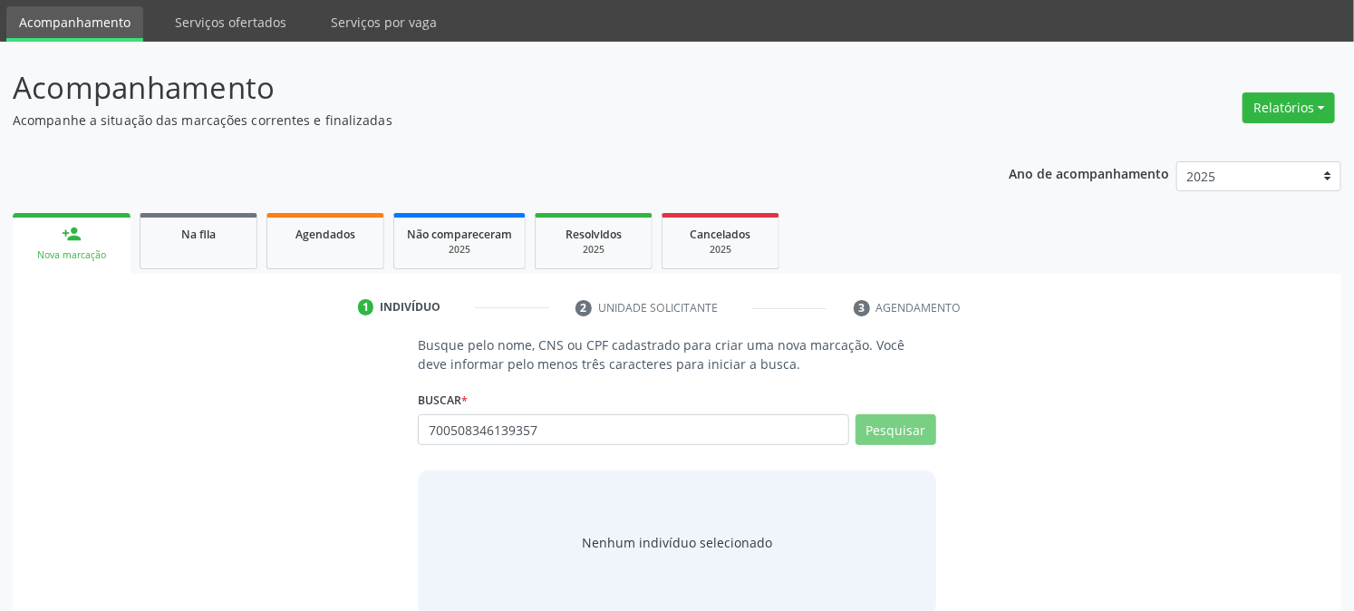
scroll to position [86, 0]
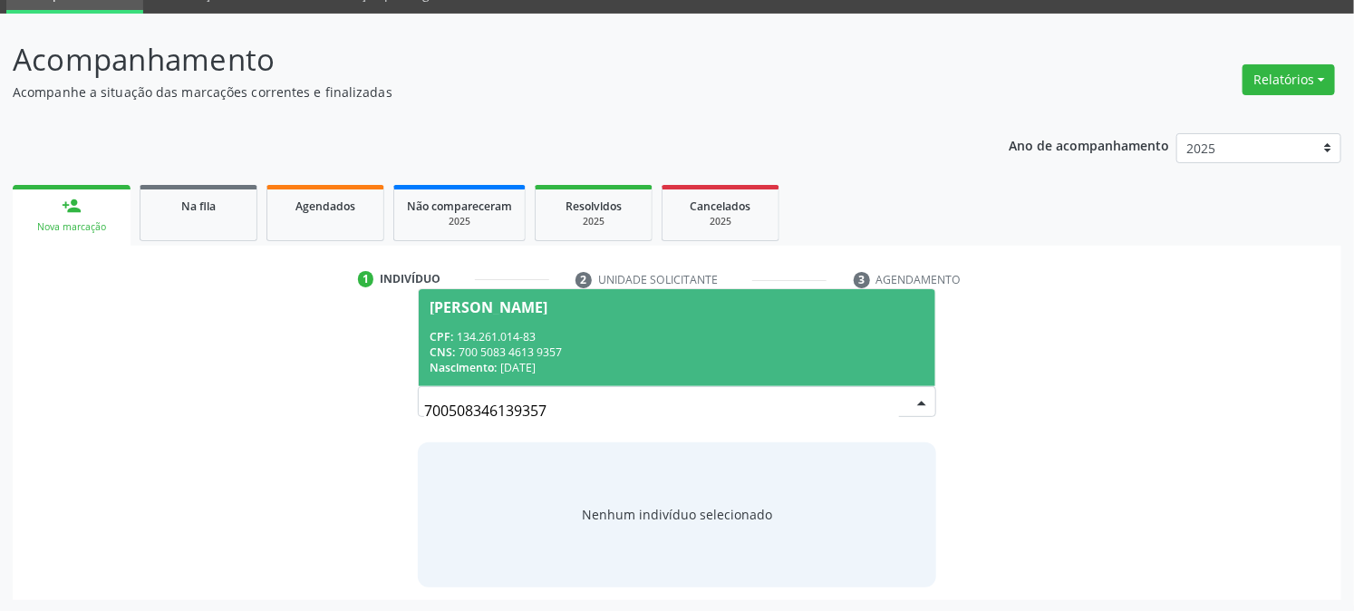
click at [612, 339] on div "CPF: 134.261.014-83" at bounding box center [677, 336] width 494 height 15
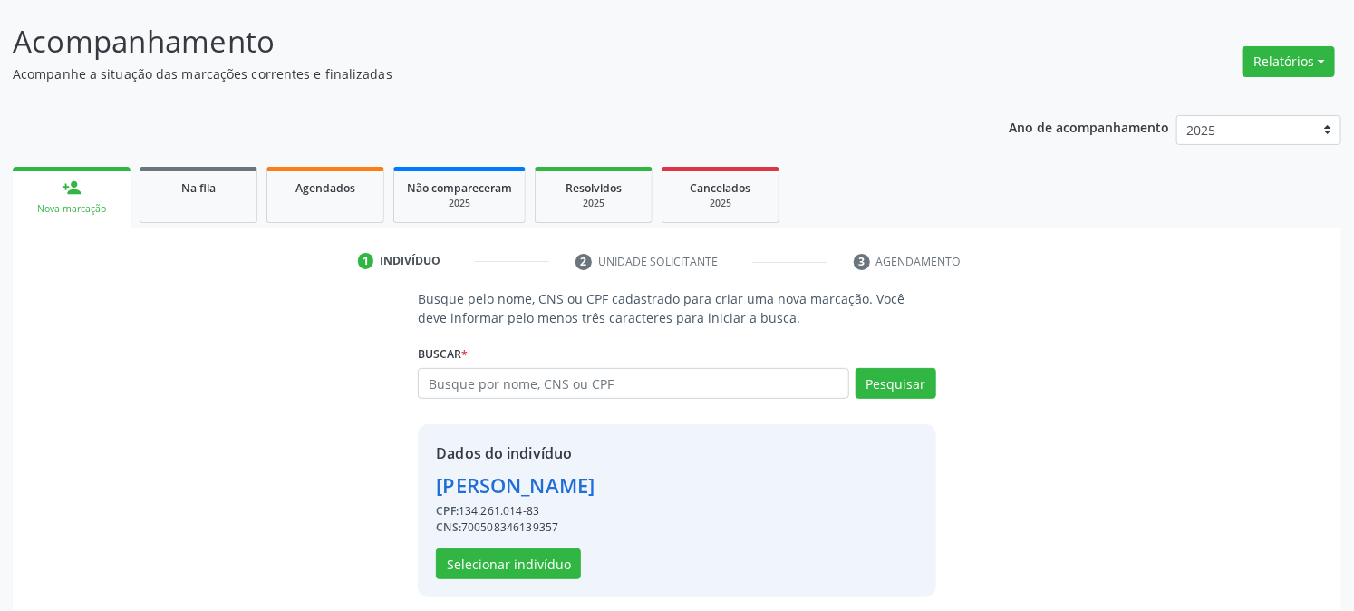
scroll to position [114, 0]
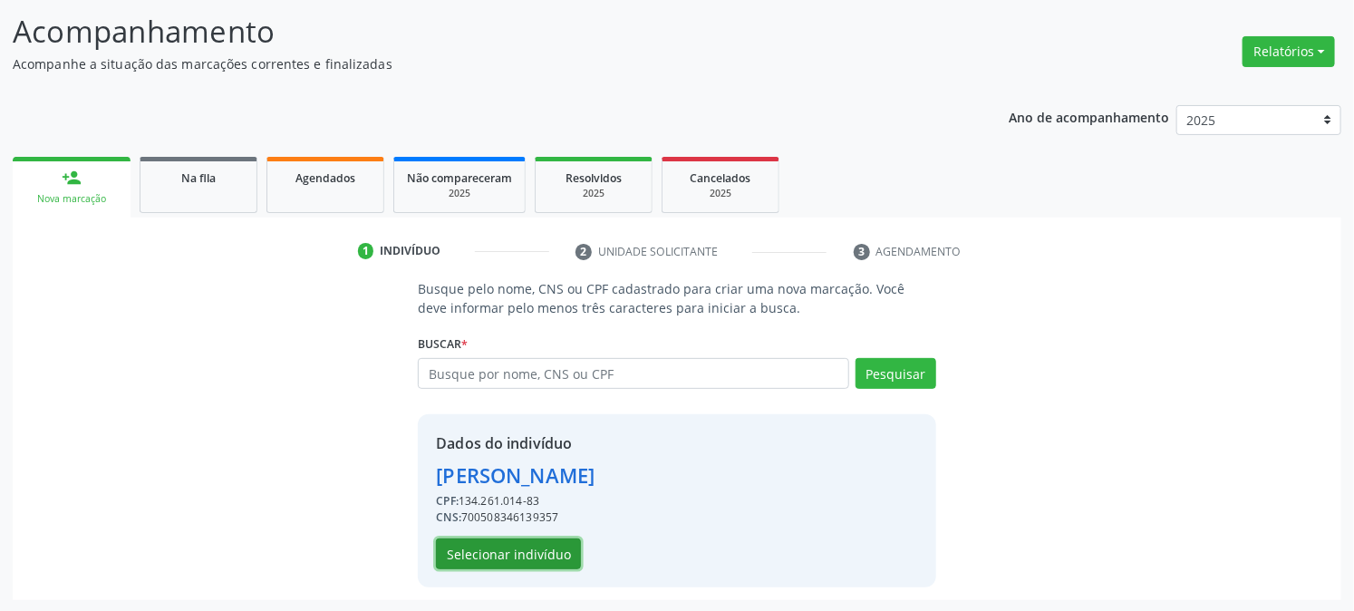
click at [519, 560] on button "Selecionar indivíduo" at bounding box center [508, 553] width 145 height 31
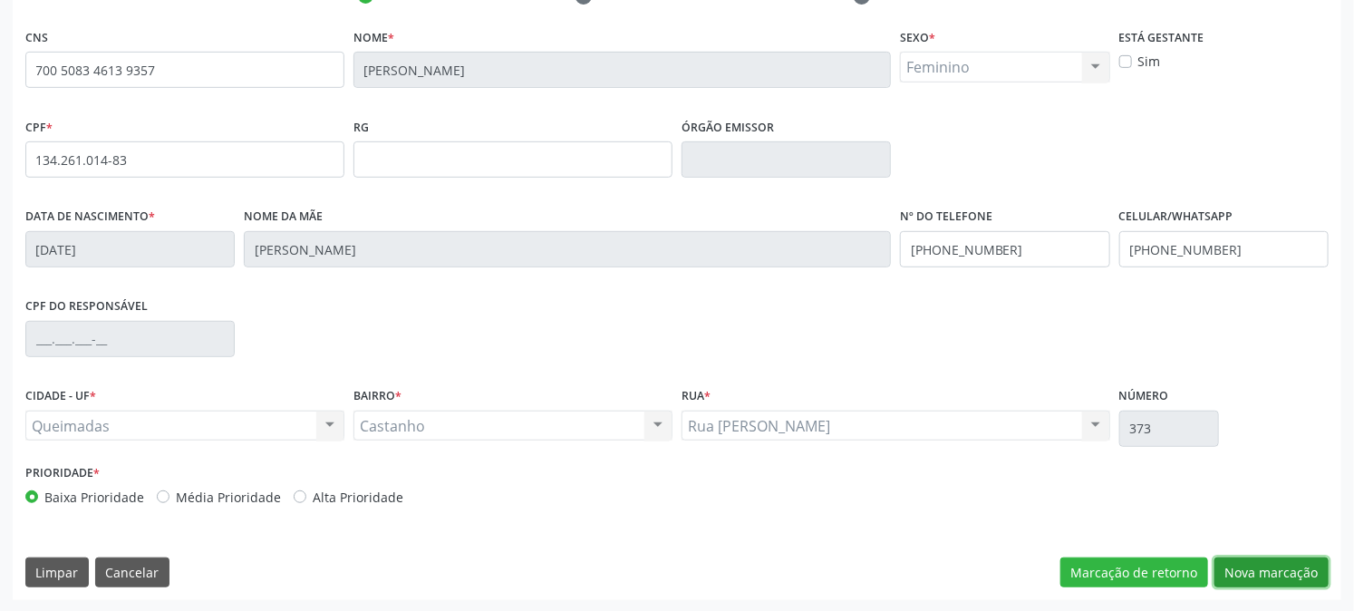
click at [1263, 566] on button "Nova marcação" at bounding box center [1271, 572] width 114 height 31
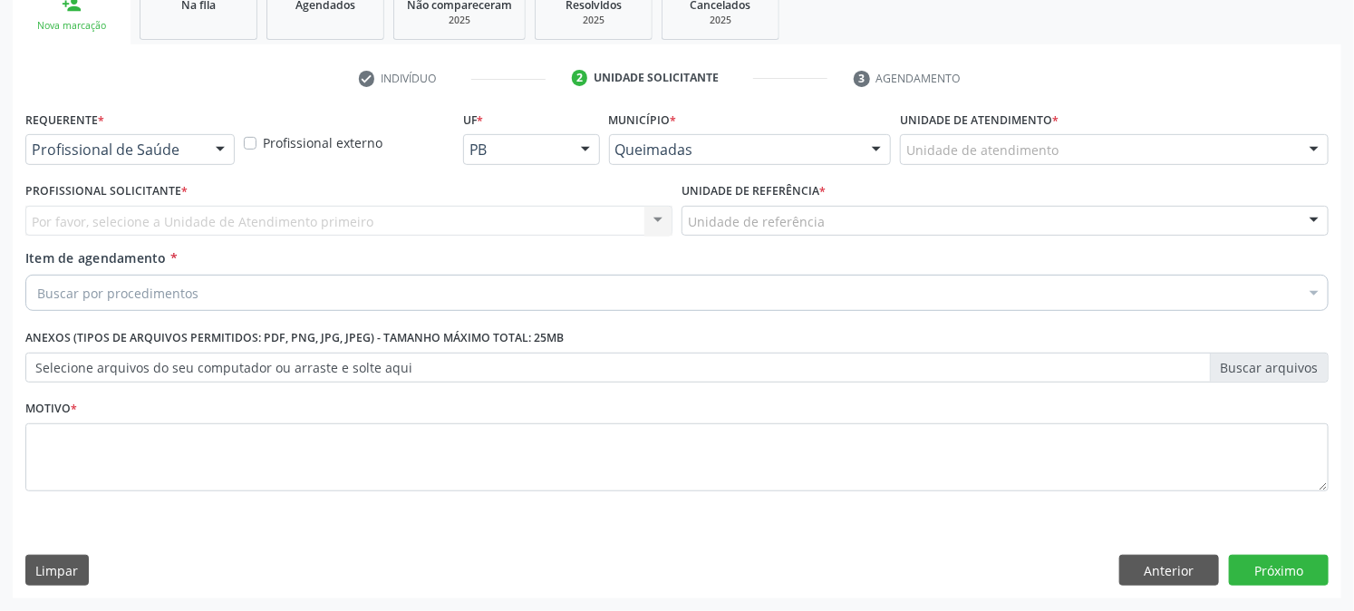
scroll to position [286, 0]
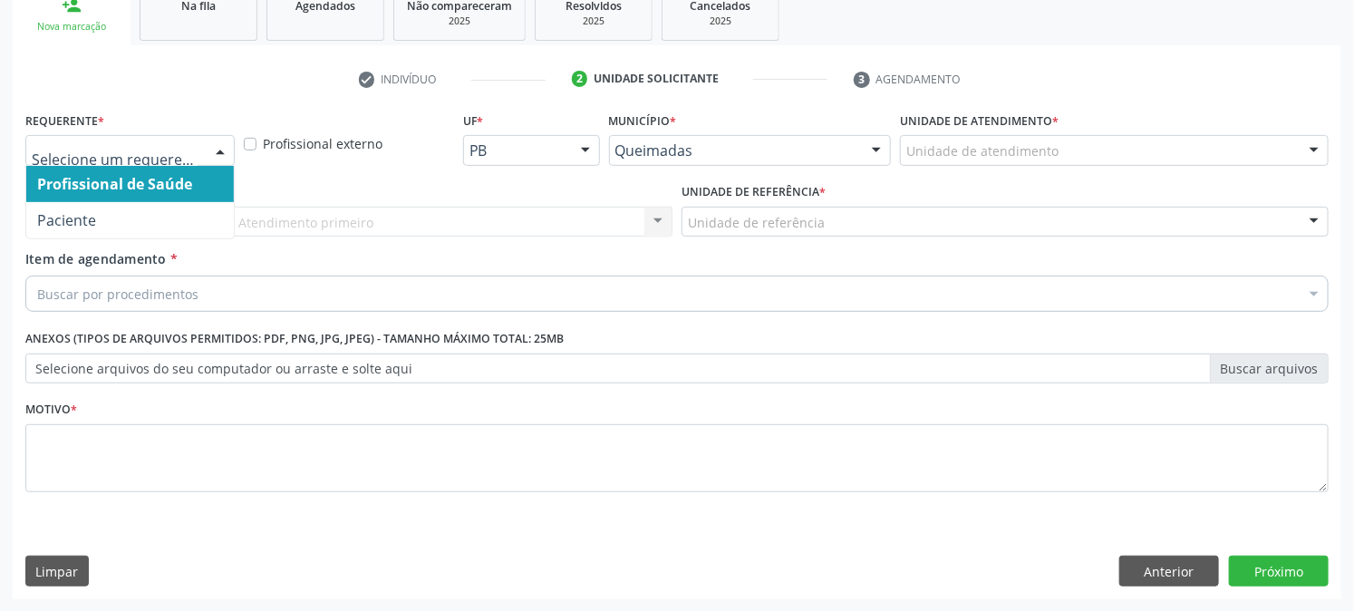
click at [101, 135] on div at bounding box center [129, 150] width 209 height 31
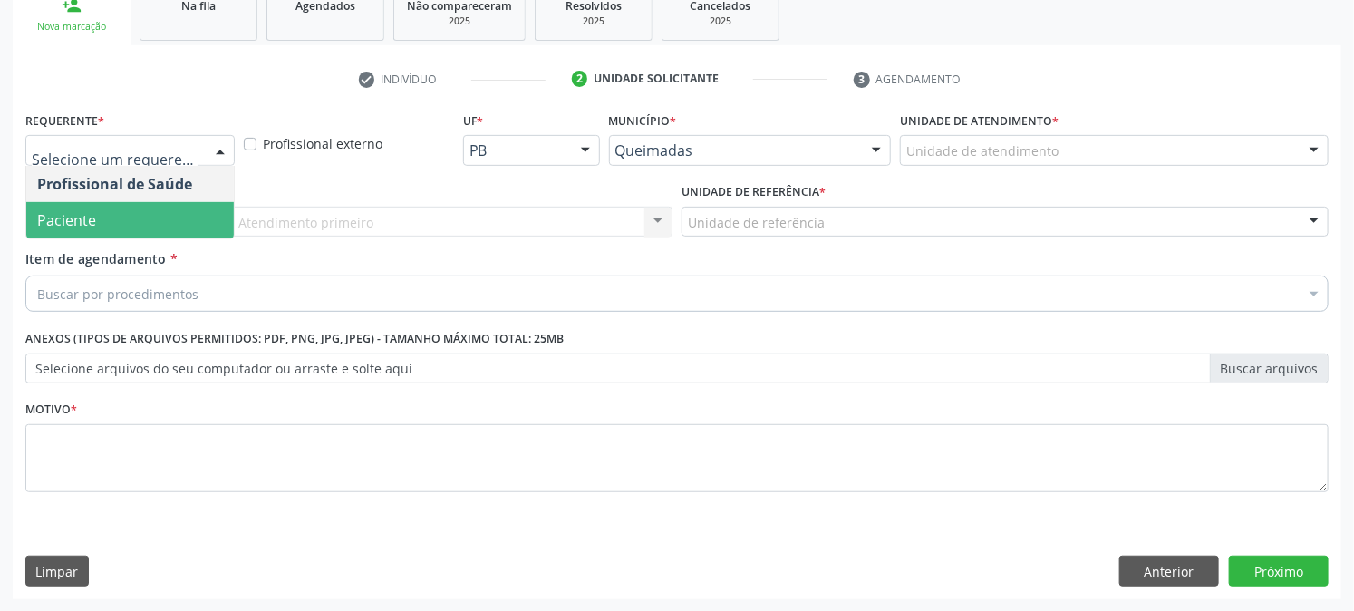
click at [129, 214] on span "Paciente" at bounding box center [130, 220] width 208 height 36
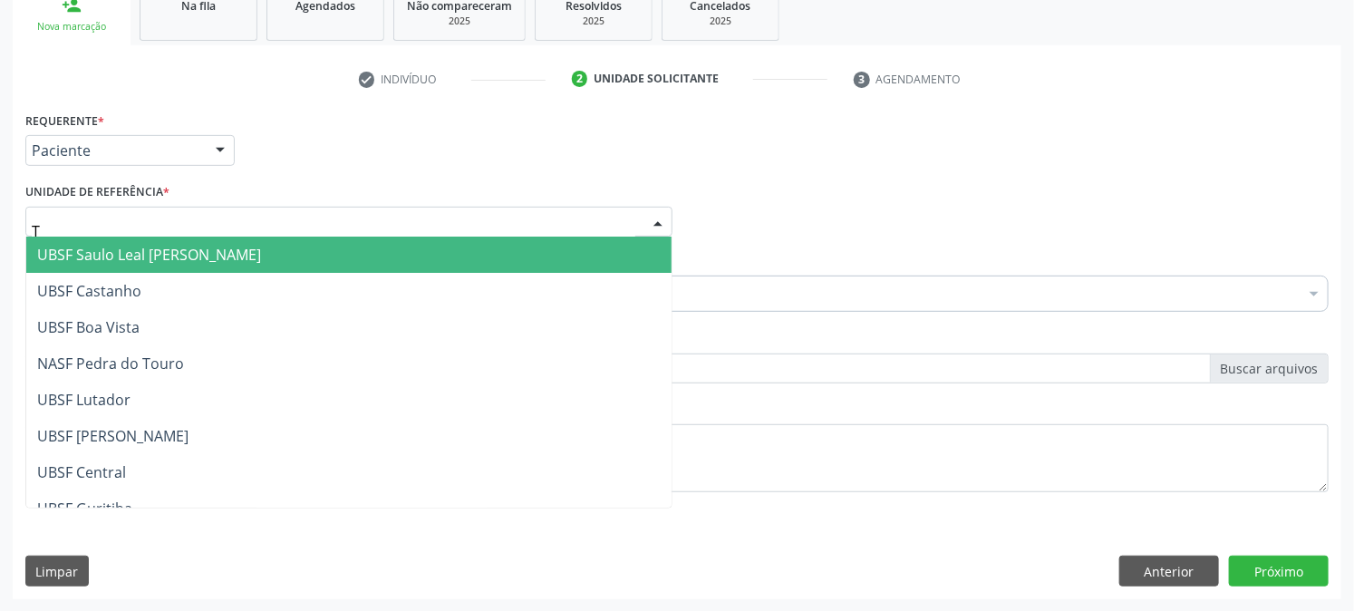
type input "TI"
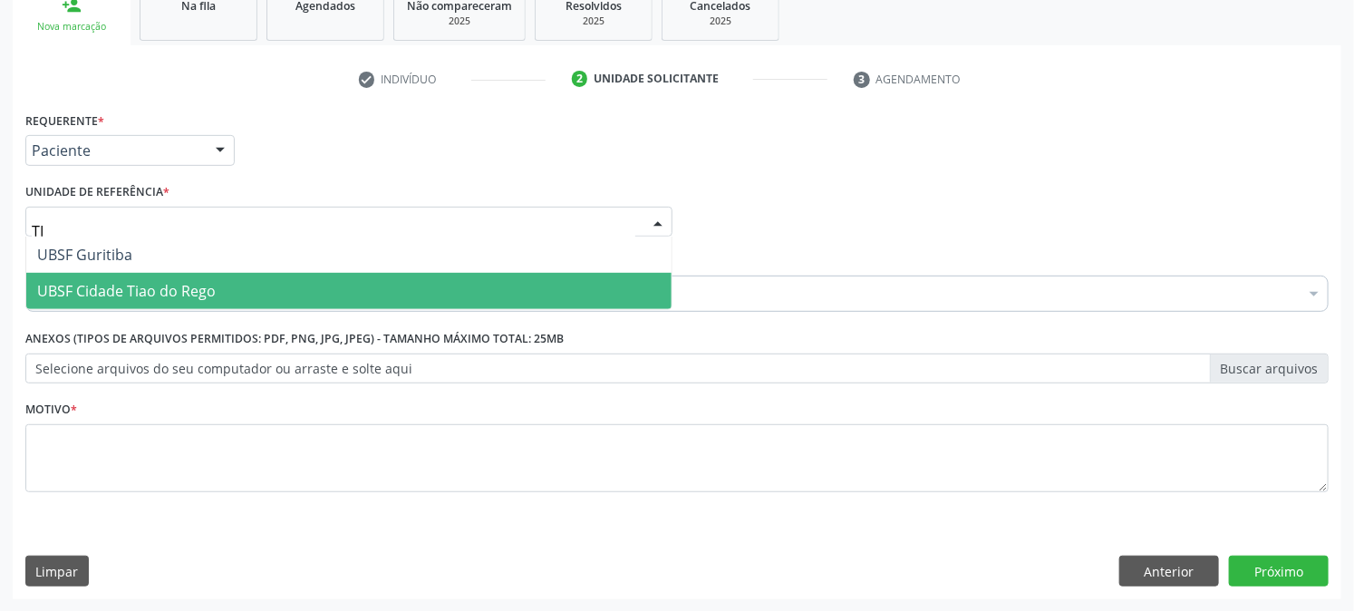
click at [140, 292] on span "UBSF Cidade Tiao do Rego" at bounding box center [126, 291] width 179 height 20
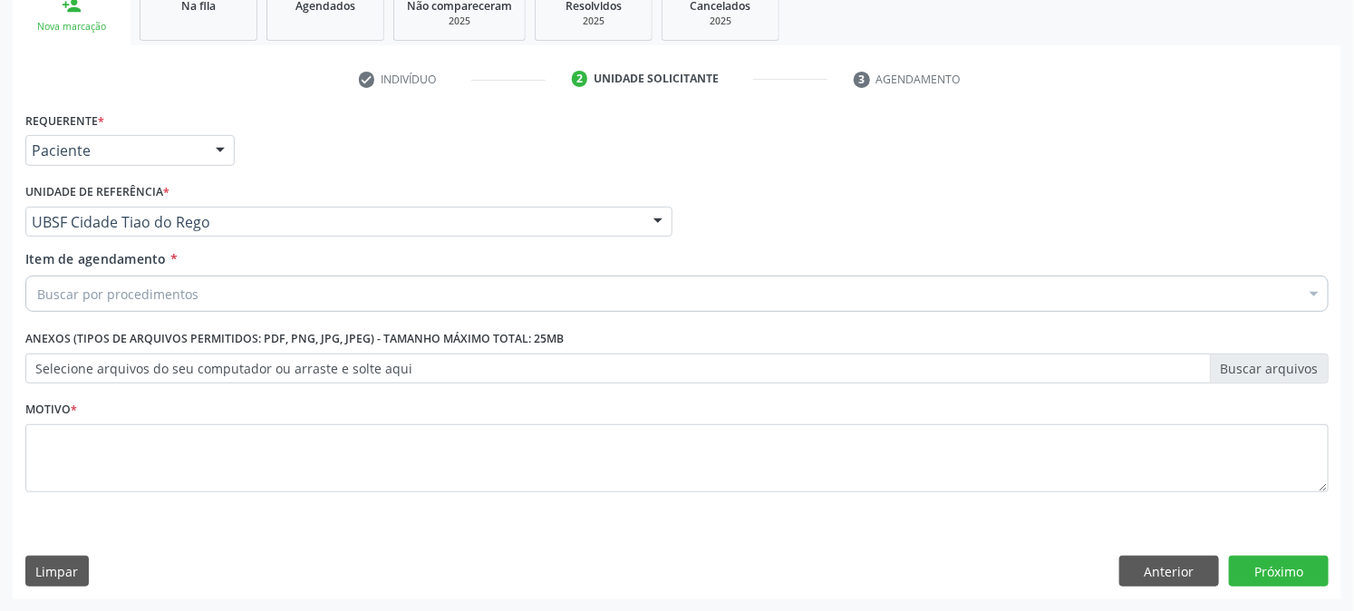
drag, startPoint x: 146, startPoint y: 282, endPoint x: 156, endPoint y: 285, distance: 10.6
click at [147, 282] on div "Buscar por procedimentos" at bounding box center [676, 293] width 1303 height 36
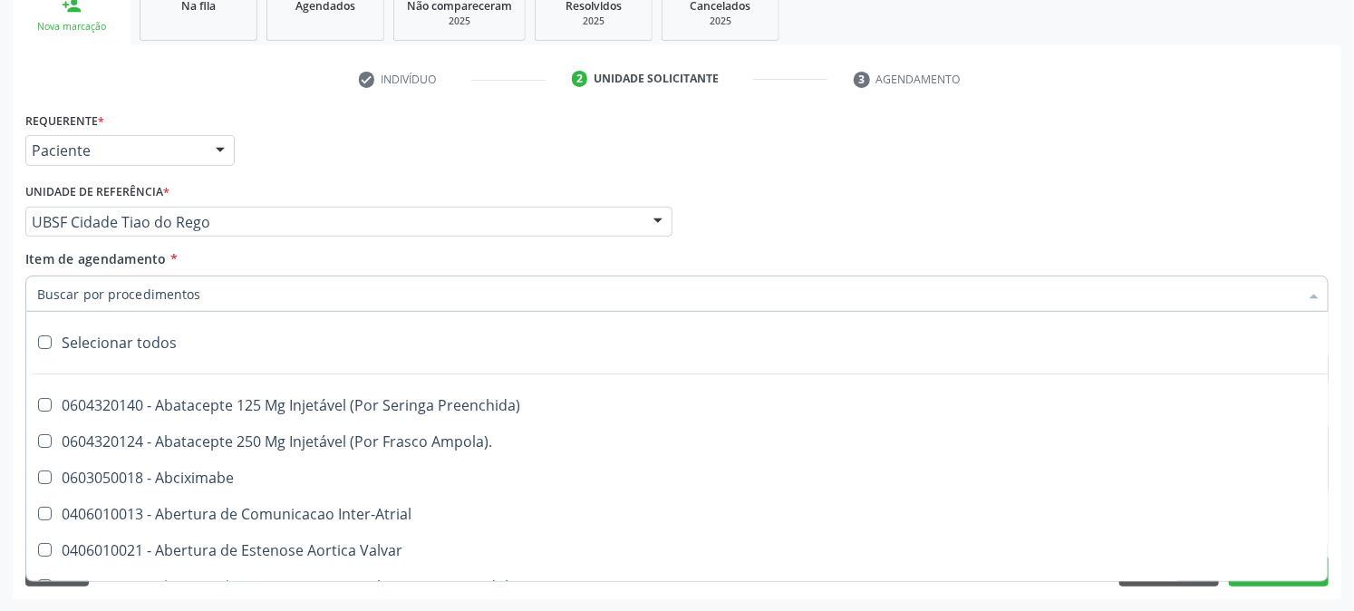
scroll to position [704, 0]
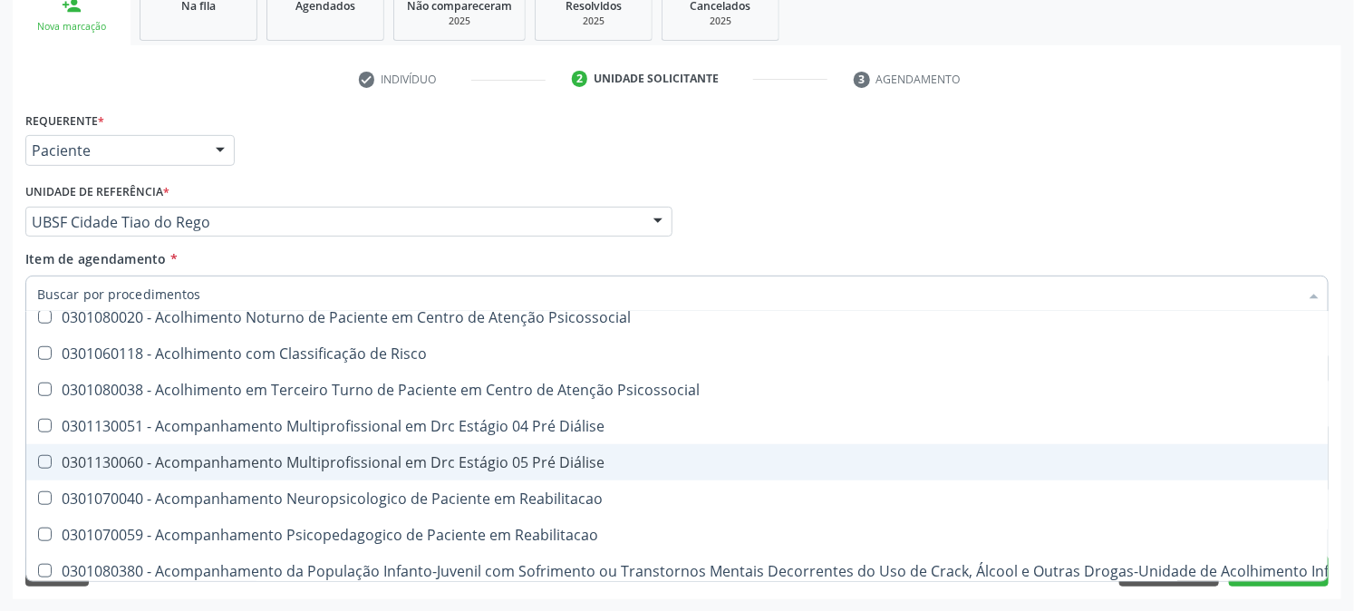
click at [976, 188] on div "Profissional Solicitante Por favor, selecione a Unidade de Atendimento primeiro…" at bounding box center [677, 214] width 1312 height 71
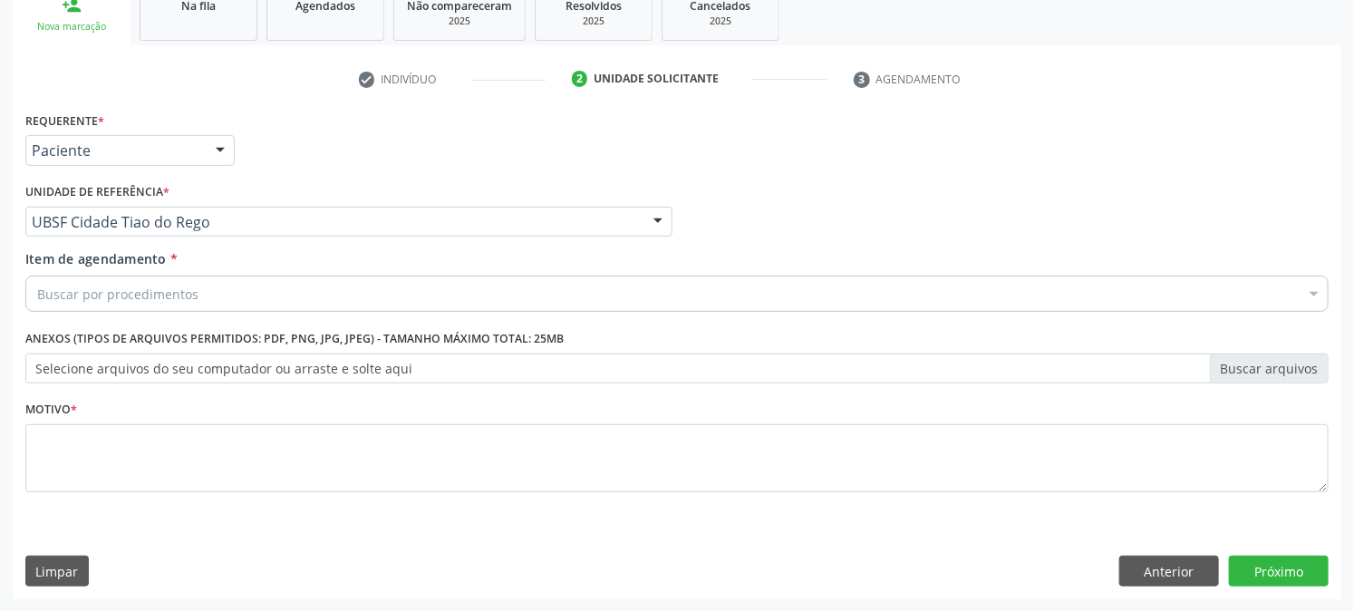
scroll to position [0, 0]
click at [232, 305] on div "Buscar por procedimentos" at bounding box center [676, 293] width 1303 height 36
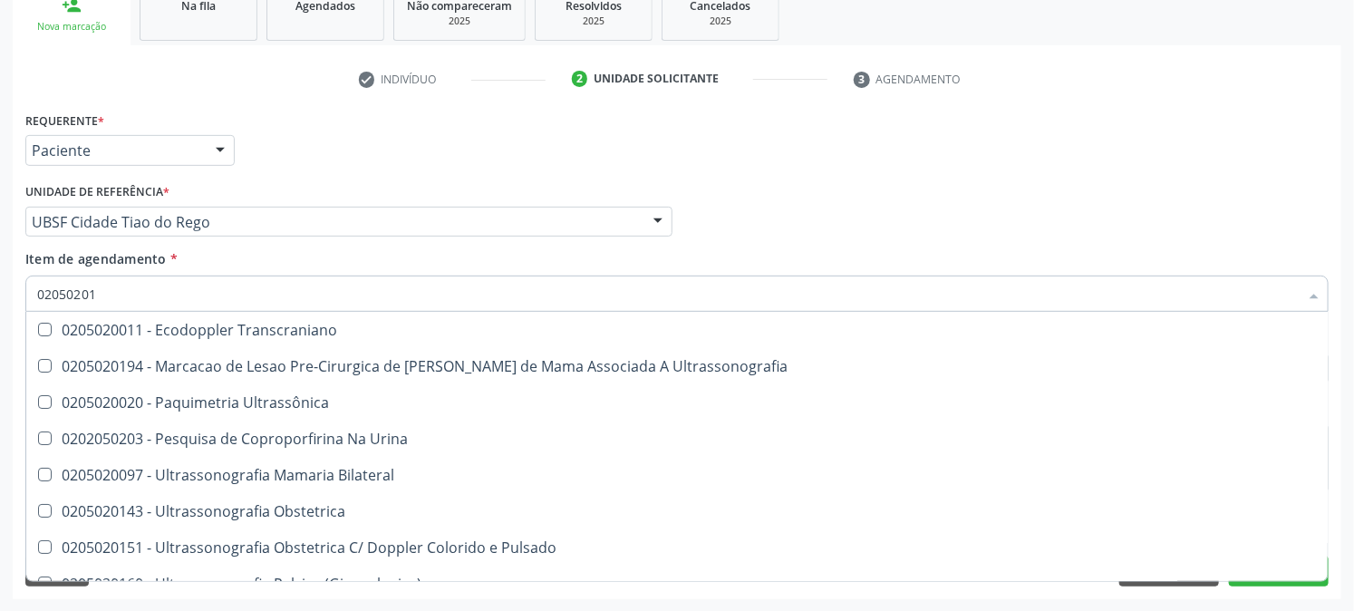
type input "020502014"
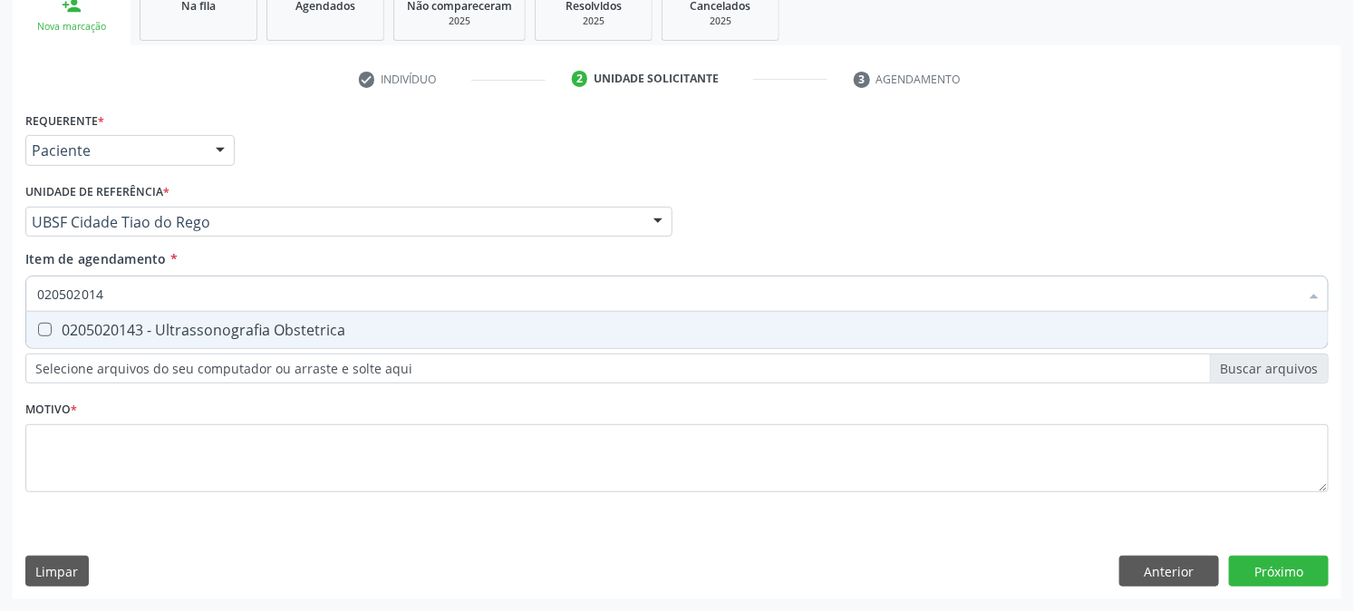
click at [207, 331] on div "0205020143 - Ultrassonografia Obstetrica" at bounding box center [677, 330] width 1280 height 14
checkbox Obstetrica "true"
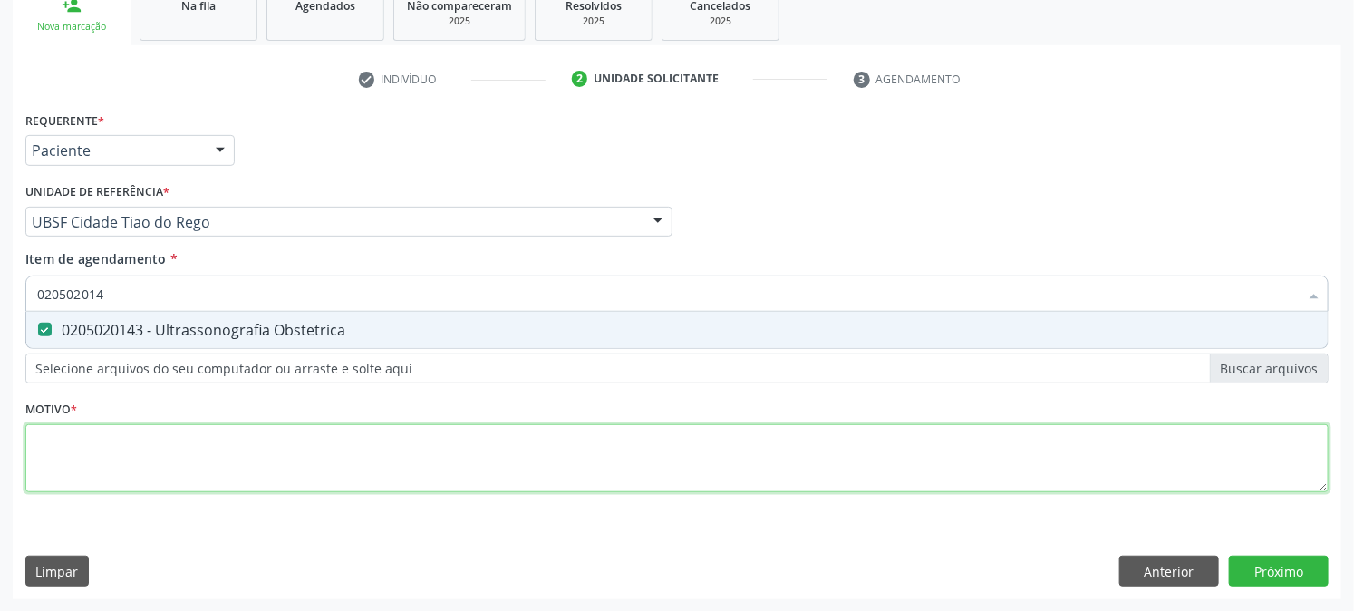
click at [187, 467] on div "Requerente * Paciente Profissional de Saúde Paciente Nenhum resultado encontrad…" at bounding box center [676, 312] width 1303 height 411
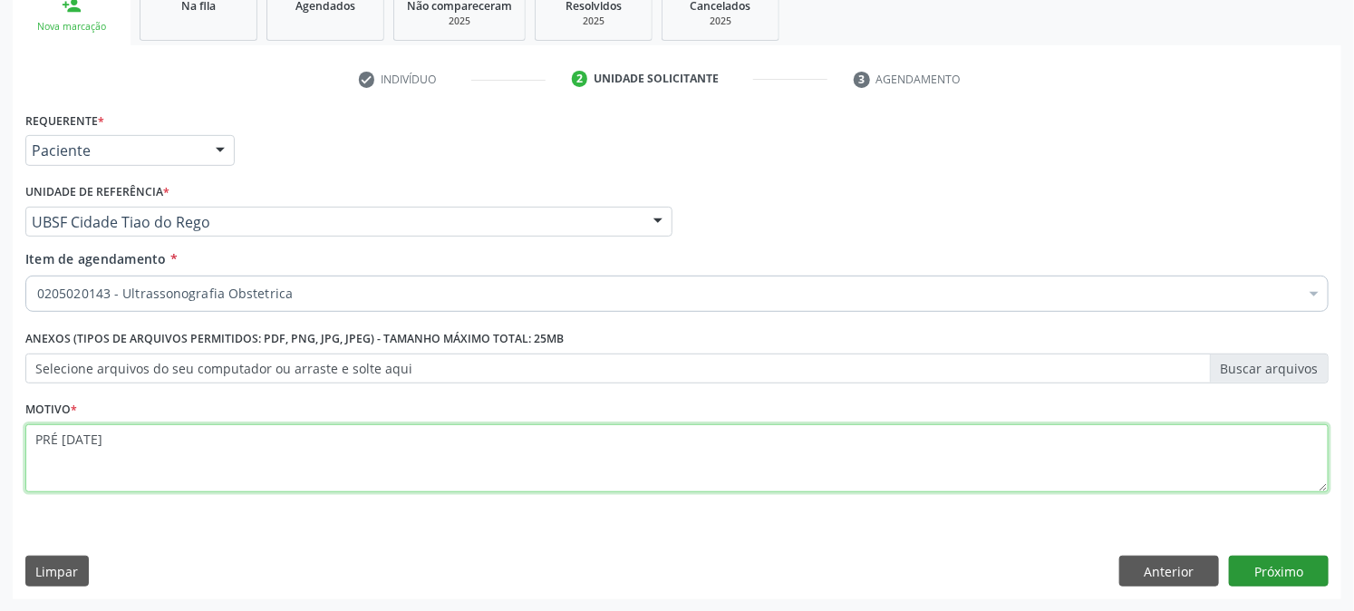
type textarea "PRÉ [DATE]"
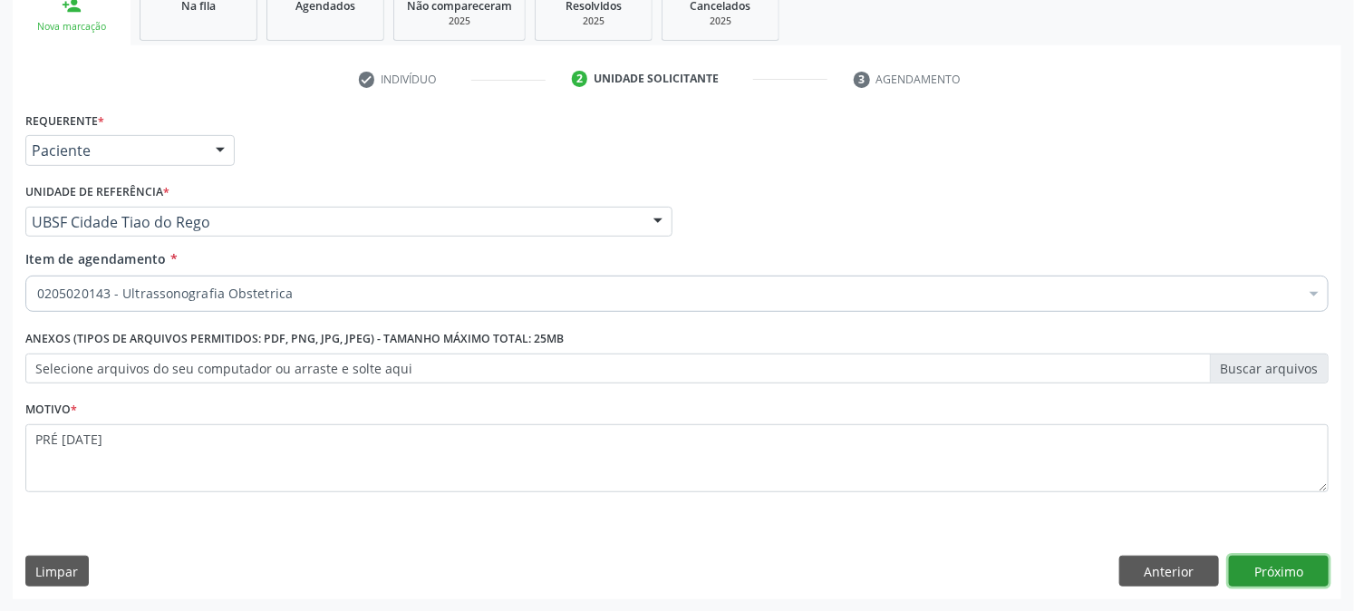
click at [1246, 565] on button "Próximo" at bounding box center [1279, 570] width 100 height 31
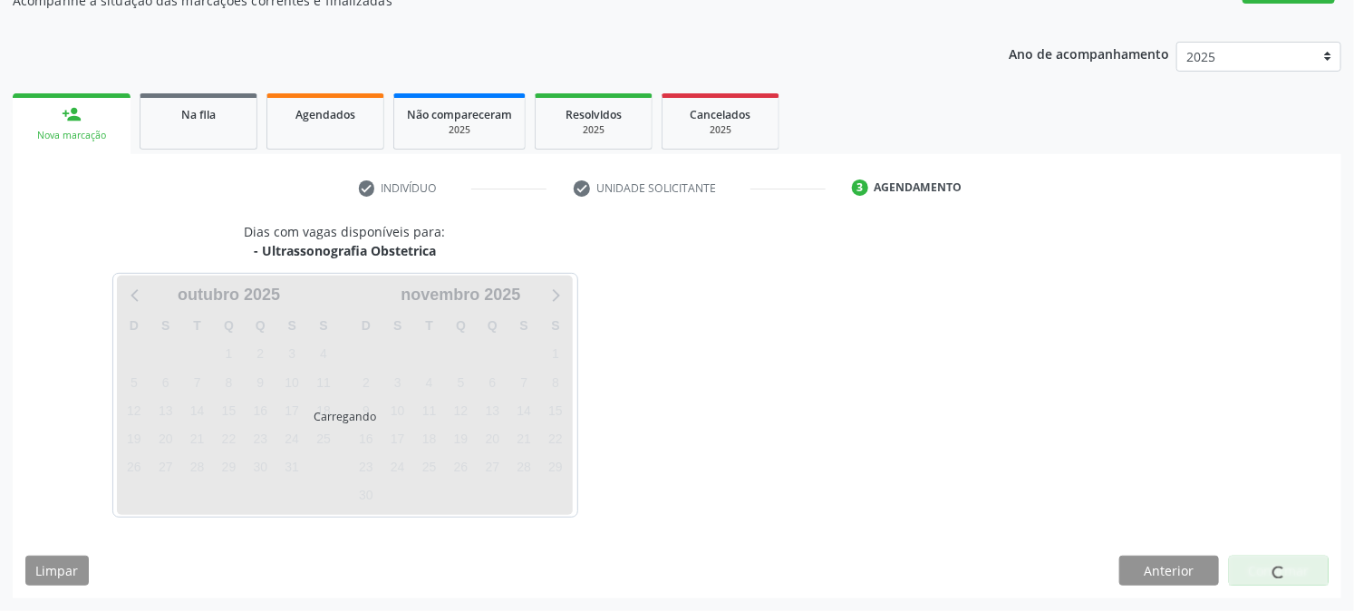
scroll to position [177, 0]
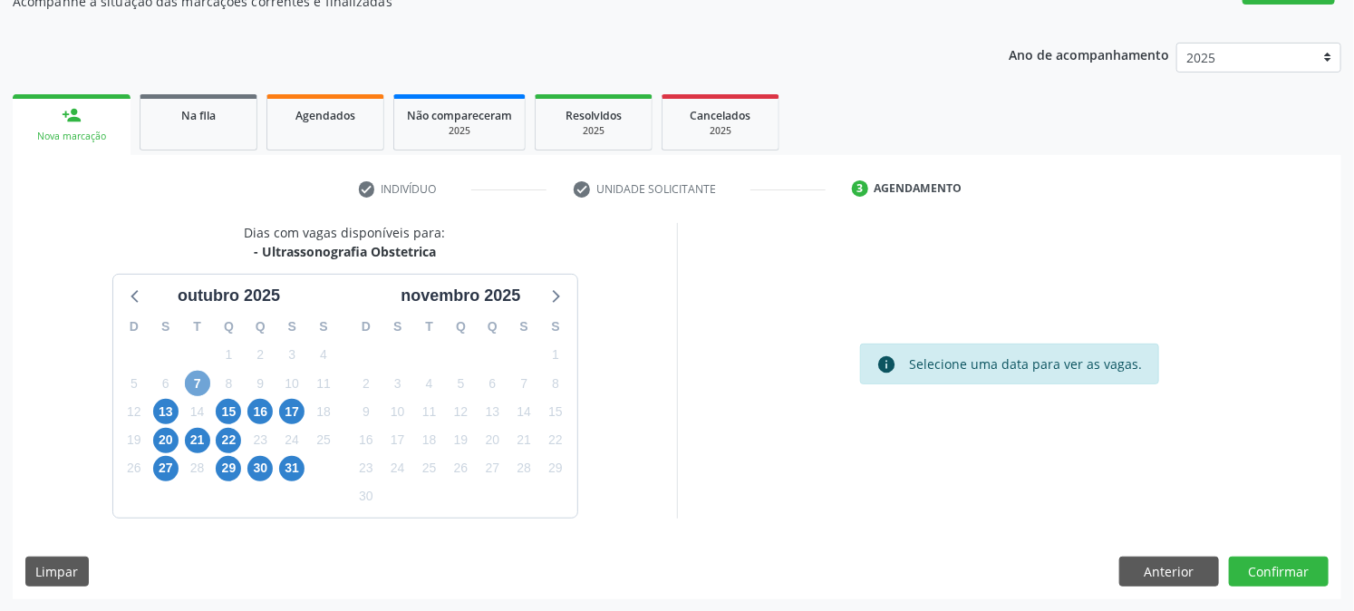
click at [198, 391] on span "7" at bounding box center [197, 383] width 25 height 25
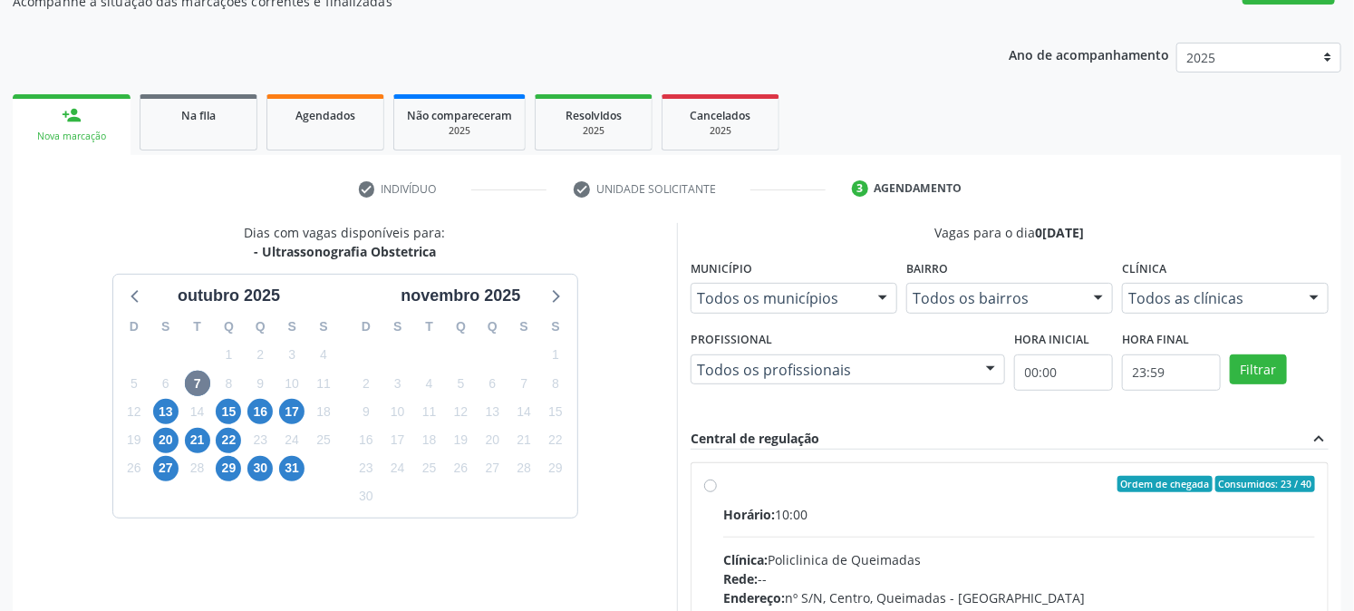
click at [732, 481] on div "Ordem de chegada Consumidos: 23 / 40" at bounding box center [1019, 484] width 592 height 16
click at [717, 481] on input "Ordem de chegada Consumidos: 23 / 40 Horário: 10:00 Clínica: Policlinica de Que…" at bounding box center [710, 484] width 13 height 16
radio input "true"
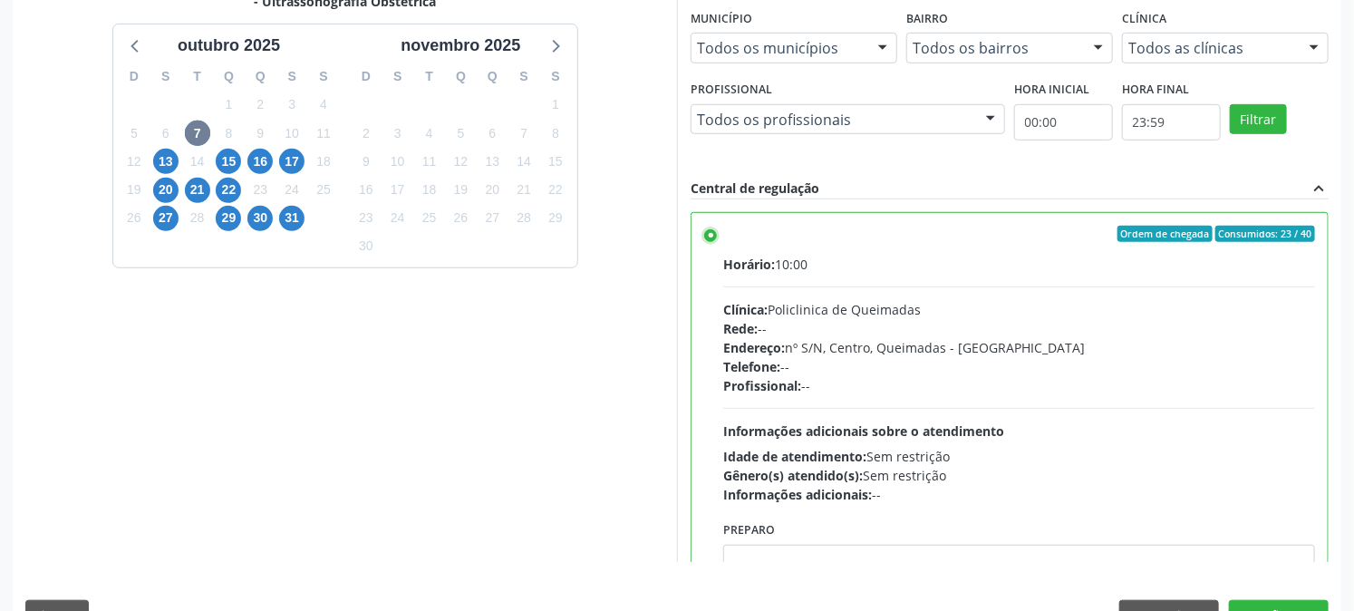
scroll to position [471, 0]
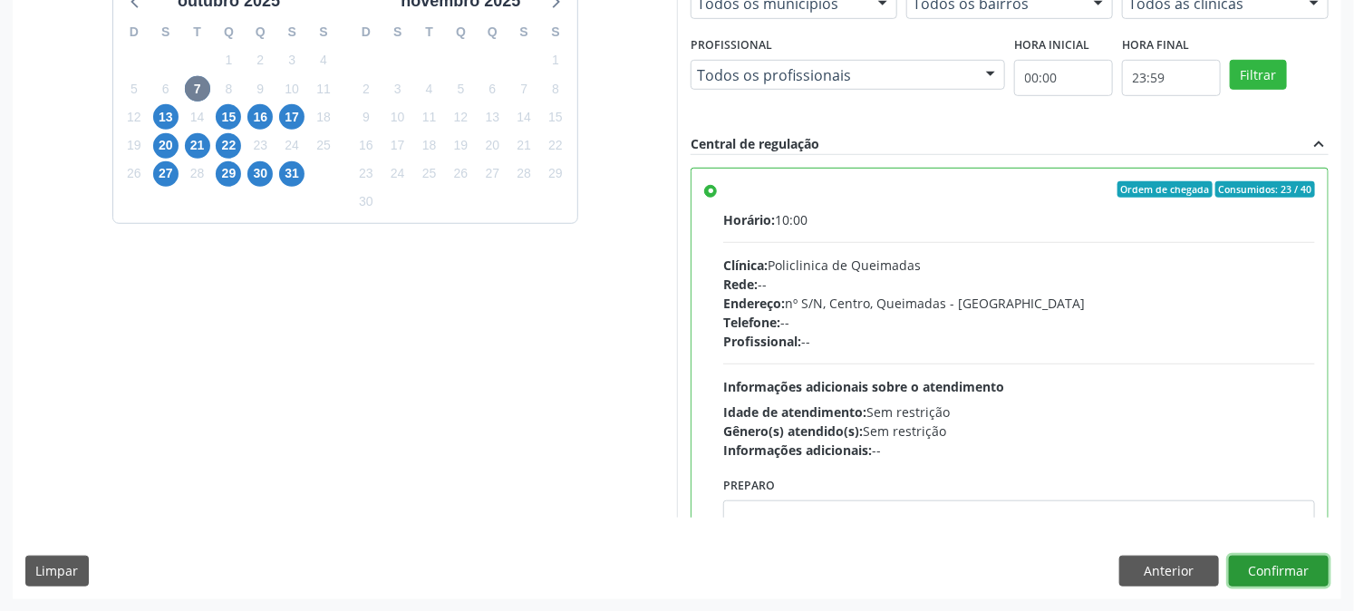
click at [1272, 574] on button "Confirmar" at bounding box center [1279, 570] width 100 height 31
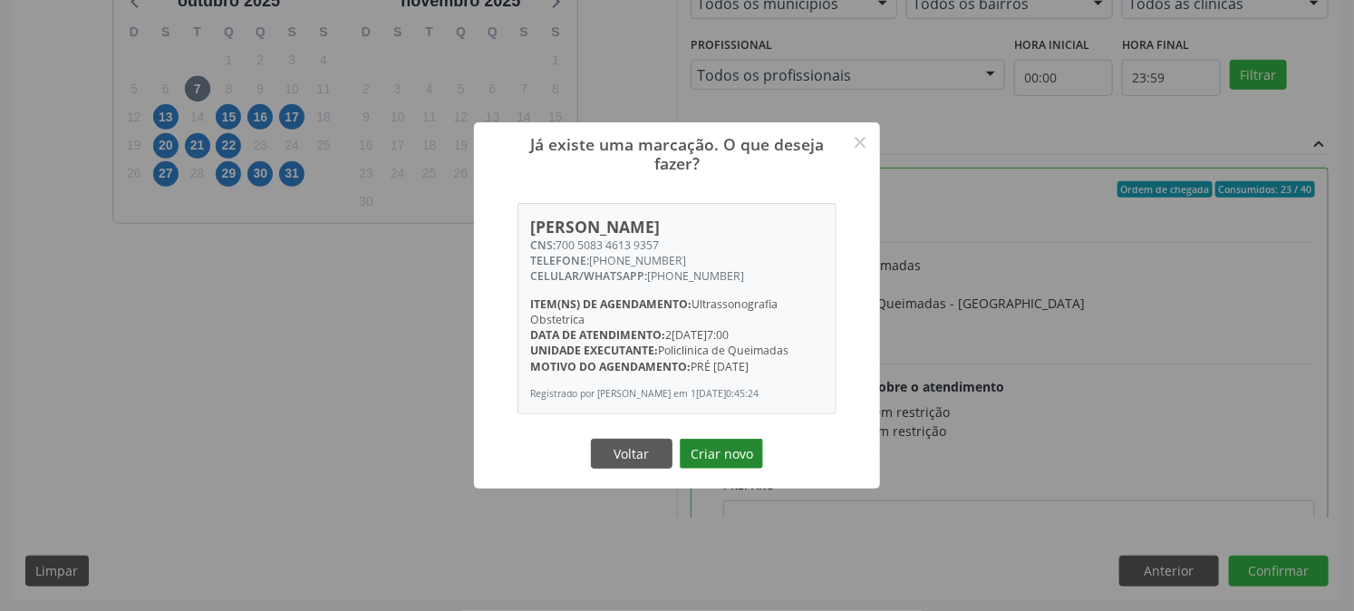
click at [747, 459] on button "Criar novo" at bounding box center [721, 454] width 83 height 31
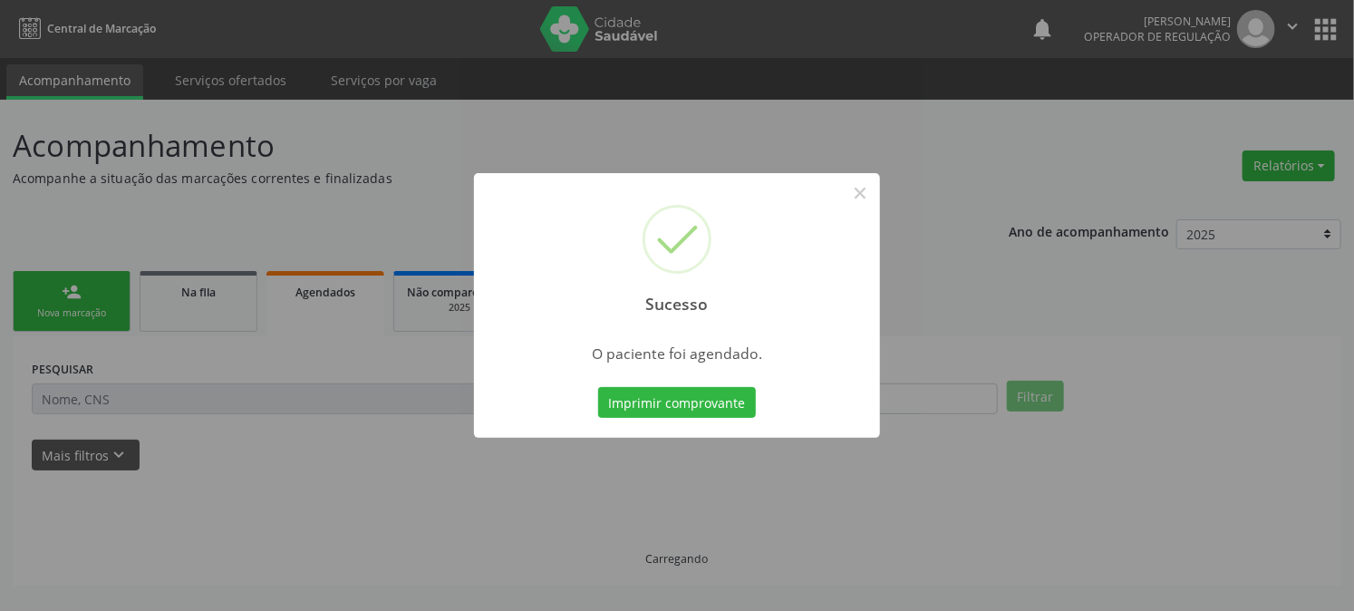
scroll to position [0, 0]
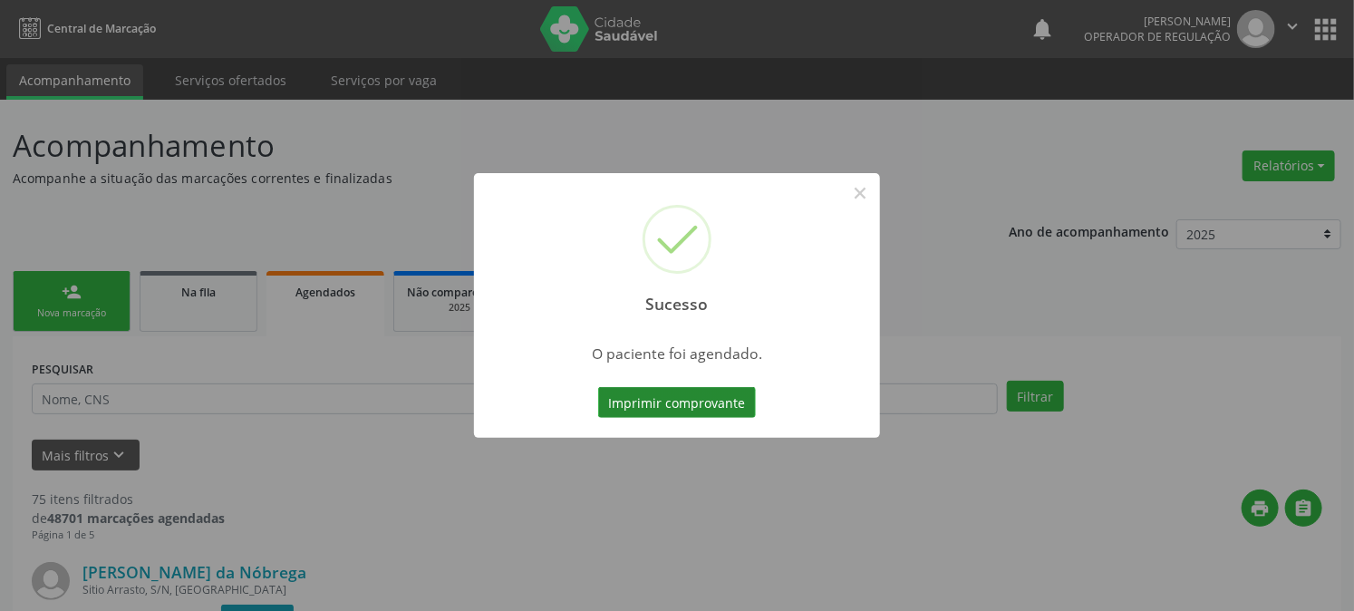
click at [667, 413] on button "Imprimir comprovante" at bounding box center [677, 402] width 158 height 31
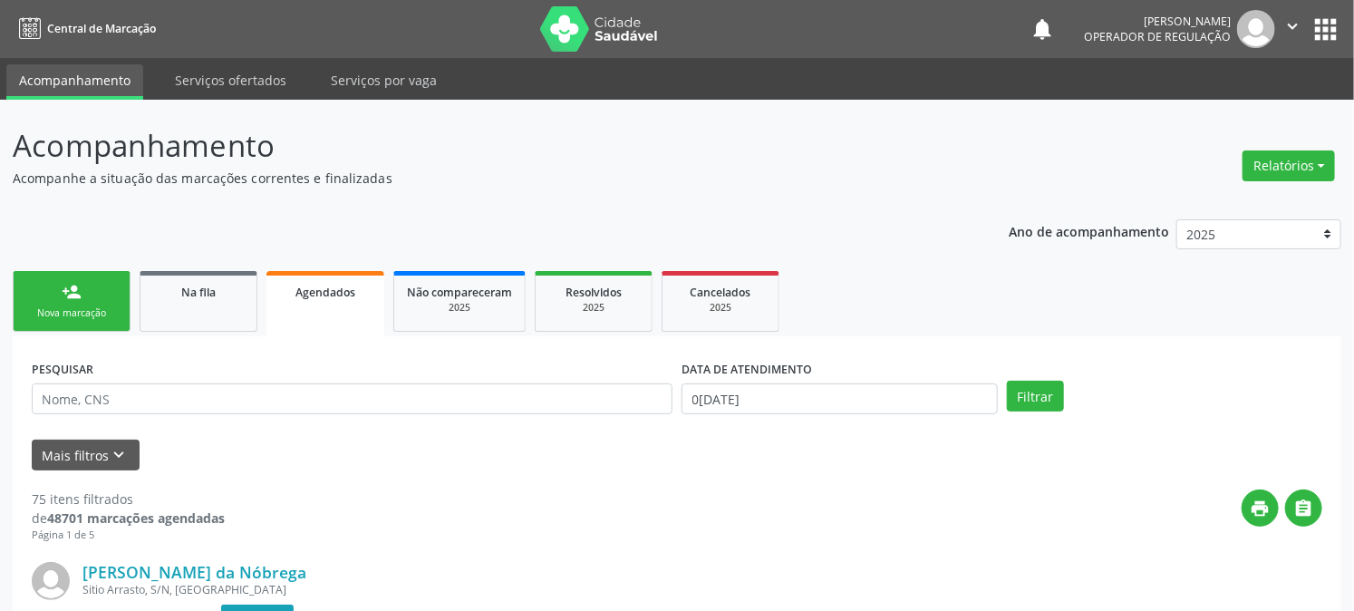
click at [39, 297] on link "person_add Nova marcação" at bounding box center [72, 301] width 118 height 61
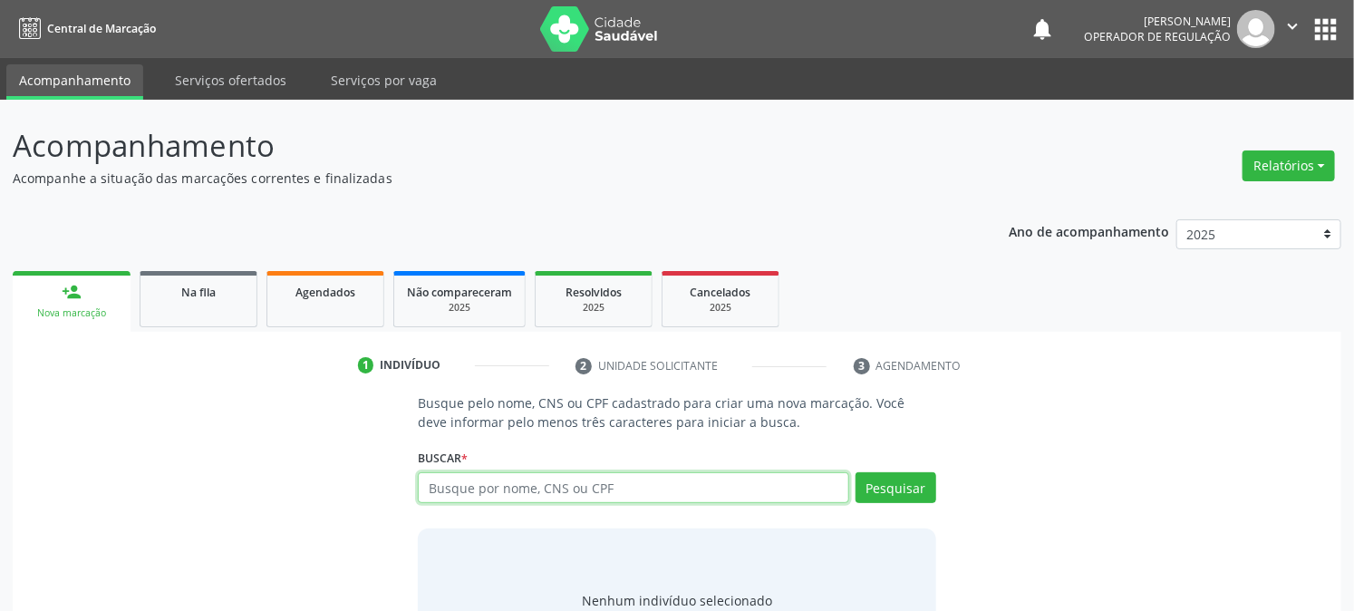
click at [458, 489] on input "text" at bounding box center [633, 487] width 430 height 31
type input "708004886569722"
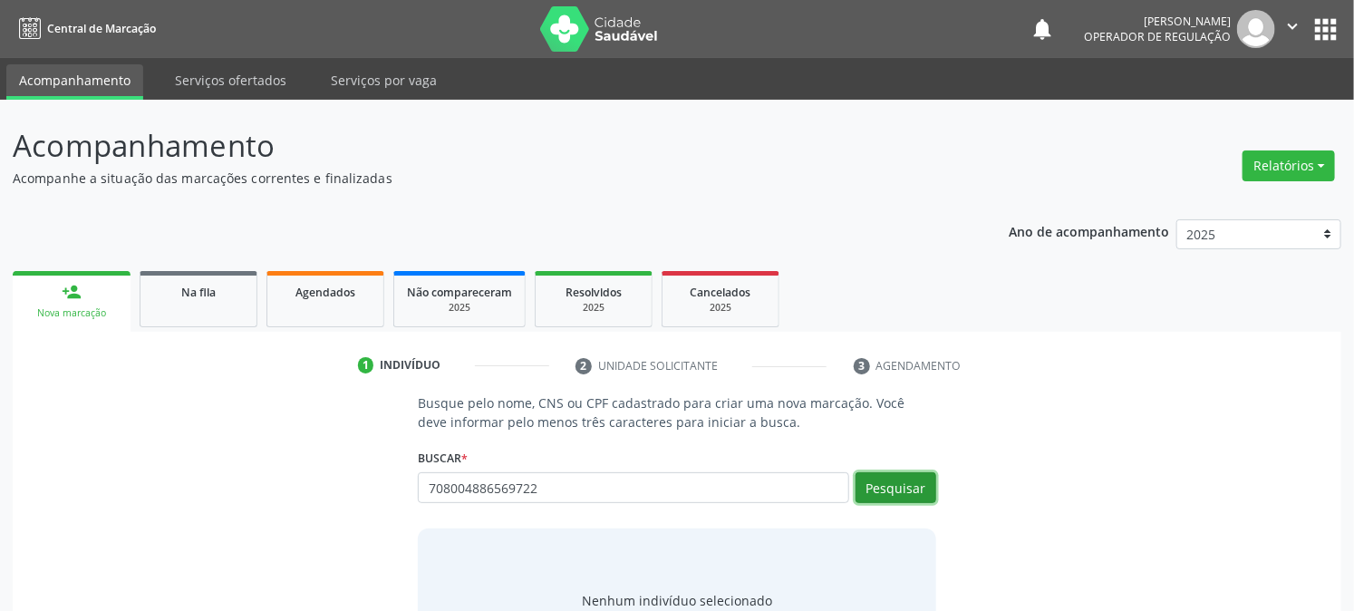
click at [924, 491] on button "Pesquisar" at bounding box center [895, 487] width 81 height 31
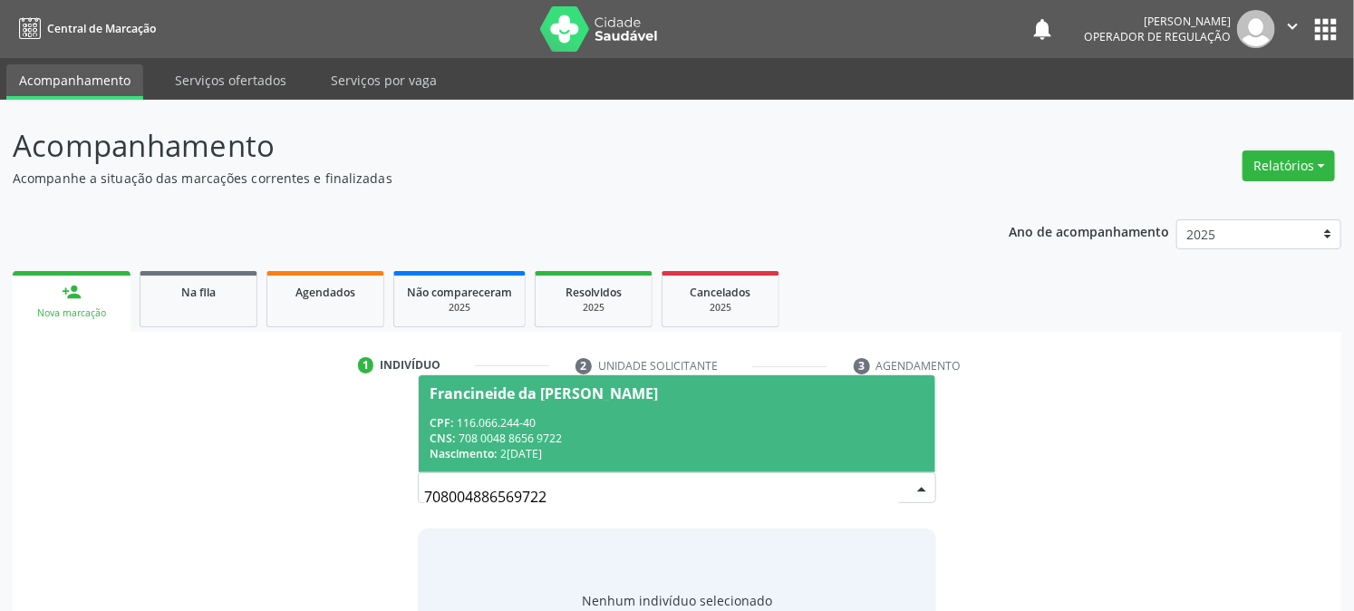
click at [530, 401] on span "Francineide da [PERSON_NAME] CPF: 116.066.244-40 CNS: 708 0048 8656 9722 Nascim…" at bounding box center [677, 423] width 516 height 97
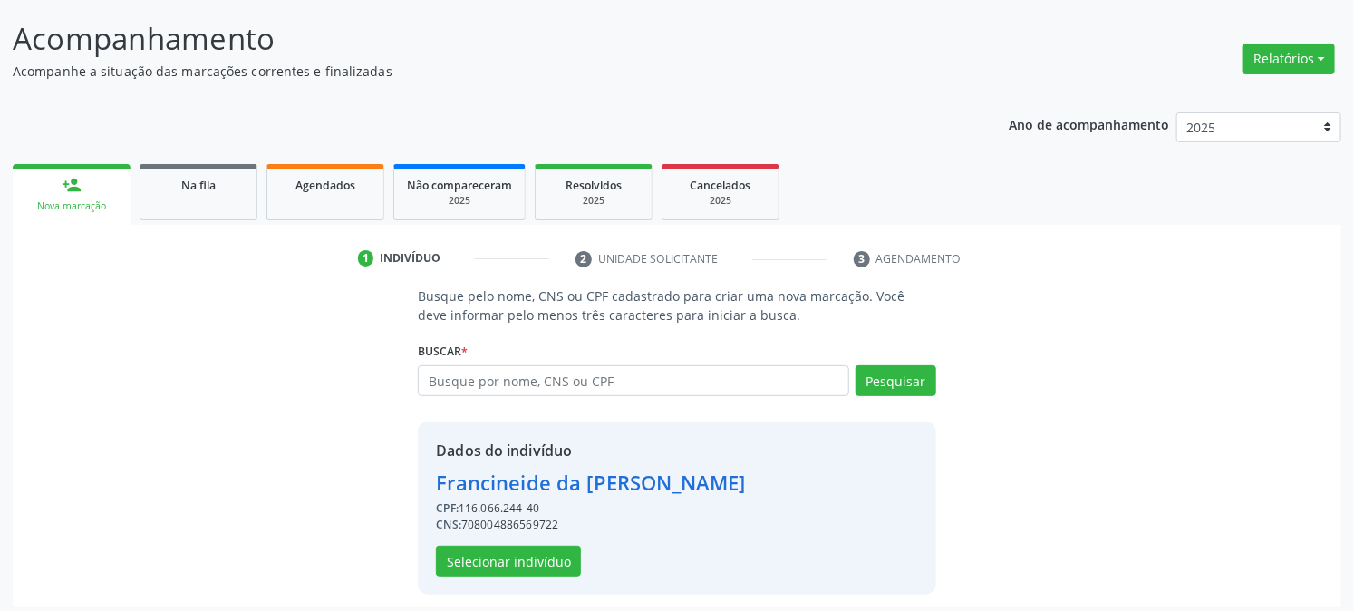
scroll to position [114, 0]
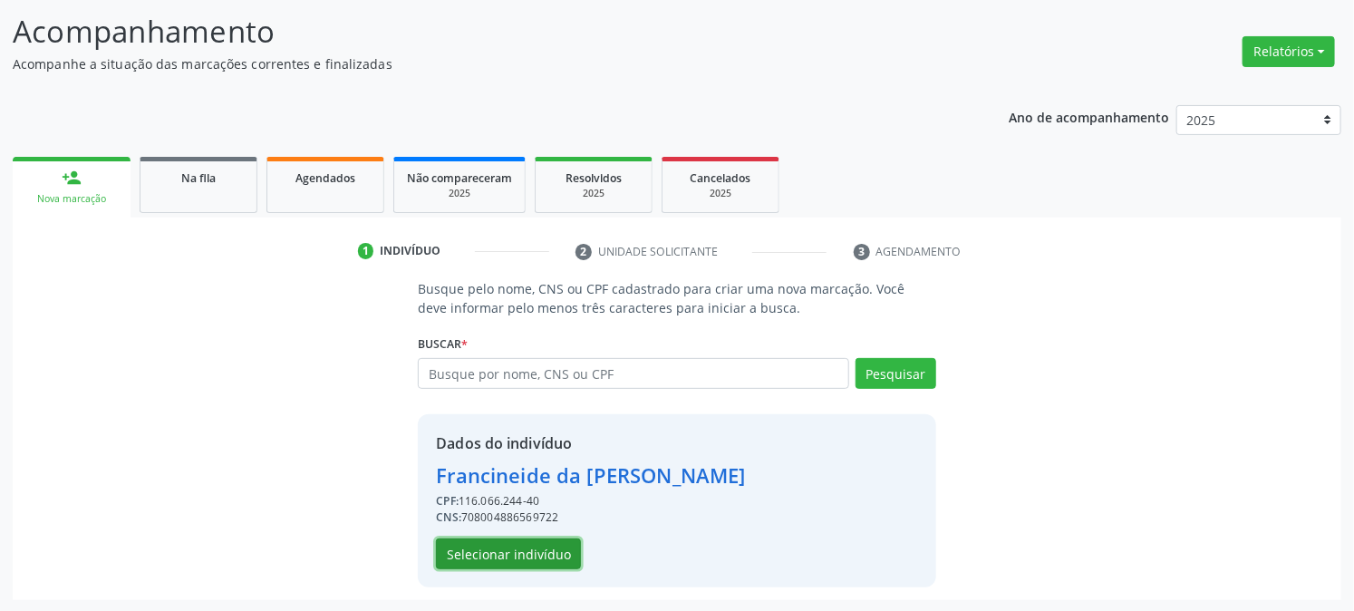
click at [526, 551] on button "Selecionar indivíduo" at bounding box center [508, 553] width 145 height 31
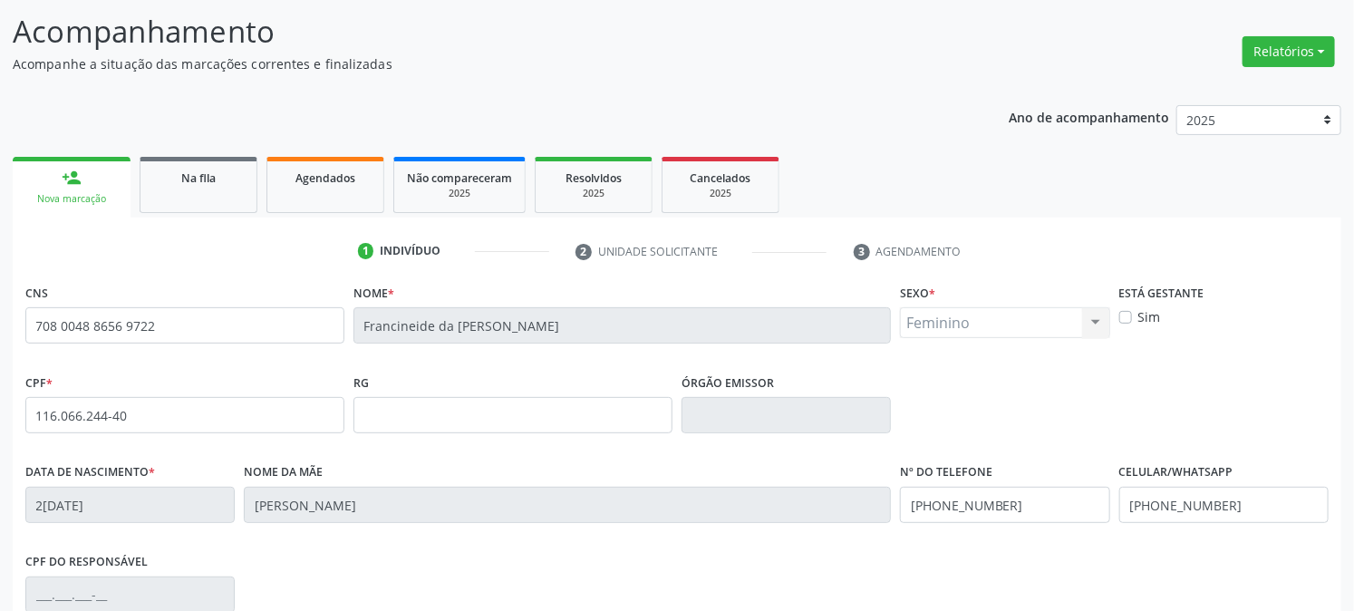
scroll to position [370, 0]
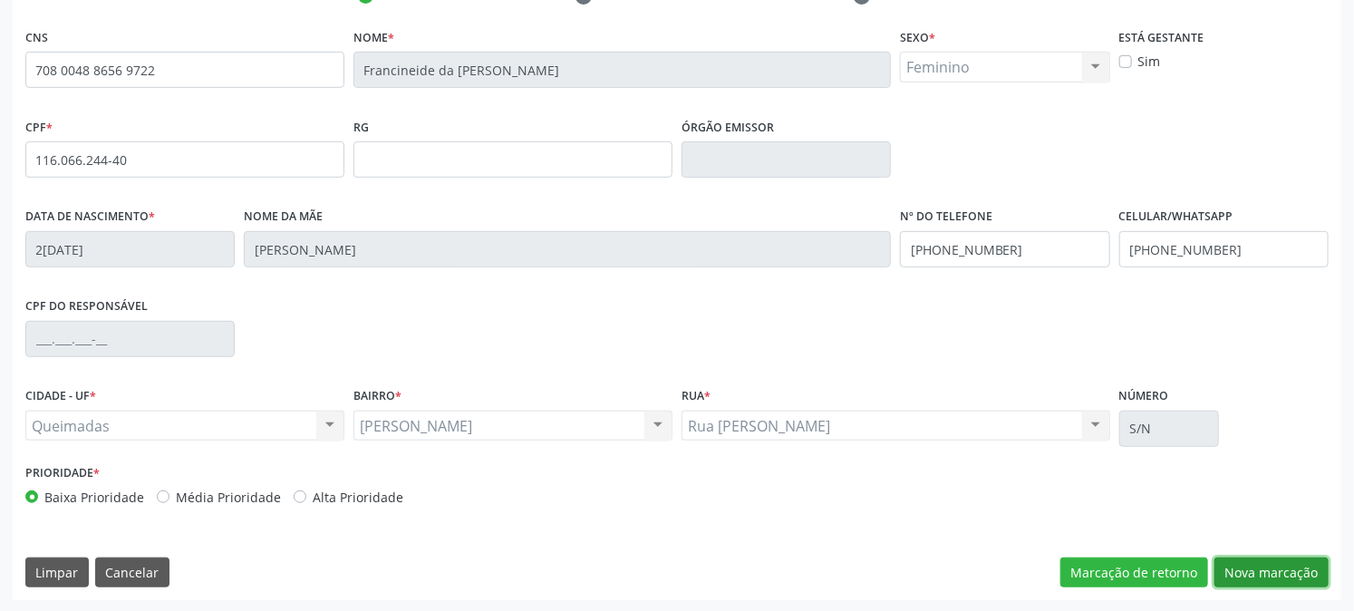
click at [1272, 575] on button "Nova marcação" at bounding box center [1271, 572] width 114 height 31
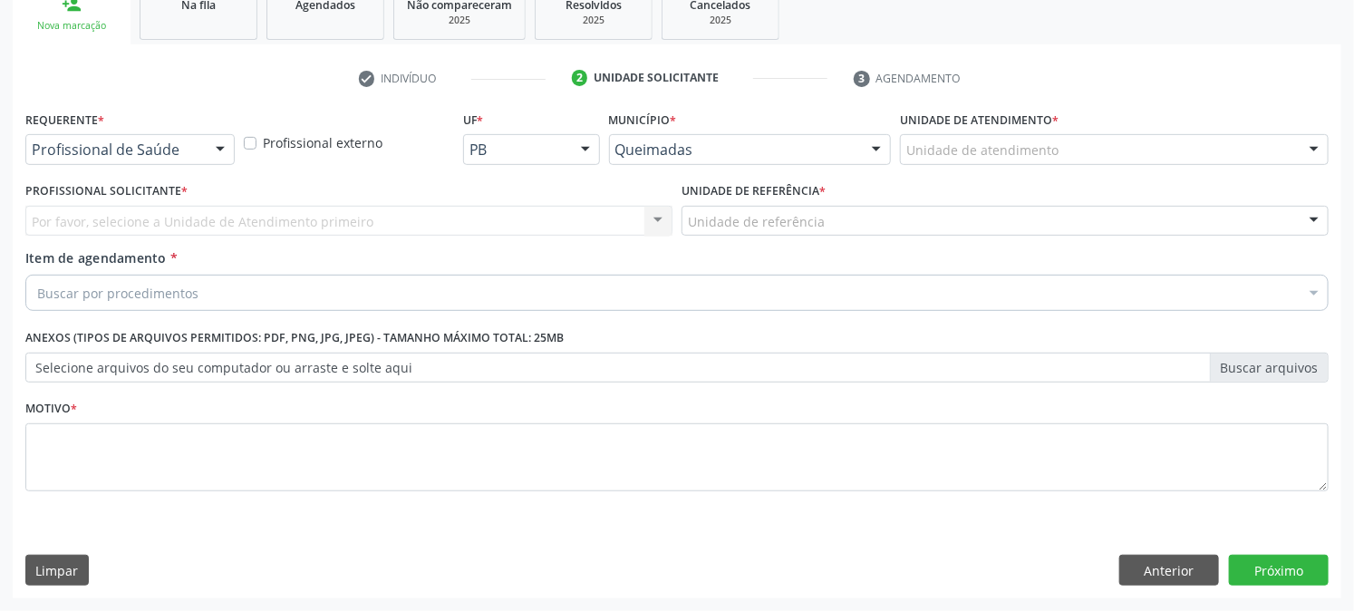
scroll to position [286, 0]
click at [130, 137] on div "Profissional de Saúde" at bounding box center [129, 150] width 209 height 31
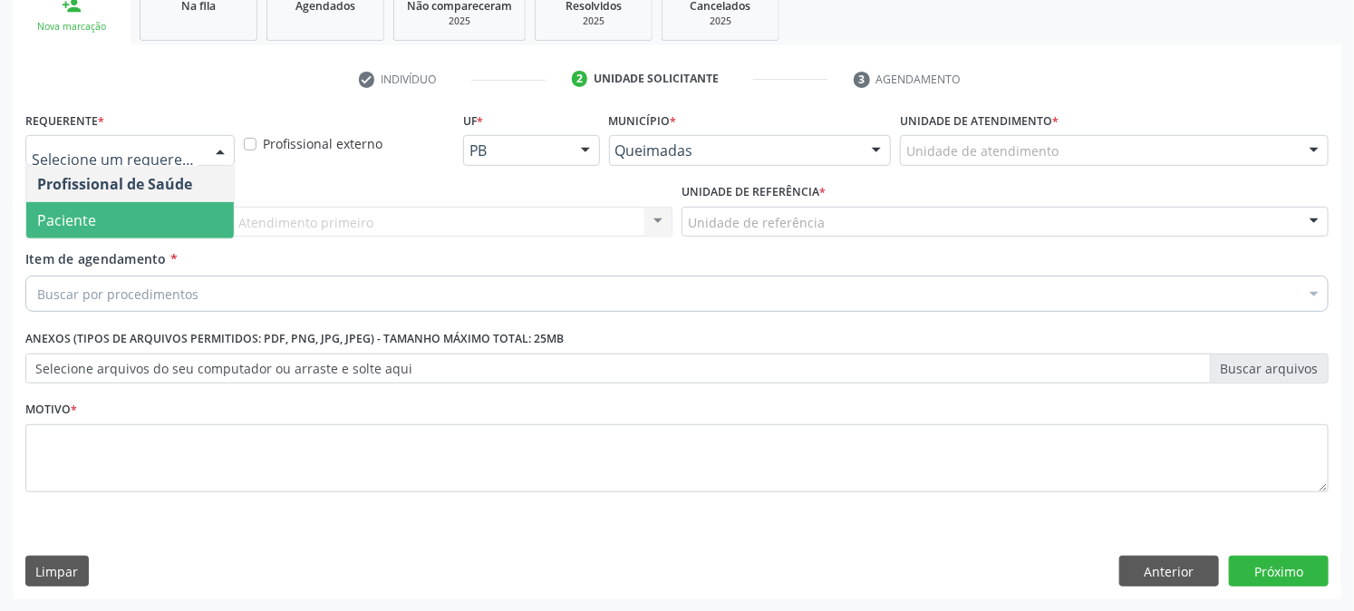
click at [124, 211] on span "Paciente" at bounding box center [130, 220] width 208 height 36
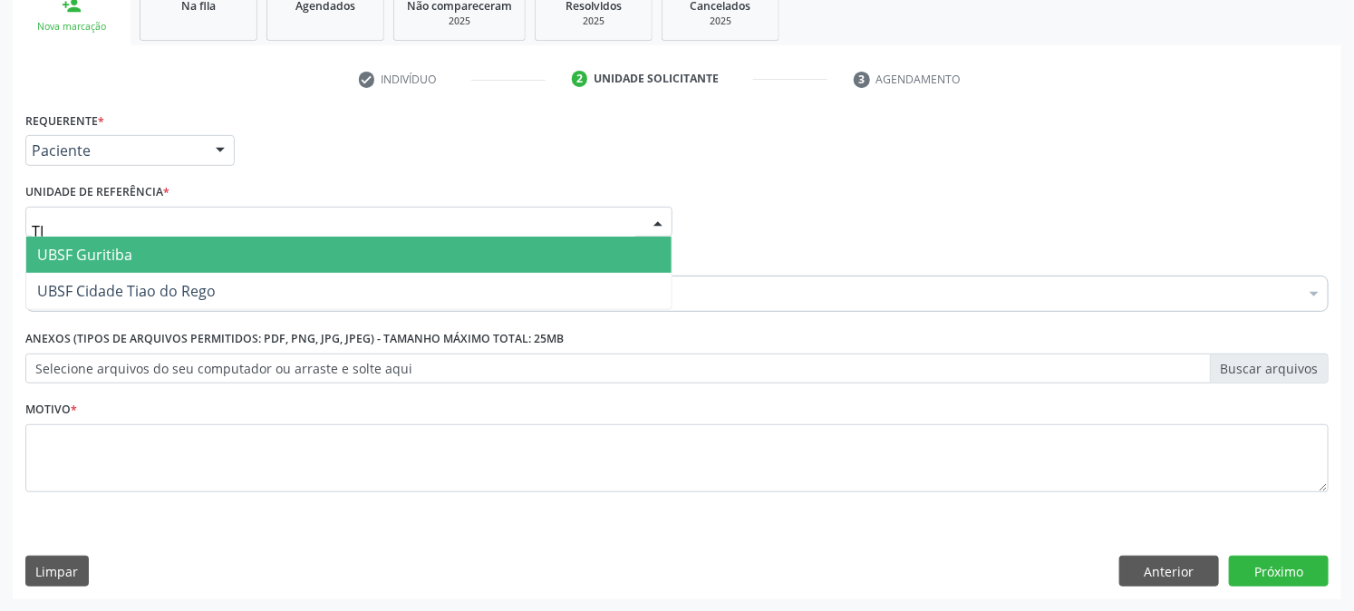
type input "TIA"
click at [159, 250] on span "UBSF Cidade Tiao do Rego" at bounding box center [126, 255] width 179 height 20
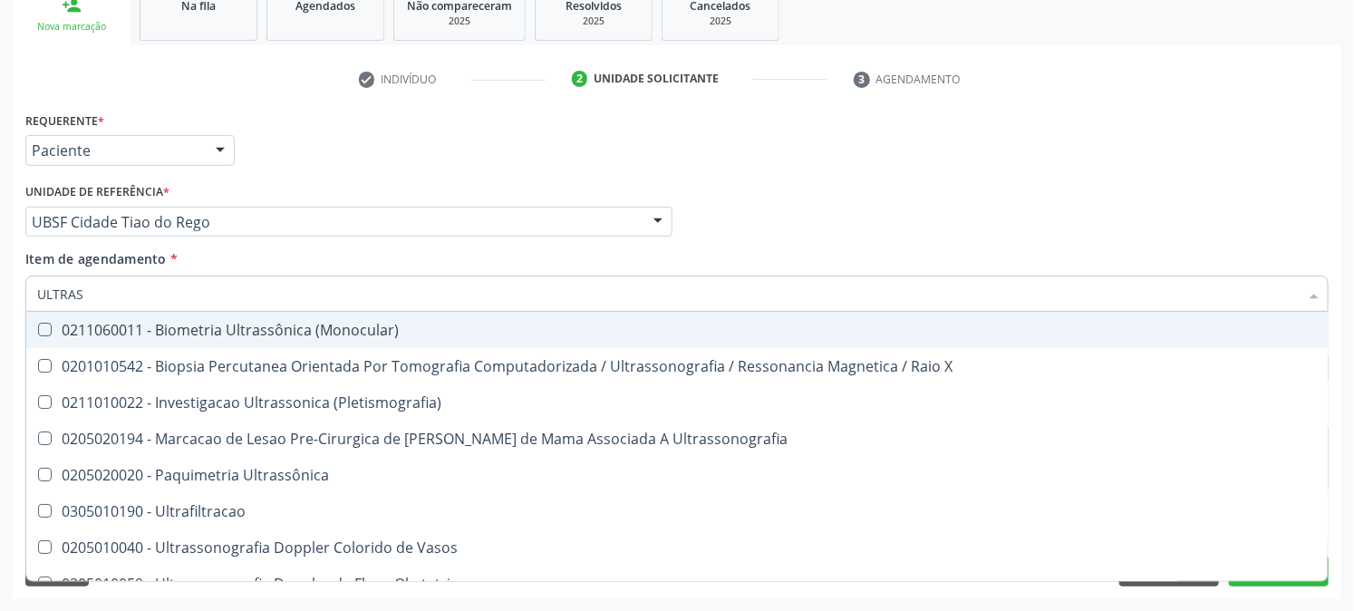
type input "ULTRASS"
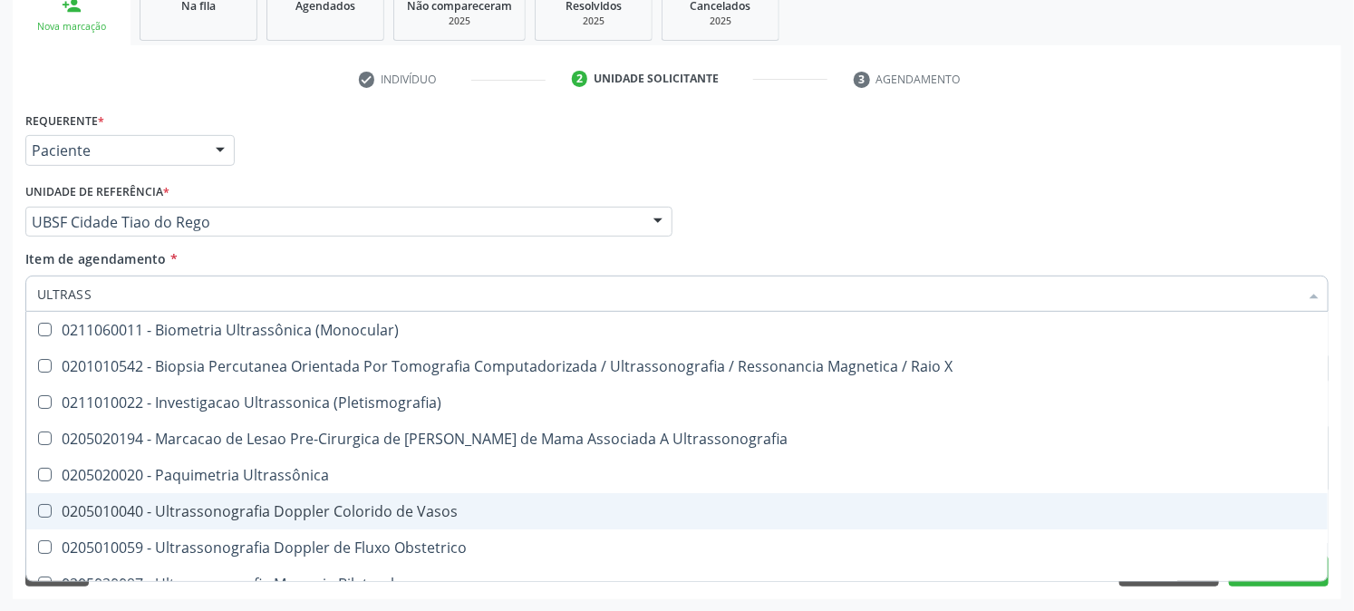
scroll to position [101, 0]
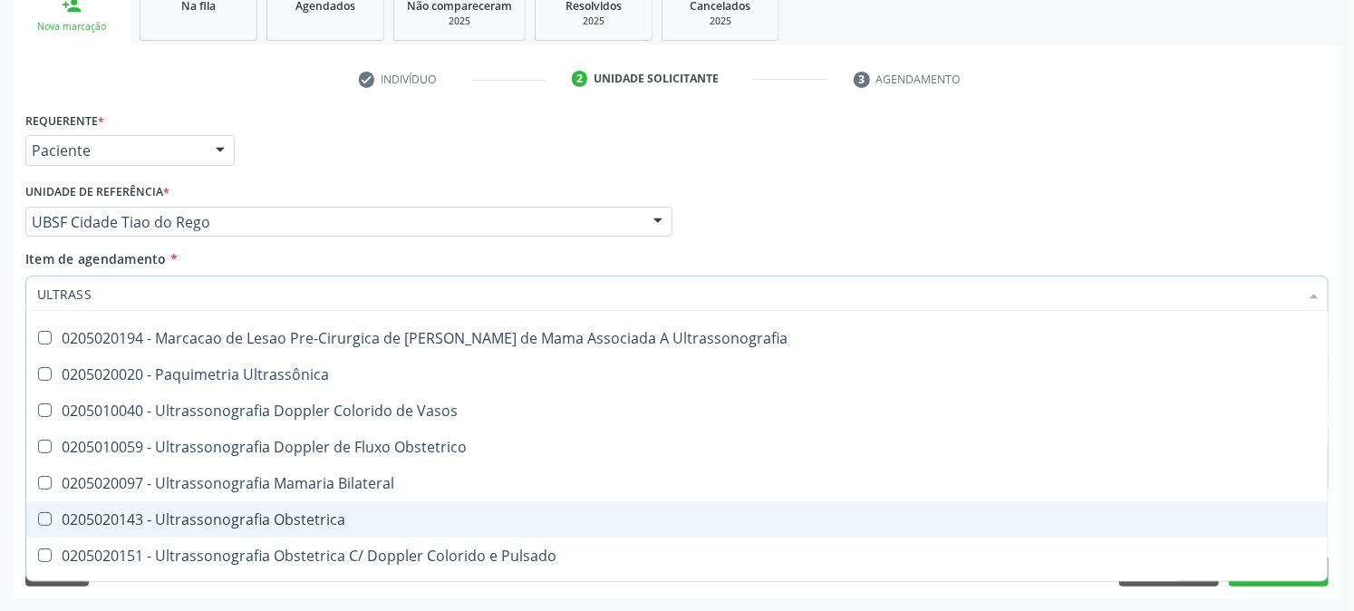
click at [249, 518] on div "0205020143 - Ultrassonografia Obstetrica" at bounding box center [677, 519] width 1280 height 14
checkbox Obstetrica "true"
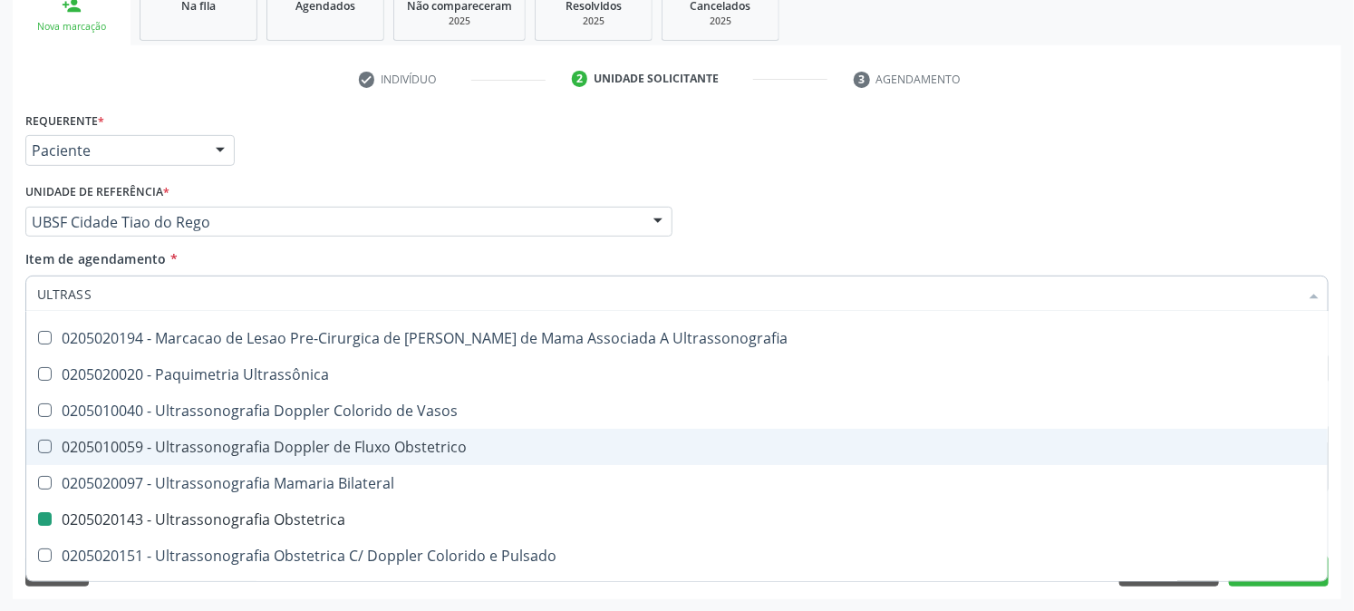
click at [0, 386] on div "Acompanhamento Acompanhe a situação das marcações correntes e finalizadas Relat…" at bounding box center [677, 212] width 1354 height 798
checkbox X "true"
checkbox Obstetrica "false"
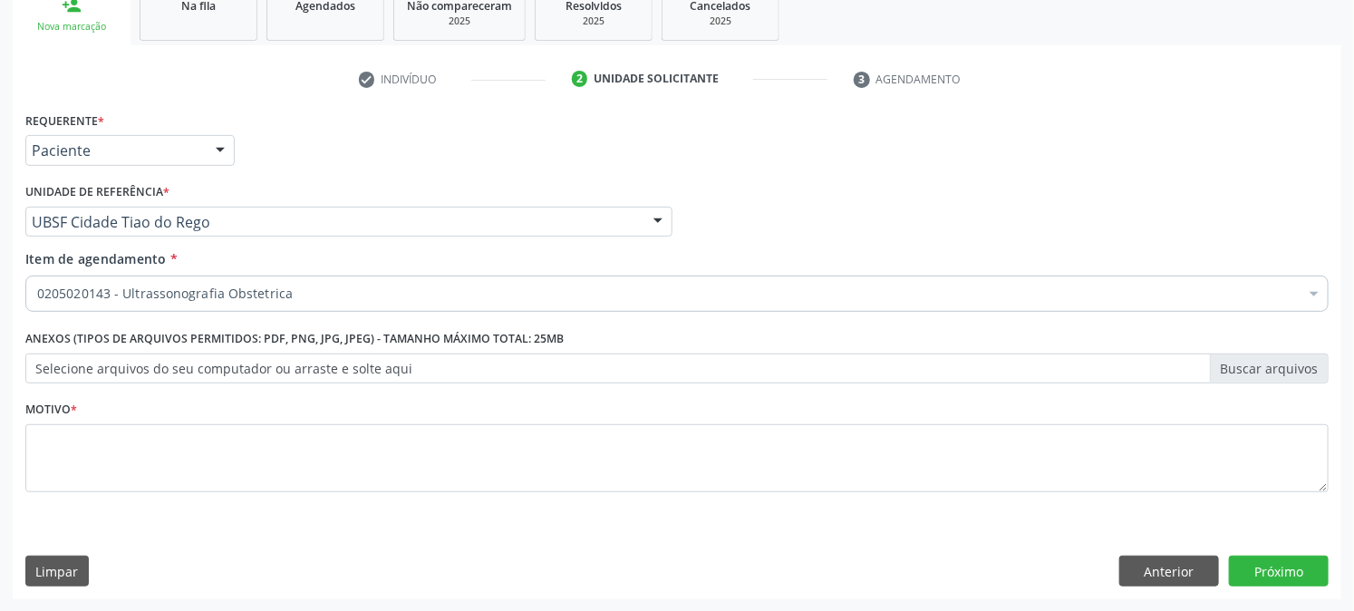
scroll to position [0, 0]
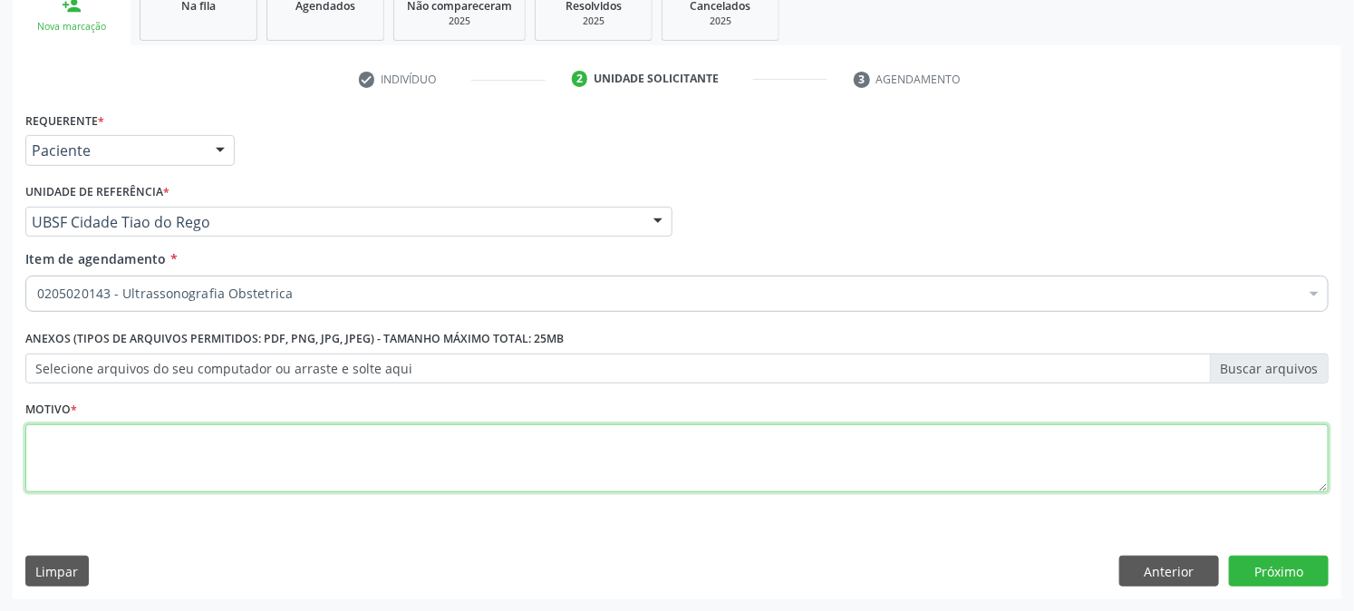
click at [111, 467] on textarea at bounding box center [676, 458] width 1303 height 69
click at [223, 448] on textarea at bounding box center [676, 458] width 1303 height 69
type textarea "PRE [DATE]"
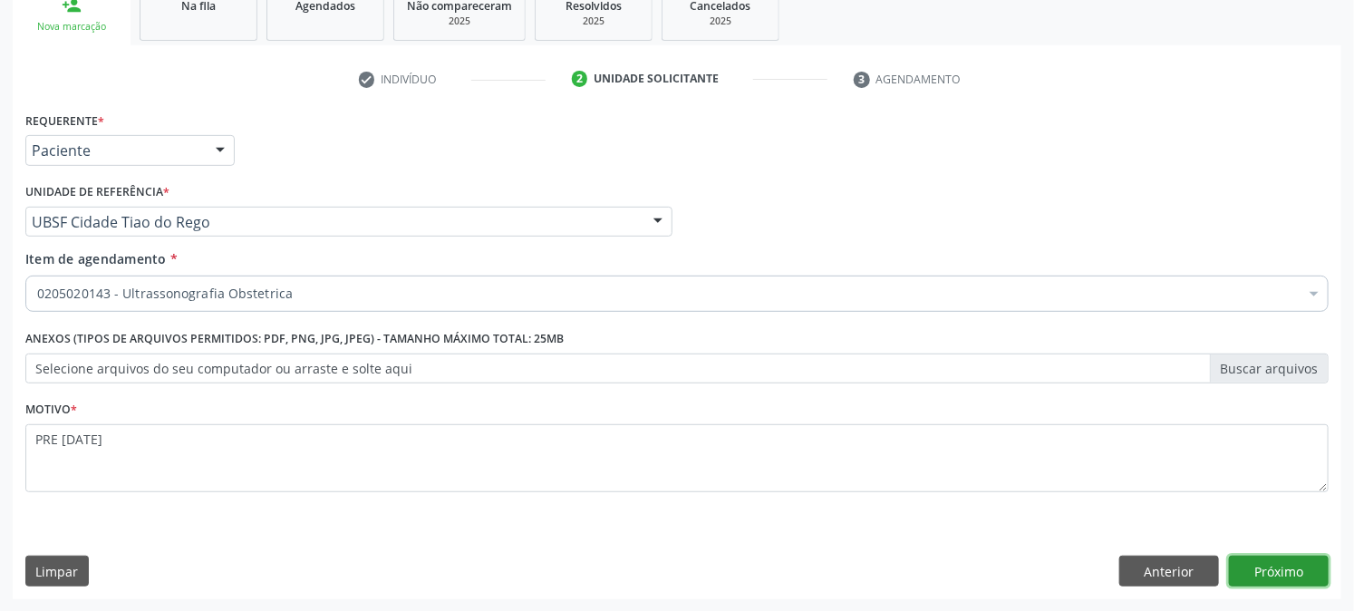
click at [1290, 572] on button "Próximo" at bounding box center [1279, 570] width 100 height 31
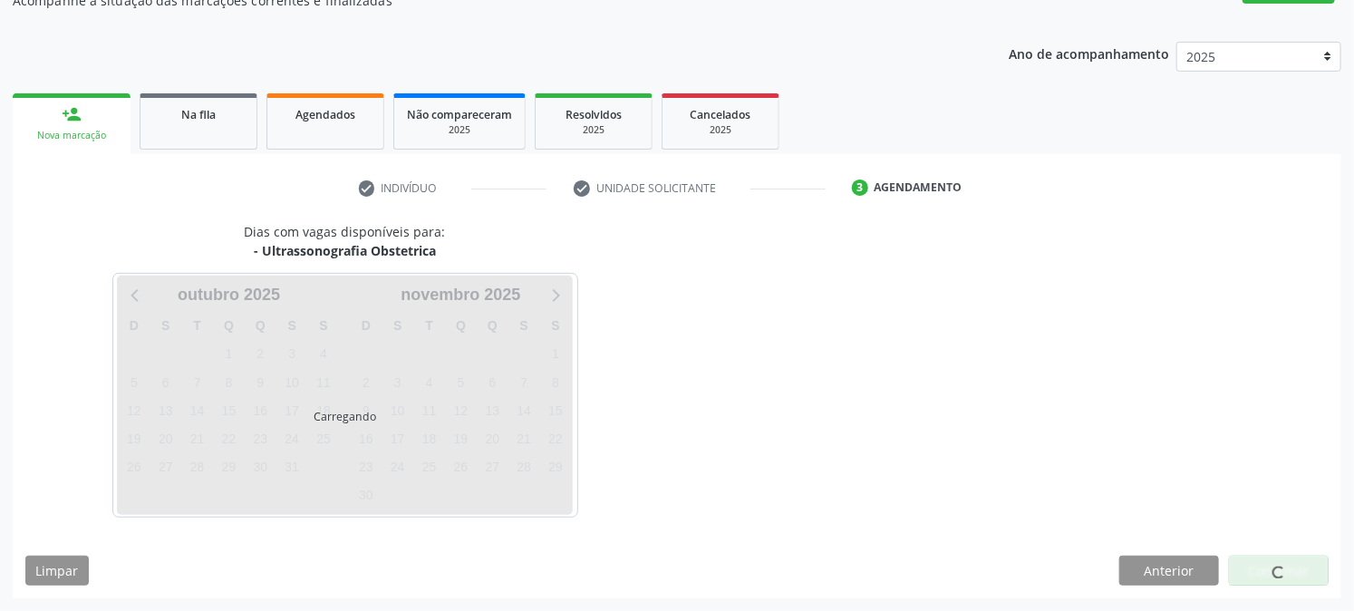
scroll to position [177, 0]
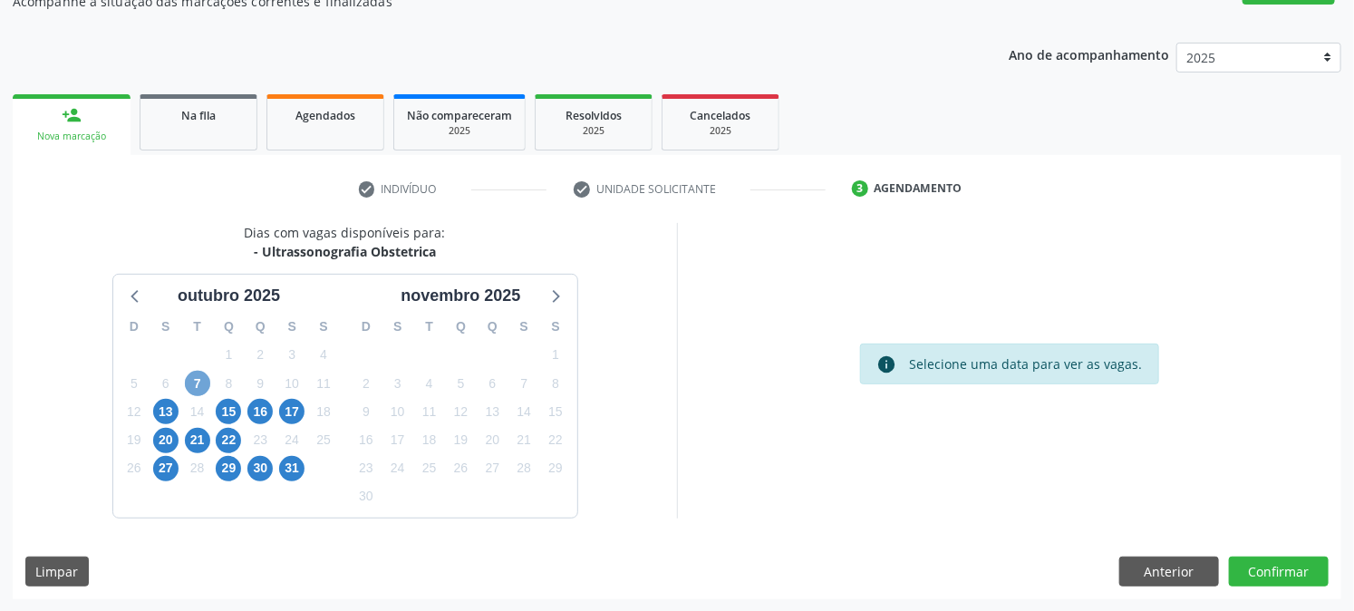
click at [203, 390] on span "7" at bounding box center [197, 383] width 25 height 25
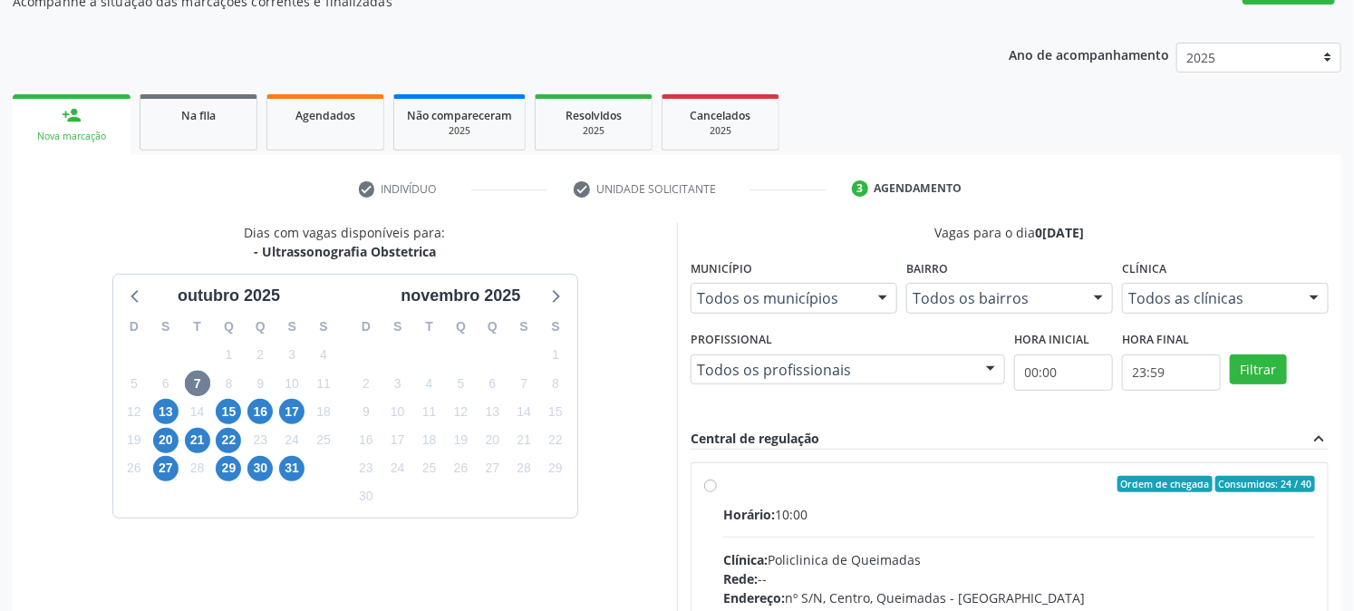
click at [753, 482] on div "Ordem de chegada Consumidos: 24 / 40" at bounding box center [1019, 484] width 592 height 16
click at [717, 482] on input "Ordem de chegada Consumidos: 24 / 40 Horário: 10:00 Clínica: Policlinica de Que…" at bounding box center [710, 484] width 13 height 16
radio input "true"
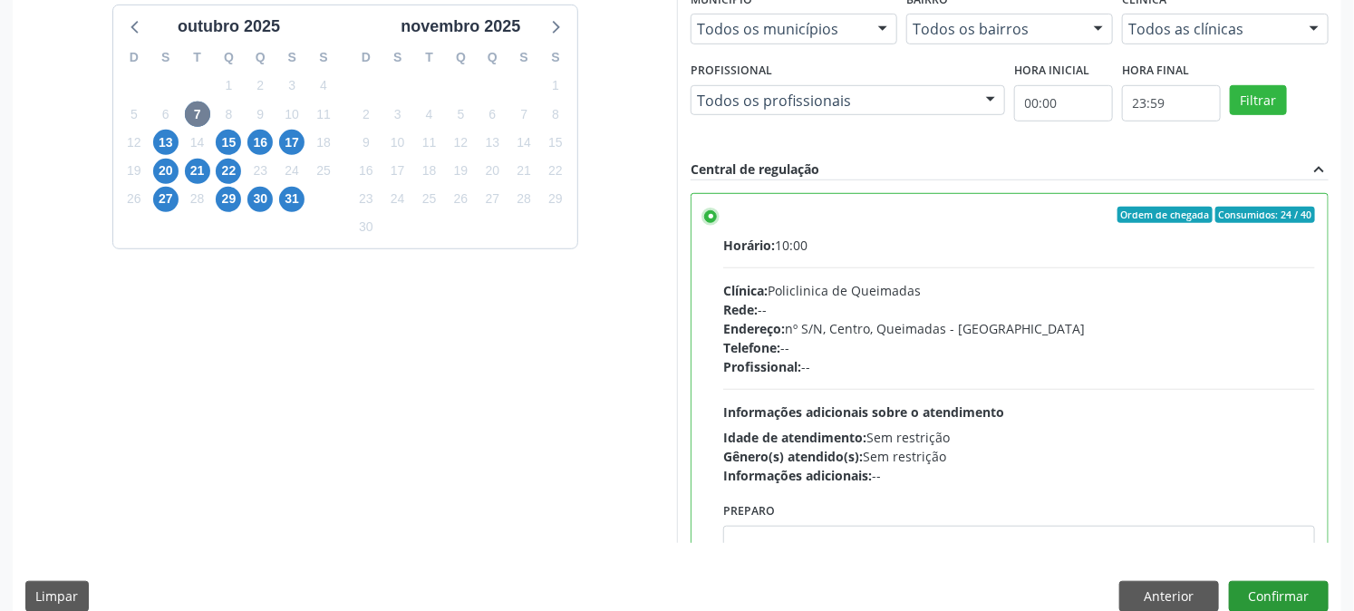
scroll to position [471, 0]
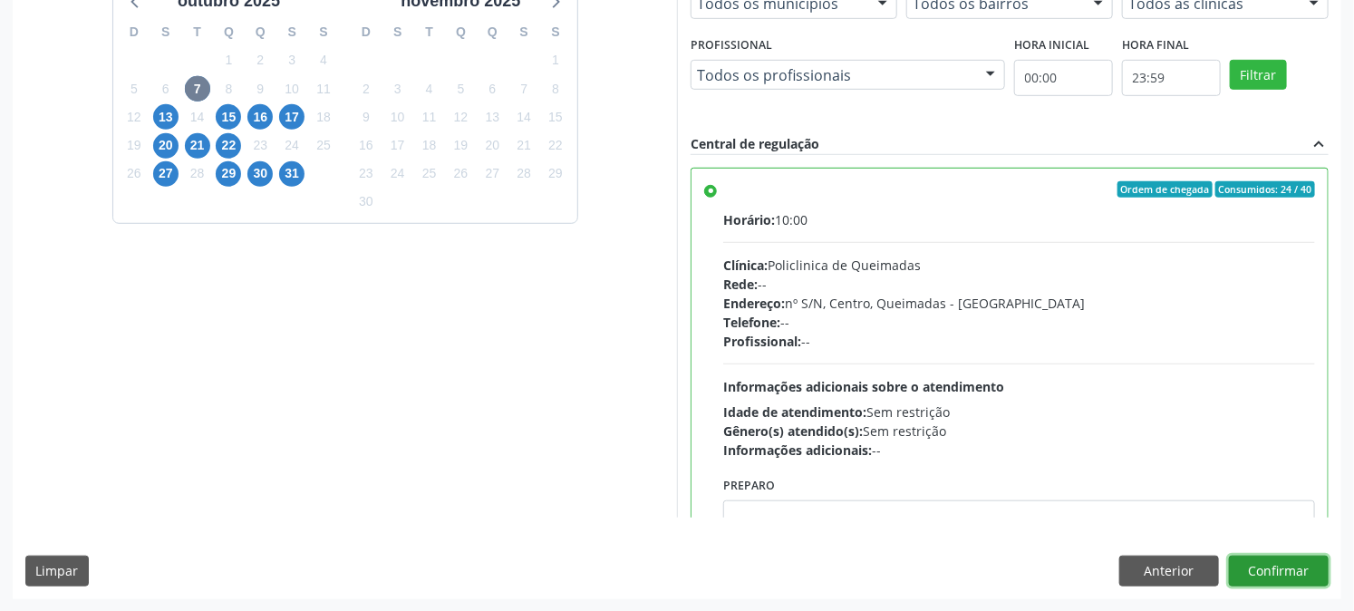
click at [1281, 566] on button "Confirmar" at bounding box center [1279, 570] width 100 height 31
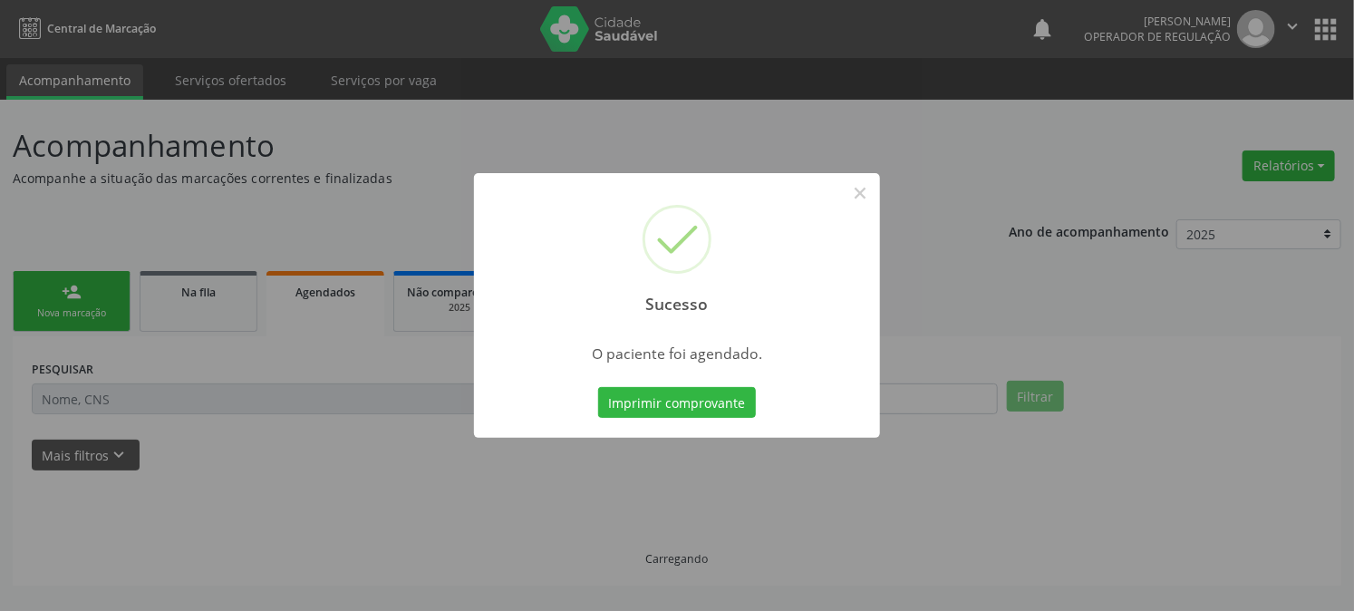
scroll to position [0, 0]
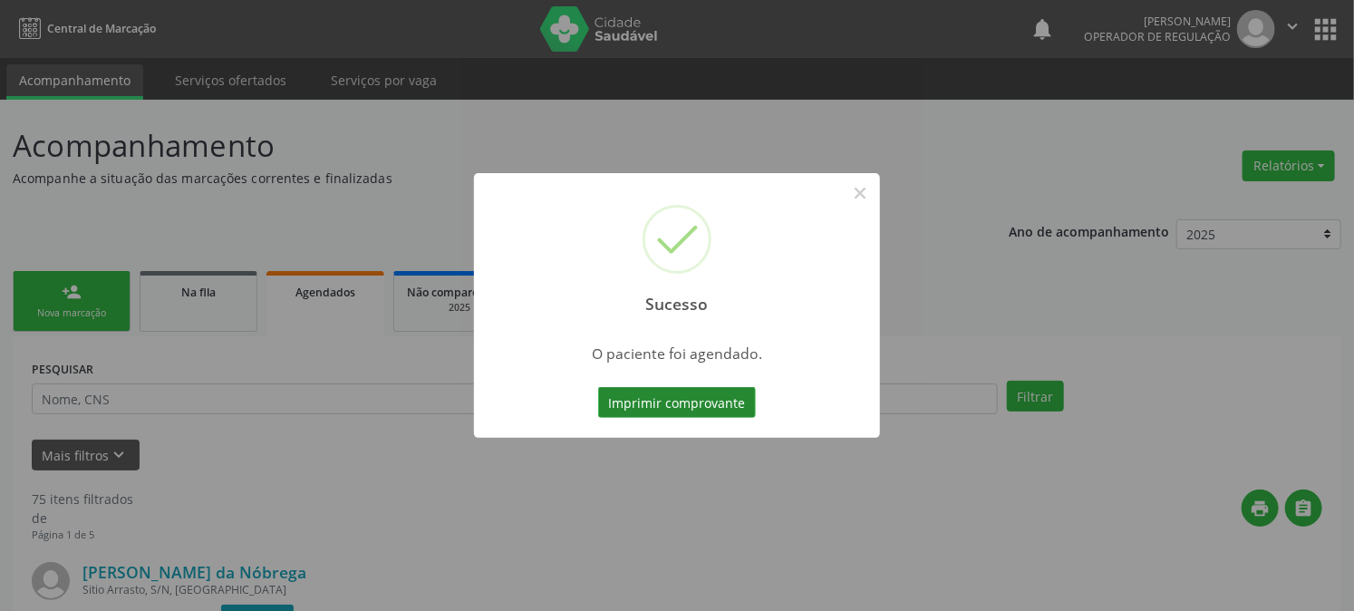
click at [676, 393] on button "Imprimir comprovante" at bounding box center [677, 402] width 158 height 31
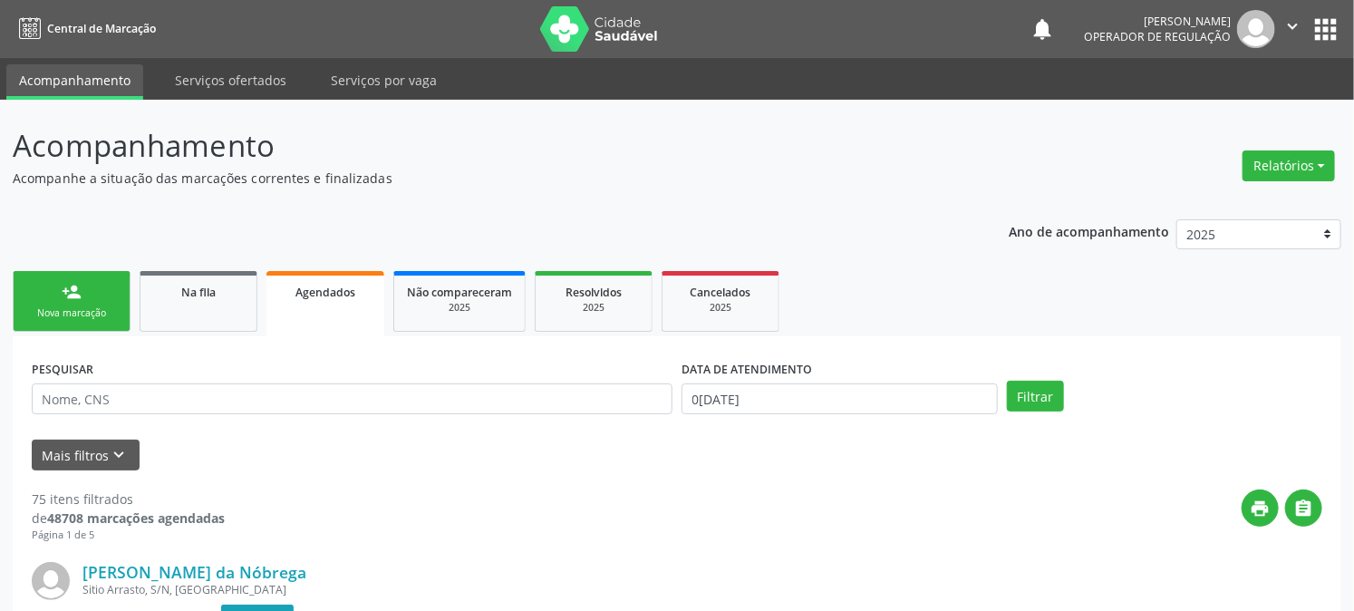
click at [63, 300] on div "person_add" at bounding box center [72, 292] width 20 height 20
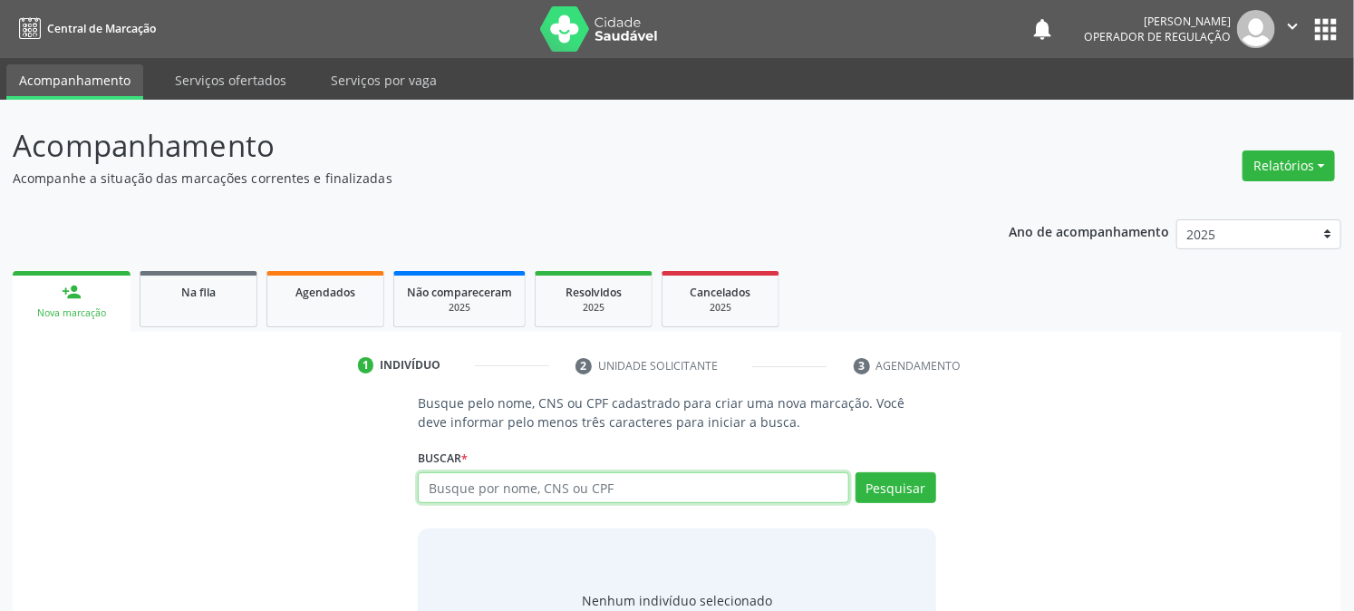
click at [522, 493] on input "text" at bounding box center [633, 487] width 430 height 31
type input "704208219369081"
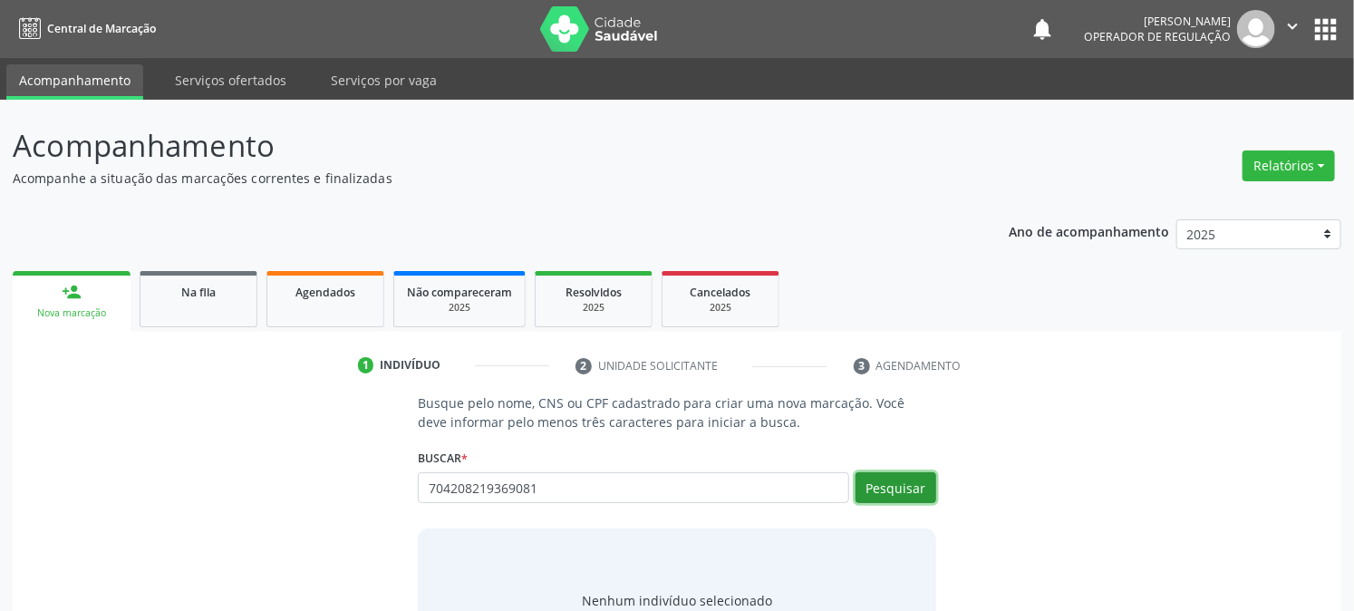
click at [872, 493] on button "Pesquisar" at bounding box center [895, 487] width 81 height 31
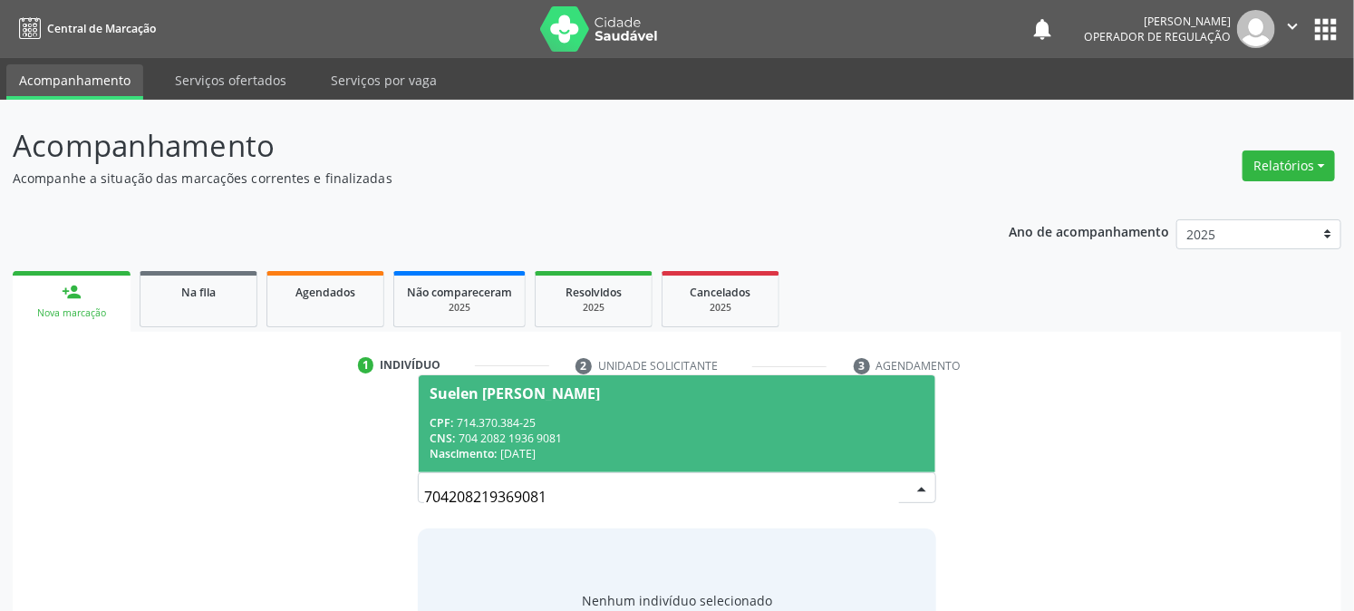
click at [551, 449] on div "Nascimento: [DATE]" at bounding box center [677, 453] width 494 height 15
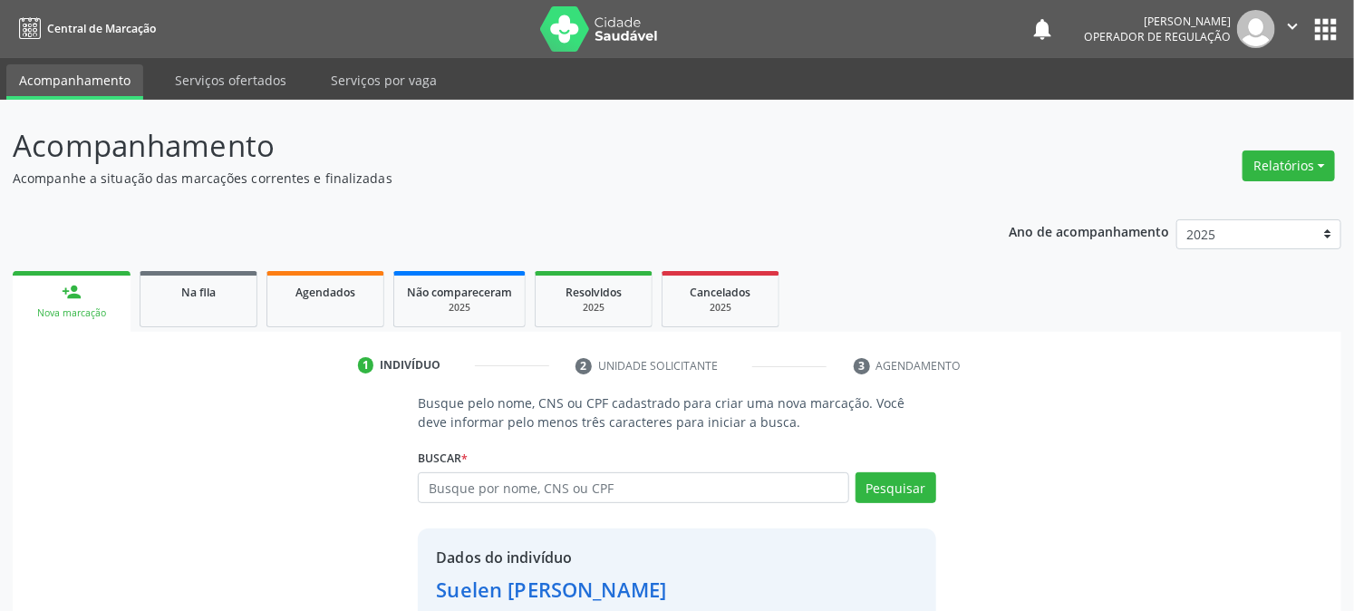
scroll to position [114, 0]
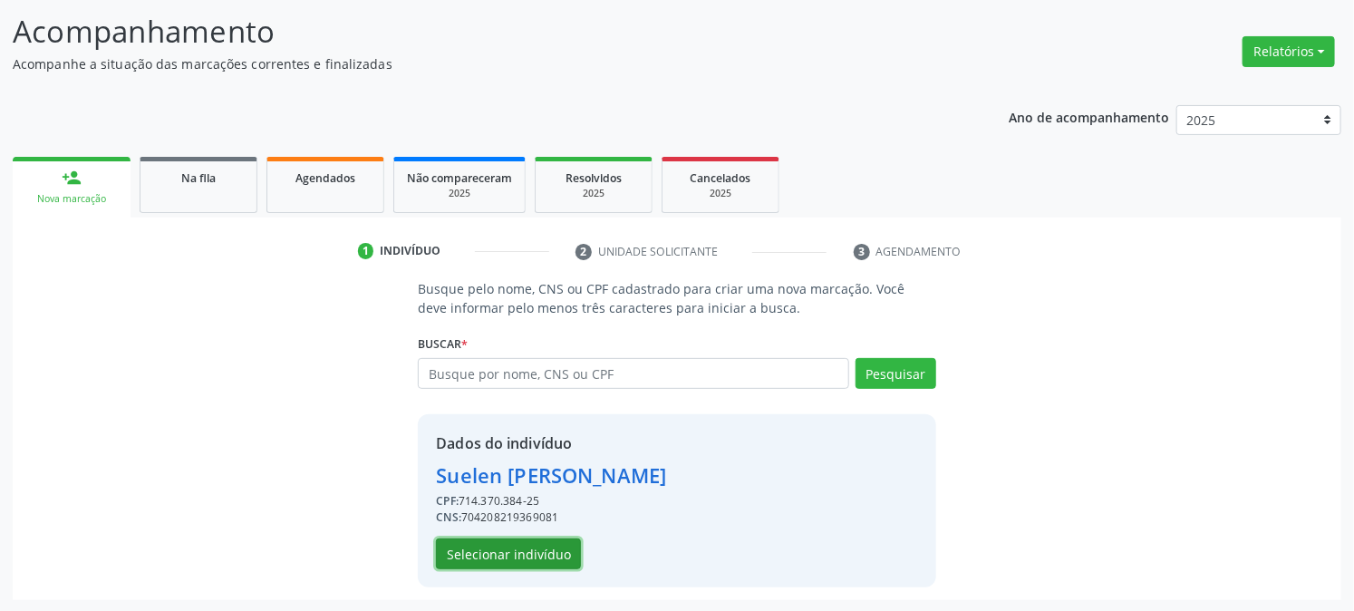
click at [490, 557] on button "Selecionar indivíduo" at bounding box center [508, 553] width 145 height 31
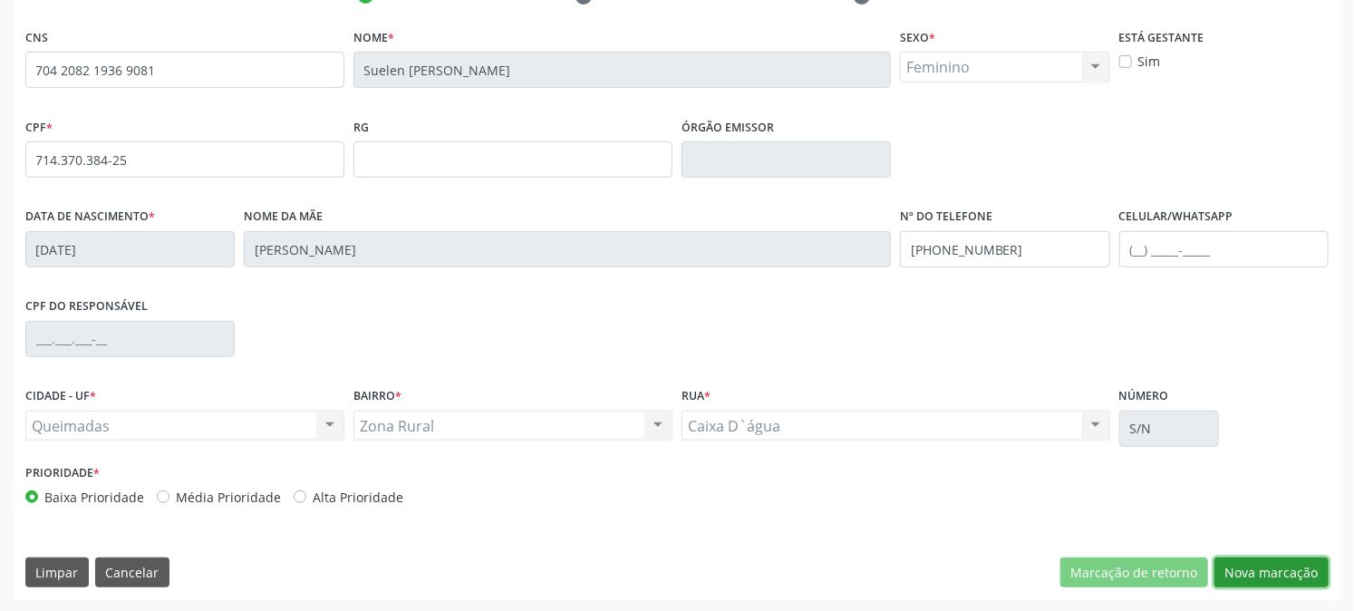
click at [1257, 576] on button "Nova marcação" at bounding box center [1271, 572] width 114 height 31
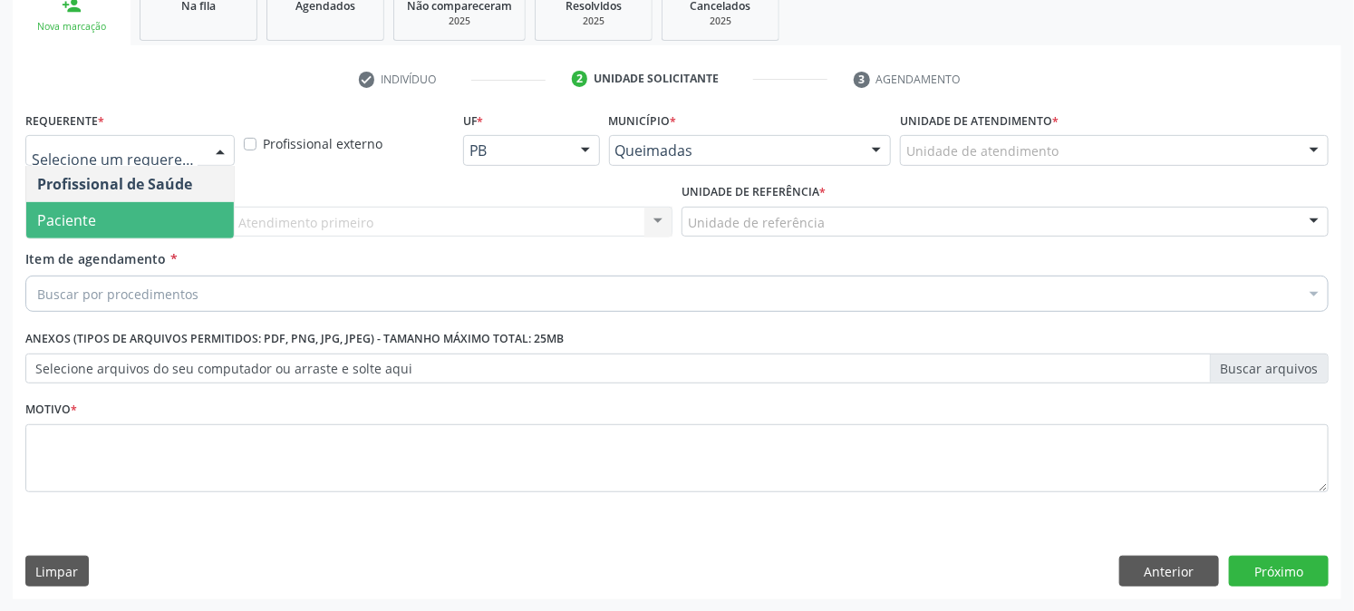
click at [145, 215] on span "Paciente" at bounding box center [130, 220] width 208 height 36
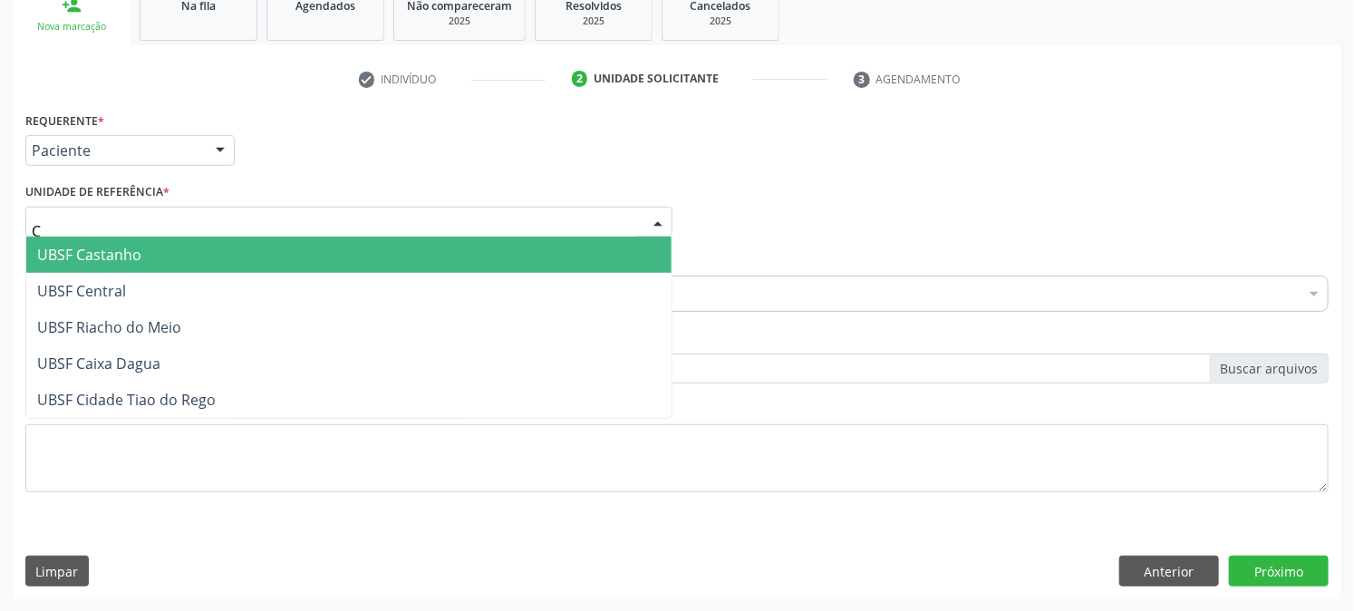
type input "CA"
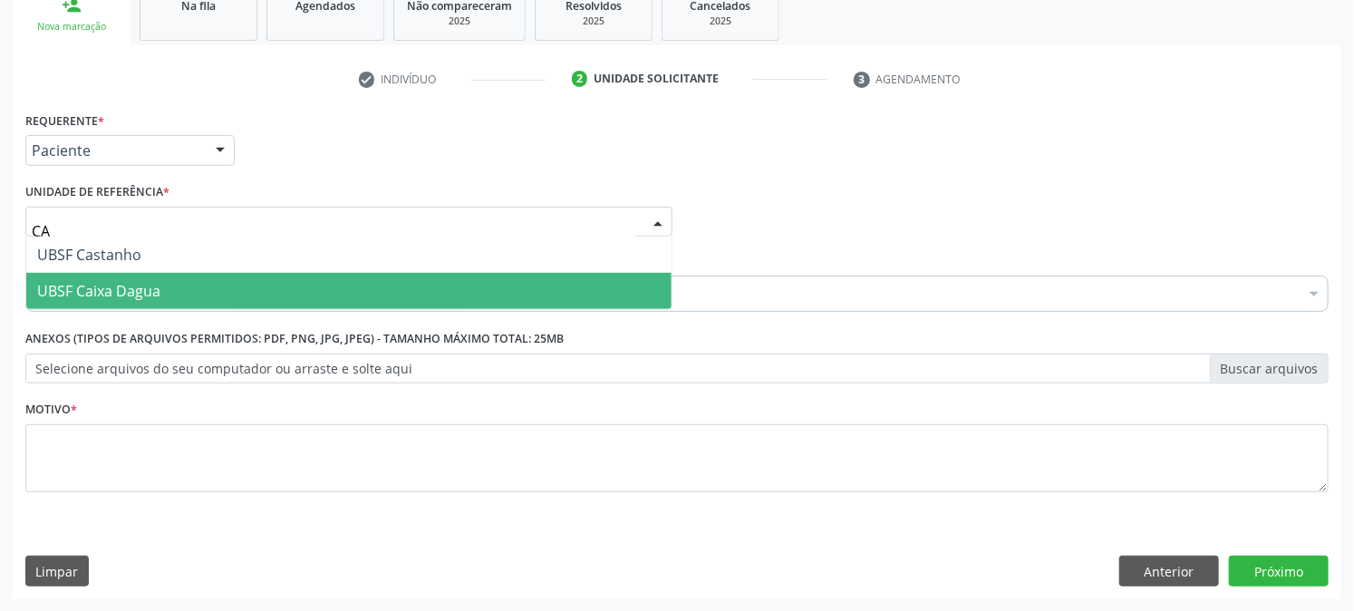
click at [145, 283] on span "UBSF Caixa Dagua" at bounding box center [98, 291] width 123 height 20
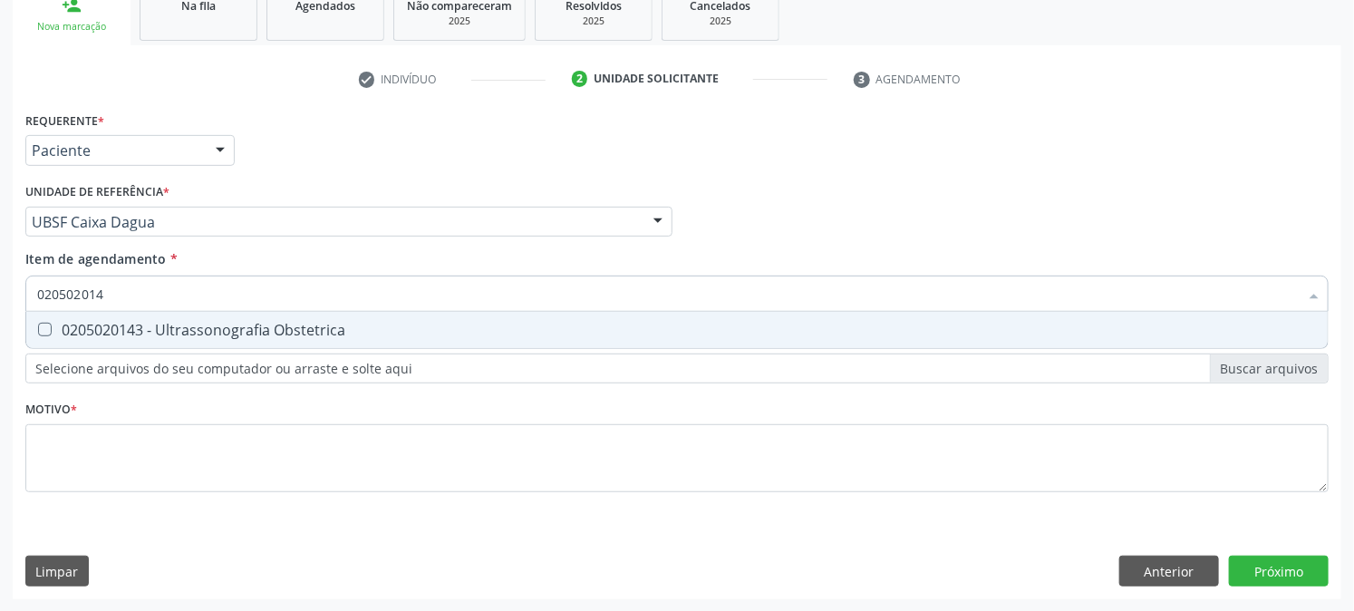
type input "0205020143"
click at [134, 317] on span "0205020143 - Ultrassonografia Obstetrica" at bounding box center [676, 330] width 1301 height 36
checkbox Obstetrica "true"
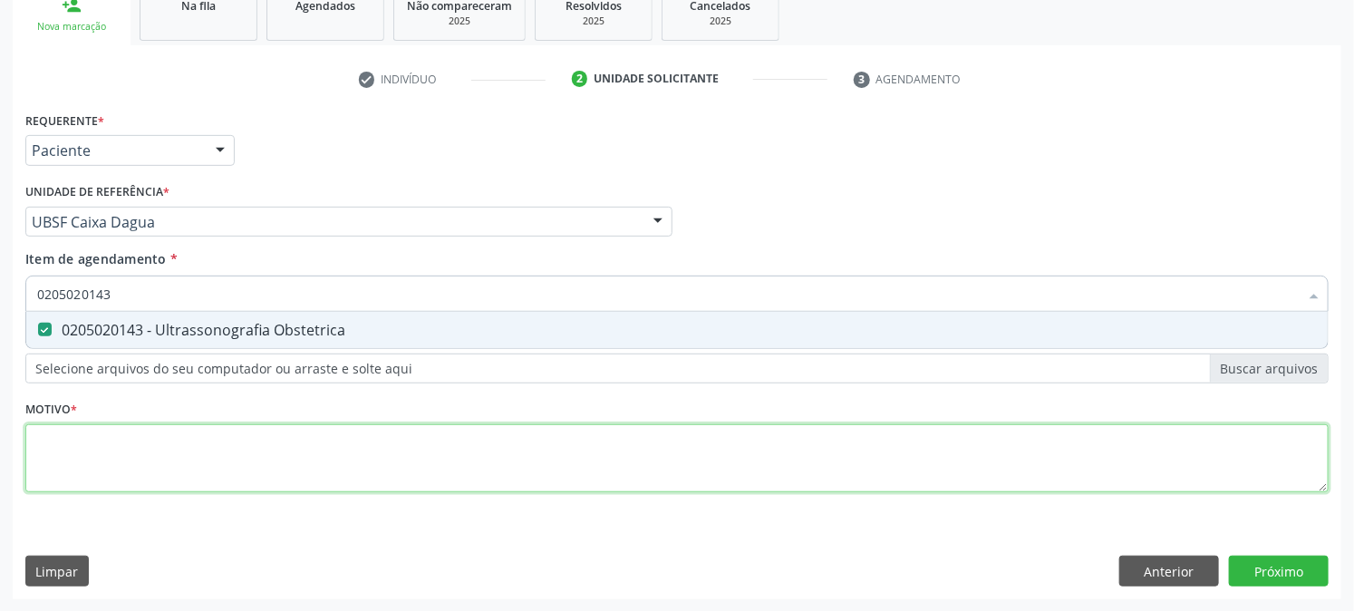
click at [92, 465] on div "Requerente * Paciente Profissional de Saúde Paciente Nenhum resultado encontrad…" at bounding box center [676, 312] width 1303 height 411
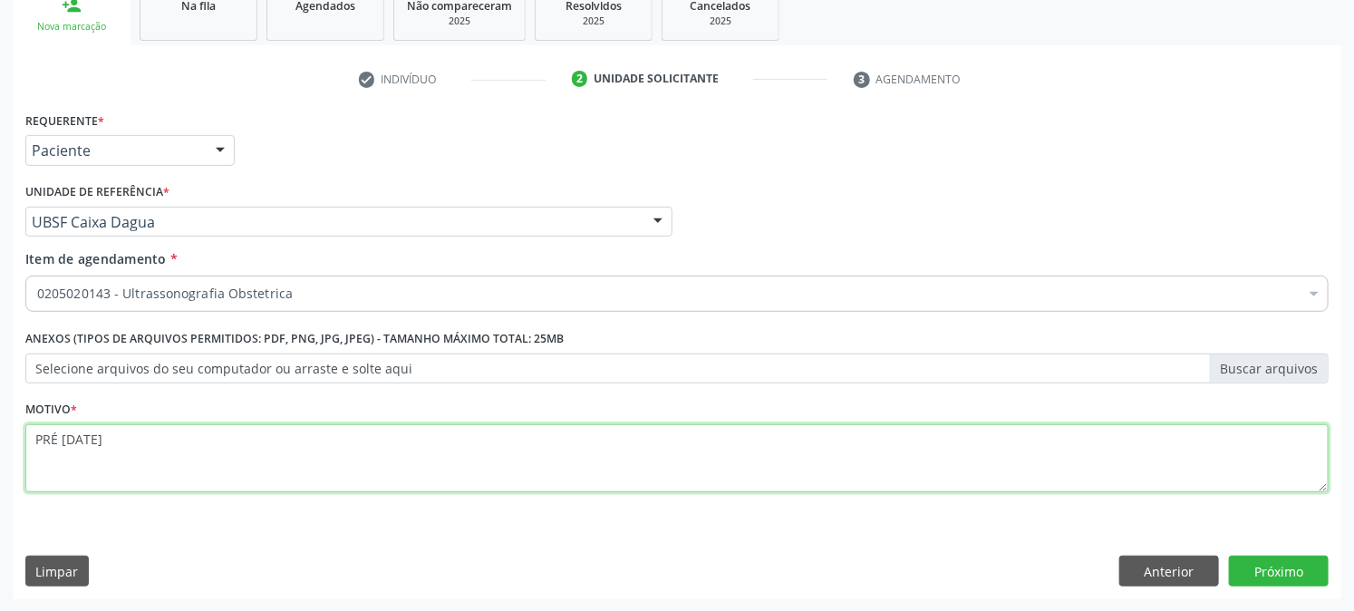
type textarea "PRÉ [DATE]"
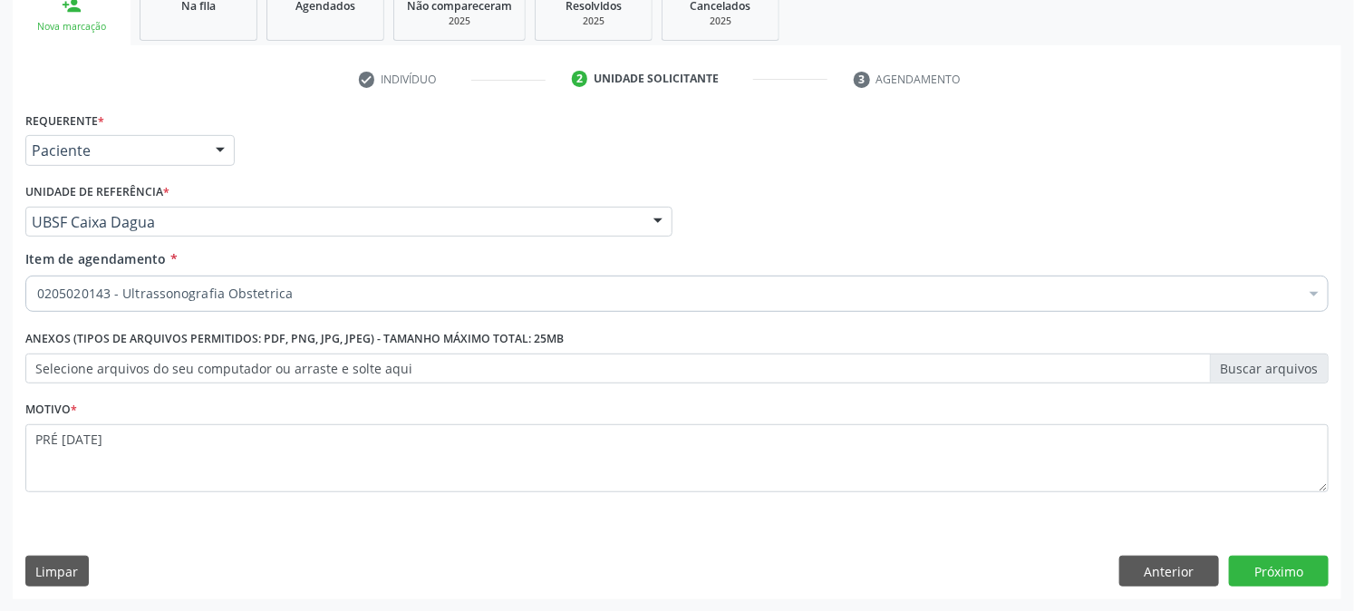
click at [1285, 551] on div "Requerente * Paciente Profissional de Saúde Paciente Nenhum resultado encontrad…" at bounding box center [677, 353] width 1328 height 492
click at [1279, 565] on button "Próximo" at bounding box center [1279, 570] width 100 height 31
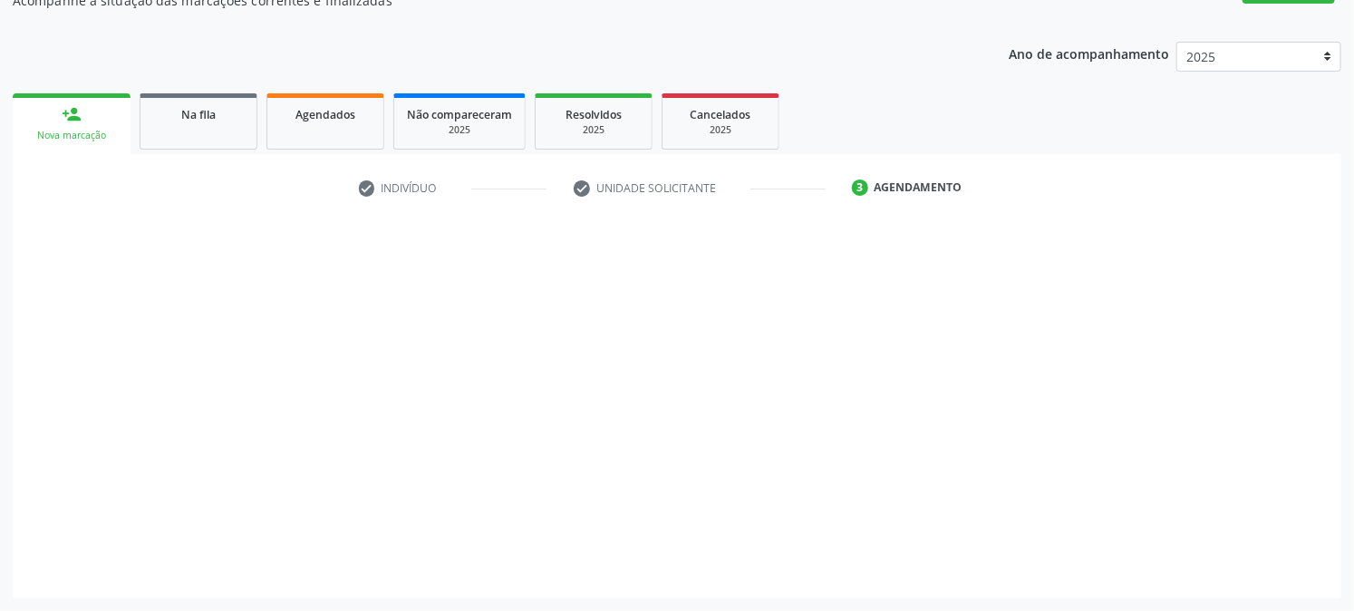
scroll to position [177, 0]
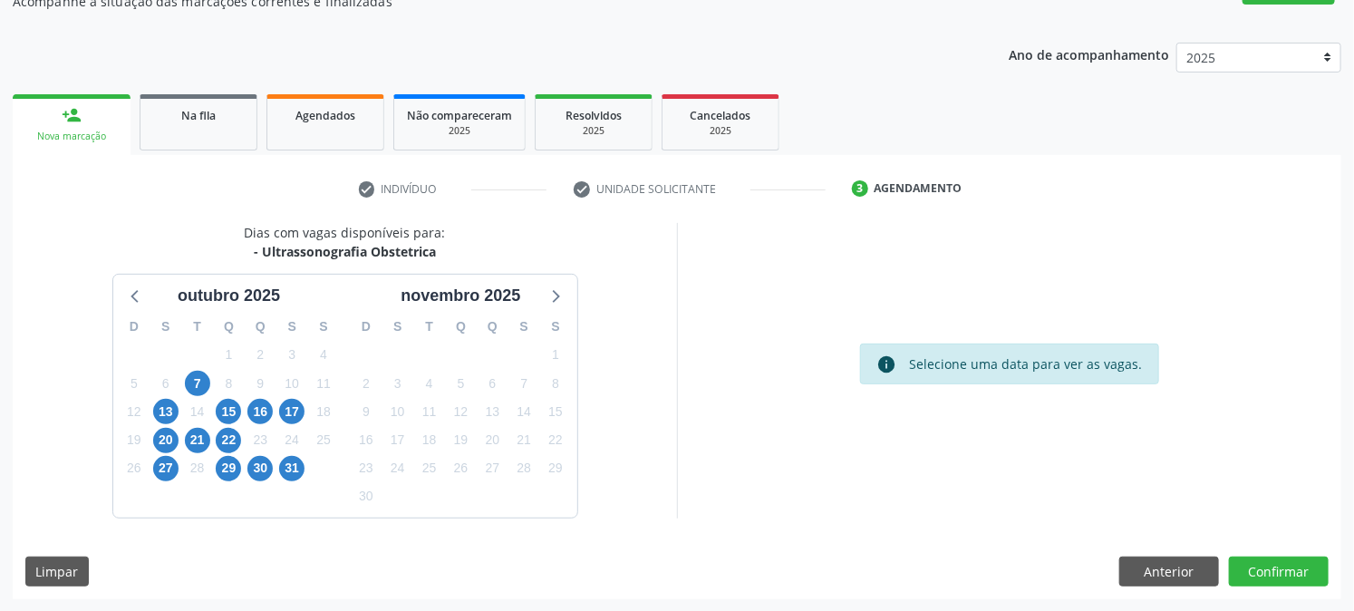
click at [181, 374] on div "7" at bounding box center [197, 384] width 32 height 28
click at [198, 398] on div "14" at bounding box center [197, 412] width 25 height 28
click at [188, 385] on span "7" at bounding box center [197, 383] width 25 height 25
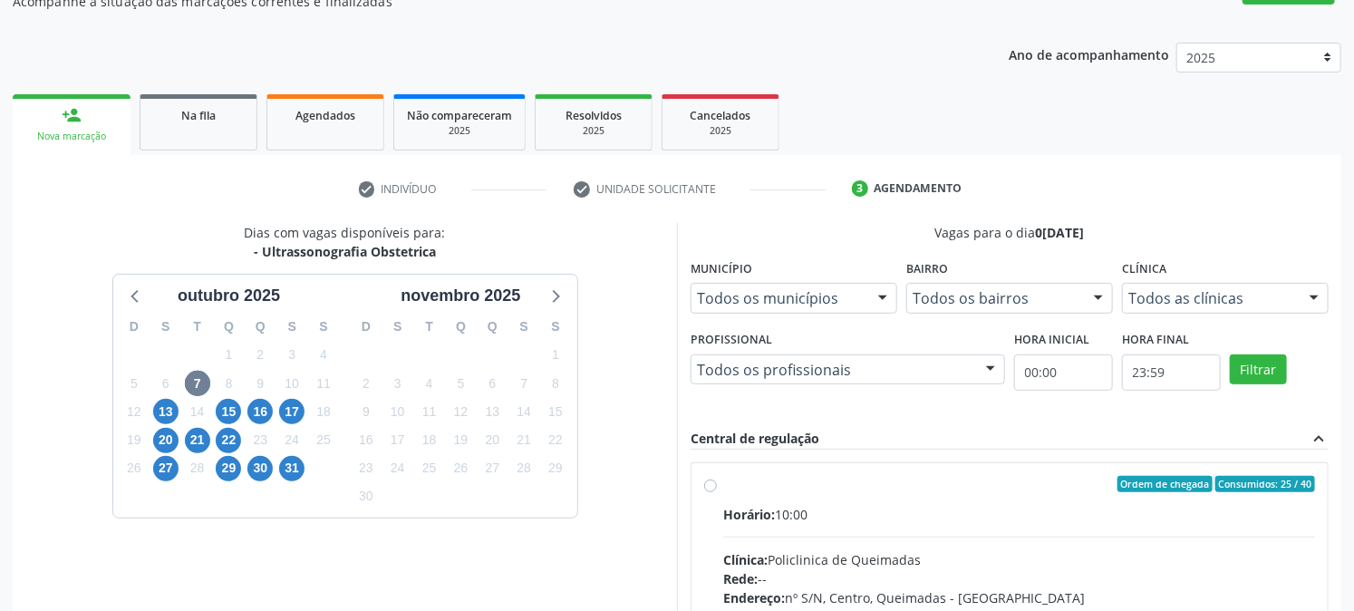
click at [758, 495] on label "Ordem de chegada Consumidos: 25 / 40 Horário: 10:00 Clínica: Policlinica de Que…" at bounding box center [1019, 615] width 592 height 278
click at [717, 492] on input "Ordem de chegada Consumidos: 25 / 40 Horário: 10:00 Clínica: Policlinica de Que…" at bounding box center [710, 484] width 13 height 16
radio input "true"
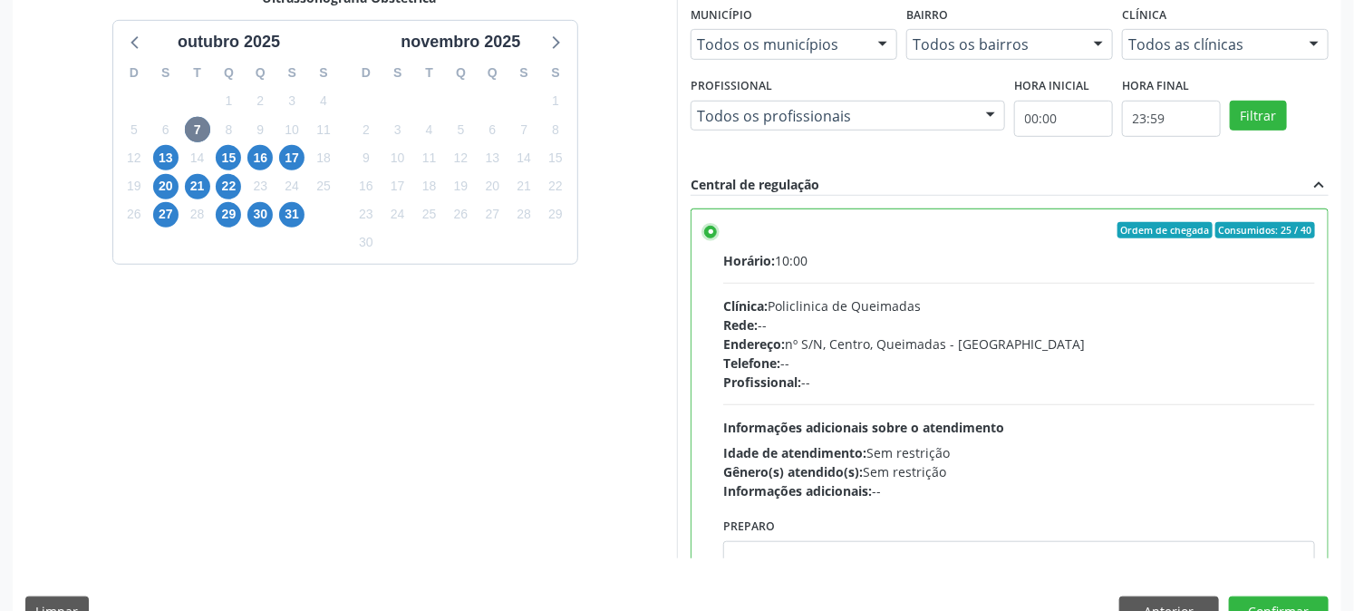
scroll to position [471, 0]
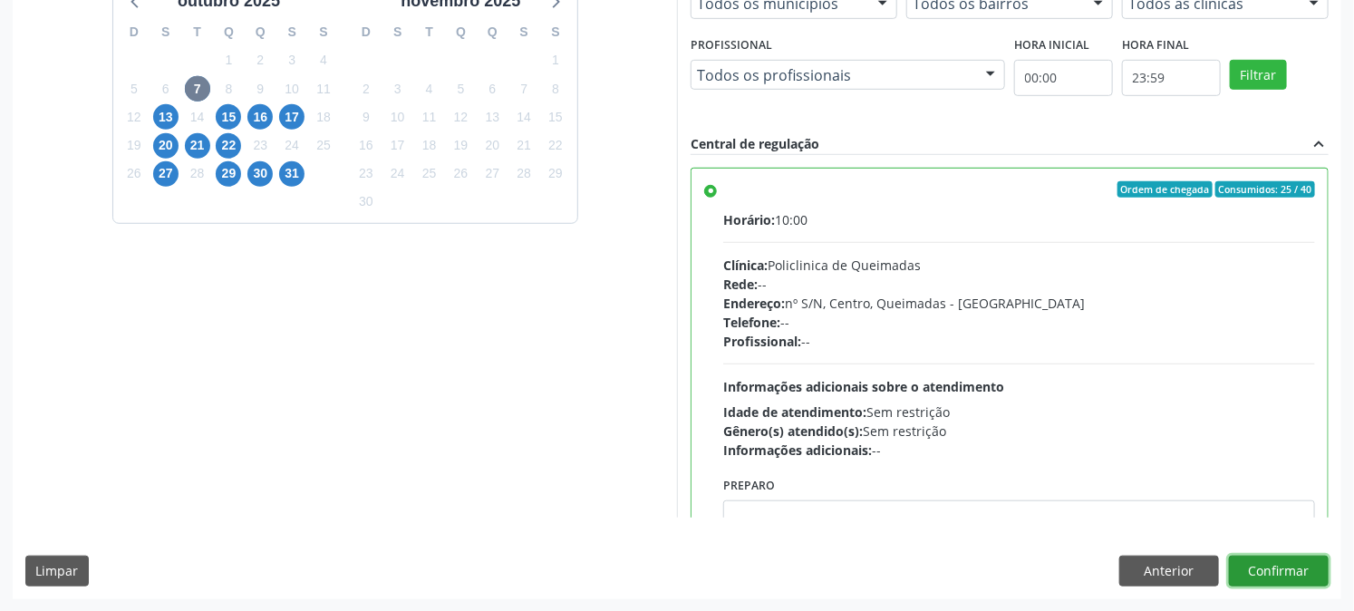
click at [1255, 584] on button "Confirmar" at bounding box center [1279, 570] width 100 height 31
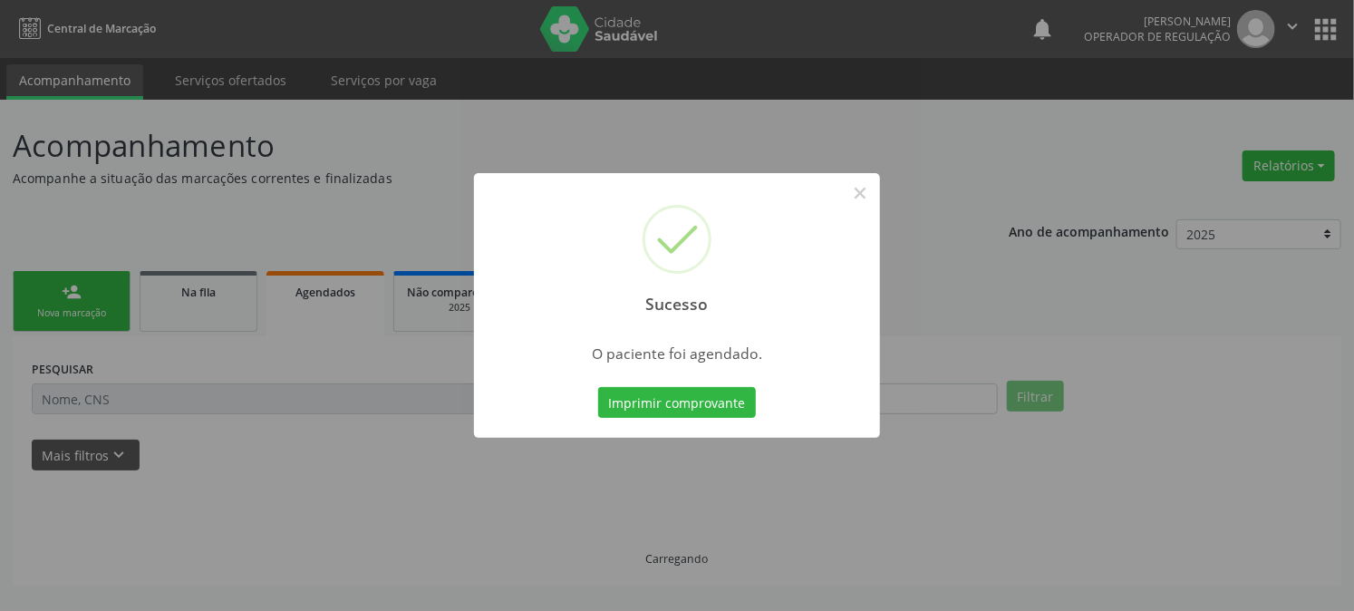
scroll to position [0, 0]
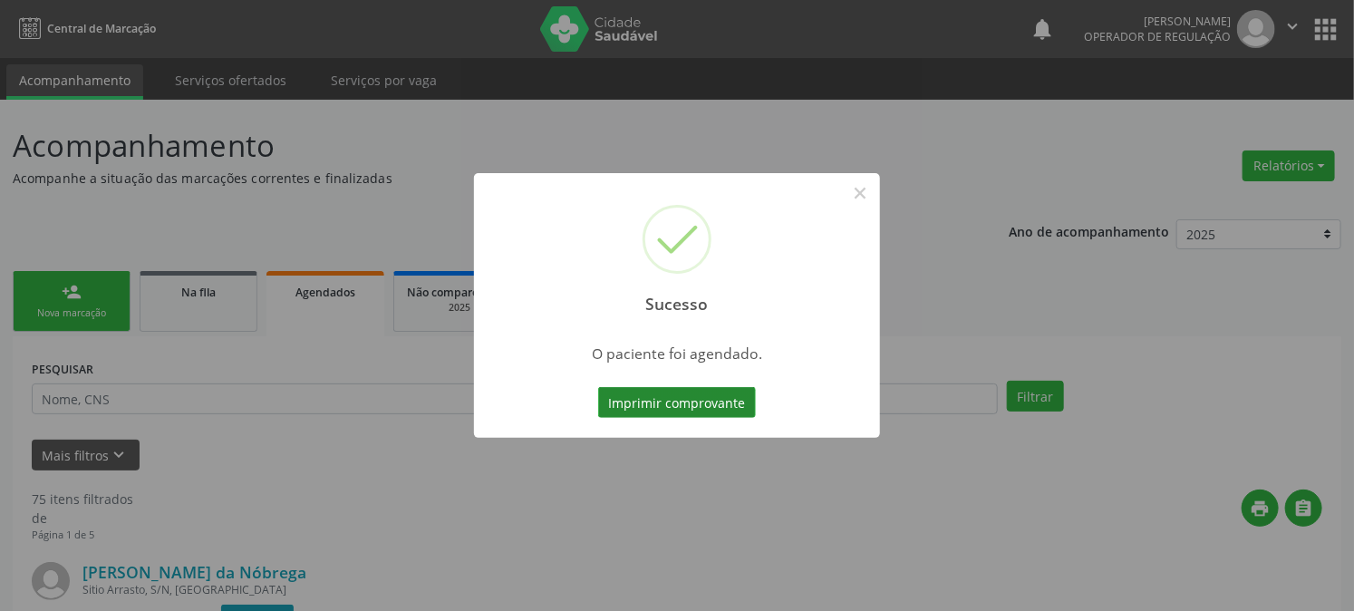
click at [737, 394] on button "Imprimir comprovante" at bounding box center [677, 402] width 158 height 31
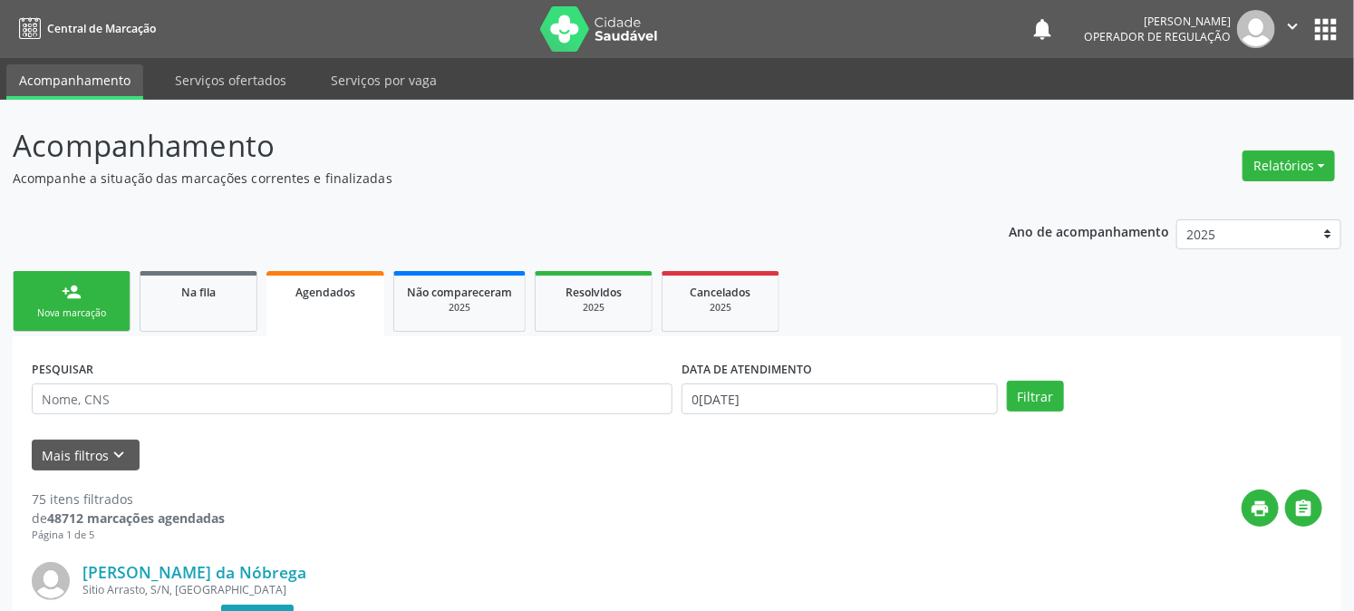
click at [86, 283] on link "person_add Nova marcação" at bounding box center [72, 301] width 118 height 61
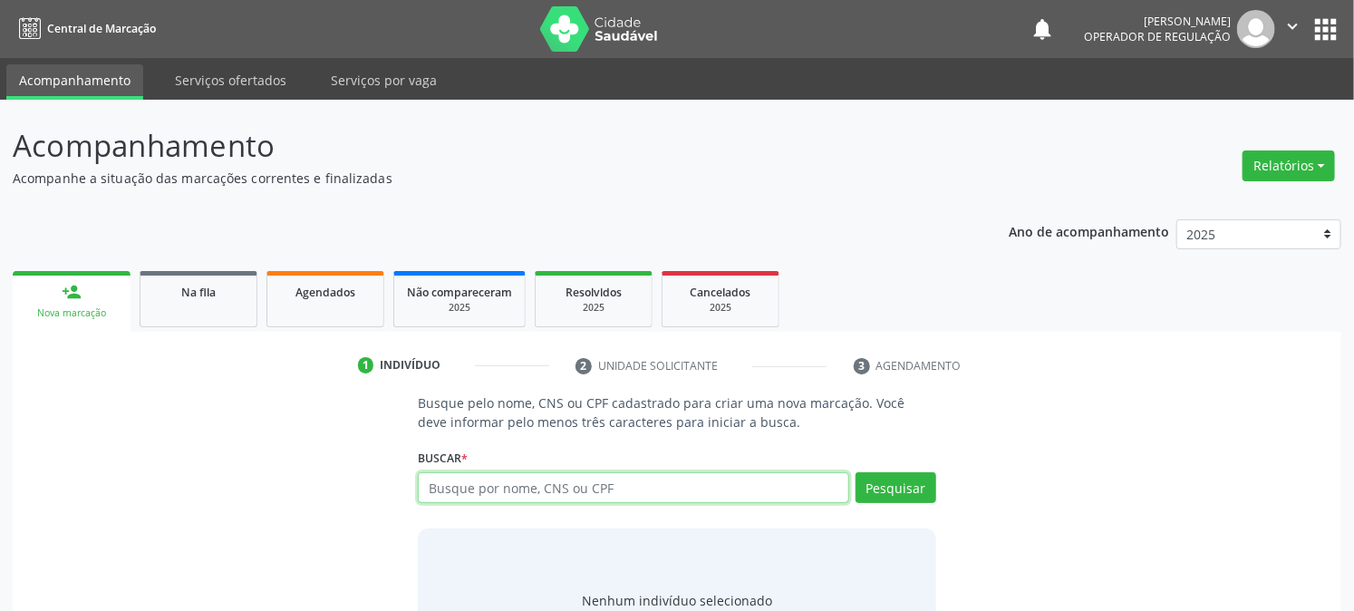
click at [501, 494] on input "text" at bounding box center [633, 487] width 430 height 31
type input "704208219369081"
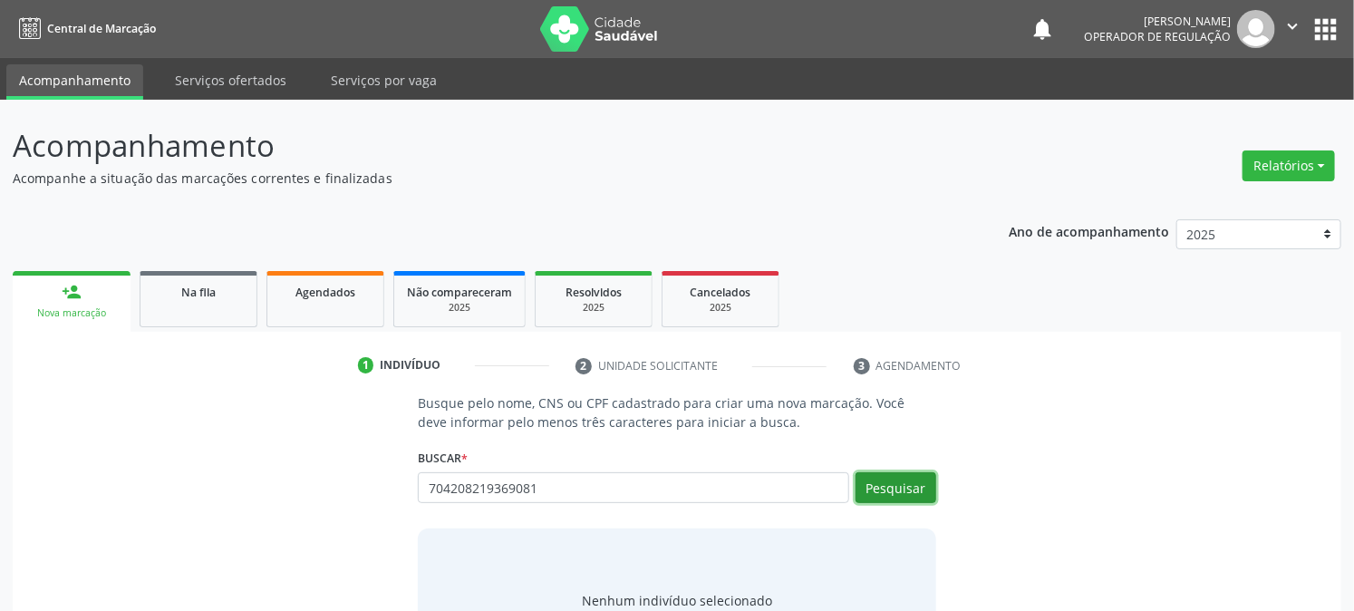
click at [888, 492] on button "Pesquisar" at bounding box center [895, 487] width 81 height 31
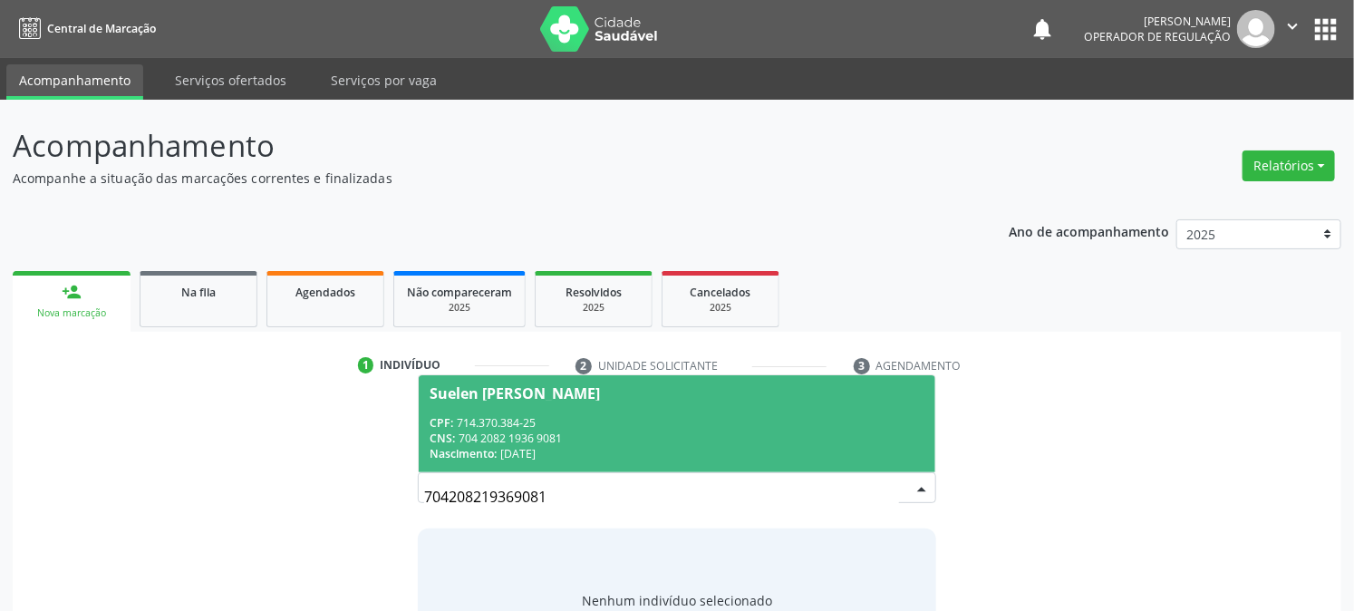
click at [557, 449] on div "Nascimento: [DATE]" at bounding box center [677, 453] width 494 height 15
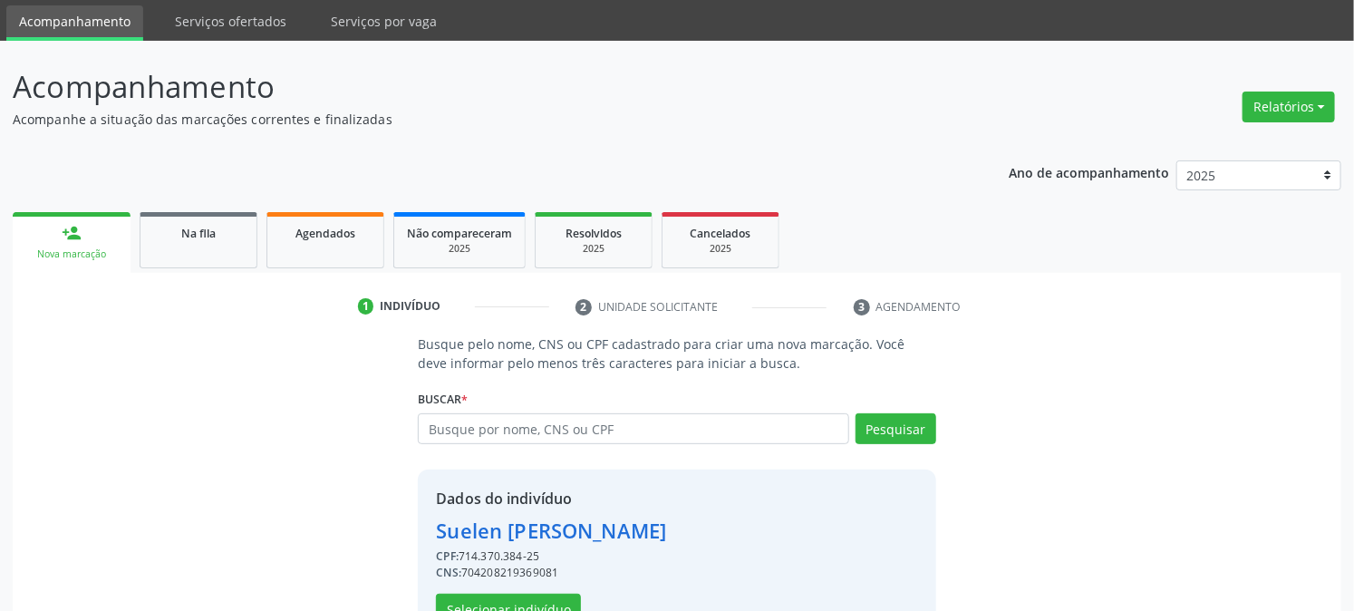
scroll to position [114, 0]
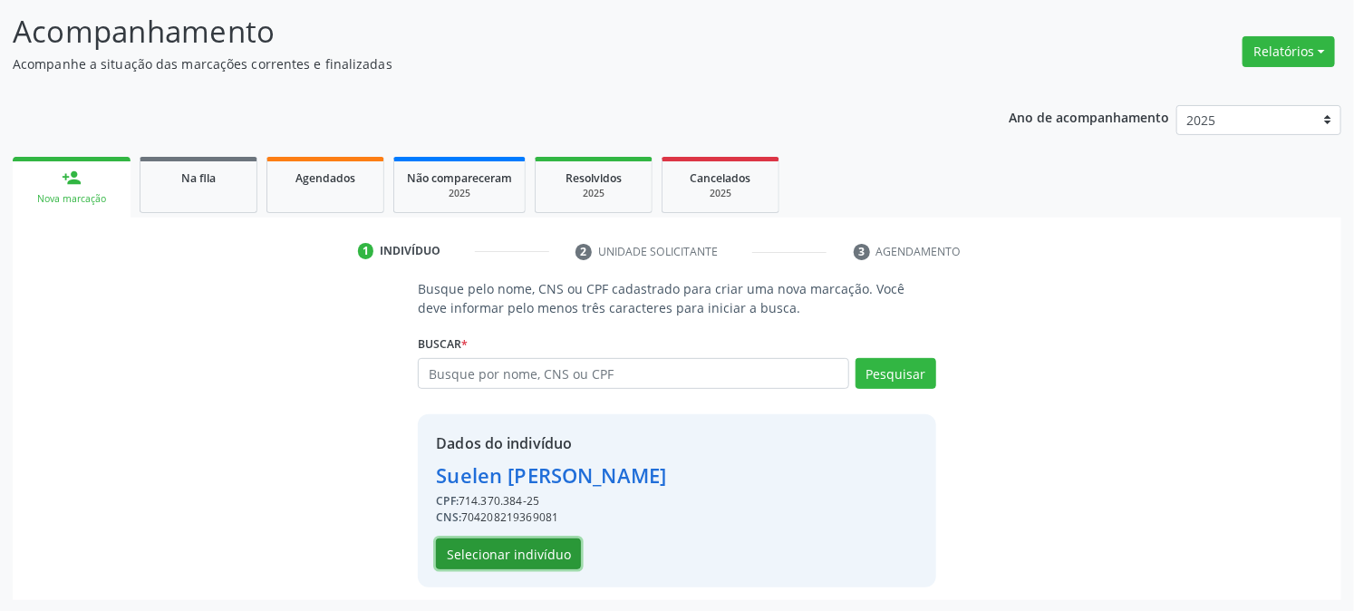
click at [547, 550] on button "Selecionar indivíduo" at bounding box center [508, 553] width 145 height 31
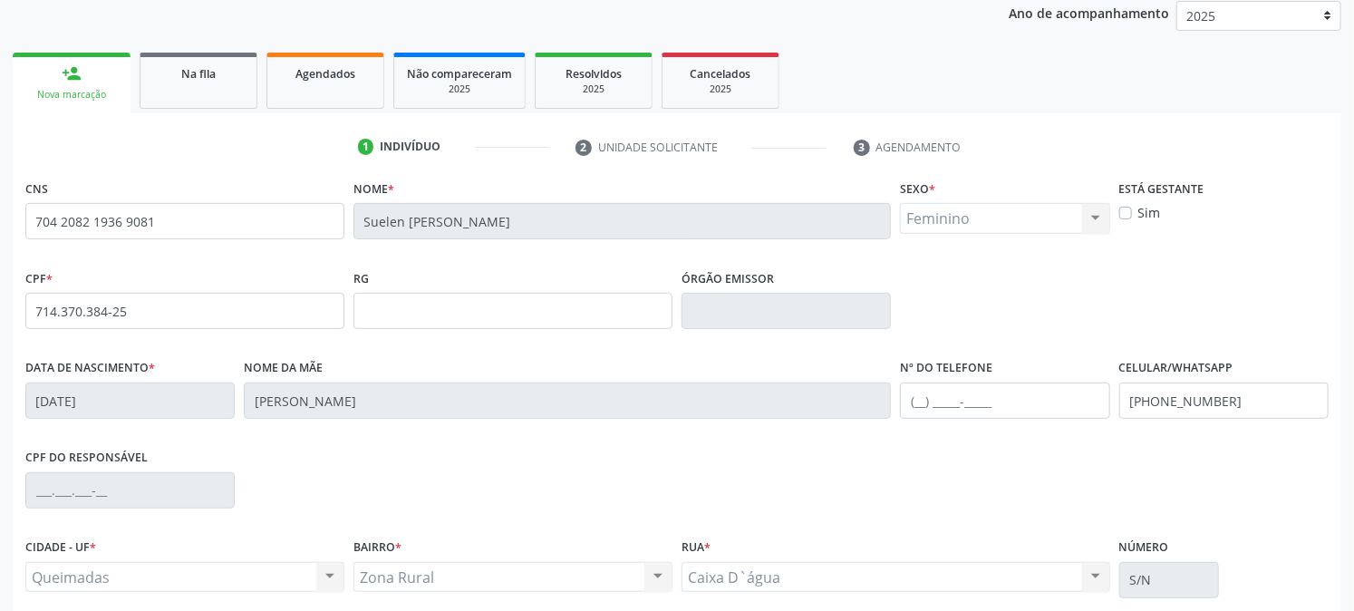
scroll to position [370, 0]
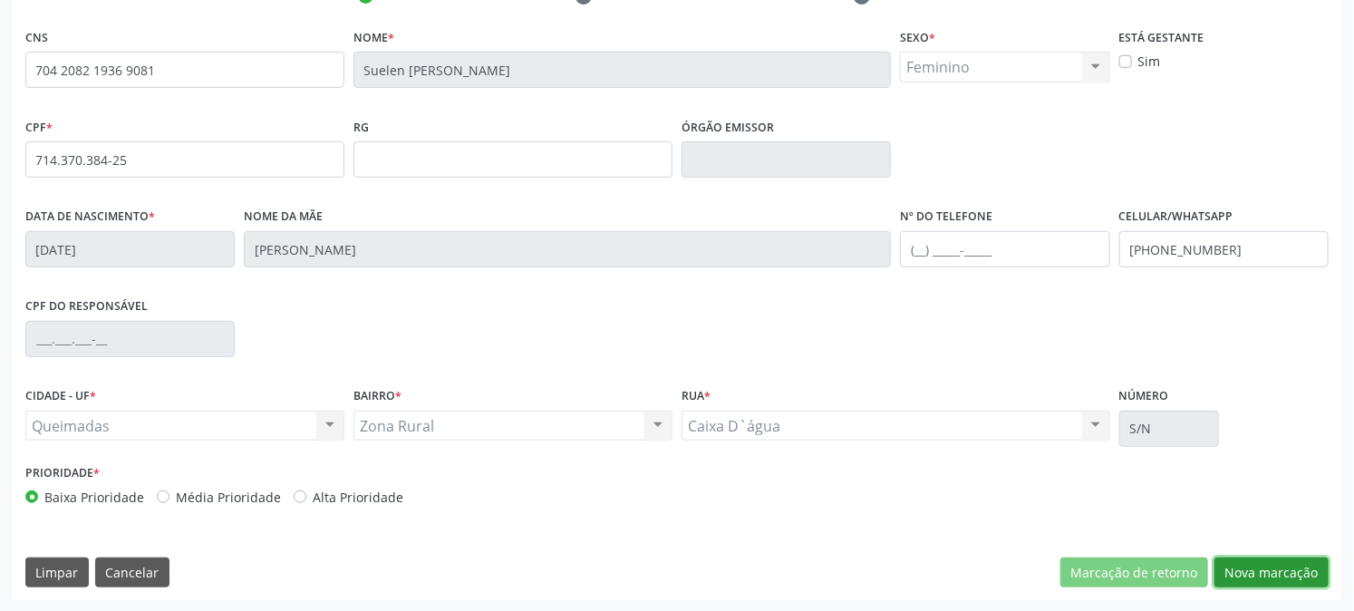
click at [1243, 567] on button "Nova marcação" at bounding box center [1271, 572] width 114 height 31
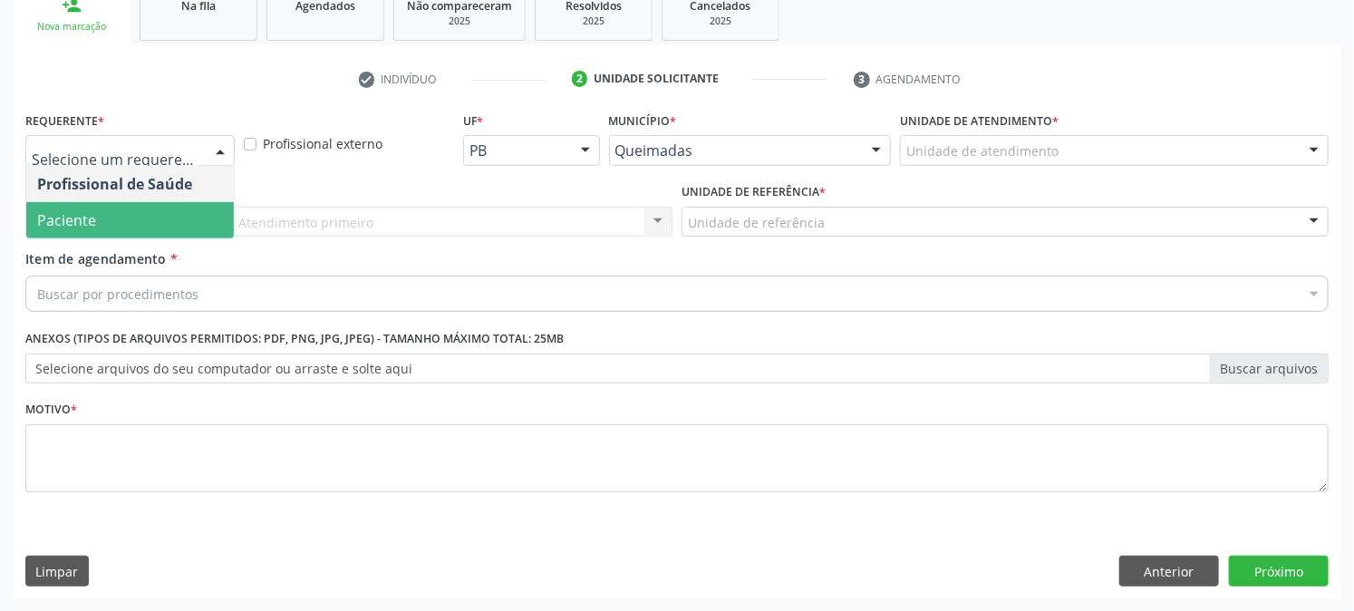
click at [110, 217] on span "Paciente" at bounding box center [130, 220] width 208 height 36
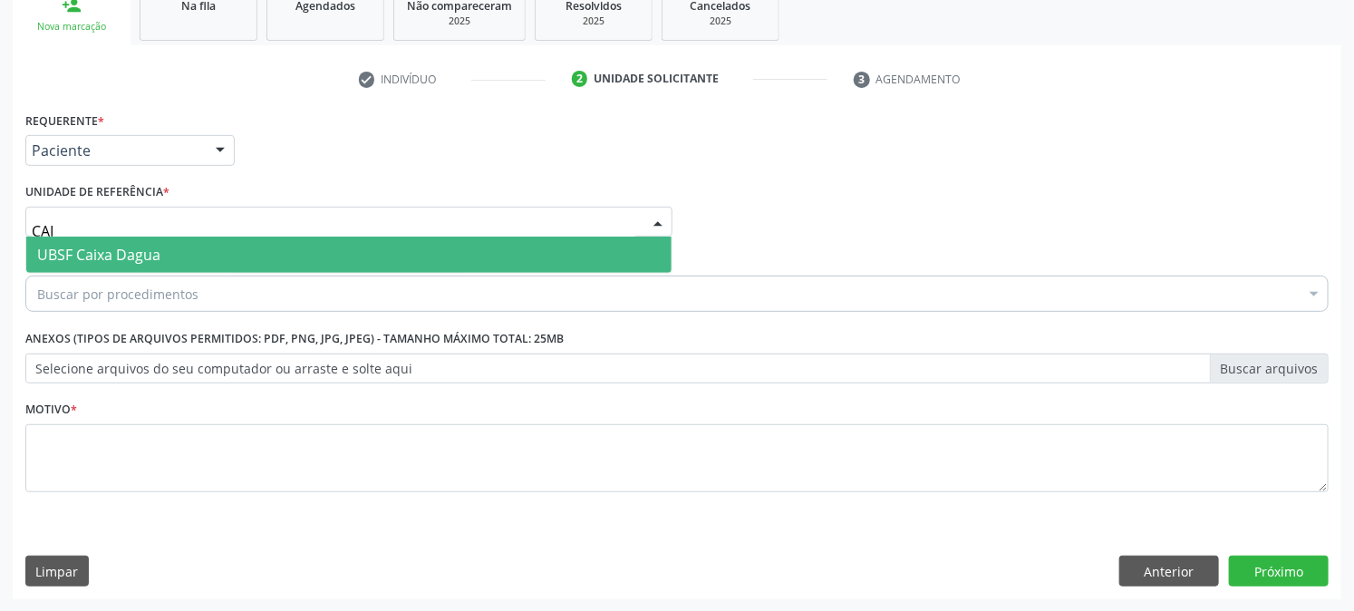
type input "CAIX"
click at [125, 266] on span "UBSF Caixa Dagua" at bounding box center [348, 255] width 645 height 36
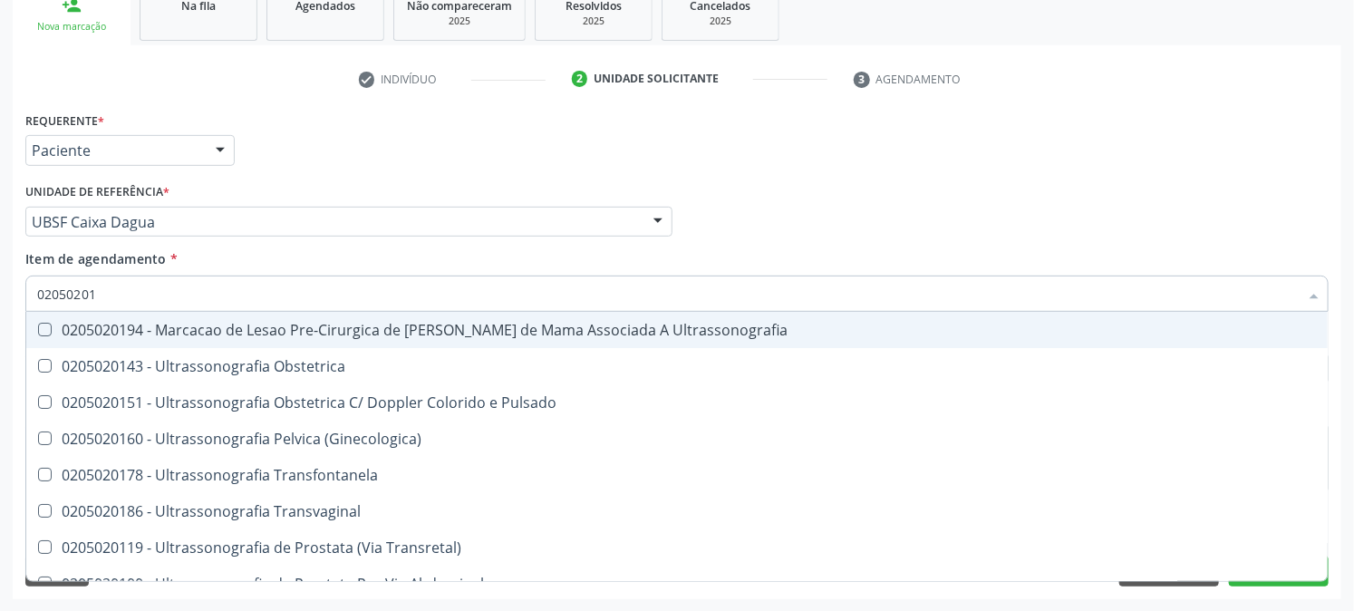
type input "020502014"
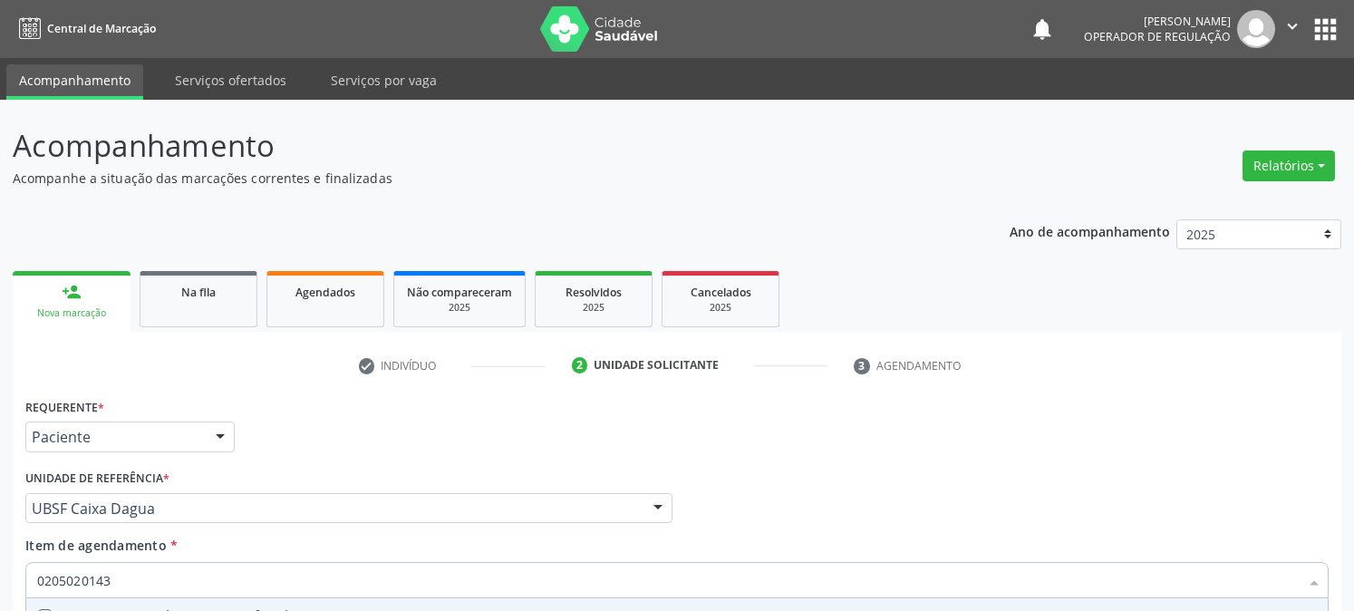
scroll to position [286, 0]
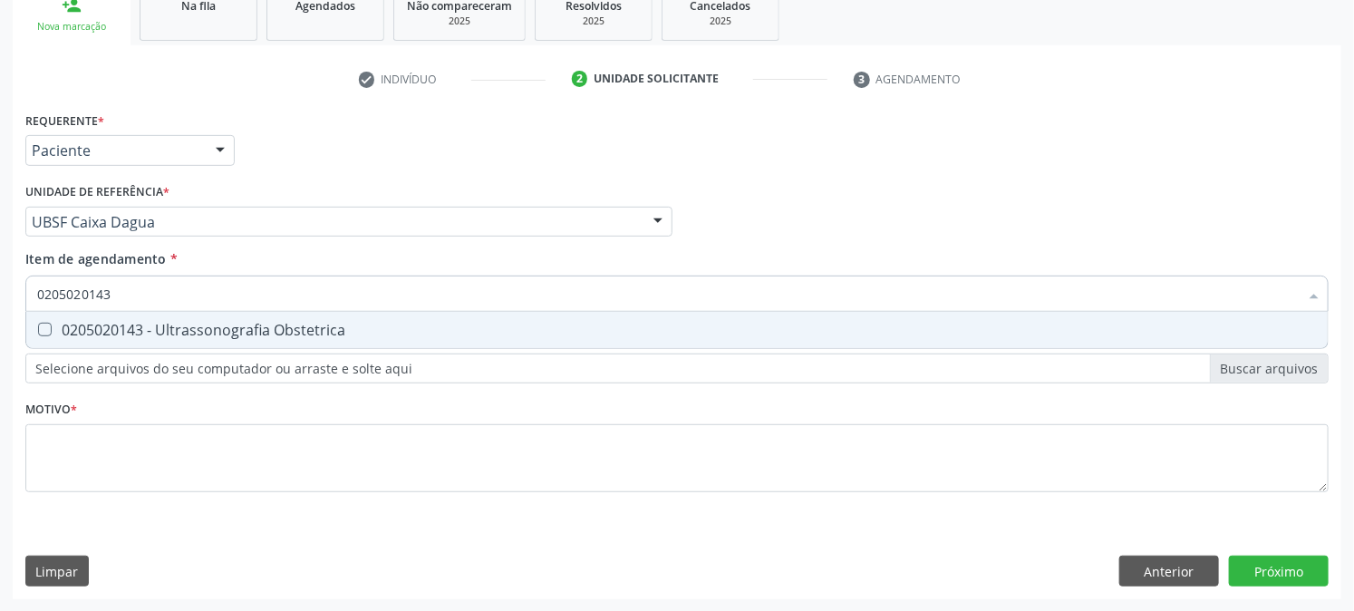
click at [121, 337] on span "0205020143 - Ultrassonografia Obstetrica" at bounding box center [676, 330] width 1301 height 36
checkbox Obstetrica "true"
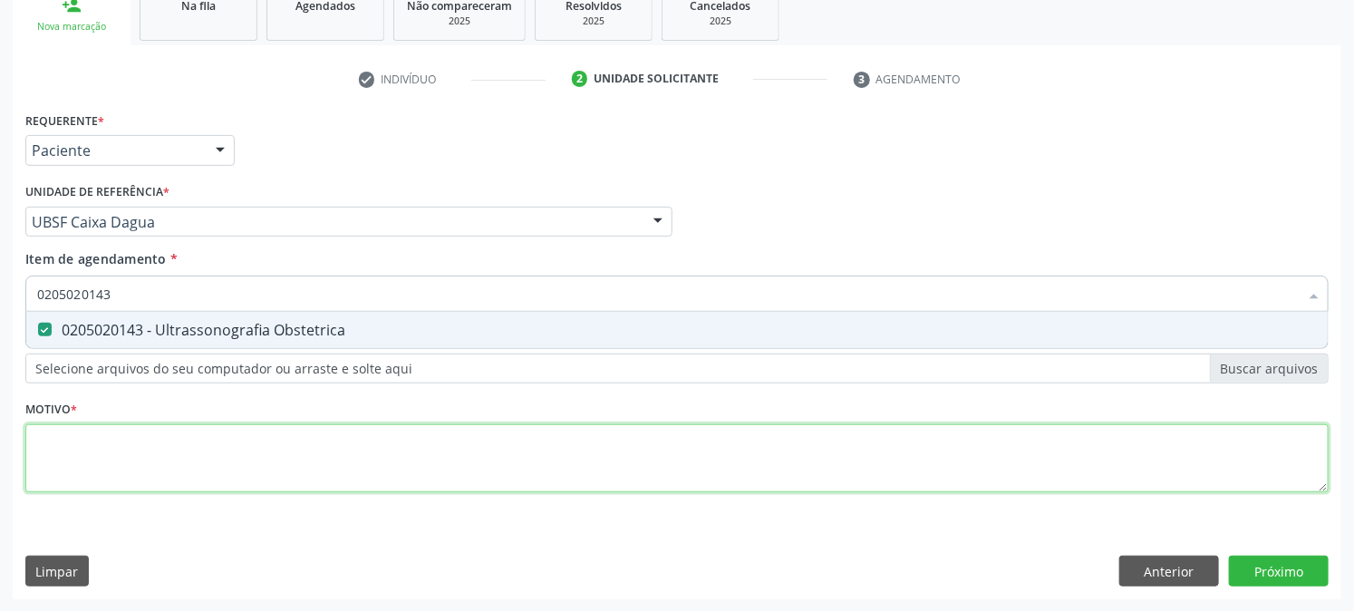
click at [120, 468] on div "Requerente * Paciente Profissional de Saúde Paciente Nenhum resultado encontrad…" at bounding box center [676, 312] width 1303 height 411
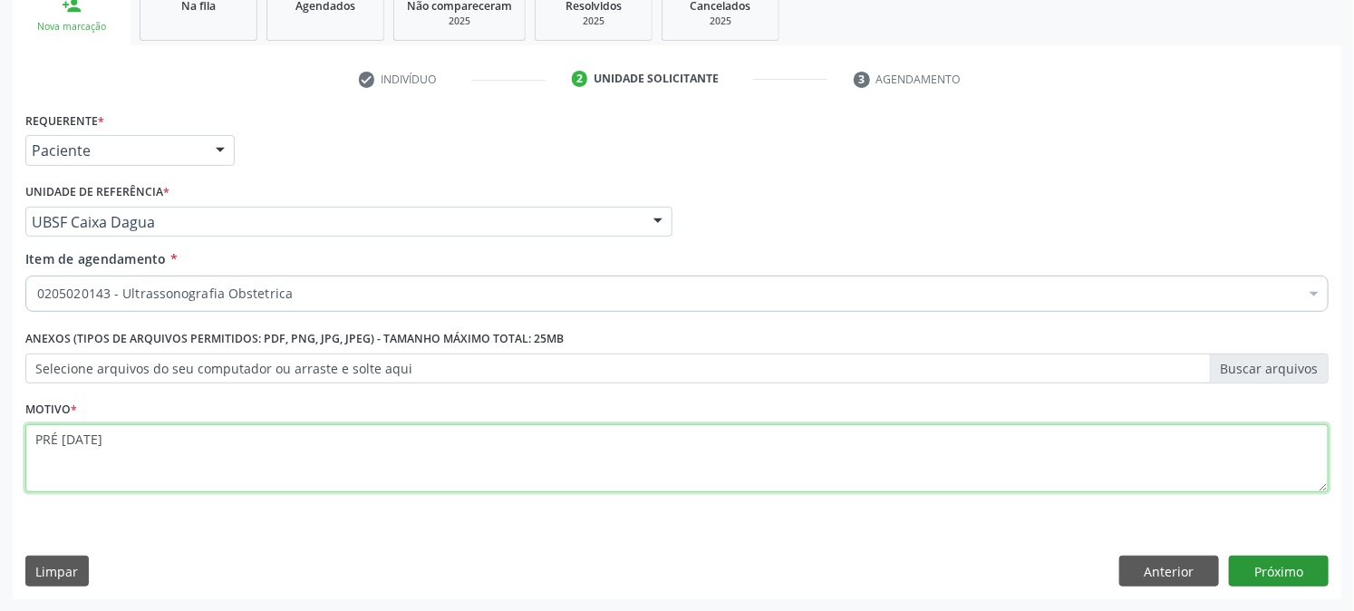
type textarea "PRÉ [DATE]"
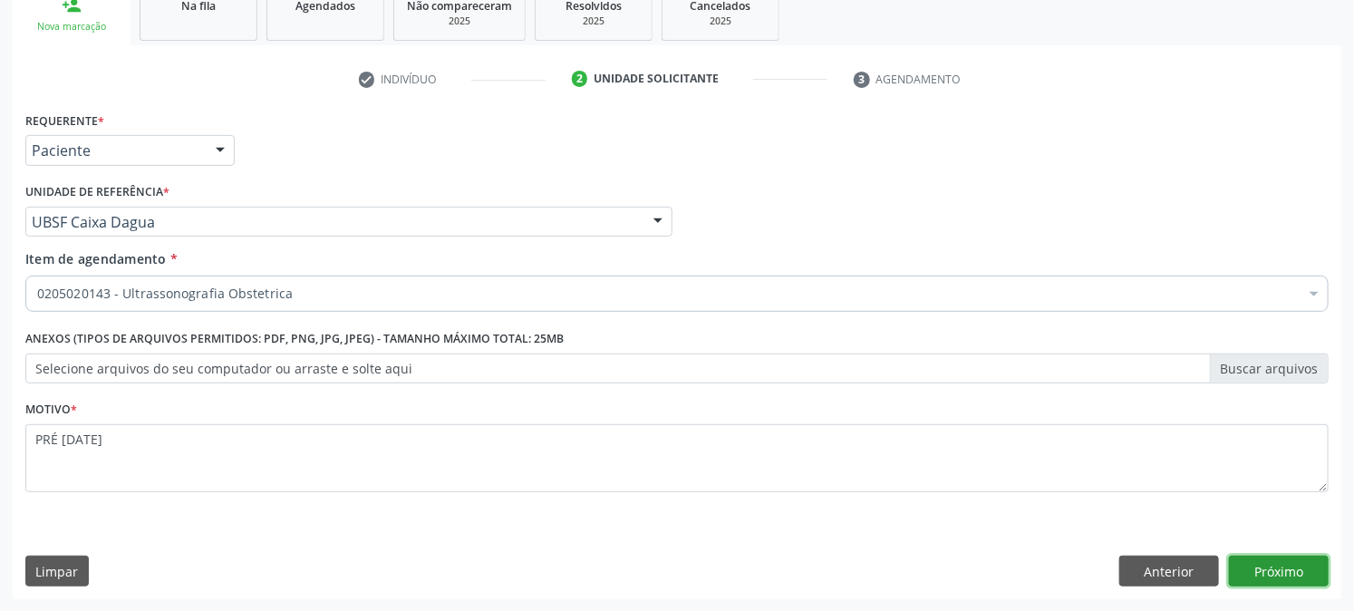
click at [1294, 567] on button "Próximo" at bounding box center [1279, 570] width 100 height 31
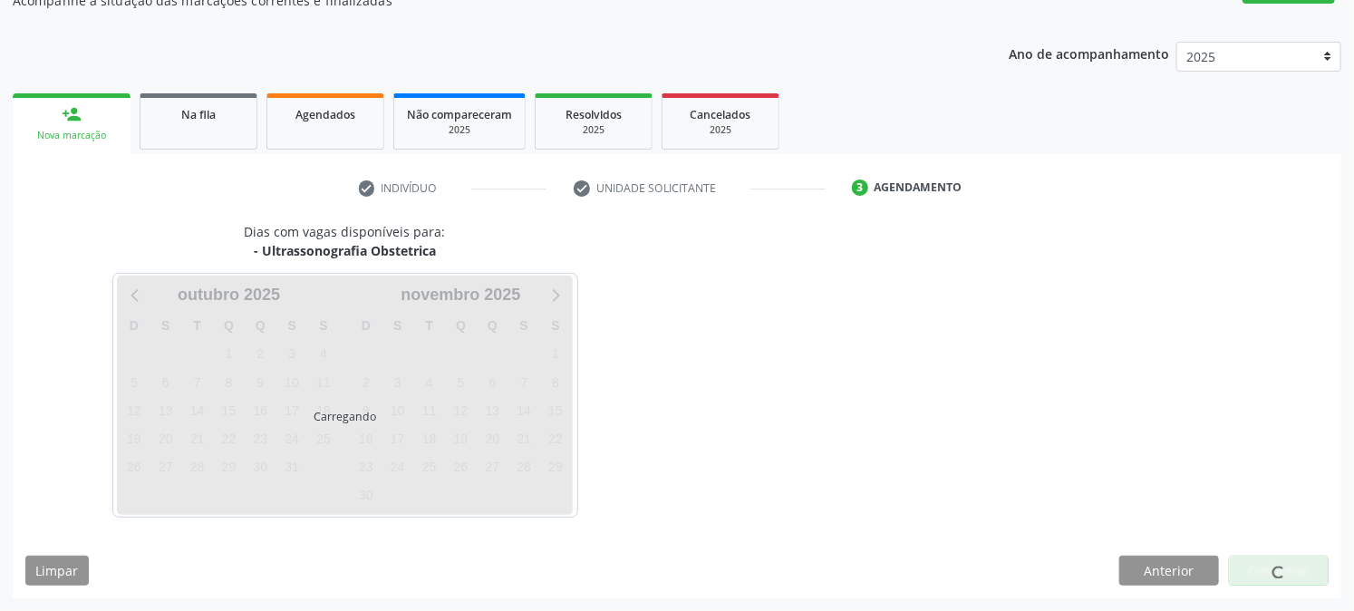
scroll to position [177, 0]
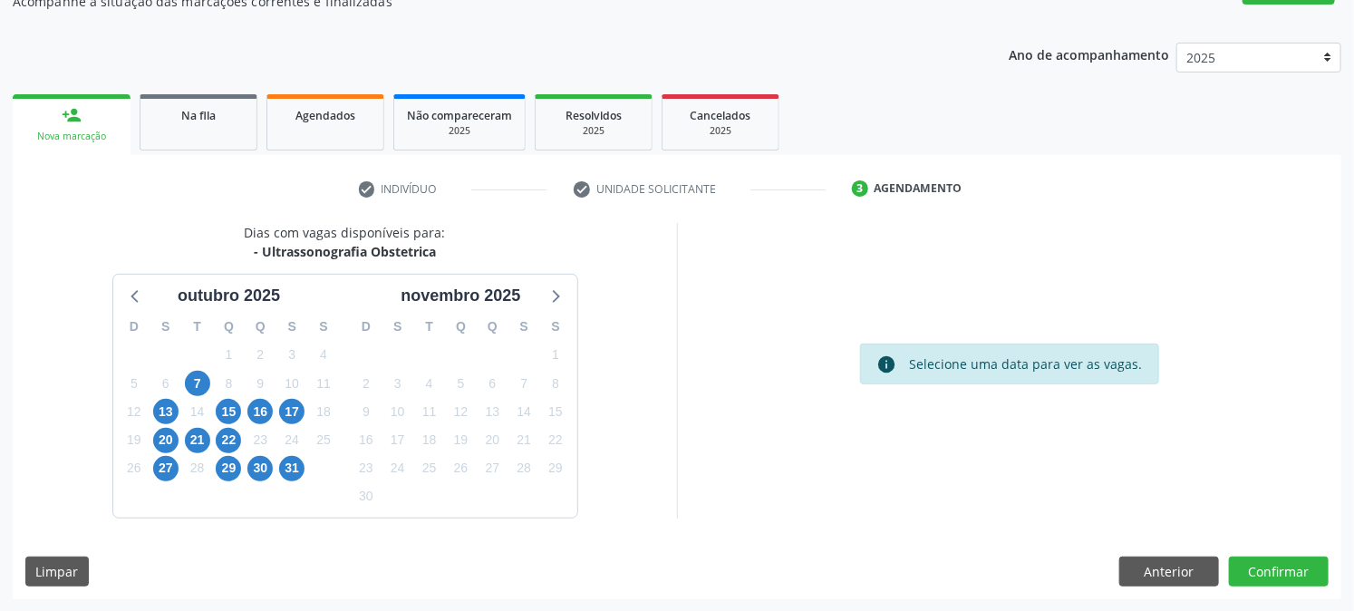
click at [186, 372] on div "7" at bounding box center [197, 384] width 25 height 28
click at [196, 385] on span "7" at bounding box center [197, 383] width 25 height 25
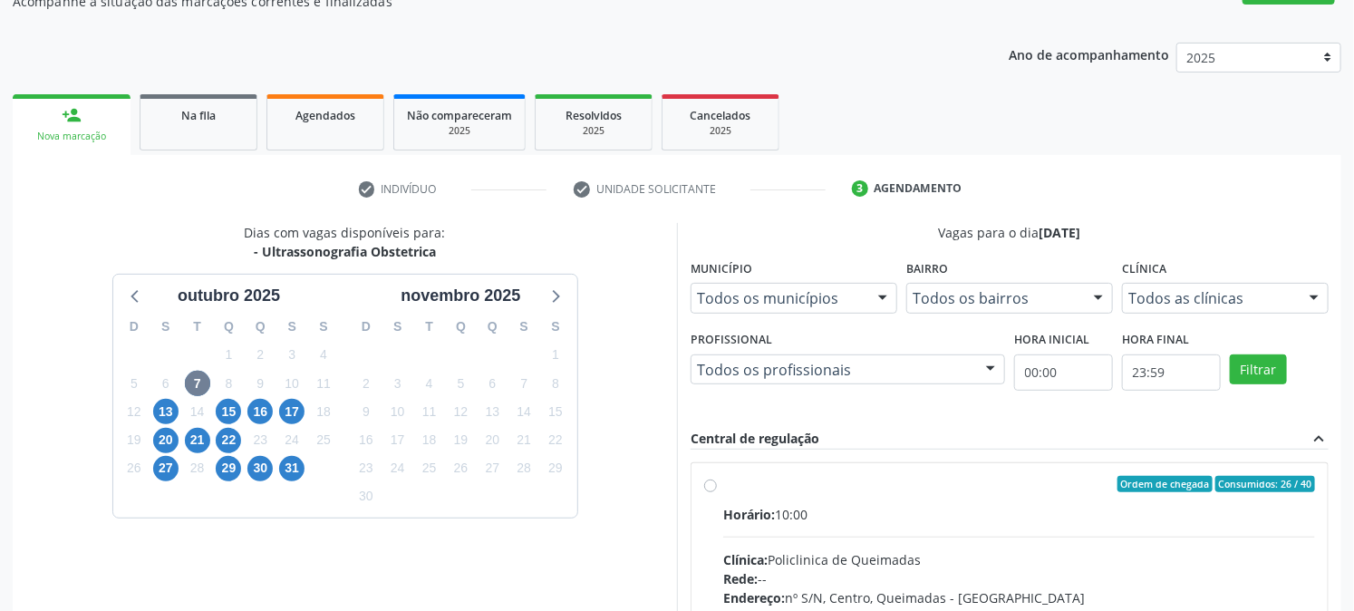
click at [880, 505] on div "Horário: 10:00" at bounding box center [1019, 514] width 592 height 19
click at [717, 492] on input "Ordem de chegada Consumidos: 26 / 40 Horário: 10:00 Clínica: Policlinica de Que…" at bounding box center [710, 484] width 13 height 16
radio input "true"
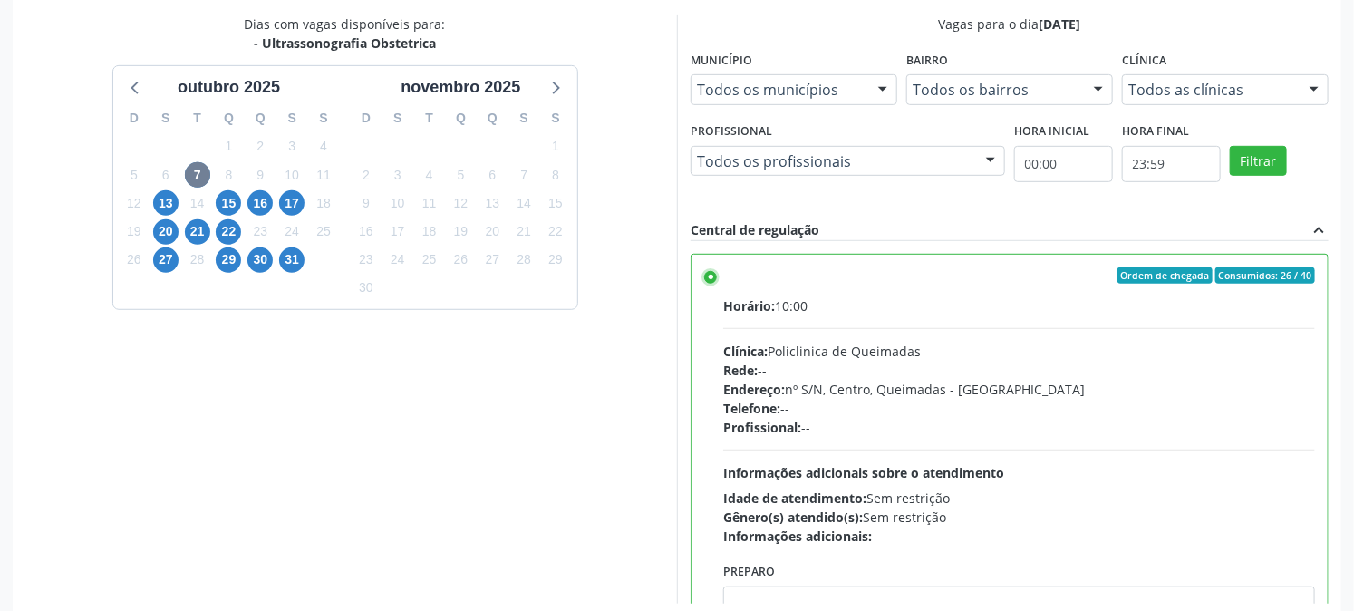
scroll to position [471, 0]
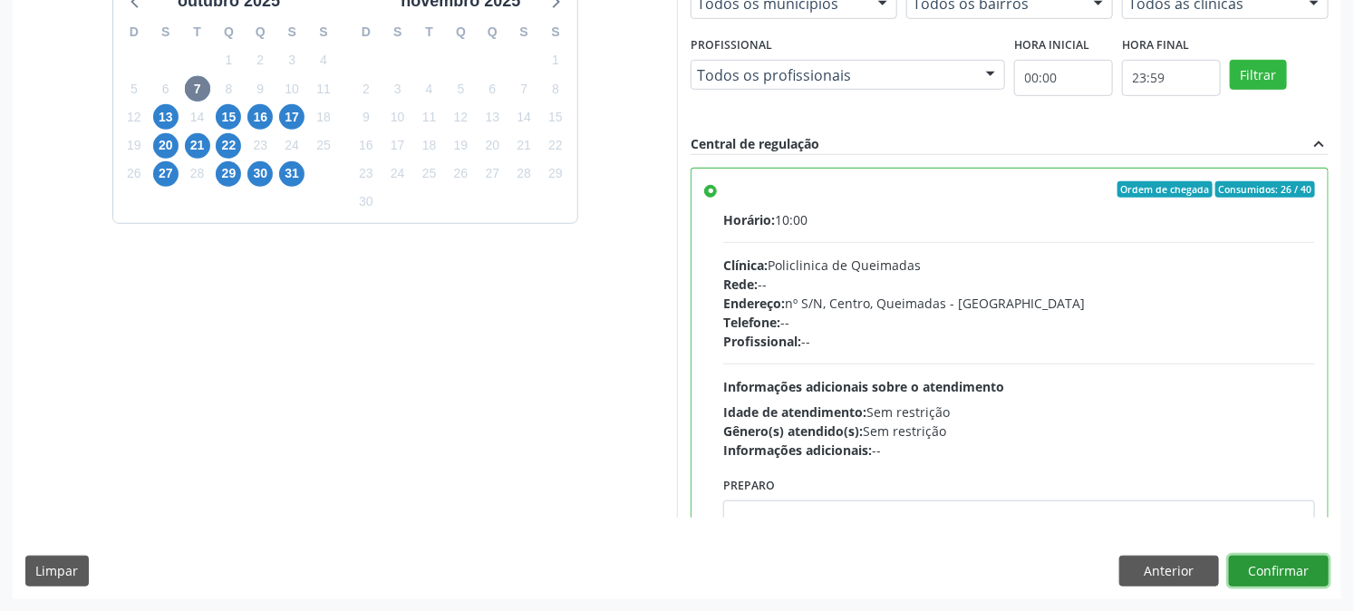
click at [1267, 567] on button "Confirmar" at bounding box center [1279, 570] width 100 height 31
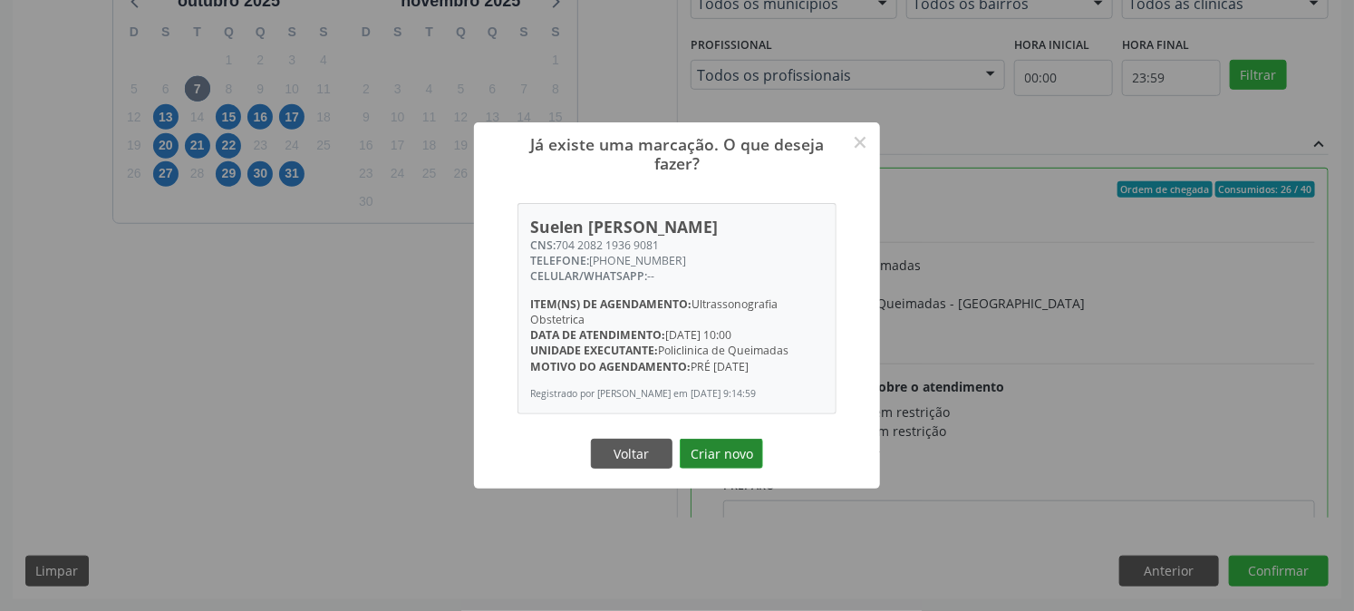
click at [748, 469] on button "Criar novo" at bounding box center [721, 454] width 83 height 31
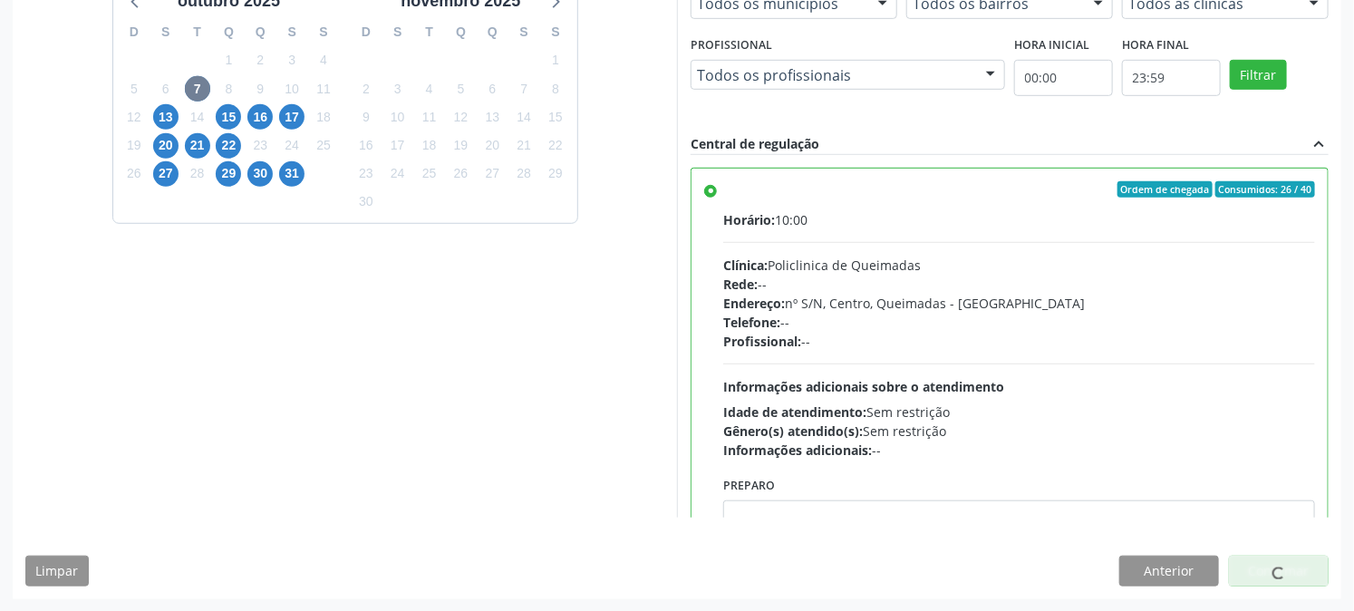
scroll to position [0, 0]
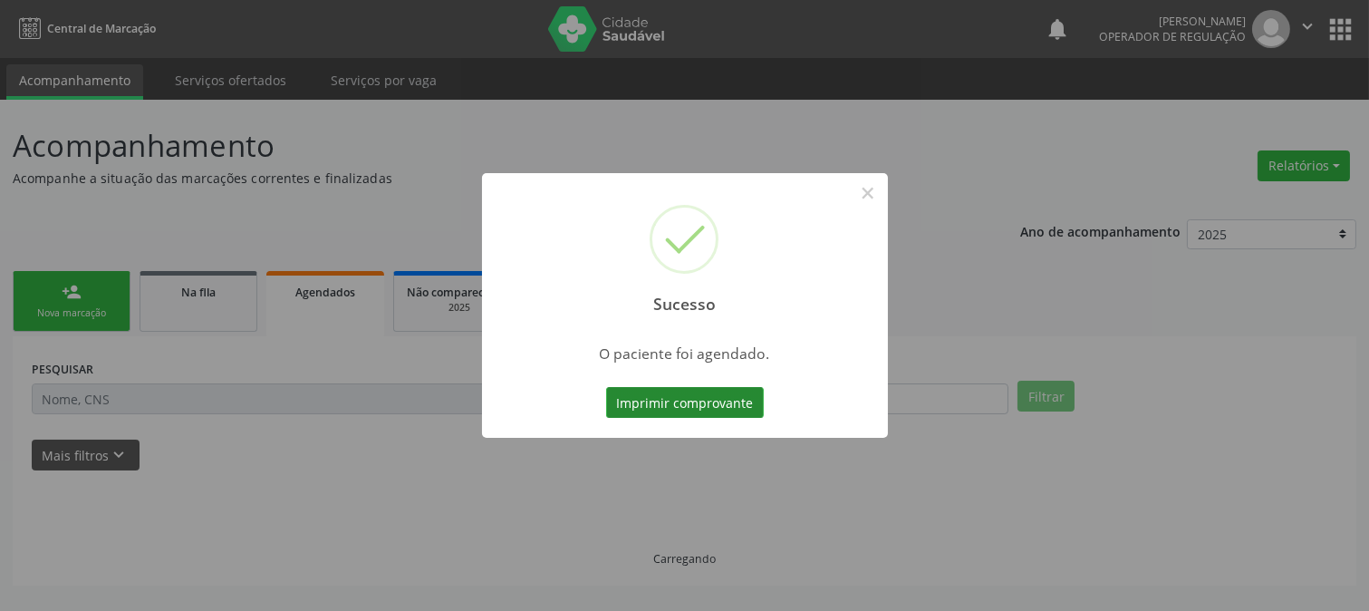
click at [717, 413] on button "Imprimir comprovante" at bounding box center [685, 402] width 158 height 31
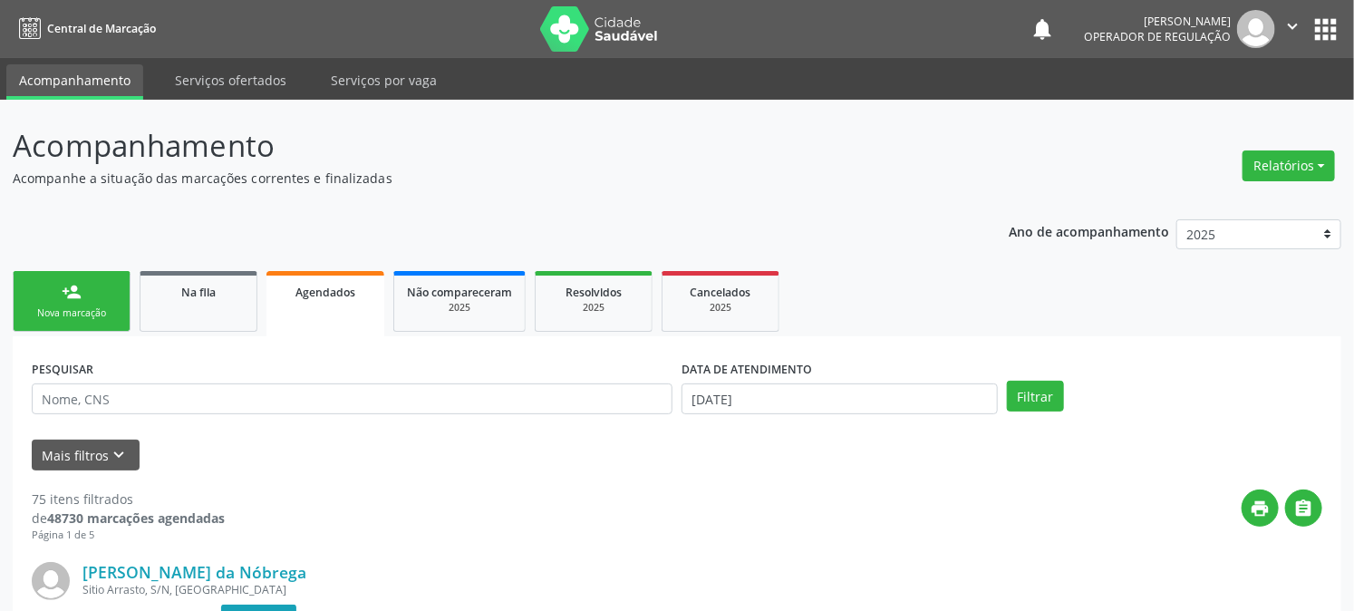
click at [78, 312] on div "Nova marcação" at bounding box center [71, 313] width 91 height 14
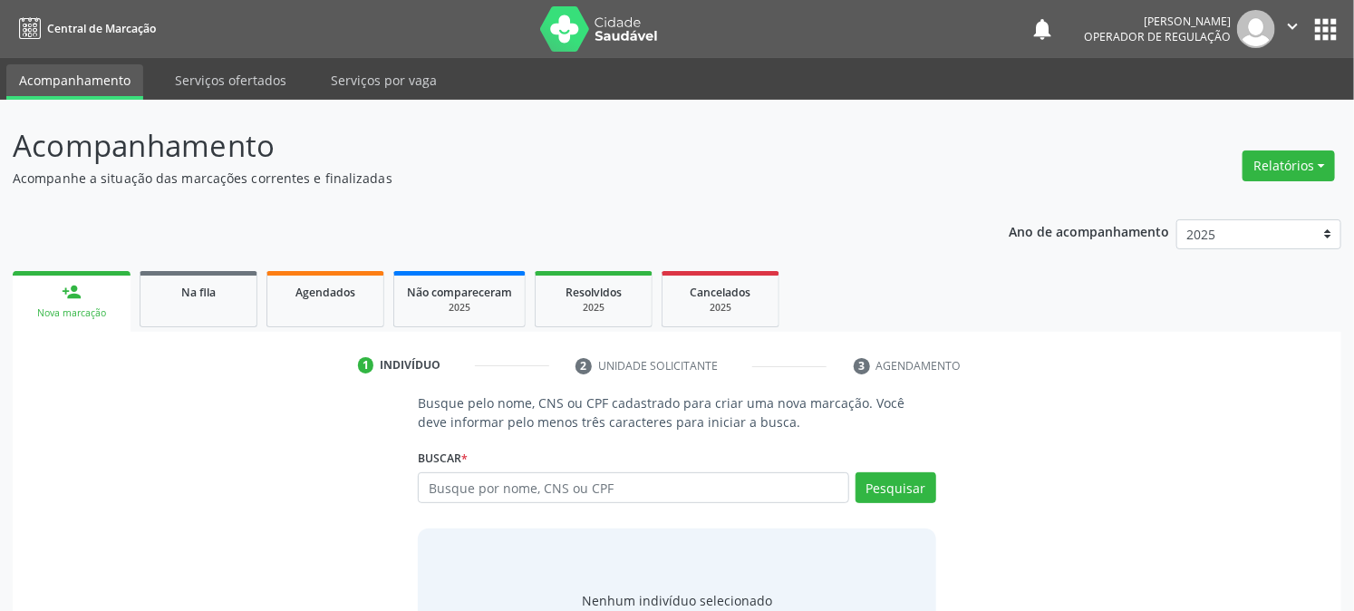
click at [521, 502] on div "Busque por nome, CNS ou CPF Nenhum resultado encontrado para: " " Digite nome, …" at bounding box center [676, 493] width 517 height 43
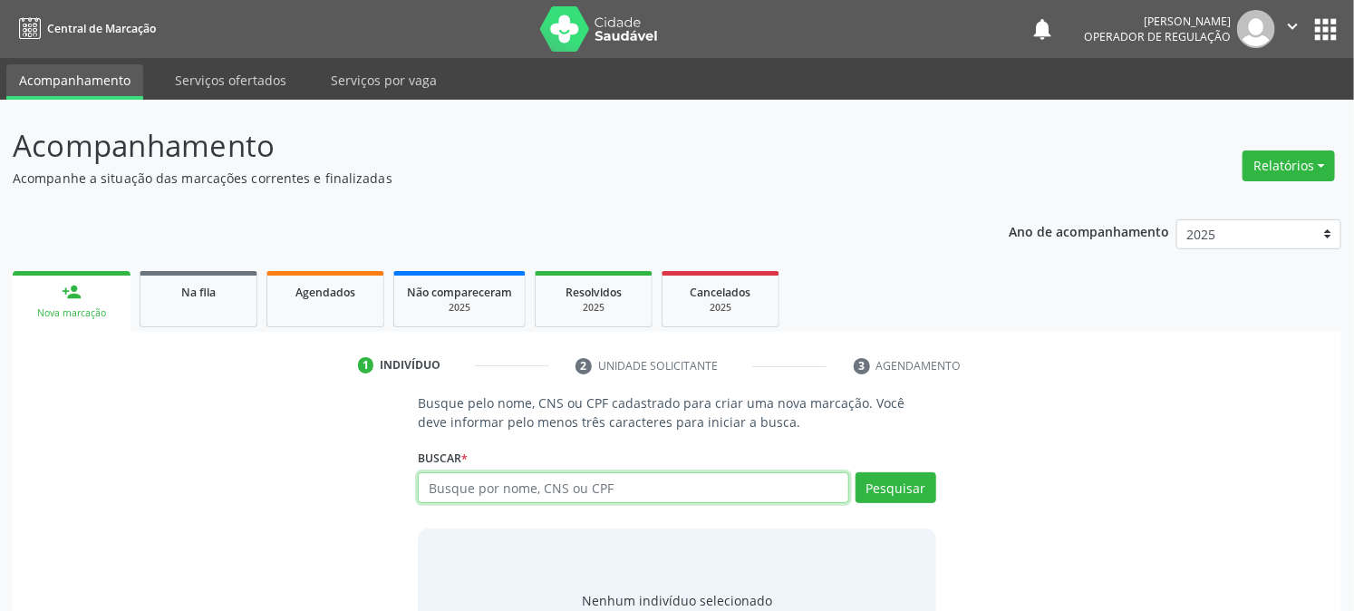
click at [521, 486] on input "text" at bounding box center [633, 487] width 430 height 31
type input "ANA DE FATIMA MENDONÇA DE OLIVEIRA"
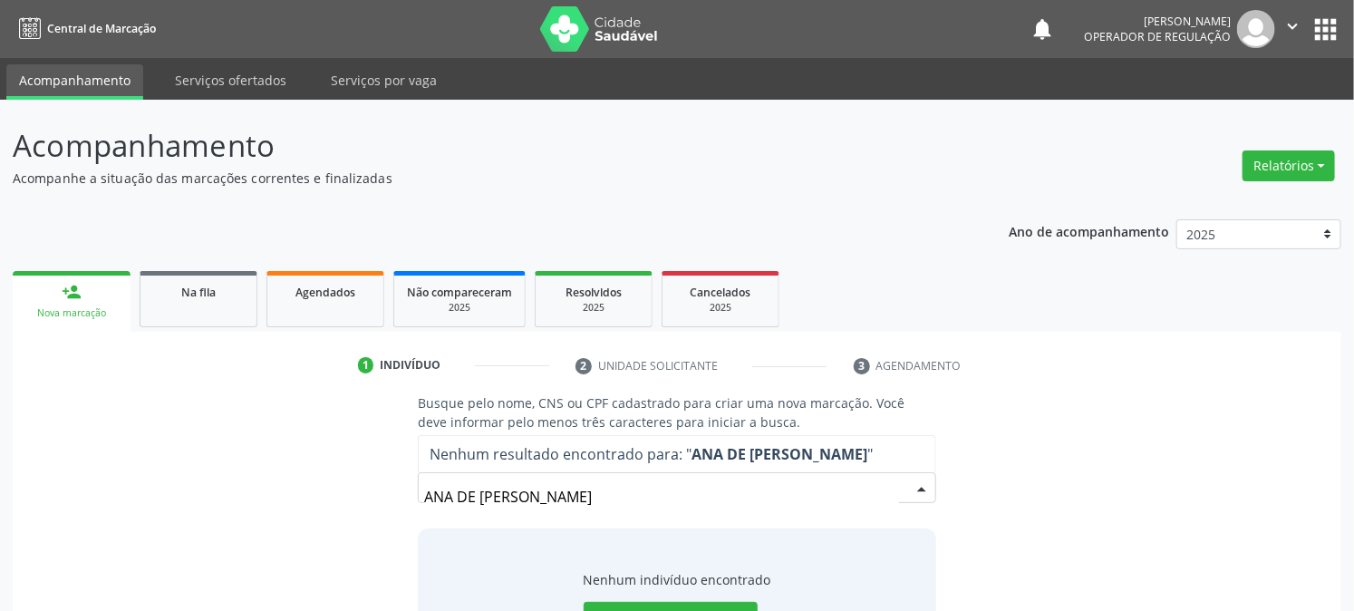
click at [1098, 497] on div "Busque pelo nome, CNS ou CPF cadastrado para criar uma nova marcação. Você deve…" at bounding box center [676, 532] width 1303 height 279
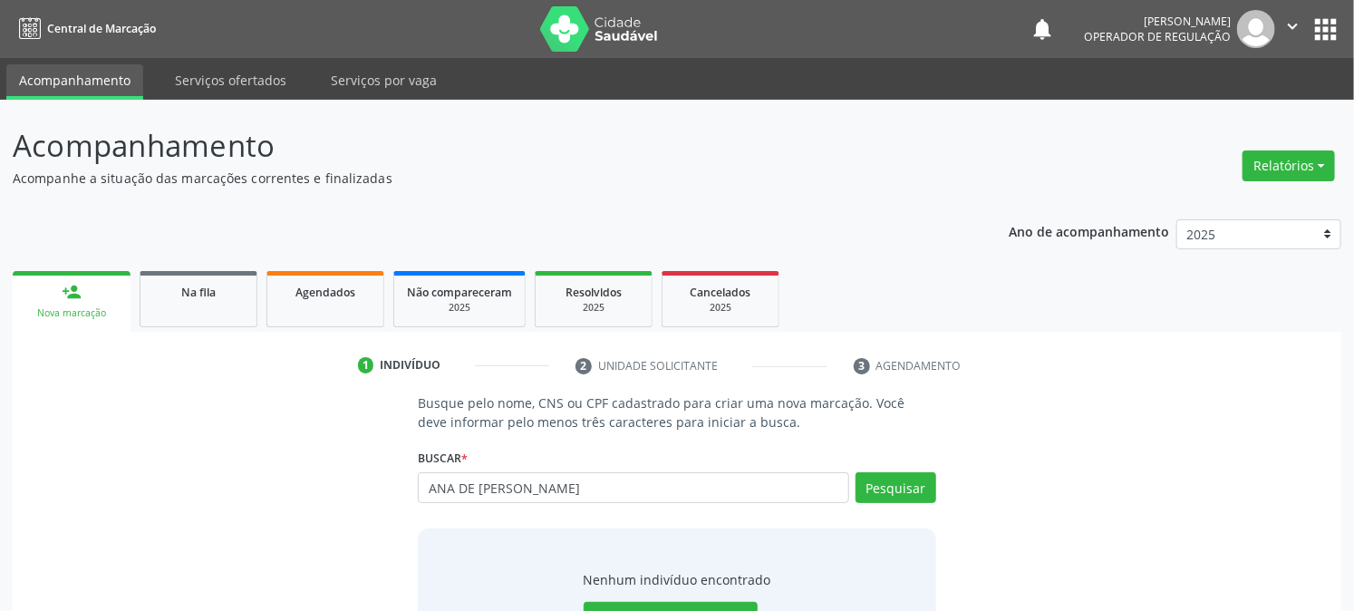
click at [1312, 25] on button "apps" at bounding box center [1325, 30] width 32 height 32
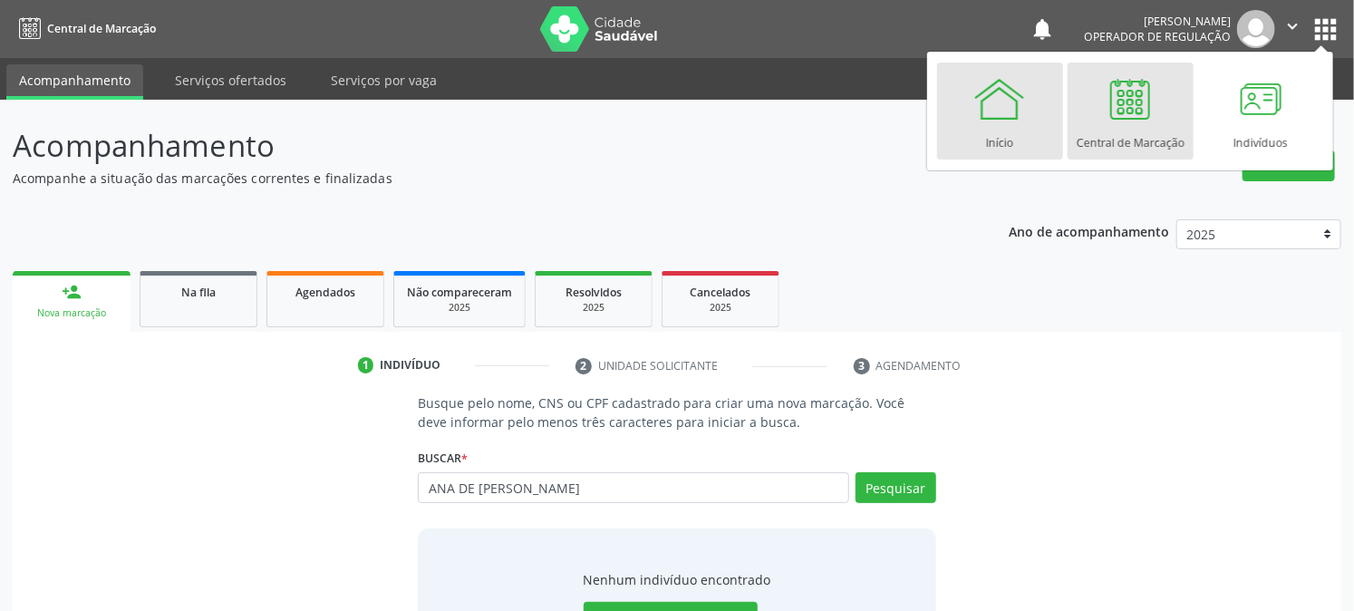
click at [993, 102] on div at bounding box center [999, 99] width 54 height 54
